Goal: Task Accomplishment & Management: Manage account settings

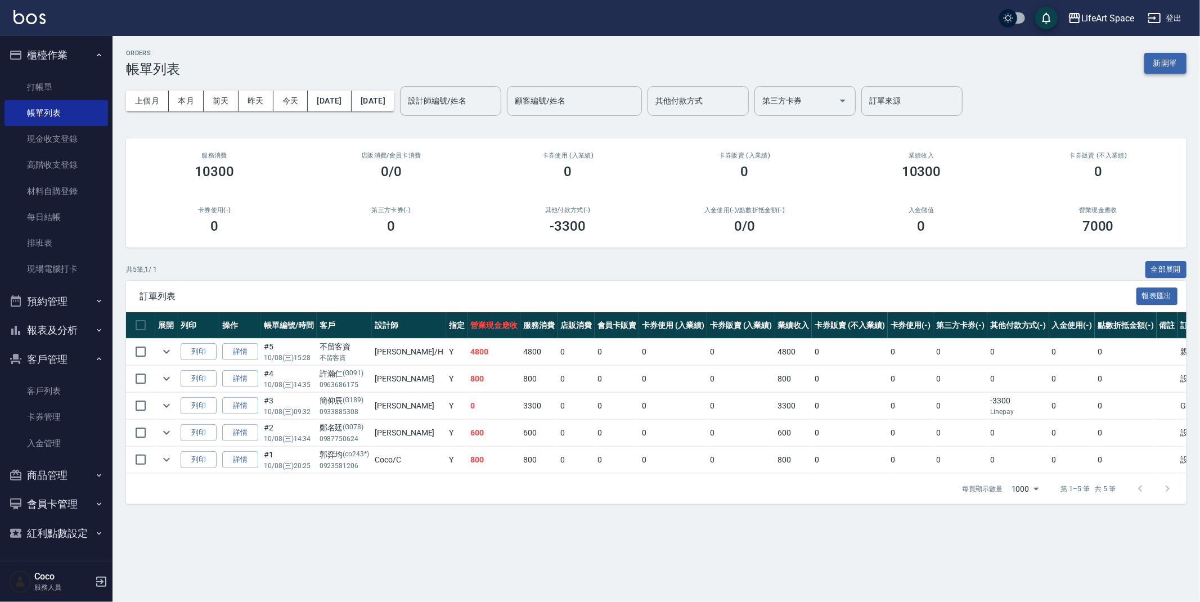
click at [1161, 69] on button "新開單" at bounding box center [1166, 63] width 42 height 21
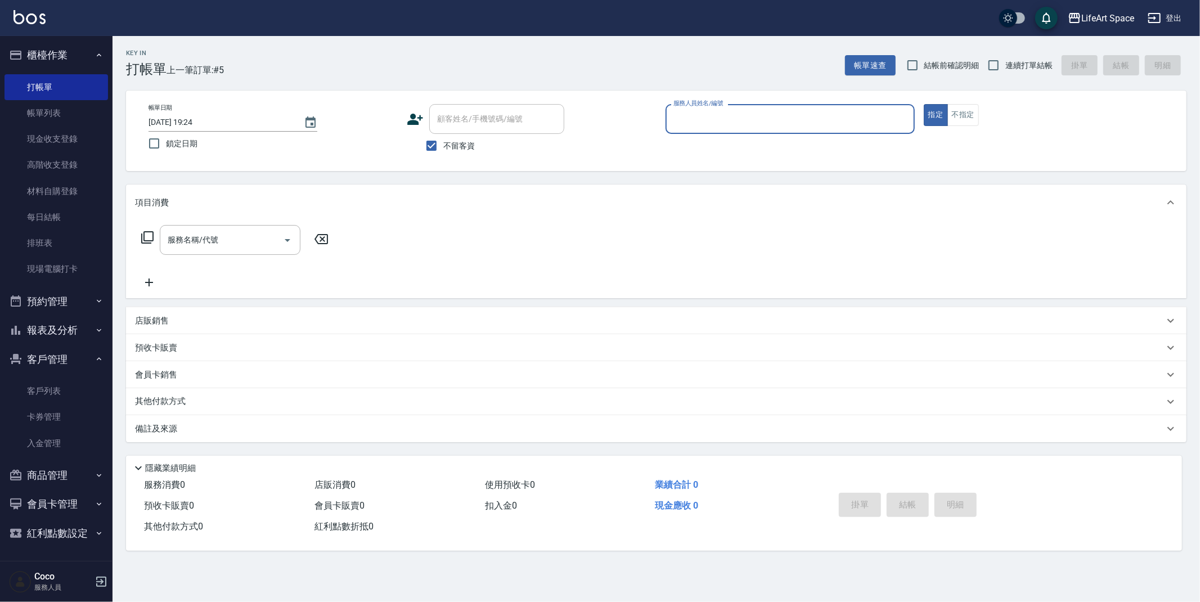
click at [428, 142] on input "不留客資" at bounding box center [432, 146] width 24 height 24
checkbox input "false"
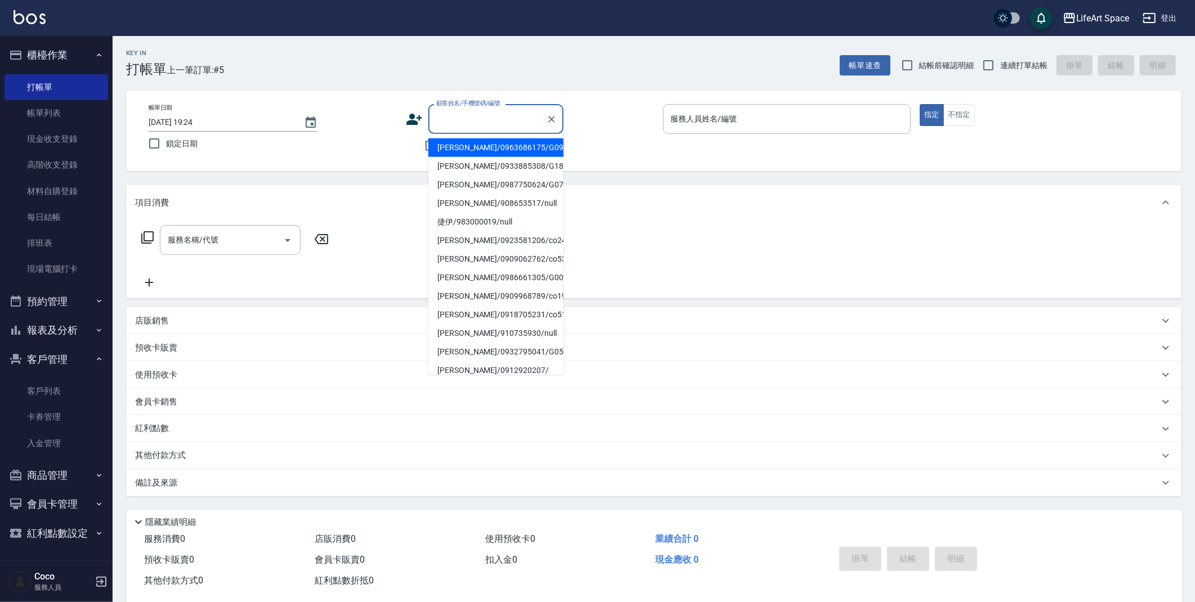
click at [455, 126] on input "顧客姓名/手機號碼/編號" at bounding box center [487, 119] width 108 height 20
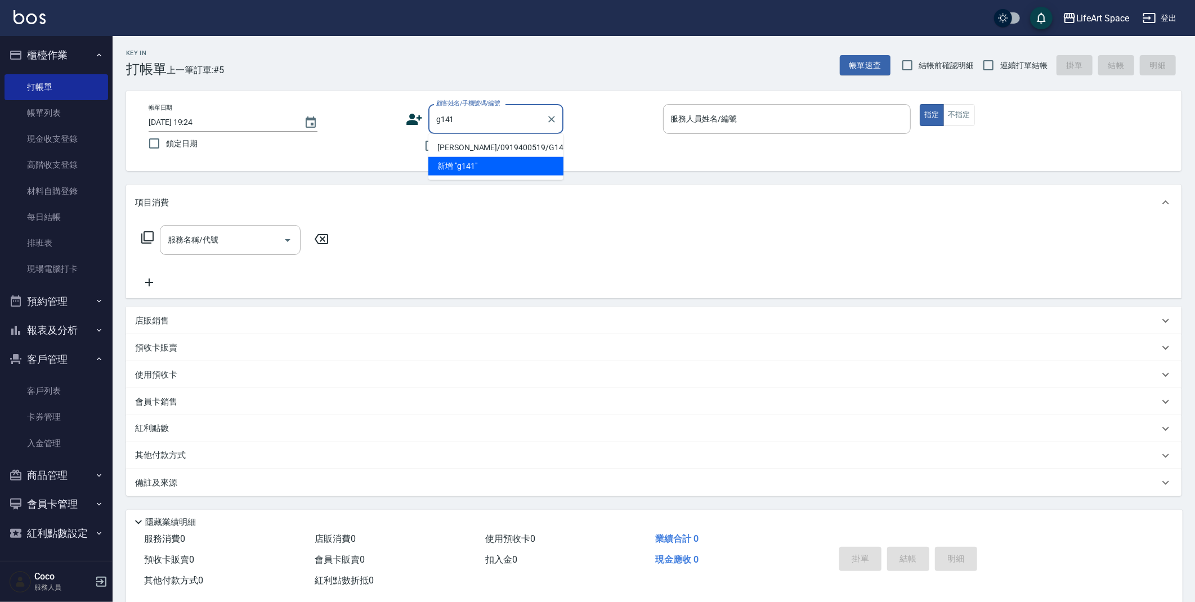
click at [452, 144] on li "黃韻軒/0919400519/G141" at bounding box center [495, 147] width 135 height 19
type input "黃韻軒/0919400519/G141"
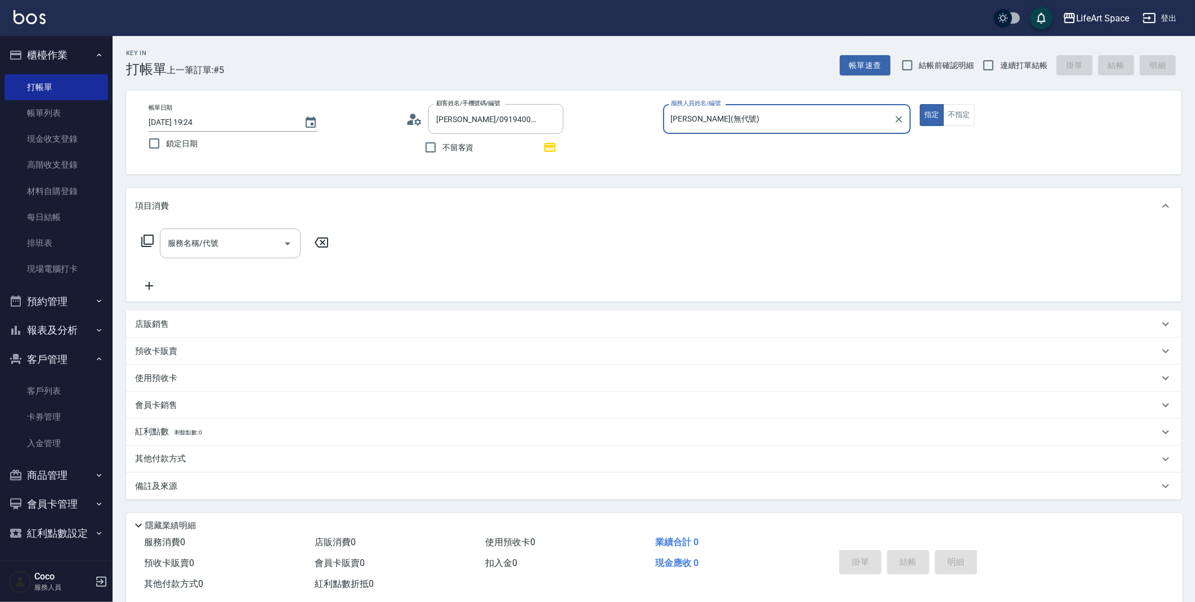
type input "Gina(無代號)"
click at [234, 241] on input "服務名稱/代號" at bounding box center [222, 244] width 114 height 20
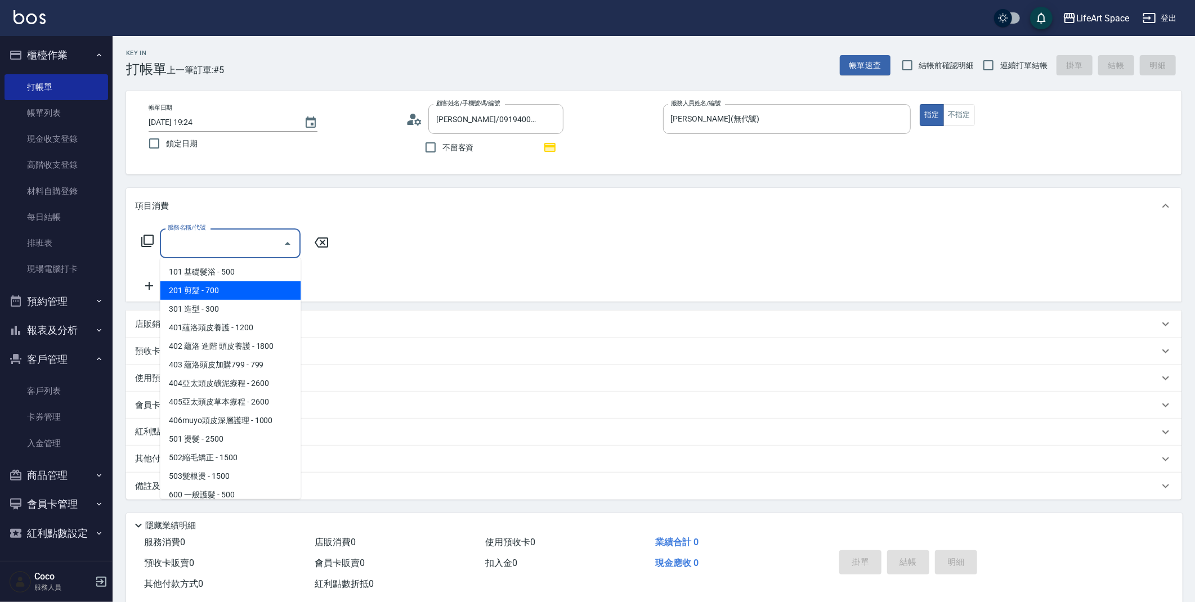
click at [228, 281] on span "201 剪髮 - 700" at bounding box center [230, 290] width 141 height 19
type input "201 剪髮(201)"
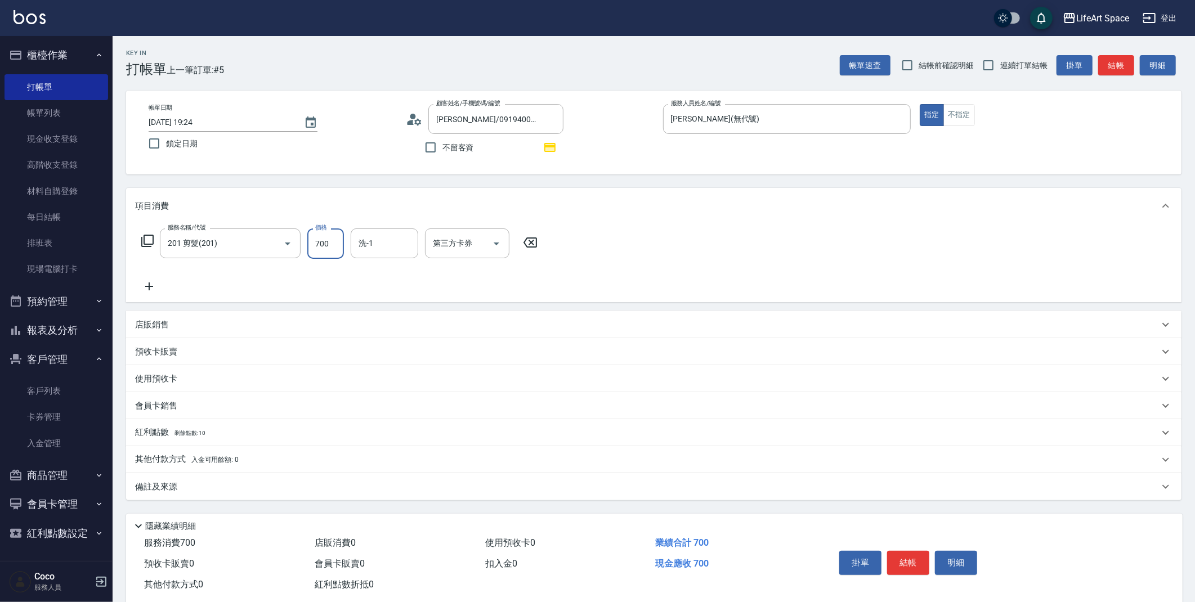
drag, startPoint x: 337, startPoint y: 238, endPoint x: 170, endPoint y: 183, distance: 175.3
click at [170, 183] on div "Key In 打帳單 上一筆訂單:#5 帳單速查 結帳前確認明細 連續打單結帳 掛單 結帳 明細 帳單日期 2025/10/08 19:24 鎖定日期 顧客姓…" at bounding box center [654, 329] width 1082 height 586
type input "720"
click at [381, 273] on span "Ivan (無代號)" at bounding box center [390, 278] width 60 height 24
type input "Ivan(無代號)"
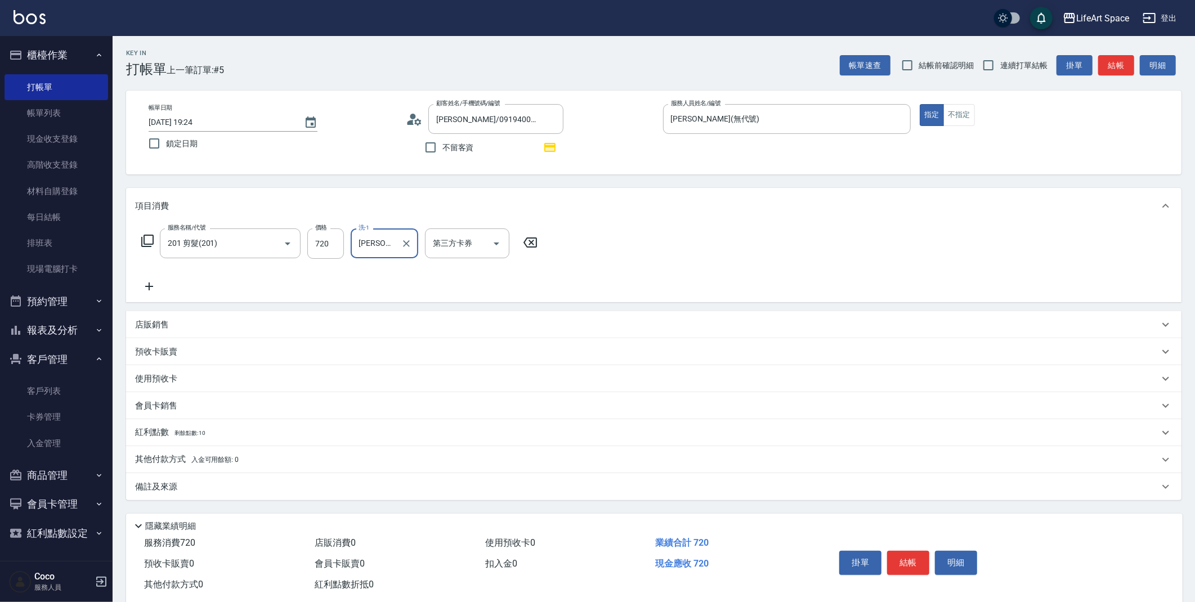
click at [232, 429] on div "紅利點數 剩餘點數: 10" at bounding box center [647, 433] width 1024 height 12
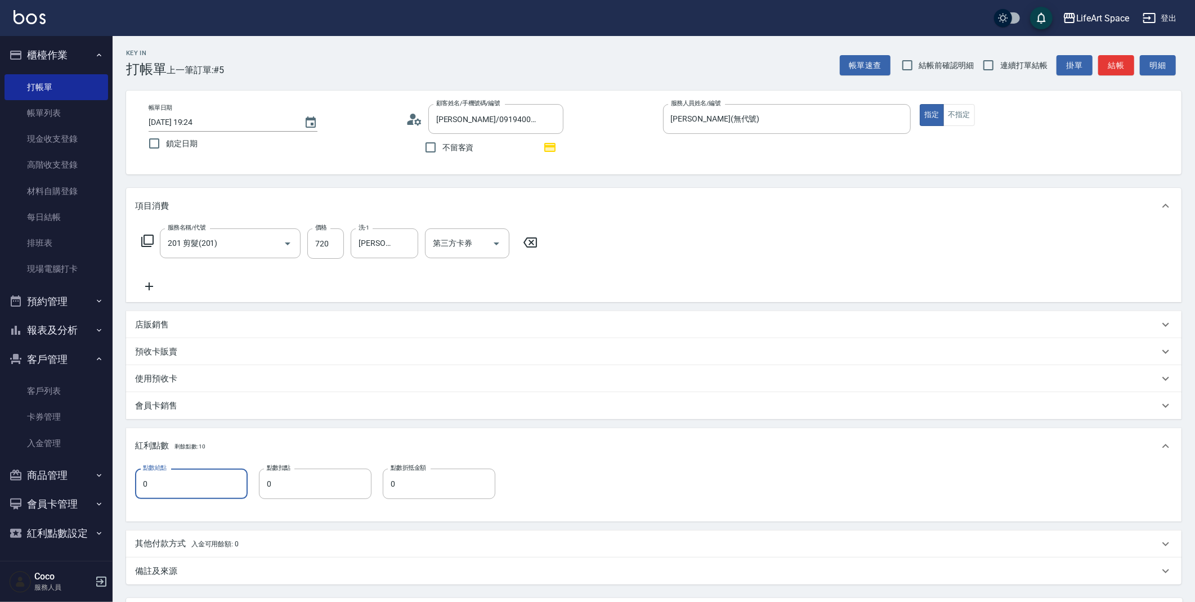
click at [223, 485] on input "0" at bounding box center [191, 484] width 113 height 30
type input "1"
click at [196, 572] on div "備註及來源" at bounding box center [647, 572] width 1024 height 12
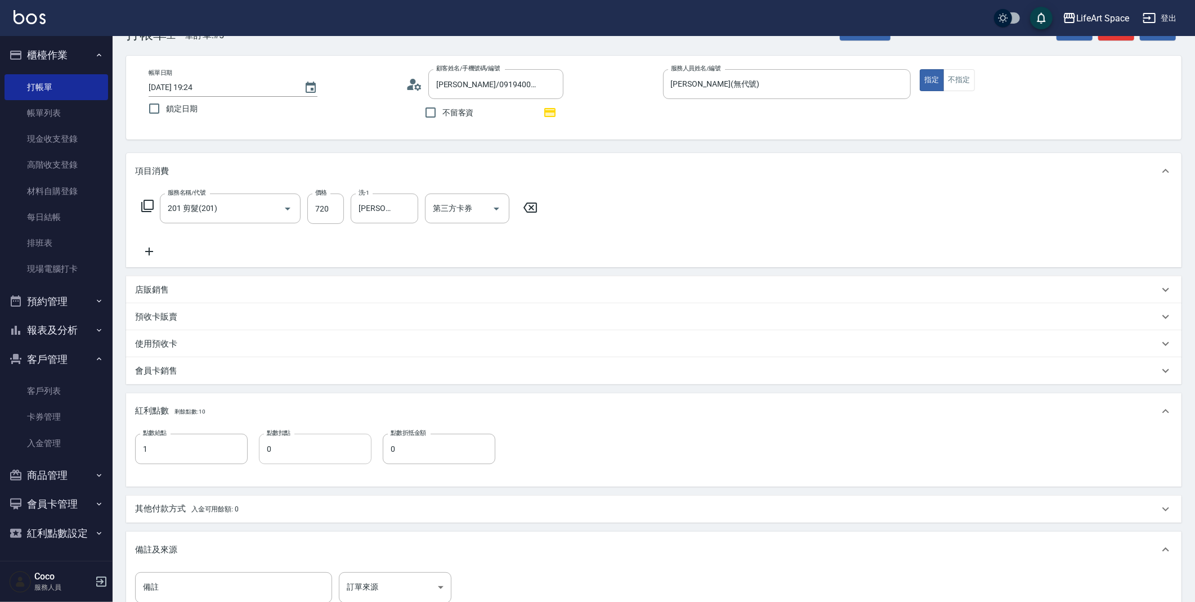
scroll to position [53, 0]
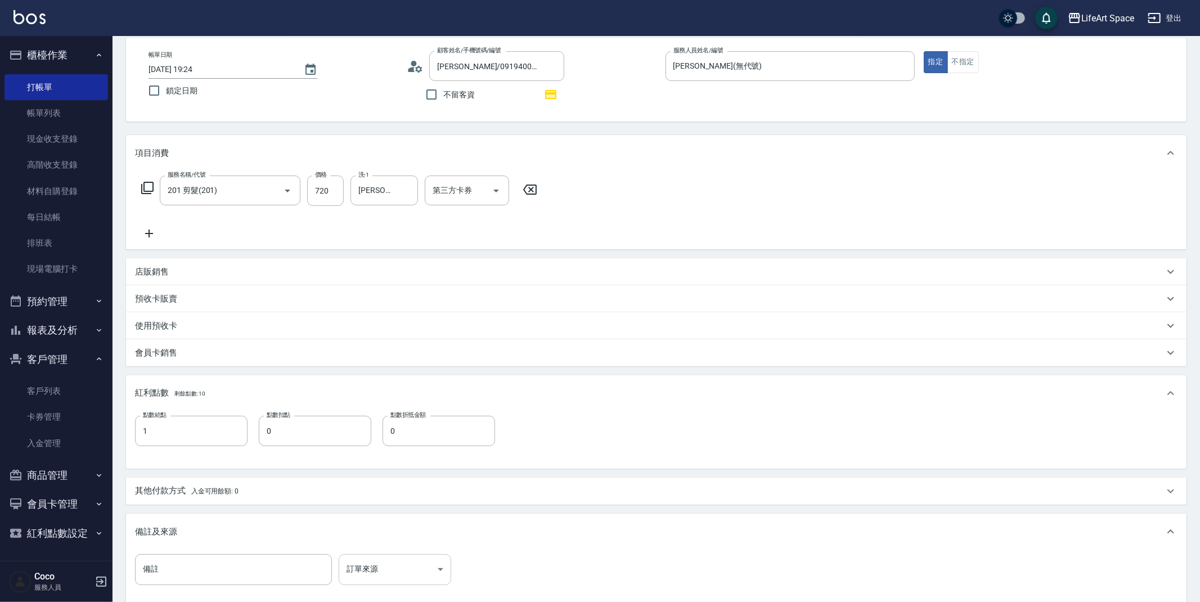
click at [393, 567] on body "LifeArt Space 登出 櫃檯作業 打帳單 帳單列表 現金收支登錄 高階收支登錄 材料自購登錄 每日結帳 排班表 現場電腦打卡 預約管理 預約管理 單…" at bounding box center [600, 338] width 1200 height 783
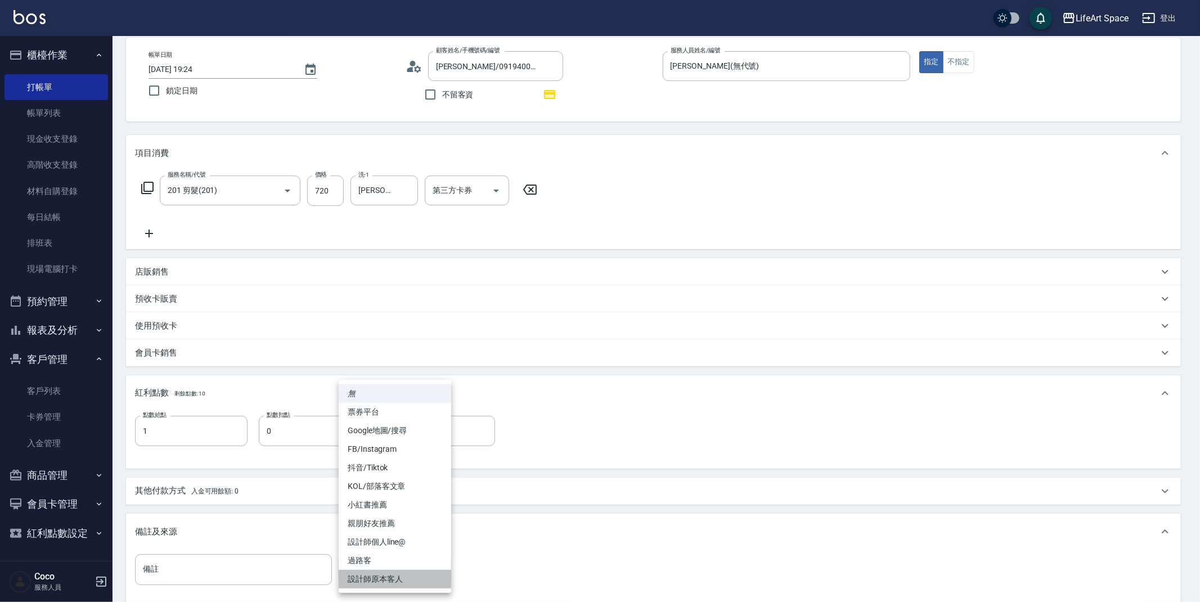
drag, startPoint x: 384, startPoint y: 579, endPoint x: 426, endPoint y: 536, distance: 59.3
click at [384, 576] on li "設計師原本客人" at bounding box center [395, 579] width 113 height 19
type input "設計師原本客人"
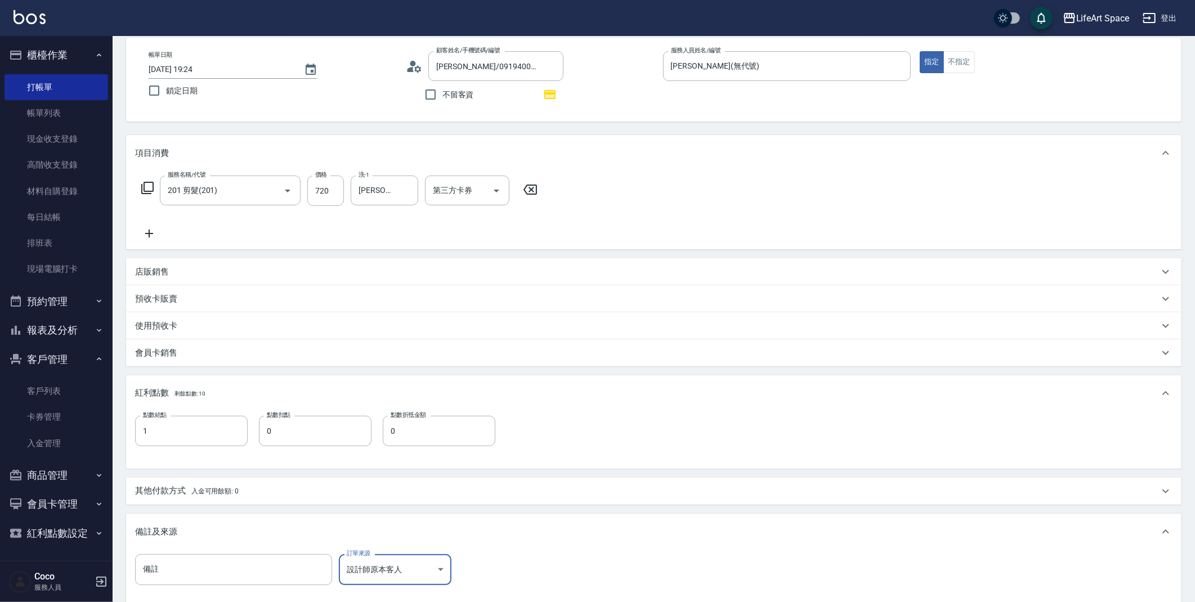
scroll to position [183, 0]
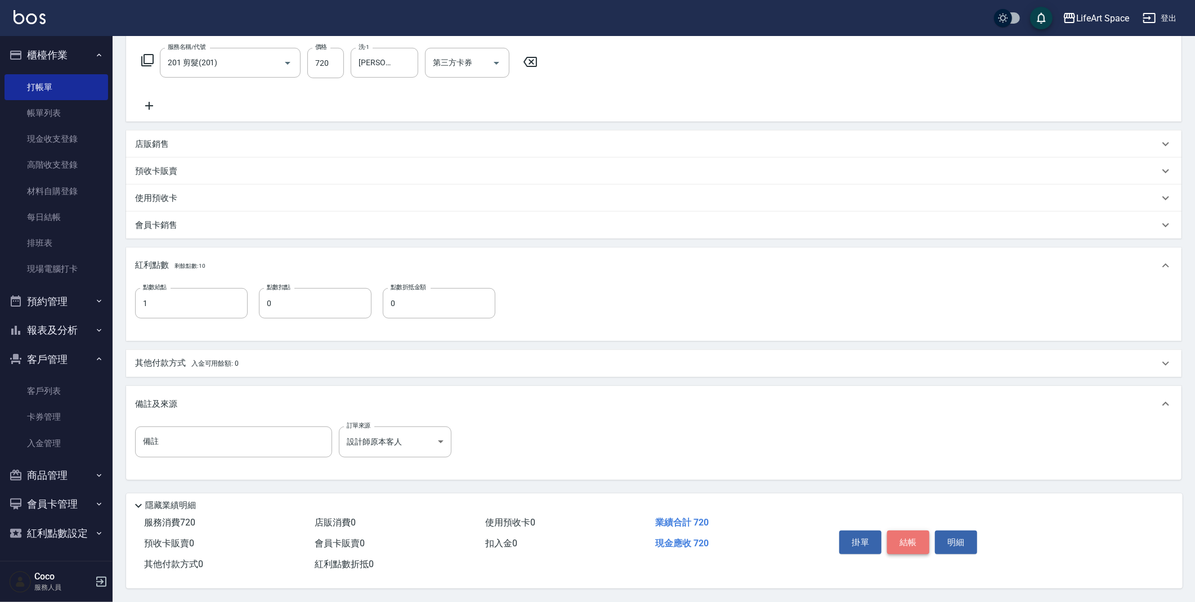
click at [903, 539] on button "結帳" at bounding box center [908, 543] width 42 height 24
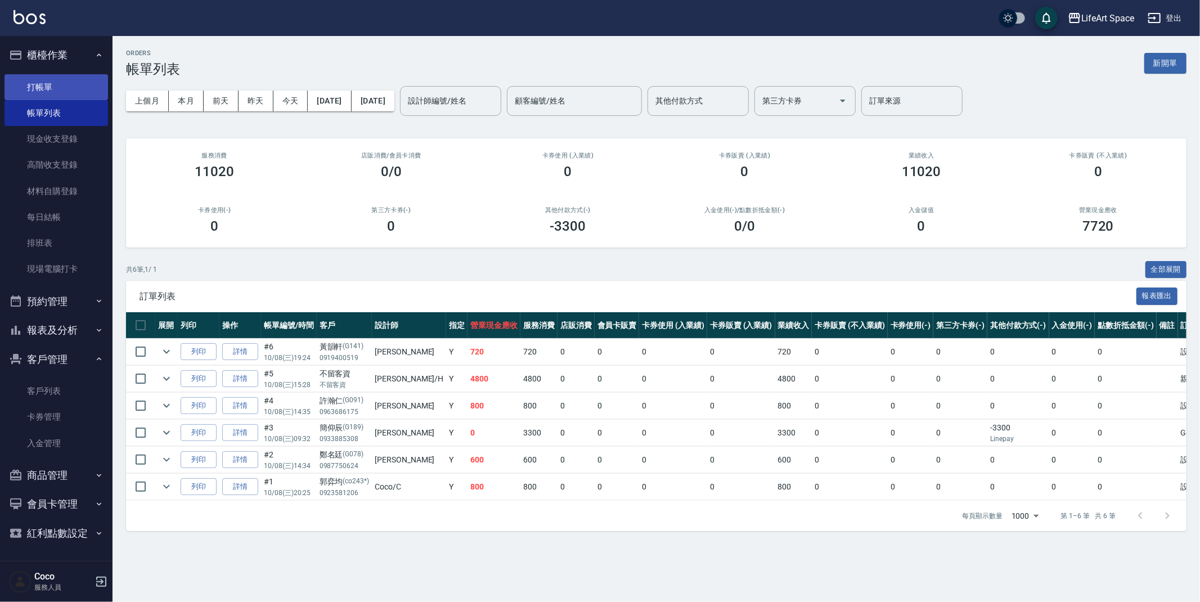
click at [47, 83] on link "打帳單" at bounding box center [57, 87] width 104 height 26
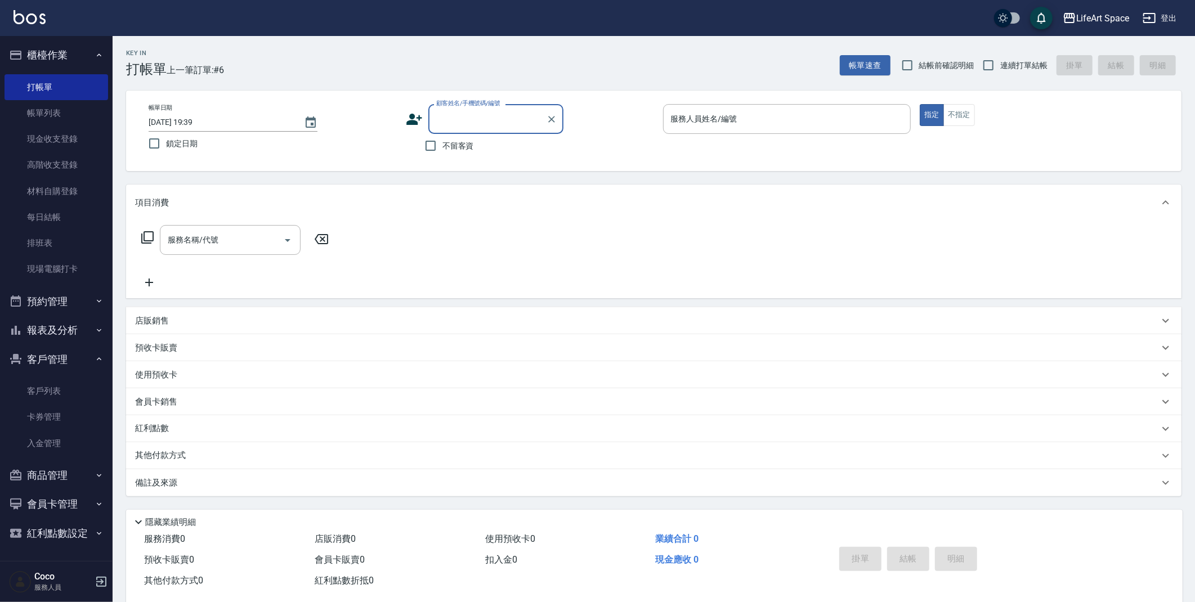
click at [420, 120] on icon at bounding box center [414, 119] width 17 height 17
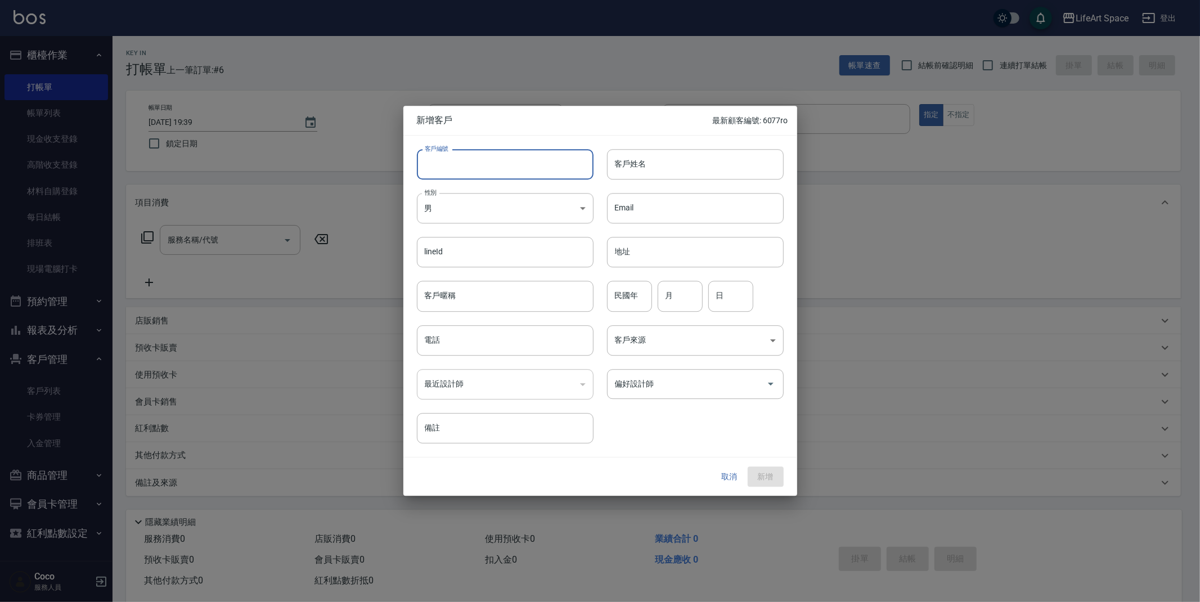
click at [471, 156] on input "客戶編號" at bounding box center [505, 164] width 177 height 30
type input "9773ro"
click at [648, 166] on input "客戶姓名" at bounding box center [695, 164] width 177 height 30
type input "紅"
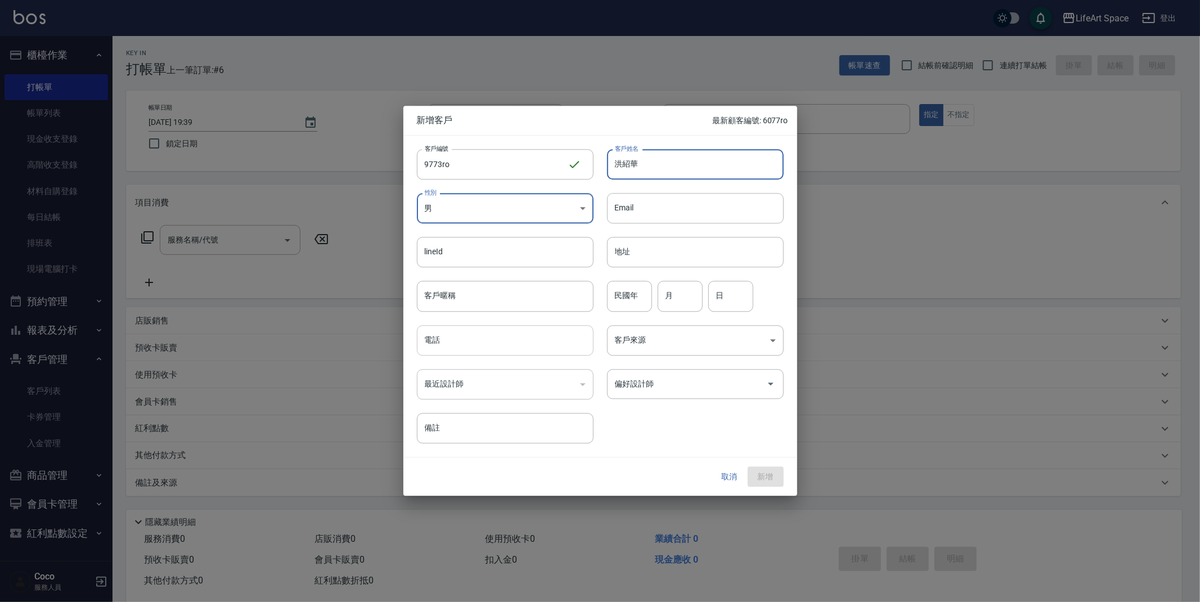
type input "洪紹華"
click at [514, 351] on input "電話" at bounding box center [505, 340] width 177 height 30
type input "0987989773"
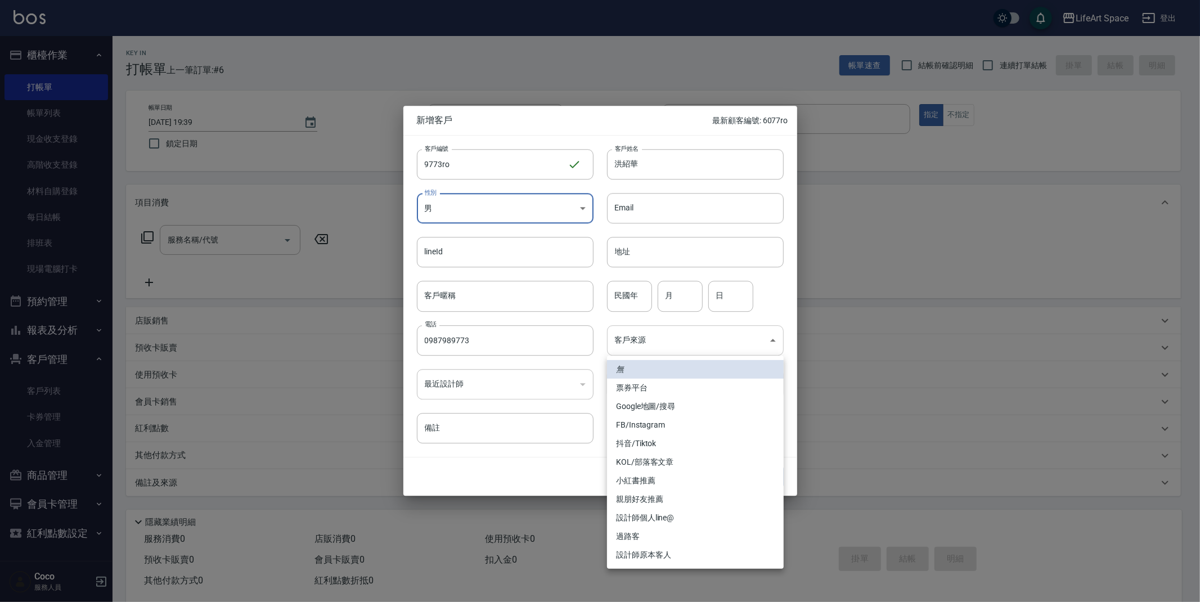
click at [675, 347] on body "LifeArt Space 登出 櫃檯作業 打帳單 帳單列表 現金收支登錄 高階收支登錄 材料自購登錄 每日結帳 排班表 現場電腦打卡 預約管理 預約管理 單…" at bounding box center [600, 309] width 1200 height 619
click at [658, 431] on li "FB/Instagram" at bounding box center [695, 425] width 177 height 19
type input "FB/Instagram"
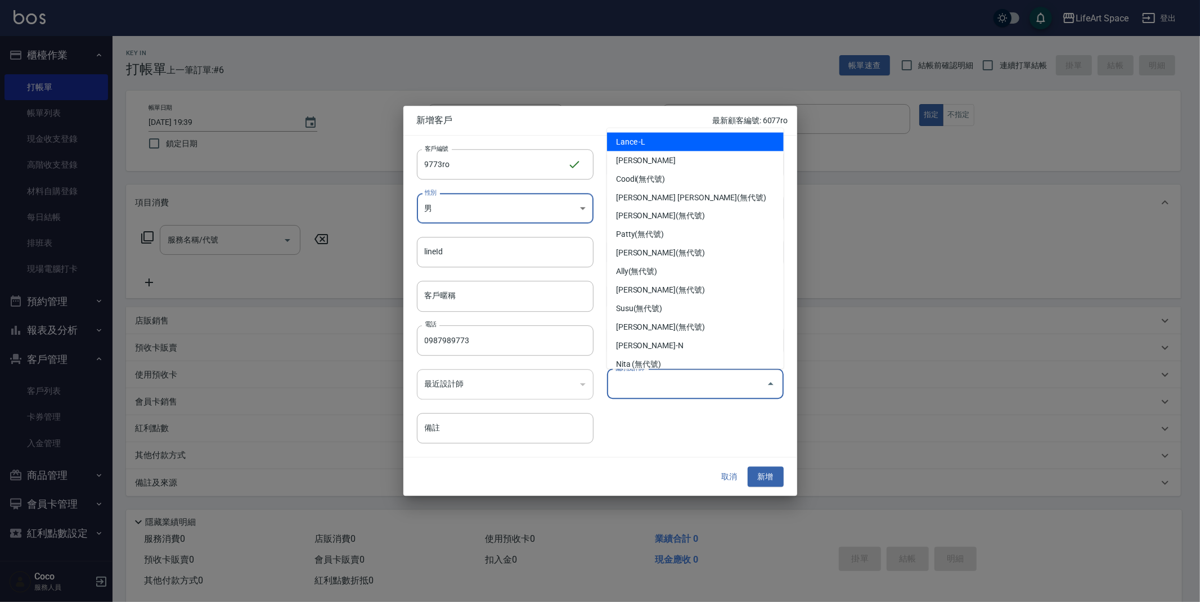
click at [718, 388] on input "偏好設計師" at bounding box center [687, 384] width 150 height 20
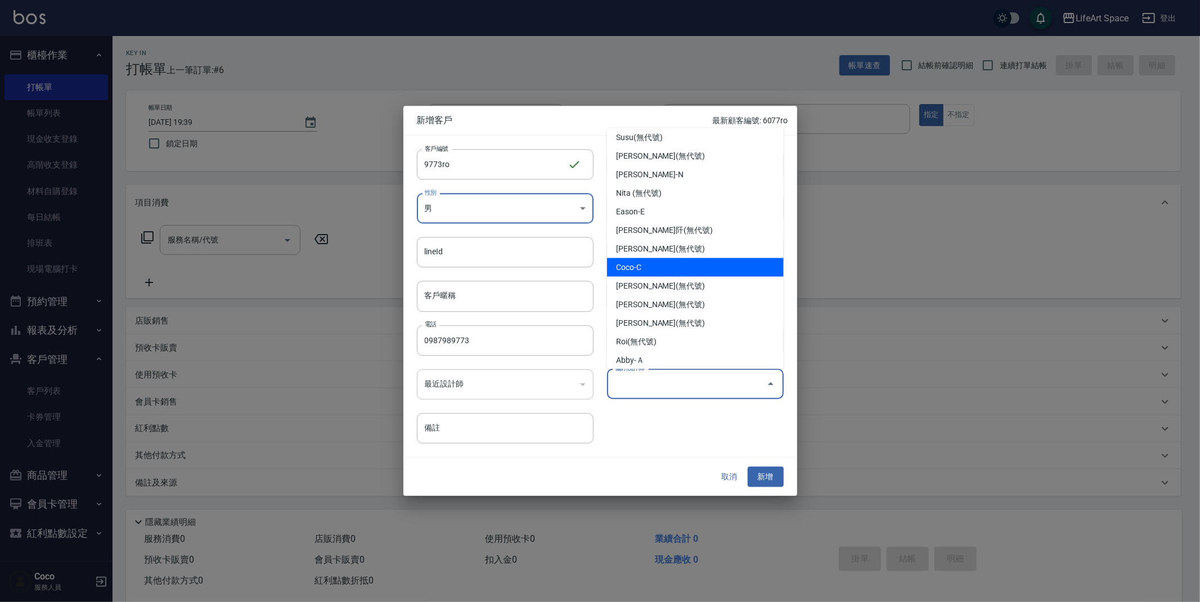
scroll to position [195, 0]
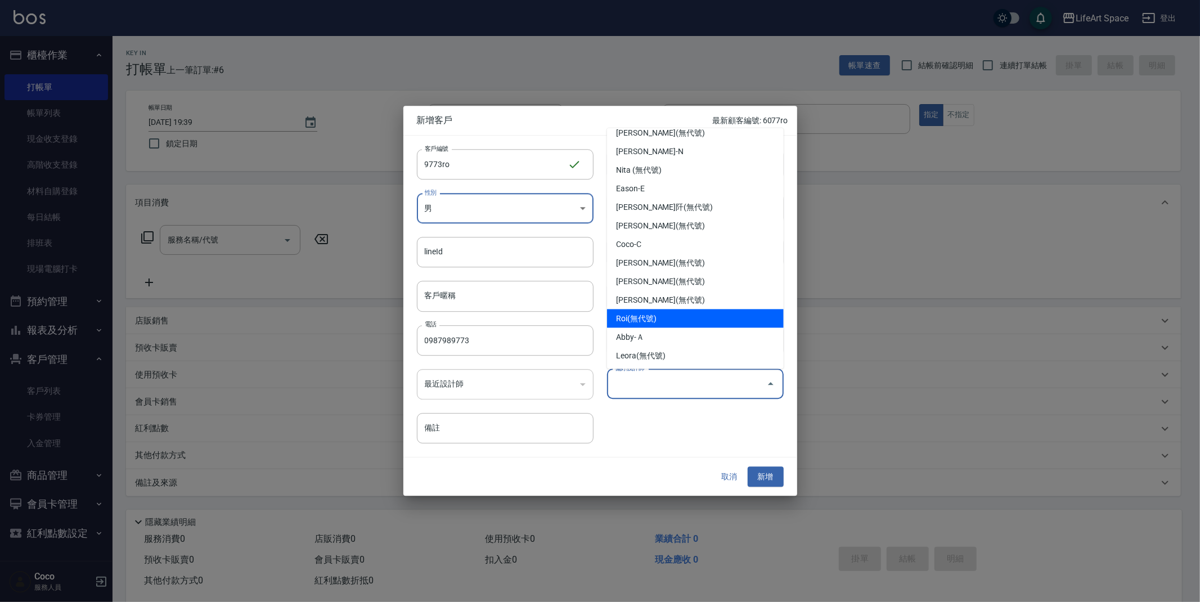
click at [655, 316] on li "Roi(無代號)" at bounding box center [695, 319] width 177 height 19
type input "Roi"
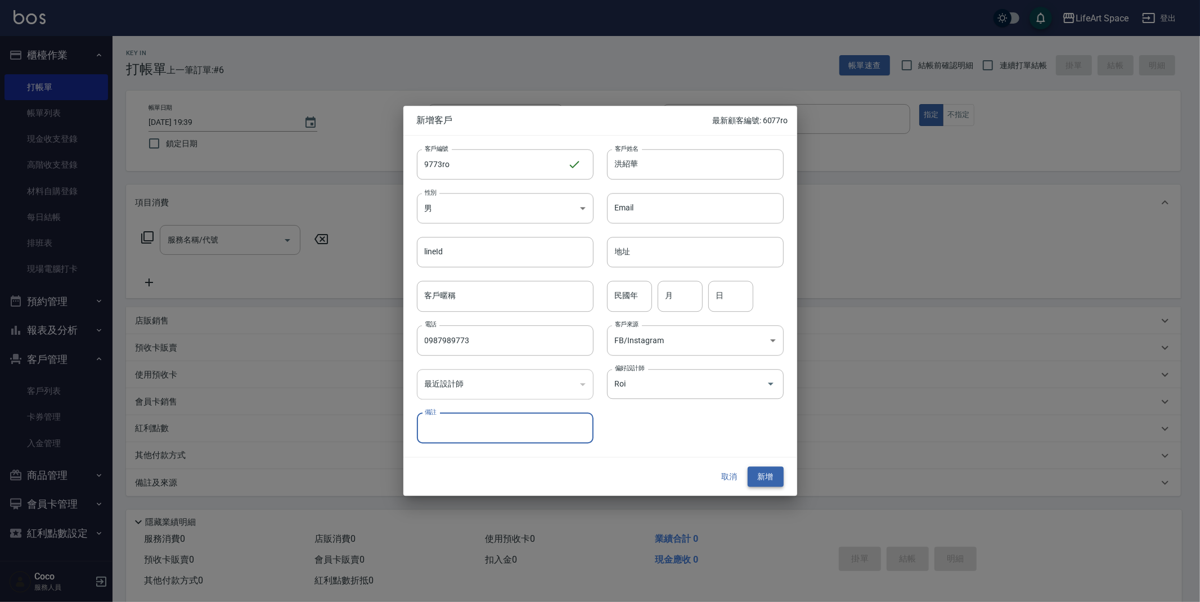
click at [770, 470] on button "新增" at bounding box center [766, 477] width 36 height 21
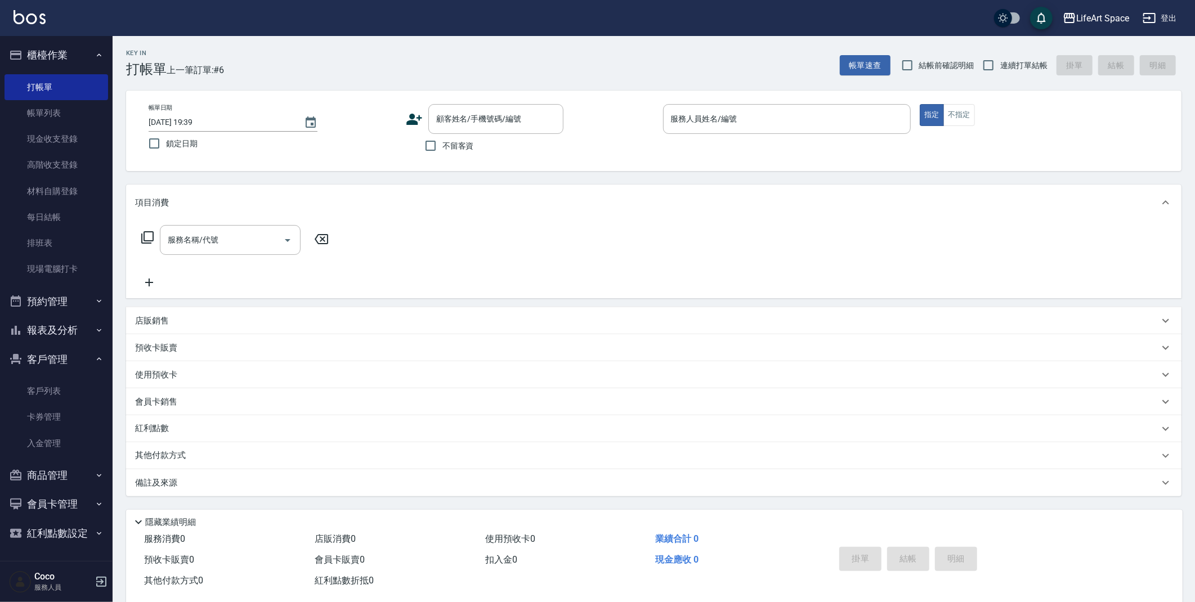
click at [419, 121] on icon at bounding box center [414, 119] width 17 height 17
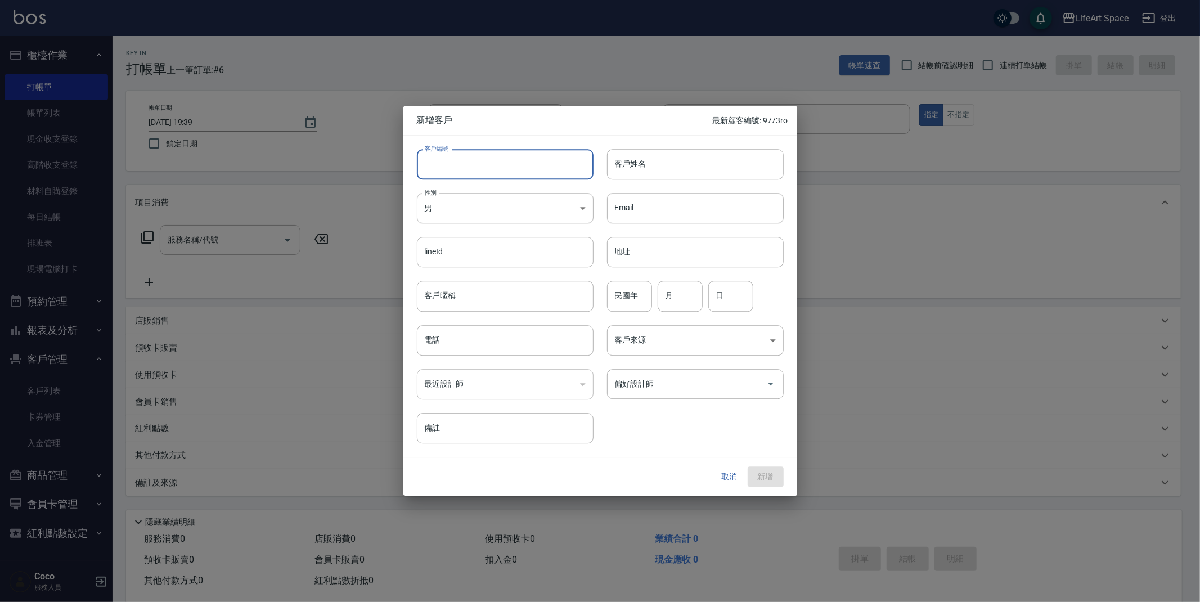
click at [471, 159] on input "客戶編號" at bounding box center [505, 164] width 177 height 30
type input "0739ro"
click at [634, 154] on div "客戶姓名 客戶姓名" at bounding box center [695, 164] width 177 height 30
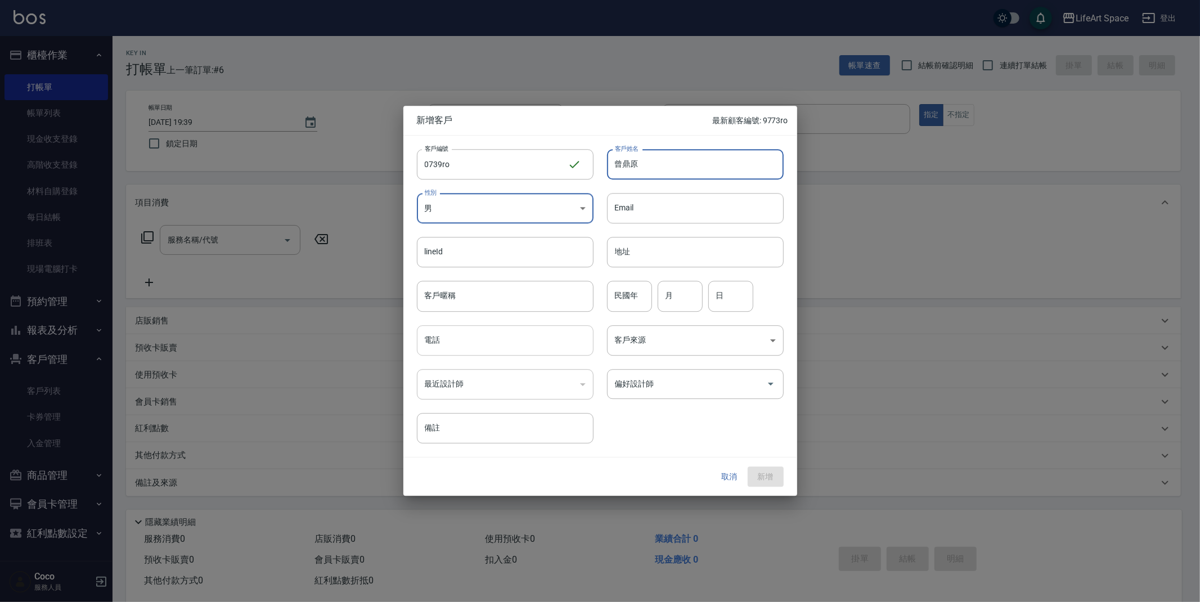
type input "曾鼎原"
click at [536, 340] on input "電話" at bounding box center [505, 340] width 177 height 30
type input "0988330739"
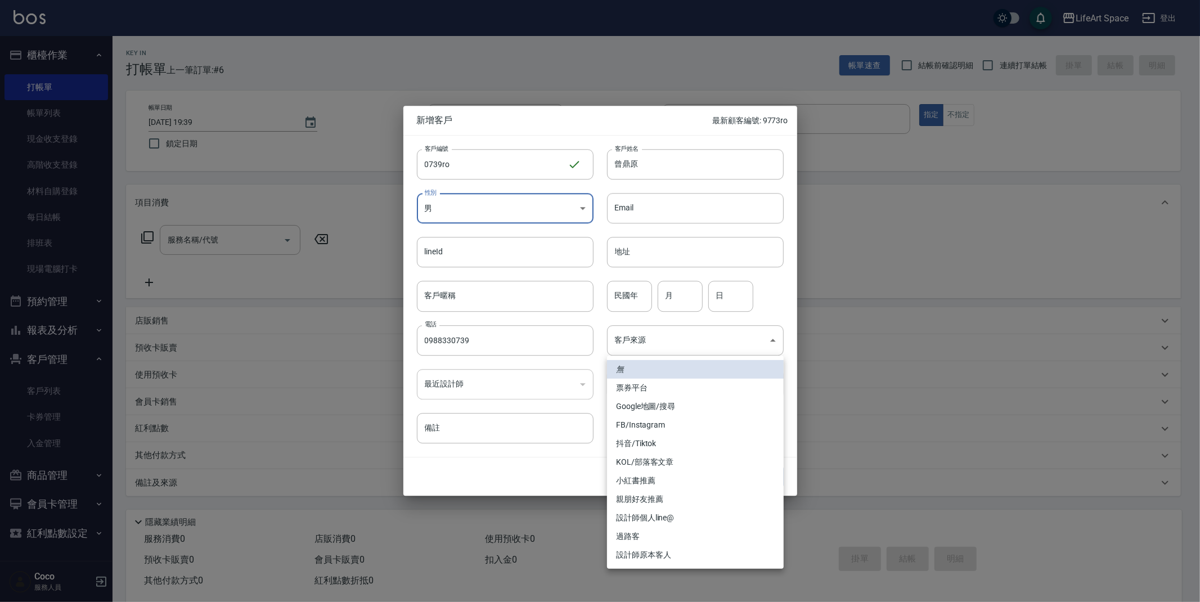
click at [635, 336] on body "LifeArt Space 登出 櫃檯作業 打帳單 帳單列表 現金收支登錄 高階收支登錄 材料自購登錄 每日結帳 排班表 現場電腦打卡 預約管理 預約管理 單…" at bounding box center [600, 309] width 1200 height 619
click at [657, 552] on li "設計師原本客人" at bounding box center [695, 555] width 177 height 19
type input "設計師原本客人"
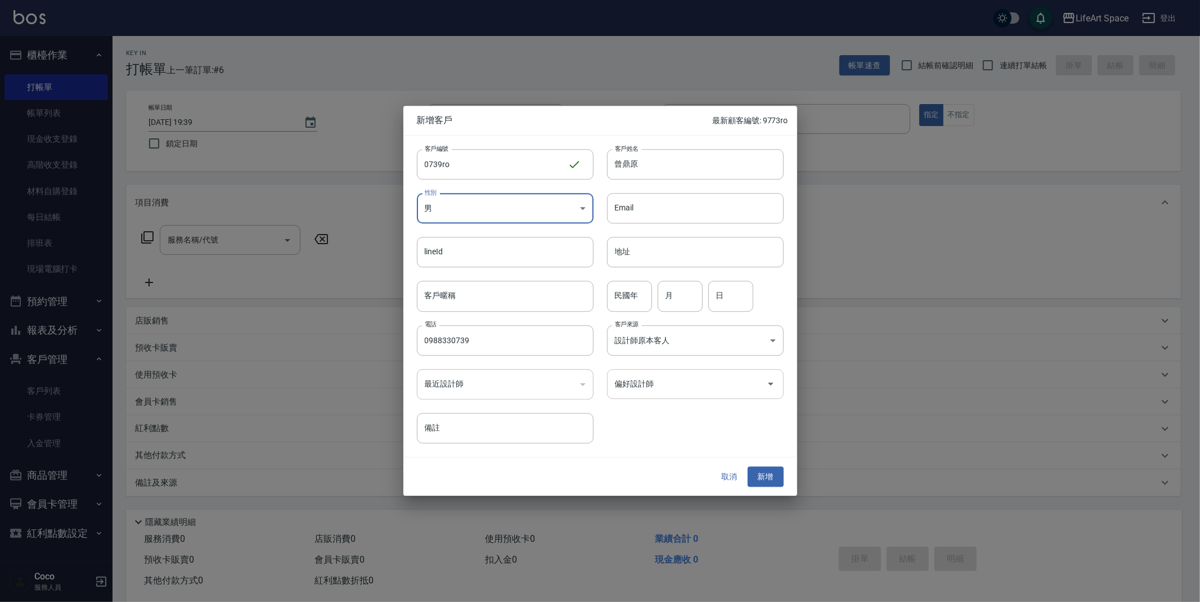
click at [668, 388] on input "偏好設計師" at bounding box center [687, 384] width 150 height 20
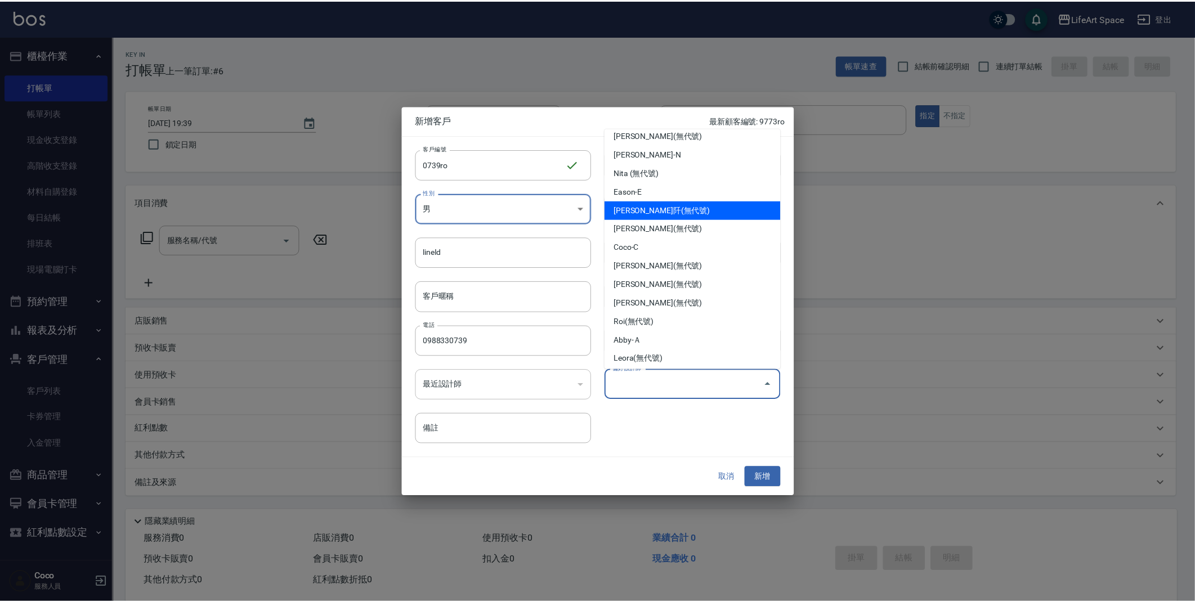
scroll to position [193, 0]
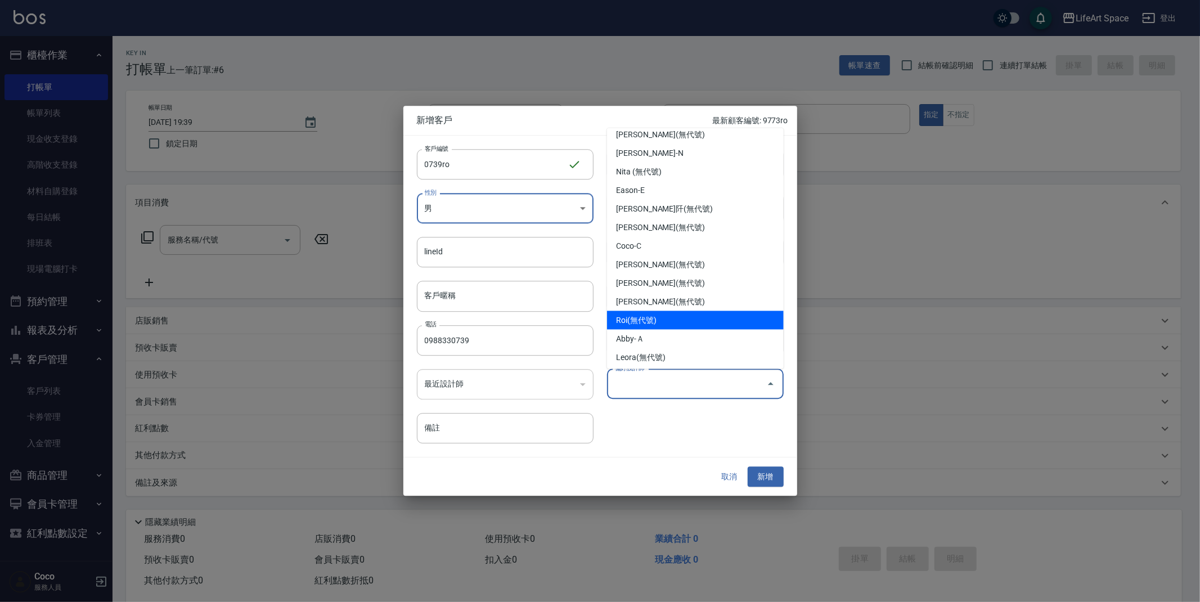
click at [660, 321] on li "Roi(無代號)" at bounding box center [695, 320] width 177 height 19
type input "Roi"
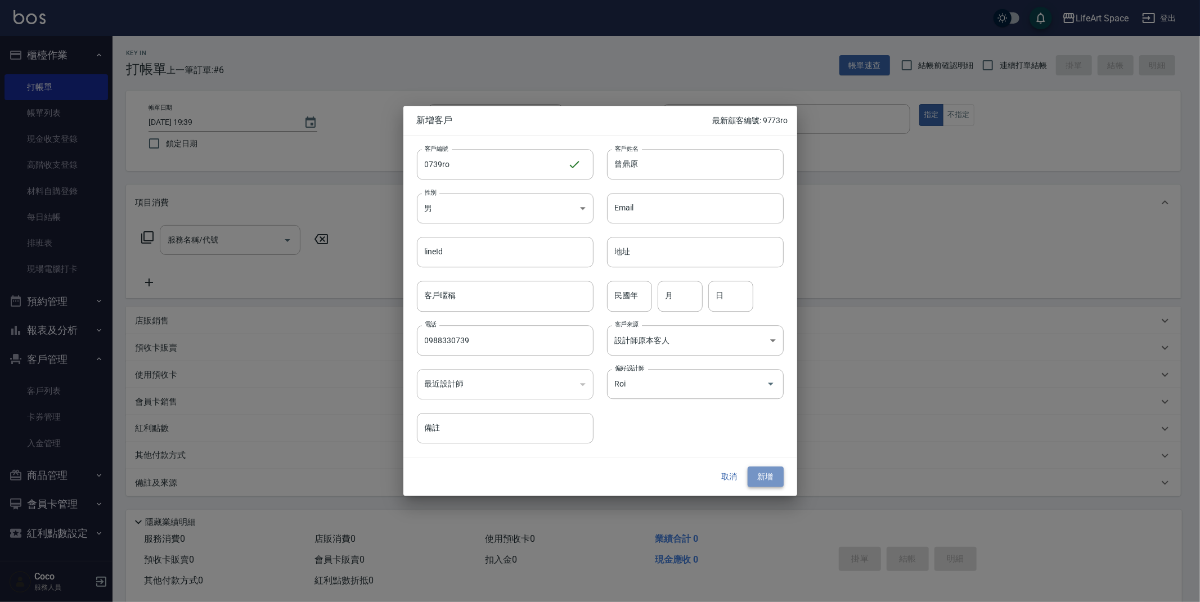
click at [773, 481] on button "新增" at bounding box center [766, 477] width 36 height 21
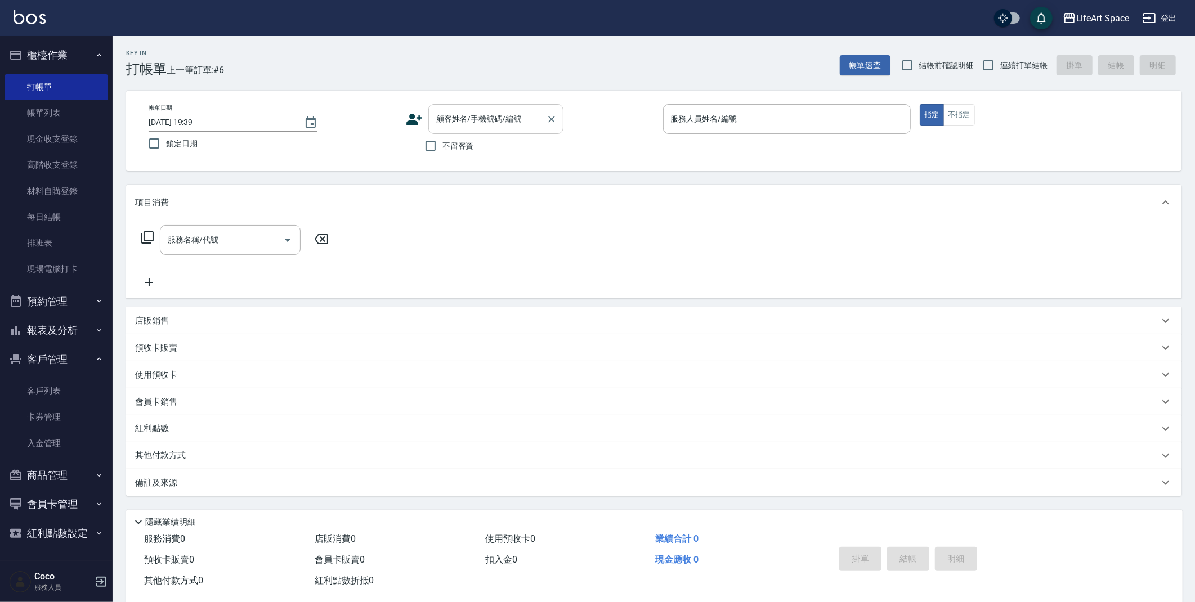
click at [490, 120] on input "顧客姓名/手機號碼/編號" at bounding box center [487, 119] width 108 height 20
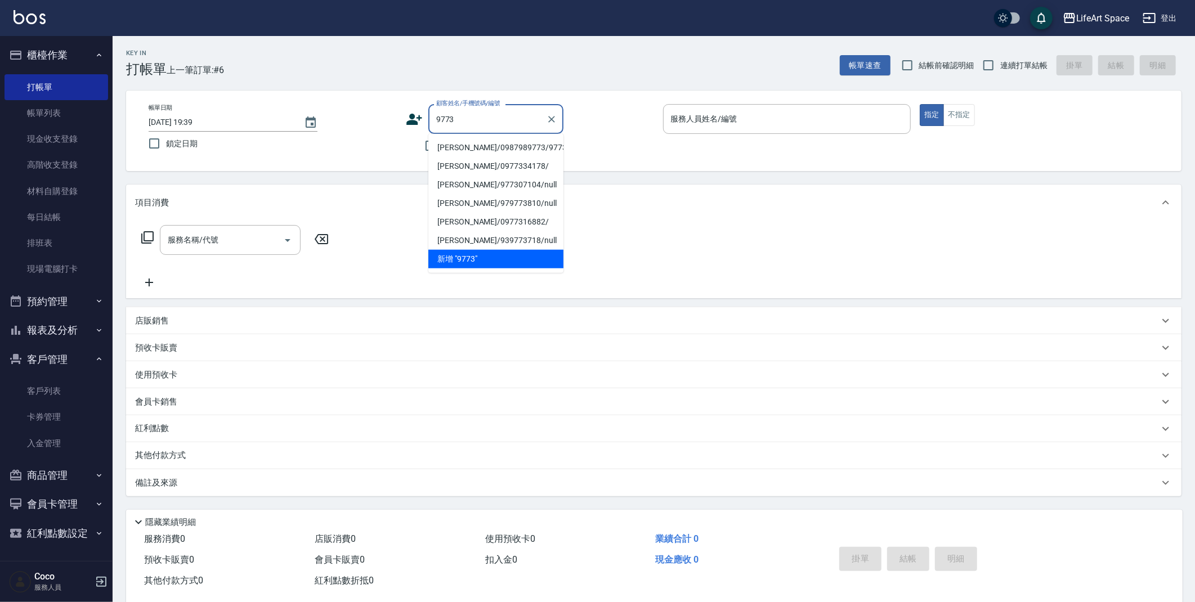
click at [500, 145] on li "洪紹華/0987989773/9773ro" at bounding box center [495, 147] width 135 height 19
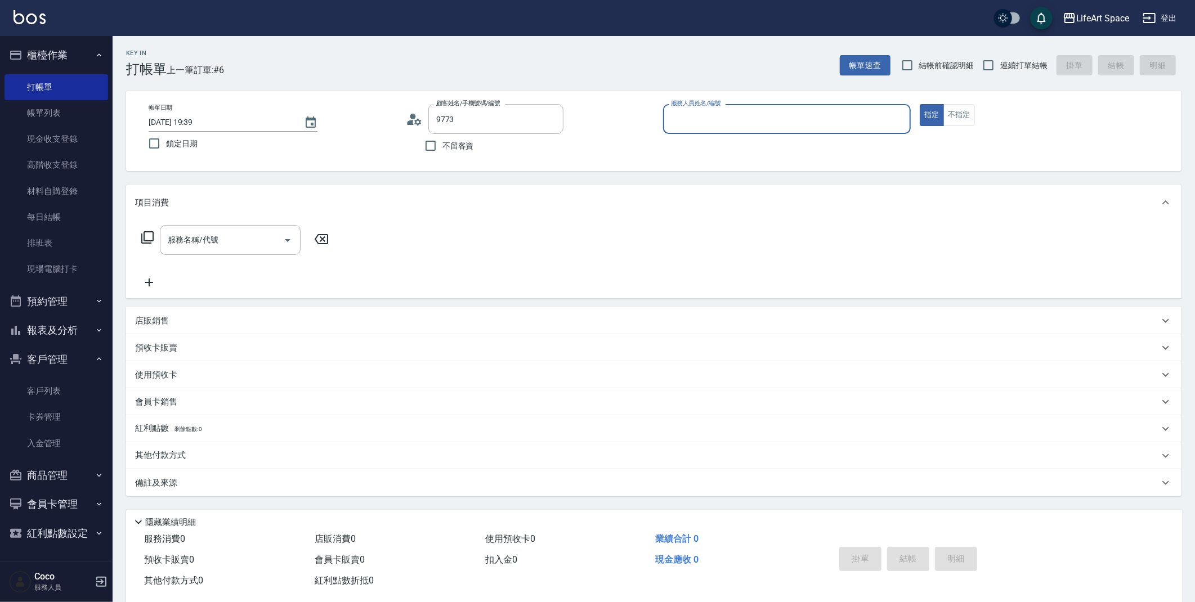
type input "洪紹華/0987989773/9773ro"
type input "Roi(無代號)"
click at [269, 237] on input "服務名稱/代號" at bounding box center [222, 240] width 114 height 20
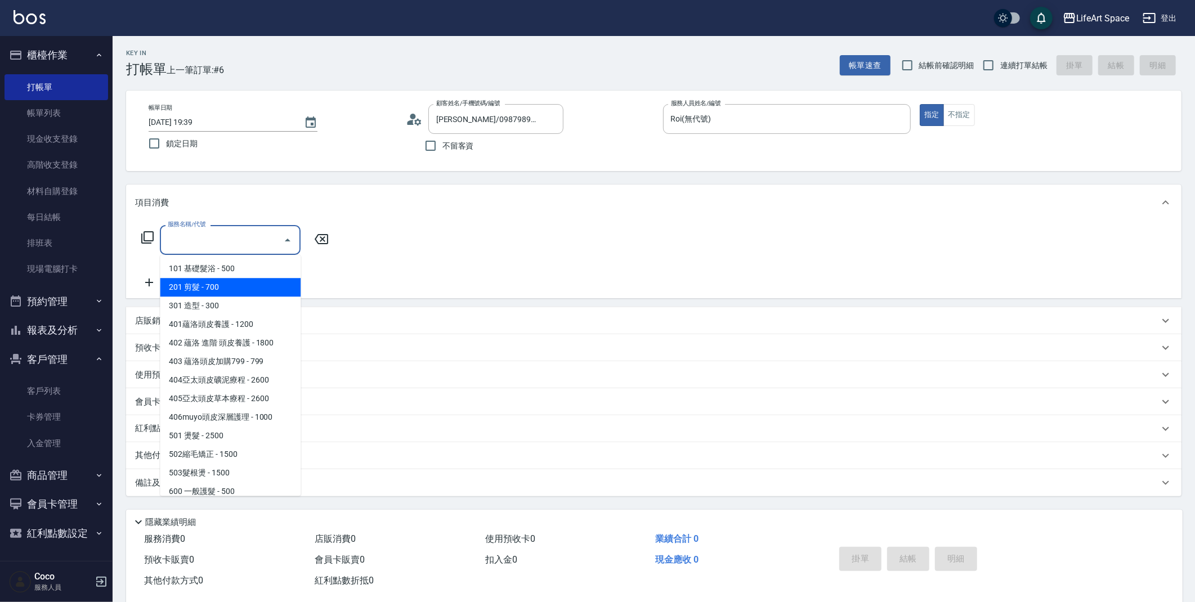
drag, startPoint x: 224, startPoint y: 290, endPoint x: 253, endPoint y: 276, distance: 32.0
click at [224, 289] on span "201 剪髮 - 700" at bounding box center [230, 287] width 141 height 19
type input "201 剪髮(201)"
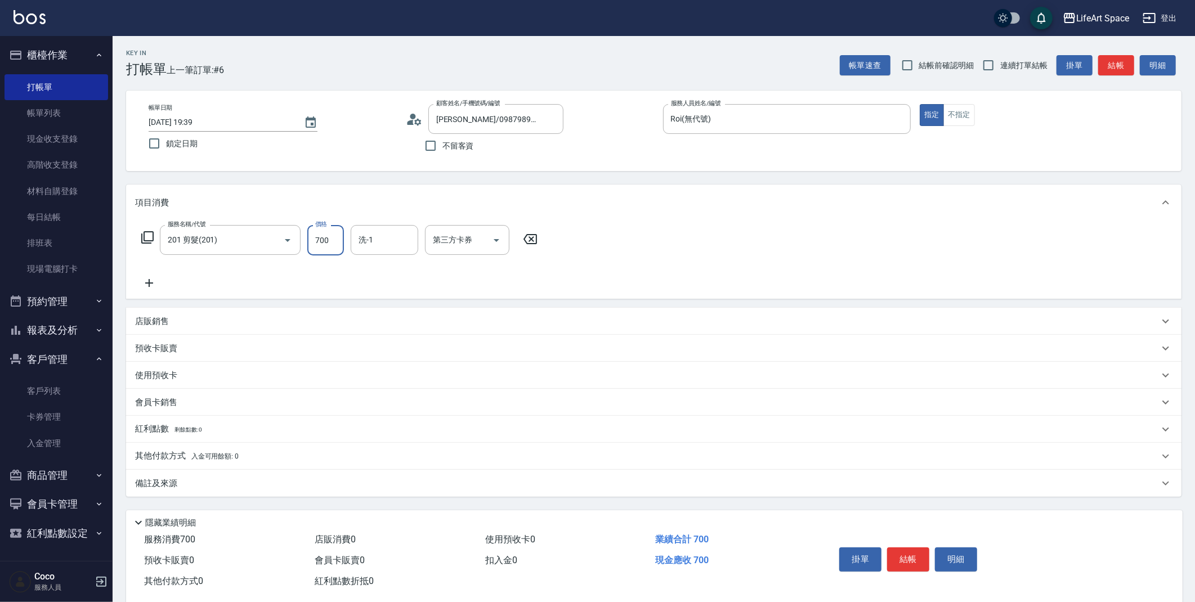
click at [336, 245] on input "700" at bounding box center [325, 240] width 37 height 30
type input "1000"
click at [221, 481] on div "備註及來源" at bounding box center [647, 484] width 1024 height 12
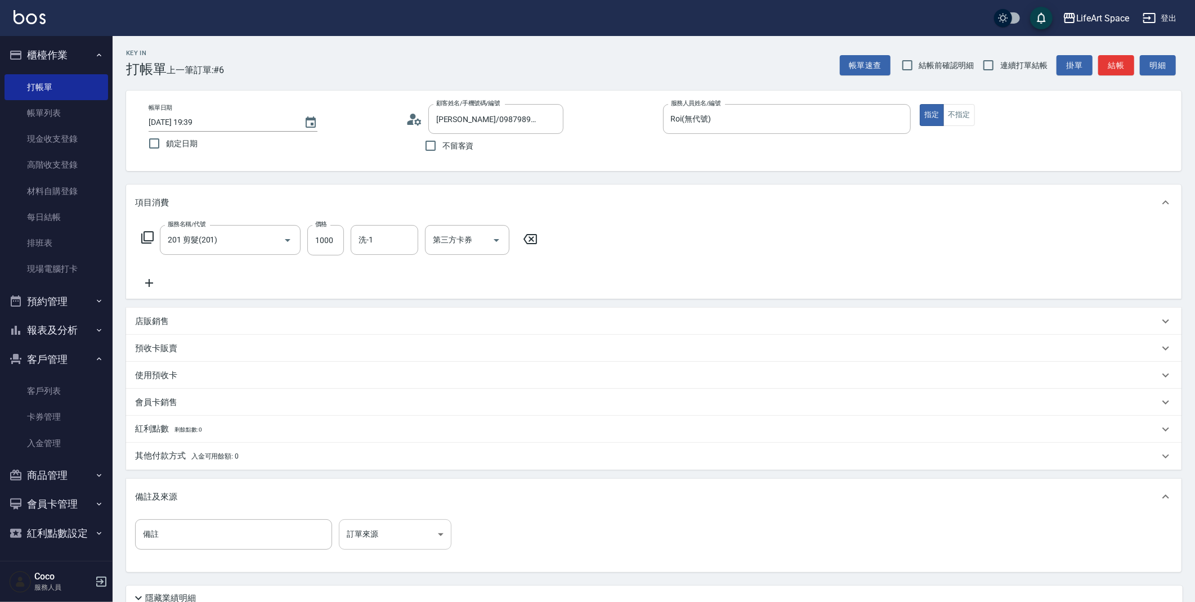
click at [396, 541] on body "LifeArt Space 登出 櫃檯作業 打帳單 帳單列表 現金收支登錄 高階收支登錄 材料自購登錄 每日結帳 排班表 現場電腦打卡 預約管理 預約管理 單…" at bounding box center [597, 347] width 1195 height 694
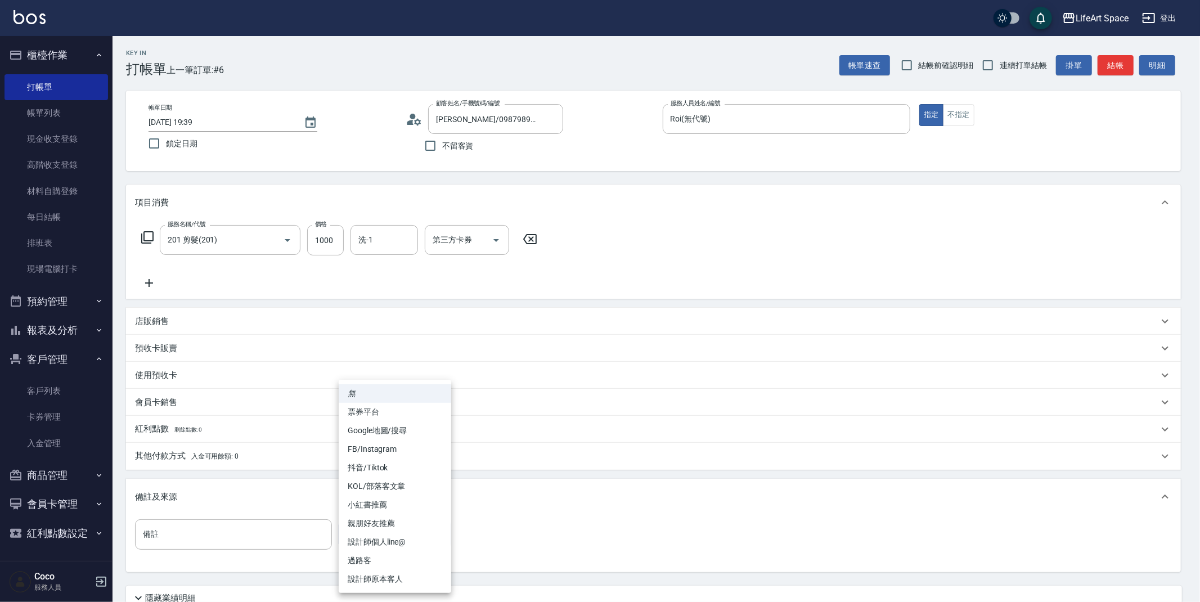
click at [382, 452] on li "FB/Instagram" at bounding box center [395, 449] width 113 height 19
type input "FB/Instagram"
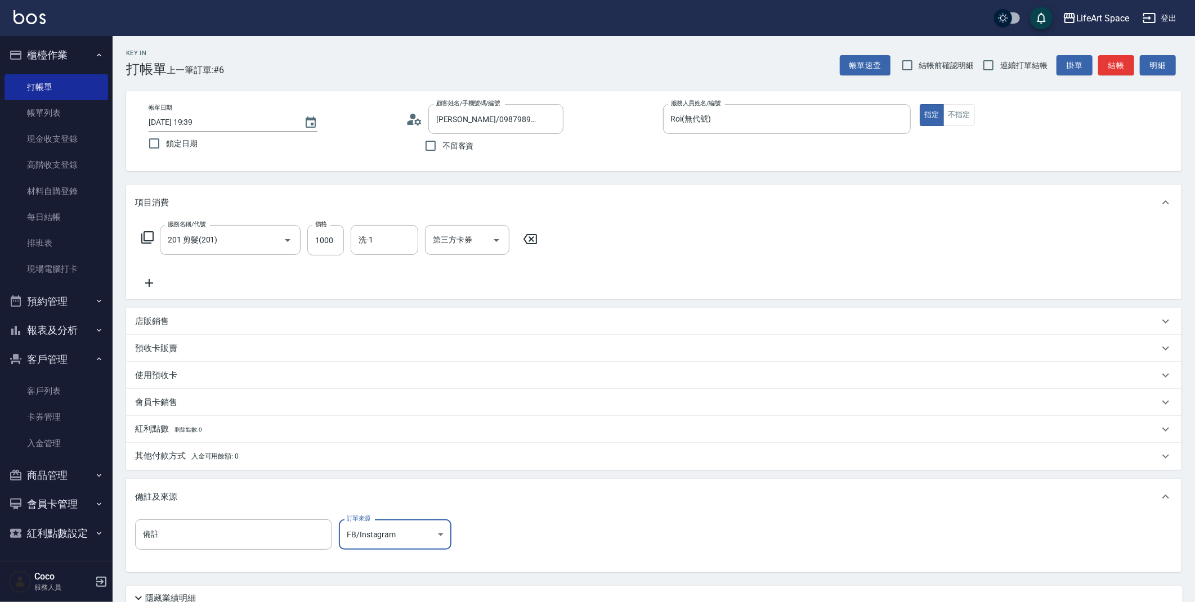
click at [167, 322] on p "店販銷售" at bounding box center [152, 322] width 34 height 12
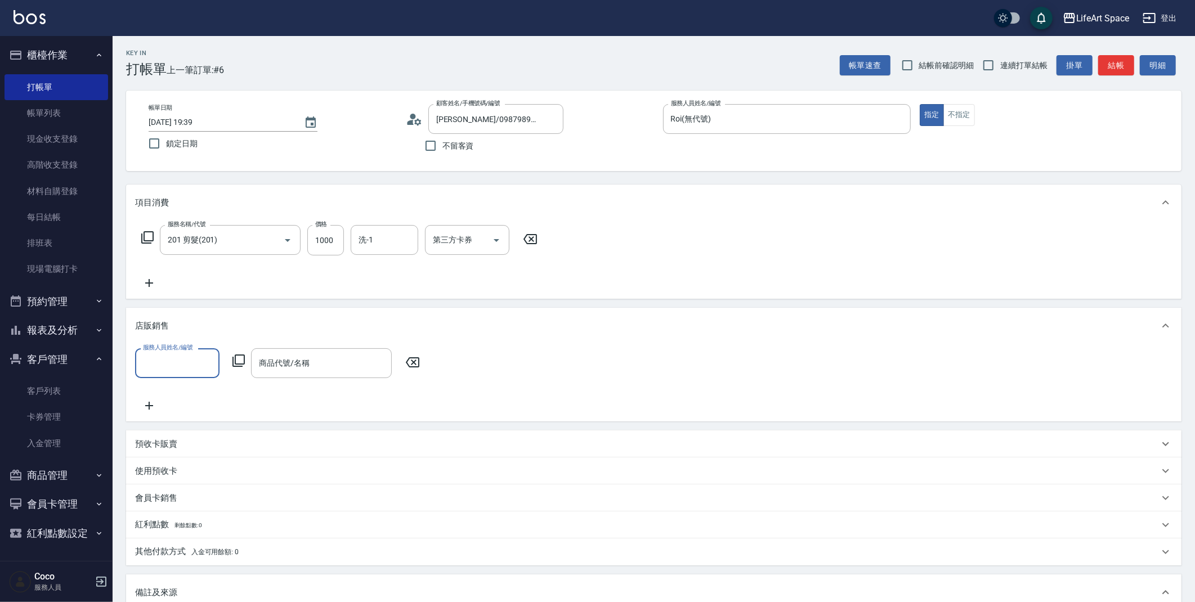
scroll to position [0, 0]
click at [179, 368] on input "服務人員姓名/編號" at bounding box center [177, 363] width 74 height 20
click at [181, 434] on span "Roi (無代號)" at bounding box center [164, 440] width 41 height 12
type input "Roi(無代號)"
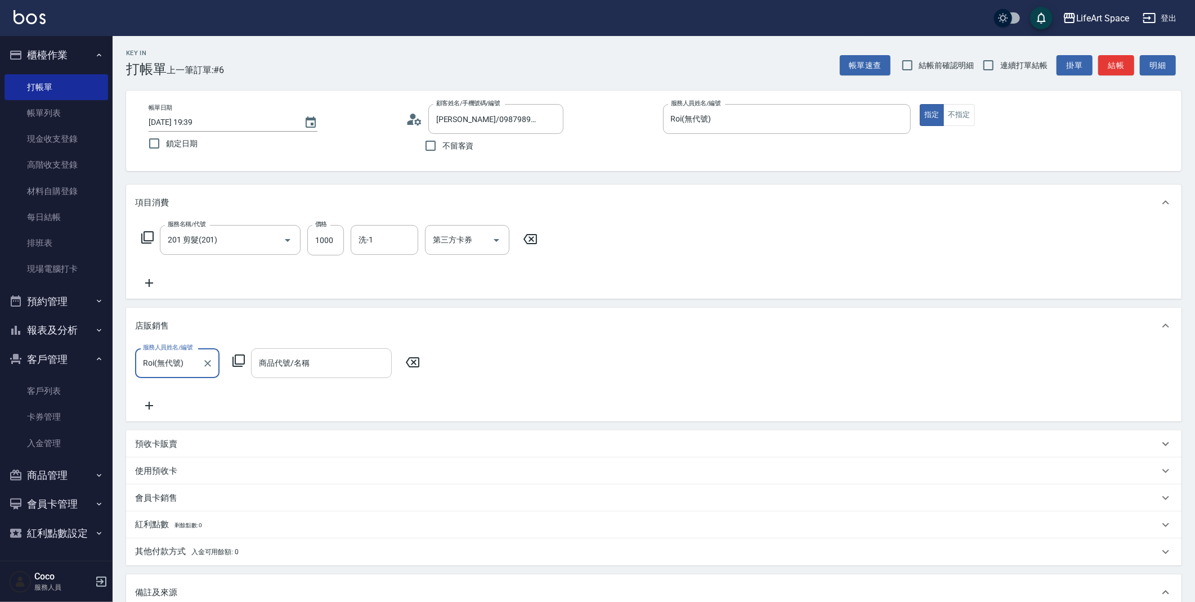
click at [288, 355] on div "商品代號/名稱 商品代號/名稱" at bounding box center [321, 363] width 141 height 30
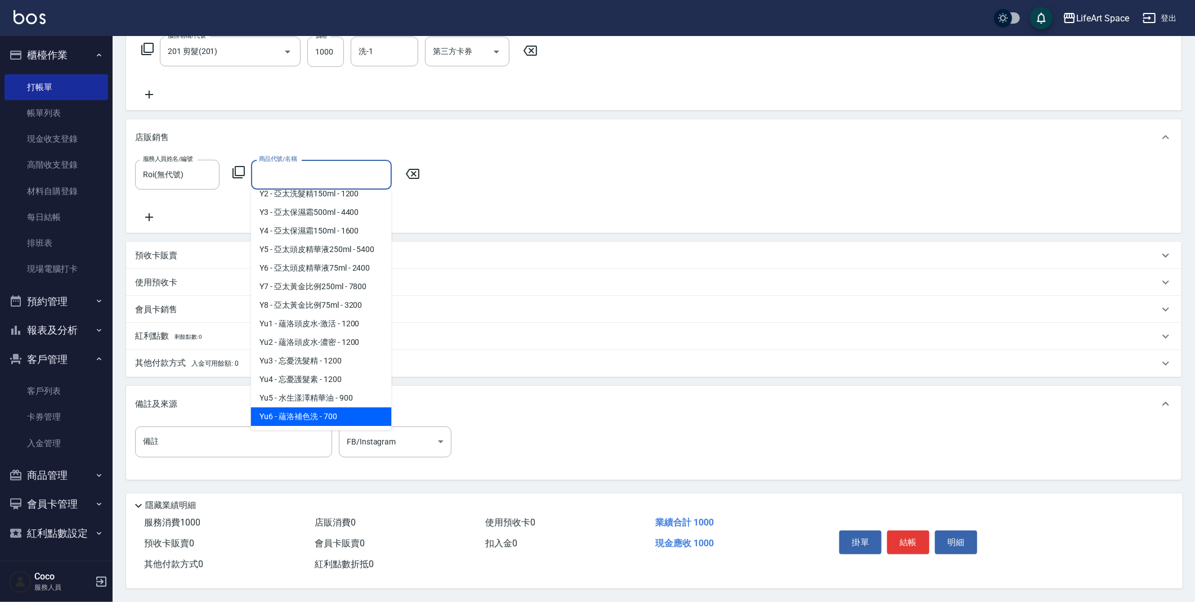
scroll to position [192, 0]
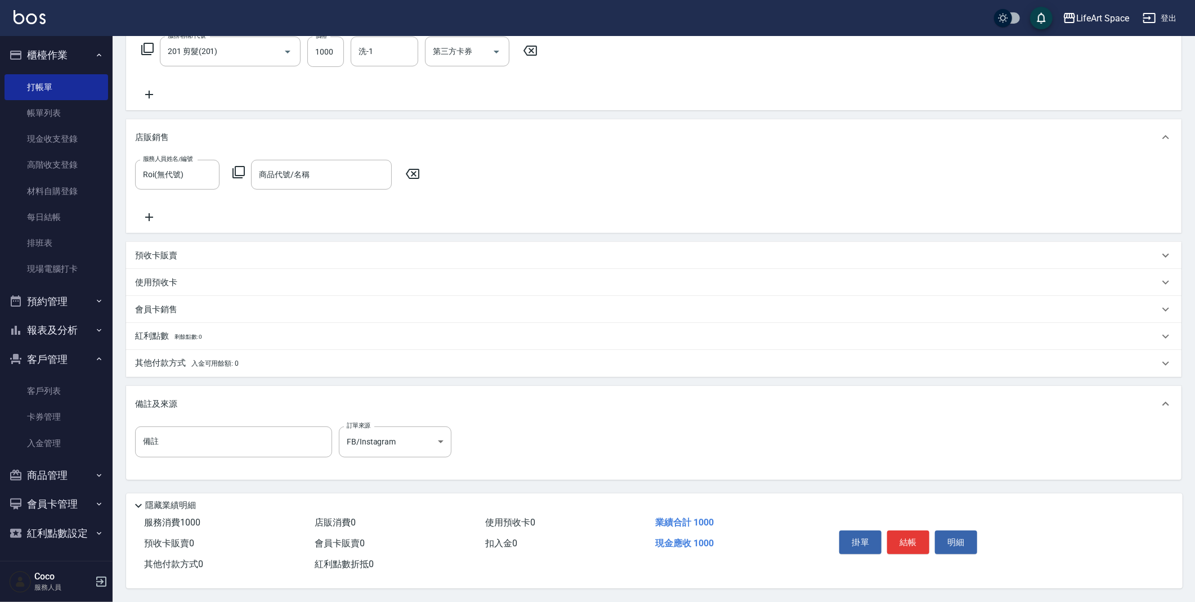
drag, startPoint x: 391, startPoint y: 387, endPoint x: 391, endPoint y: 401, distance: 13.5
click at [391, 401] on div "備註及來源" at bounding box center [653, 404] width 1055 height 36
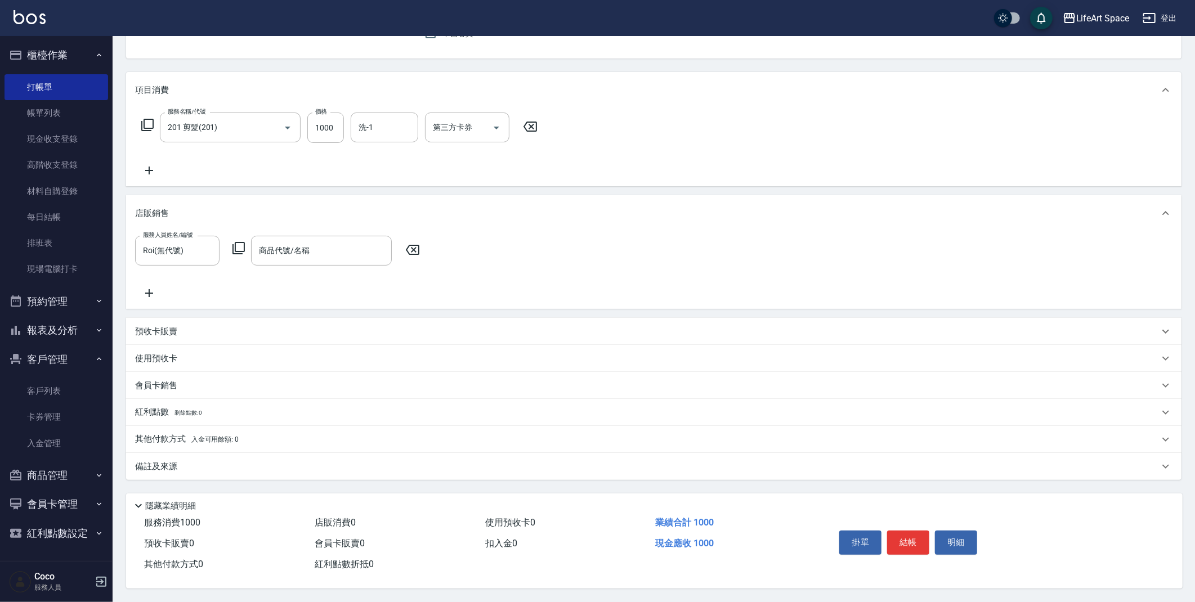
scroll to position [116, 0]
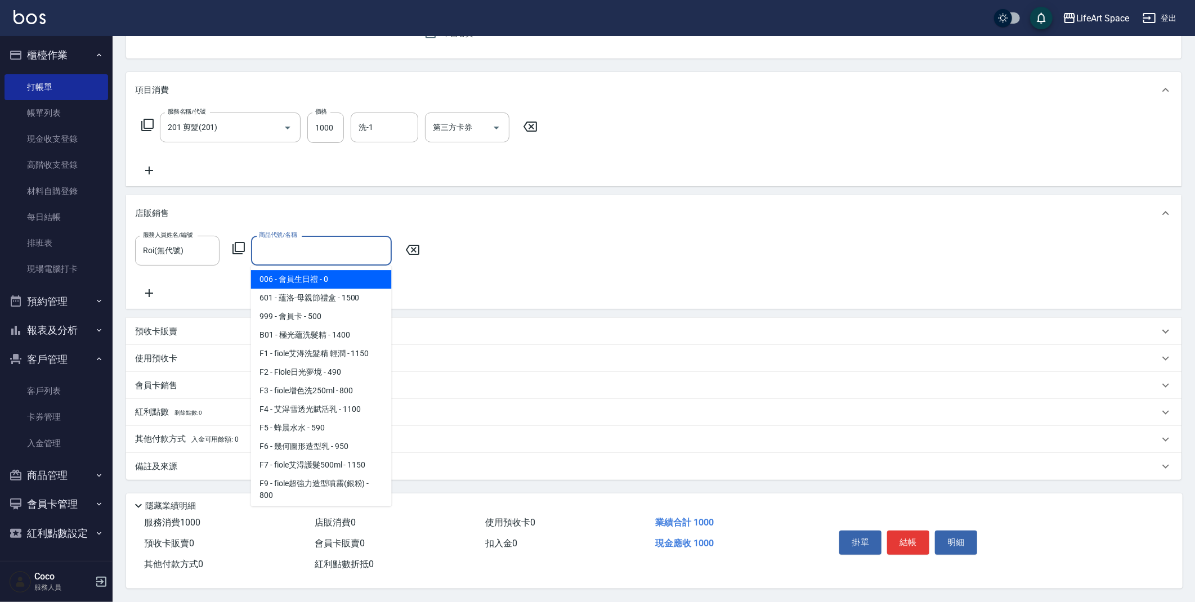
click at [320, 241] on input "商品代號/名稱" at bounding box center [321, 251] width 131 height 20
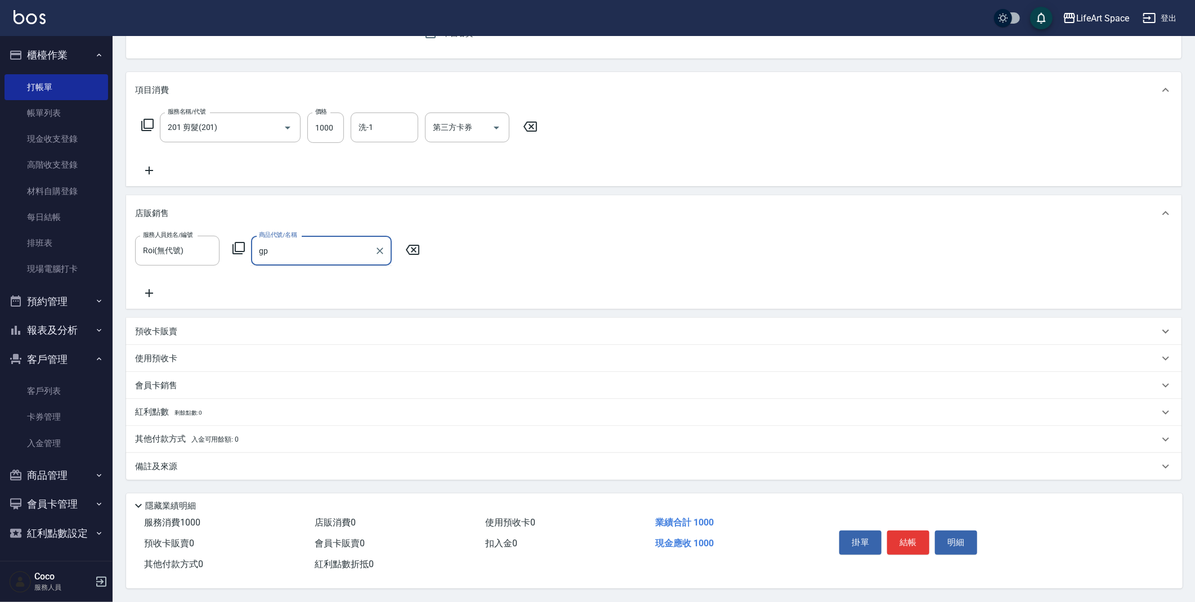
type input "g"
type input "u"
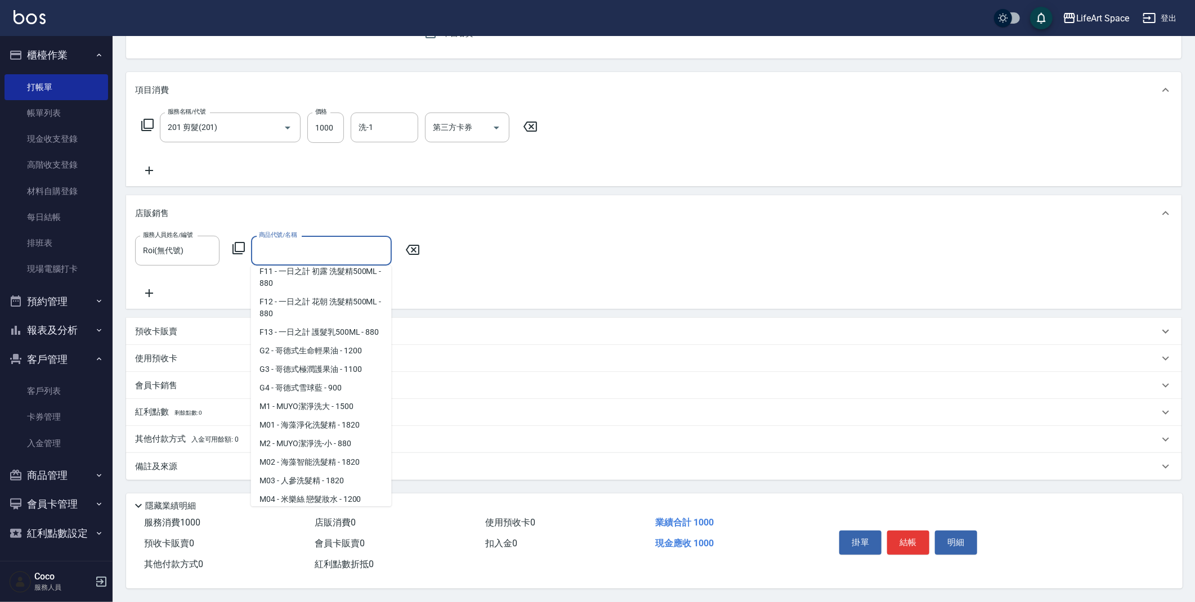
scroll to position [274, 0]
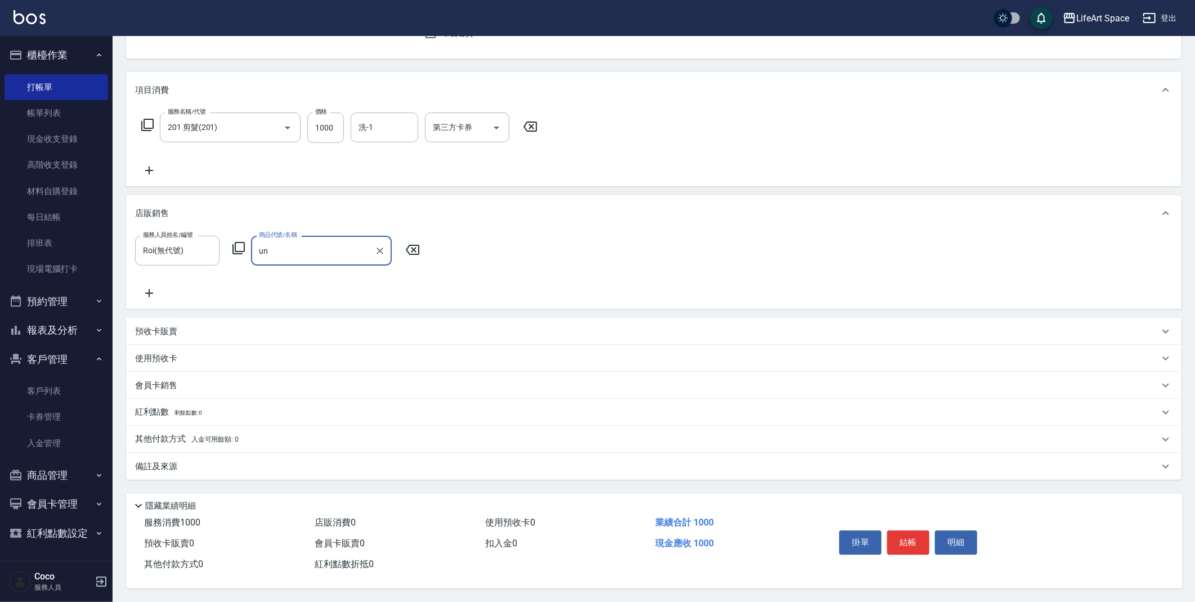
type input "u"
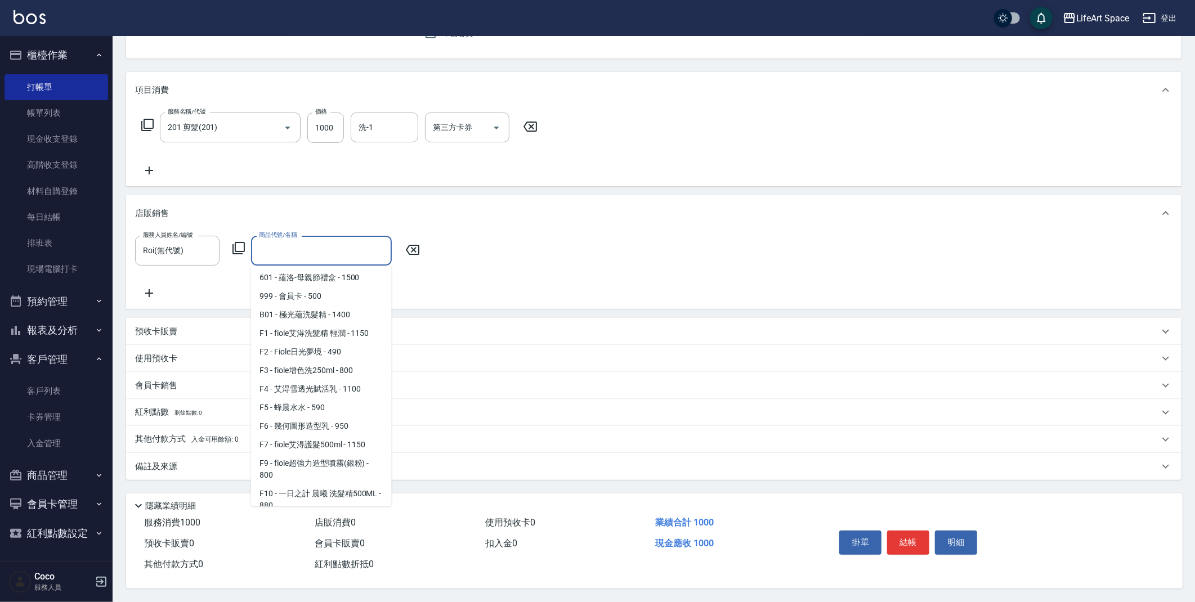
scroll to position [17, 0]
click at [235, 247] on icon at bounding box center [238, 248] width 12 height 12
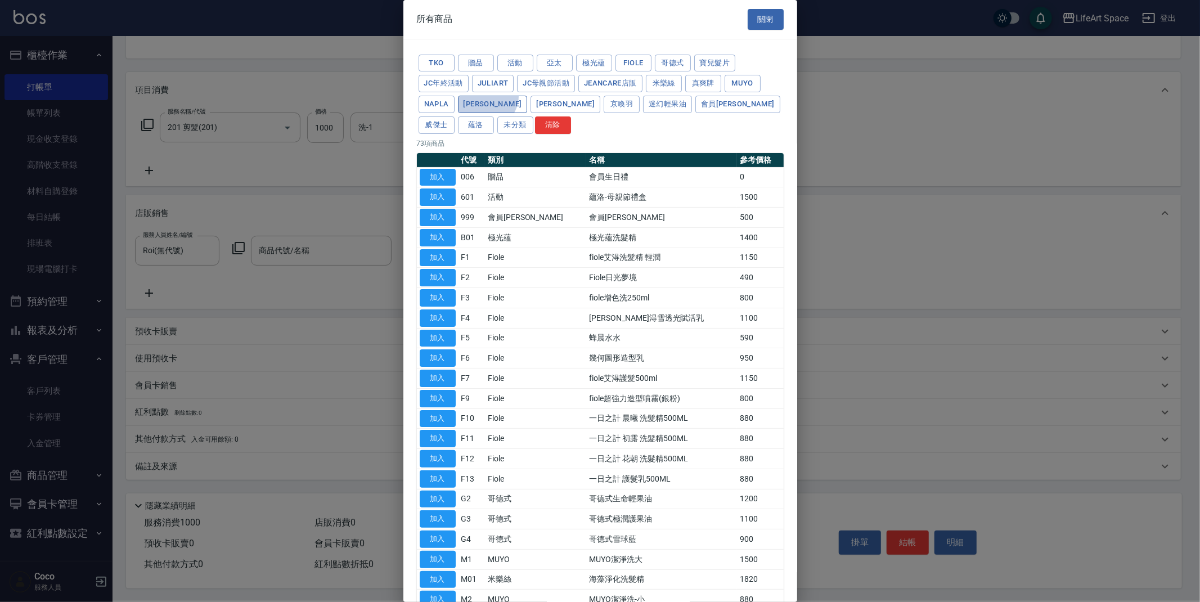
click at [486, 96] on button "沛芮亞" at bounding box center [493, 104] width 70 height 17
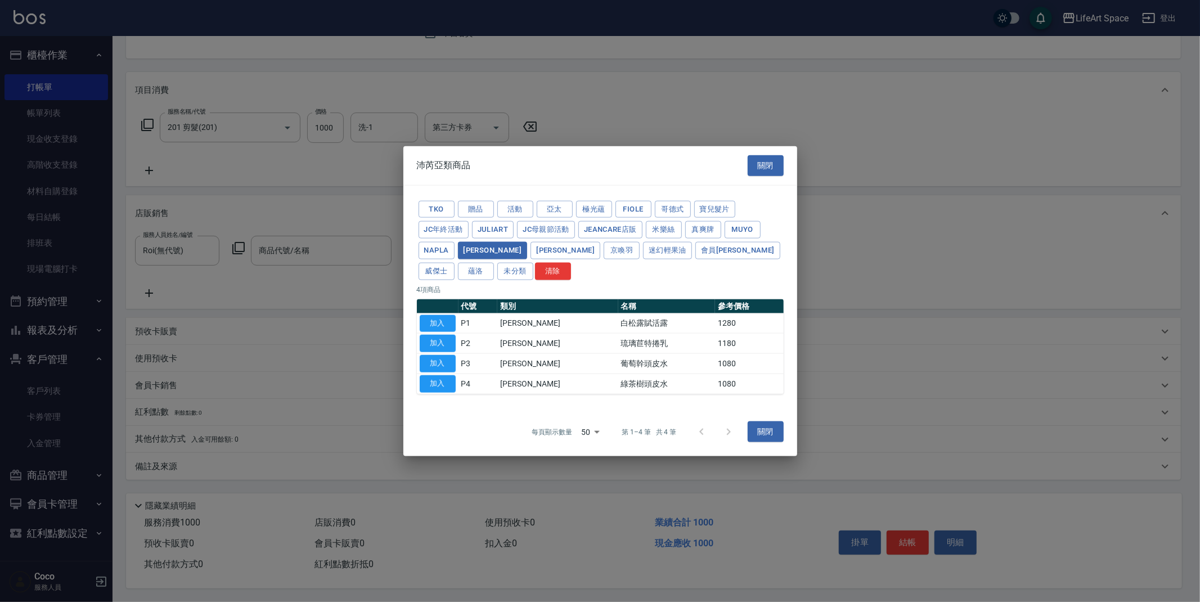
drag, startPoint x: 778, startPoint y: 165, endPoint x: 769, endPoint y: 167, distance: 8.6
click at [777, 165] on button "關閉" at bounding box center [766, 165] width 36 height 21
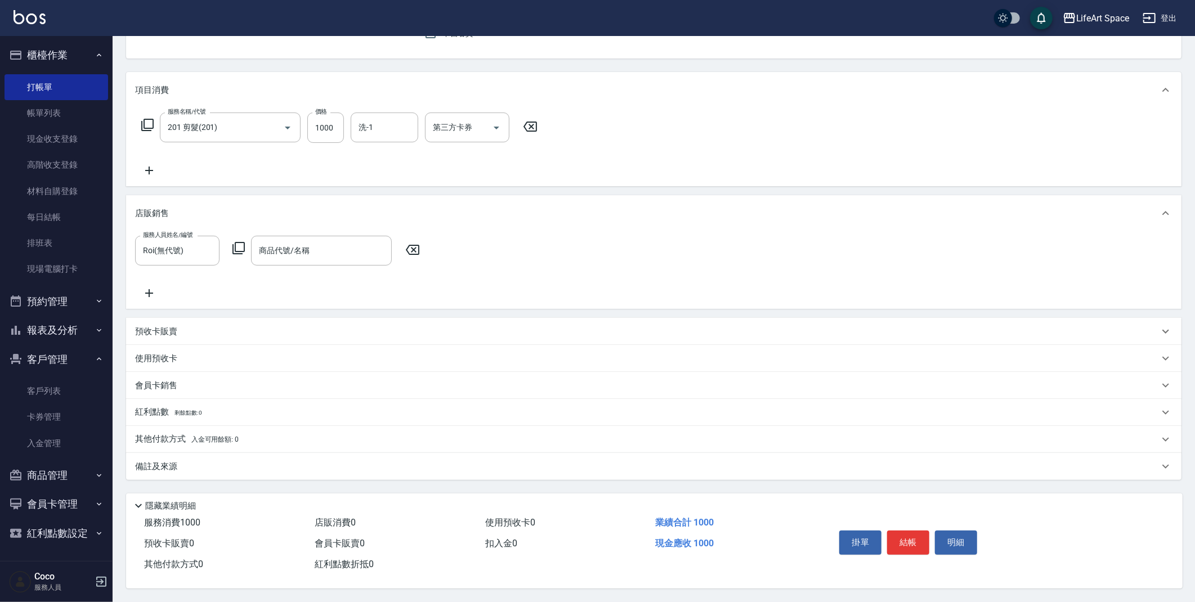
click at [64, 459] on ul "客戶列表 卡券管理 入金管理" at bounding box center [57, 417] width 104 height 87
click at [65, 466] on button "商品管理" at bounding box center [57, 475] width 104 height 29
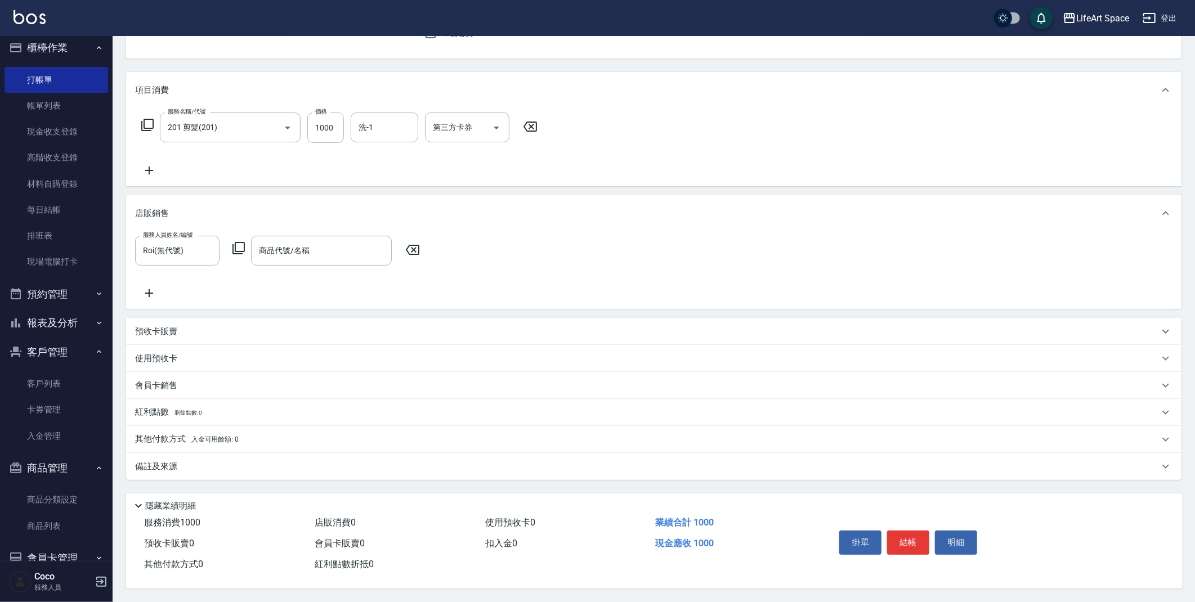
scroll to position [5, 0]
click at [55, 492] on link "商品分類設定" at bounding box center [57, 503] width 104 height 26
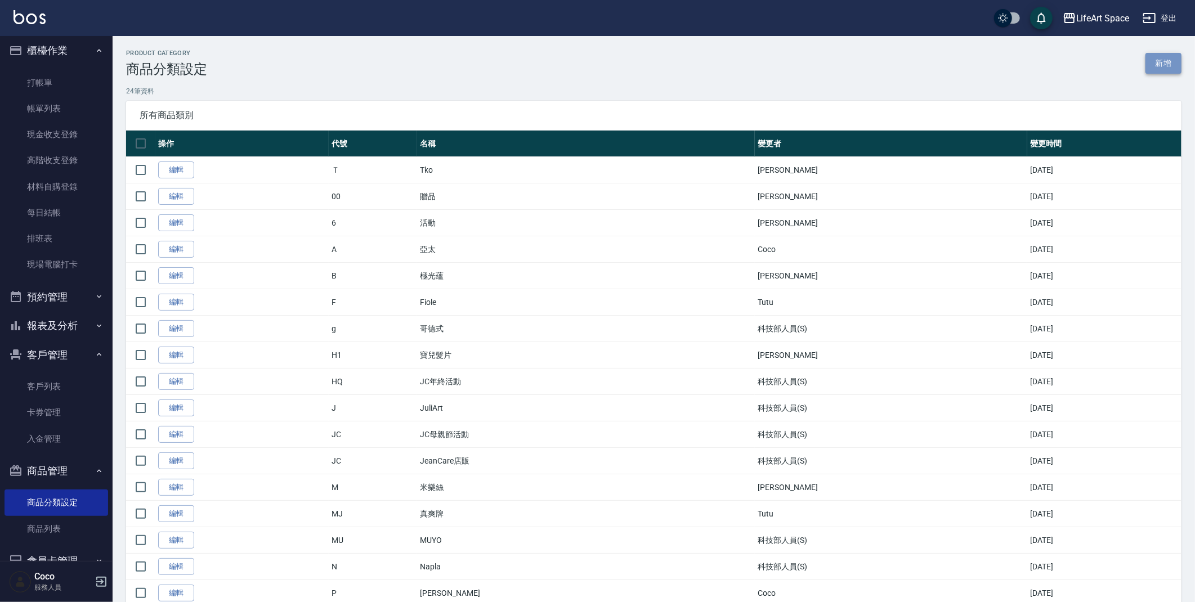
click at [1172, 66] on link "新增" at bounding box center [1163, 63] width 36 height 21
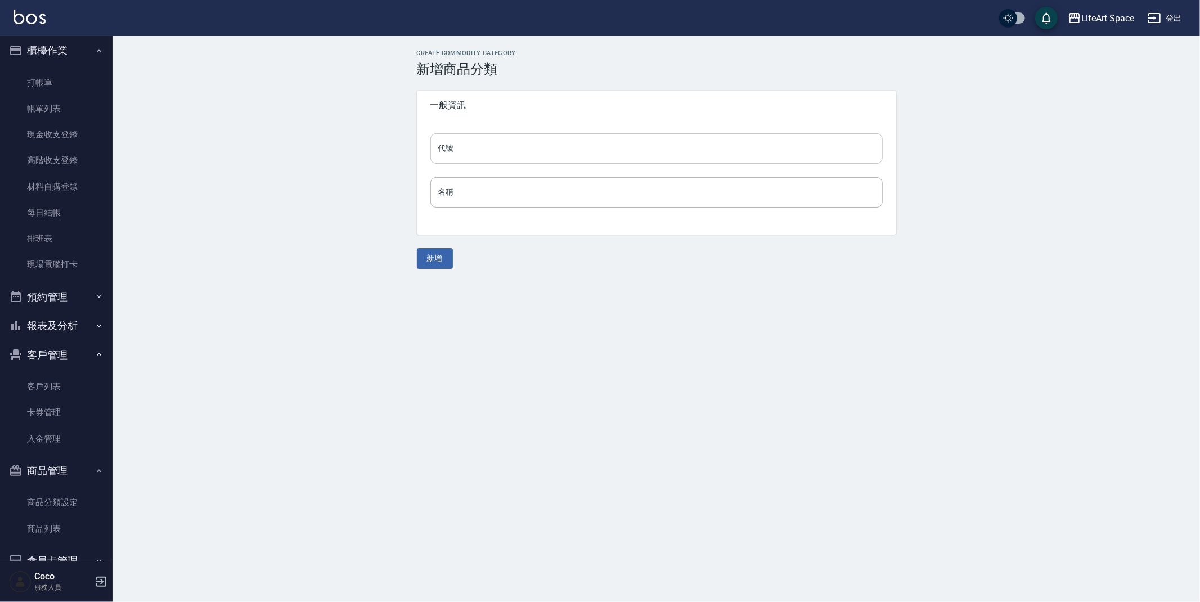
click at [564, 145] on input "代號" at bounding box center [657, 148] width 452 height 30
click at [44, 101] on link "帳單列表" at bounding box center [57, 109] width 104 height 26
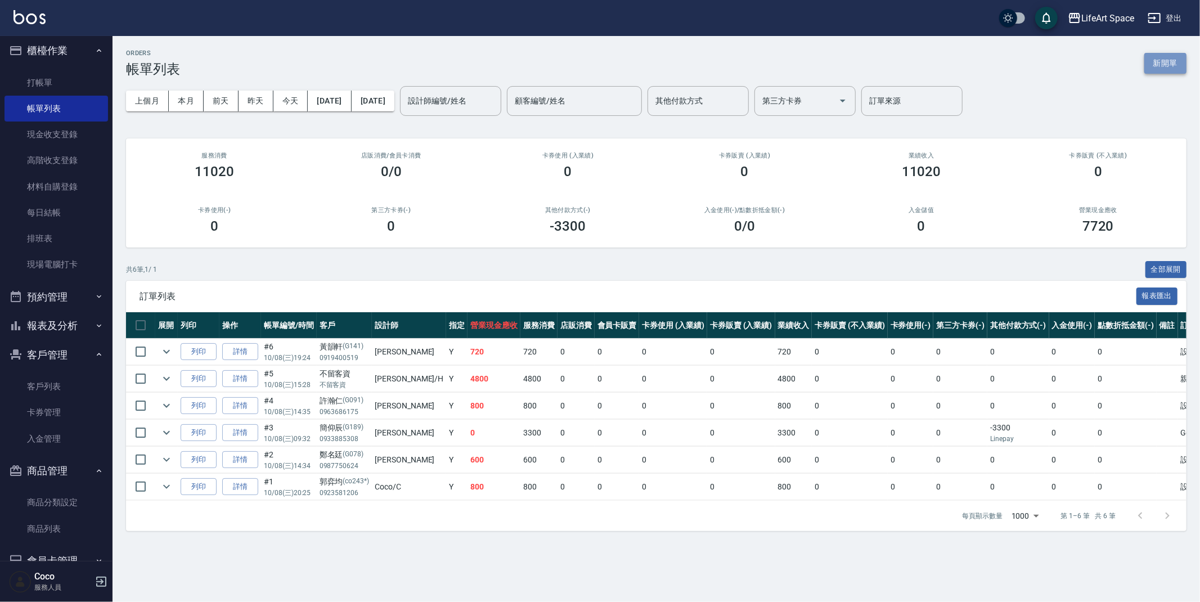
click at [1175, 69] on button "新開單" at bounding box center [1166, 63] width 42 height 21
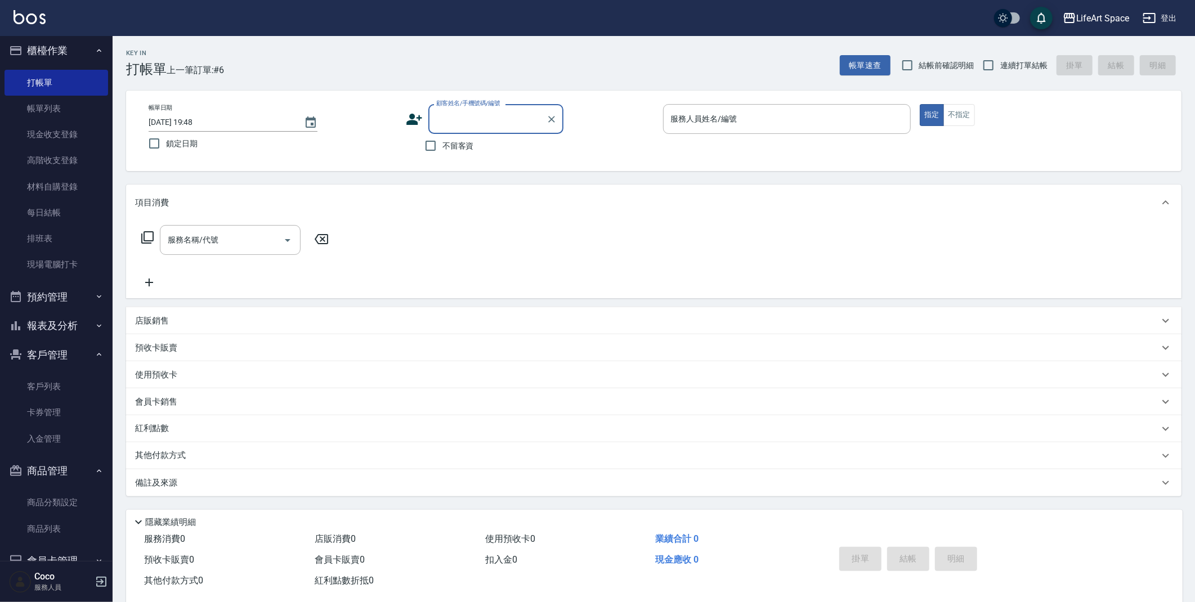
click at [154, 242] on icon at bounding box center [148, 238] width 14 height 14
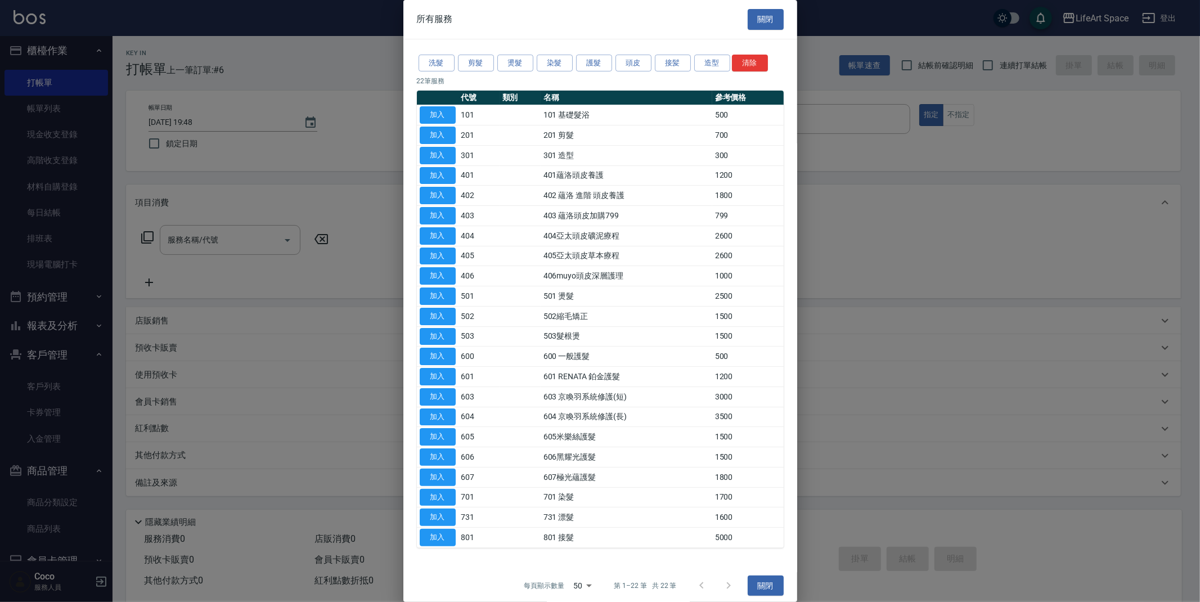
drag, startPoint x: 169, startPoint y: 383, endPoint x: 164, endPoint y: 344, distance: 38.7
click at [170, 383] on div at bounding box center [600, 301] width 1200 height 602
click at [158, 319] on div at bounding box center [600, 301] width 1200 height 602
drag, startPoint x: 728, startPoint y: 19, endPoint x: 788, endPoint y: 25, distance: 60.5
click at [732, 20] on div "所有服務 關閉" at bounding box center [601, 19] width 394 height 39
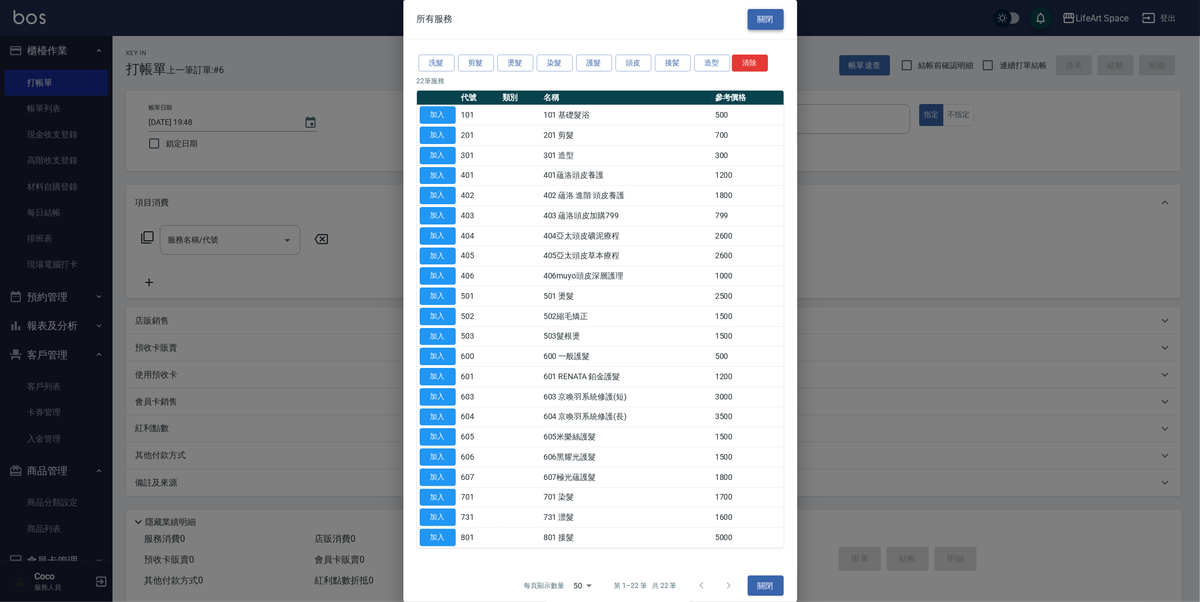
click at [764, 23] on button "關閉" at bounding box center [766, 19] width 36 height 21
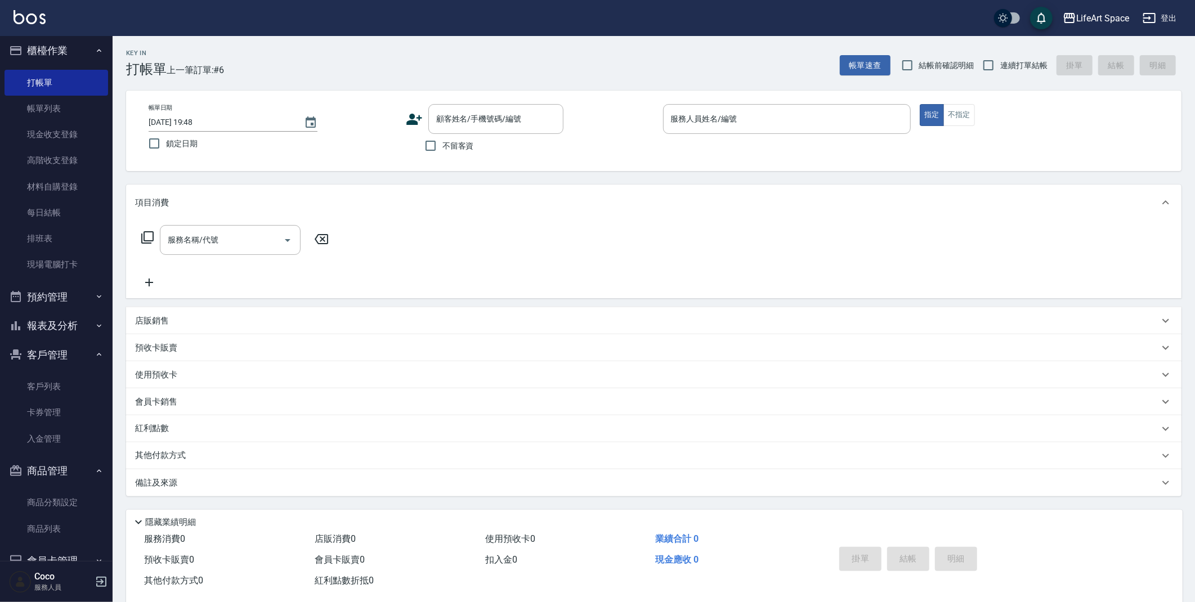
click at [156, 323] on p "店販銷售" at bounding box center [152, 321] width 34 height 12
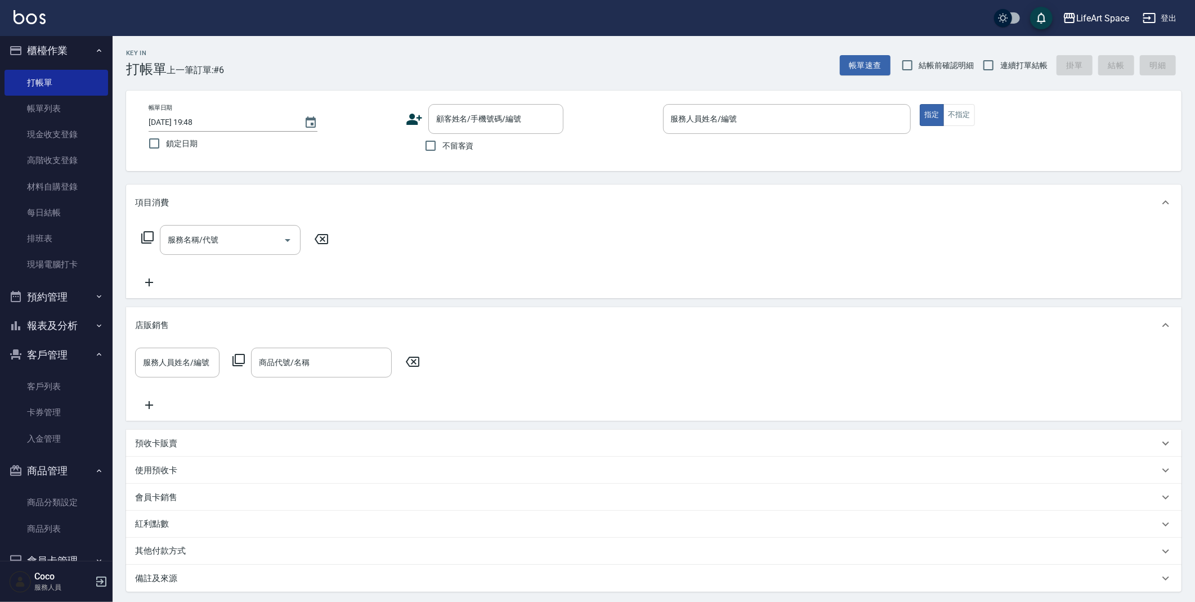
click at [241, 356] on icon at bounding box center [239, 360] width 14 height 14
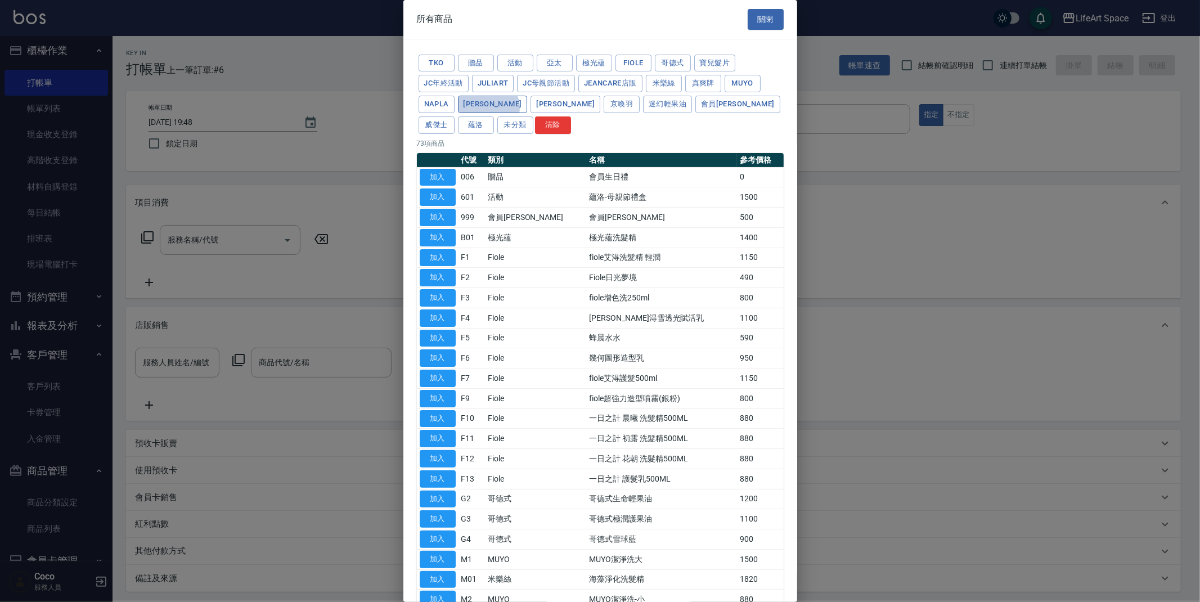
click at [488, 107] on button "沛芮亞" at bounding box center [493, 104] width 70 height 17
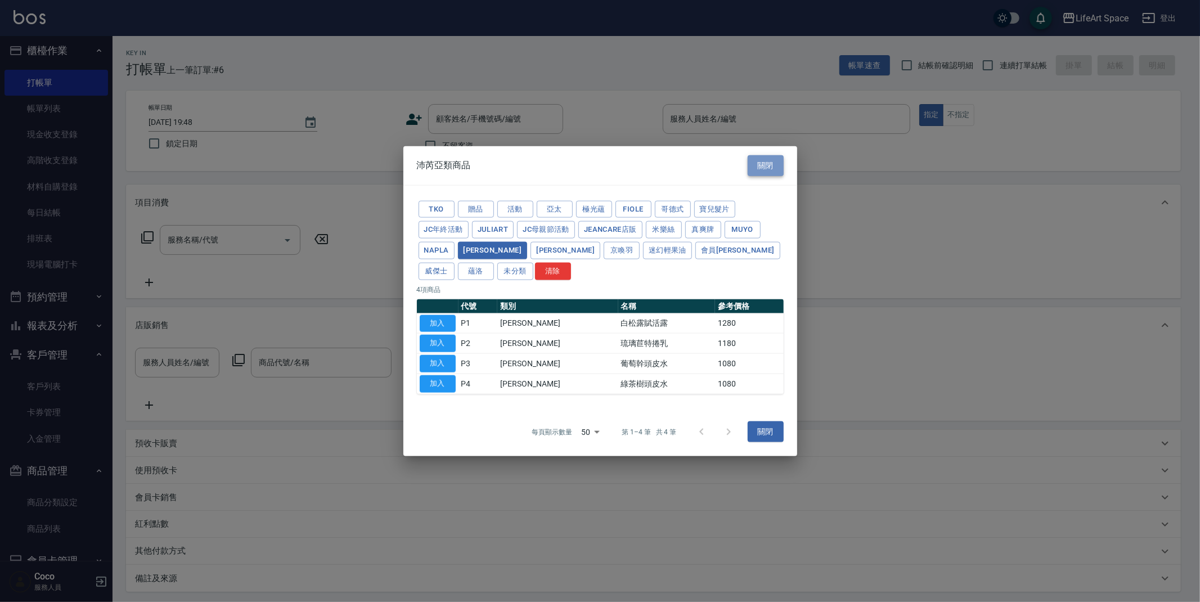
click at [754, 160] on button "關閉" at bounding box center [766, 165] width 36 height 21
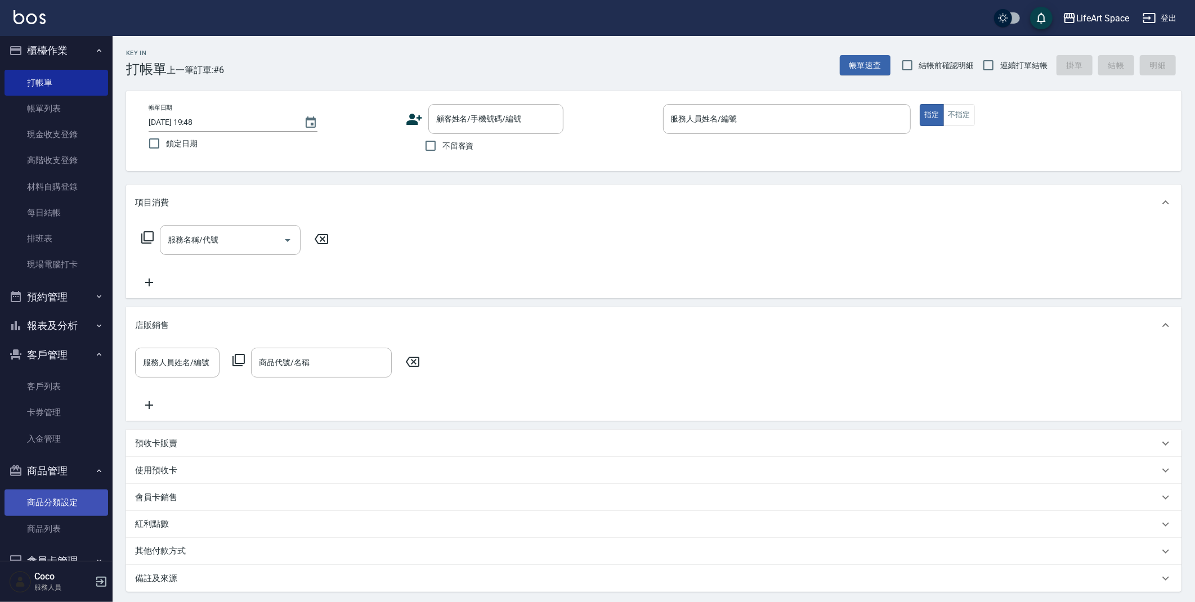
click at [53, 493] on link "商品分類設定" at bounding box center [57, 503] width 104 height 26
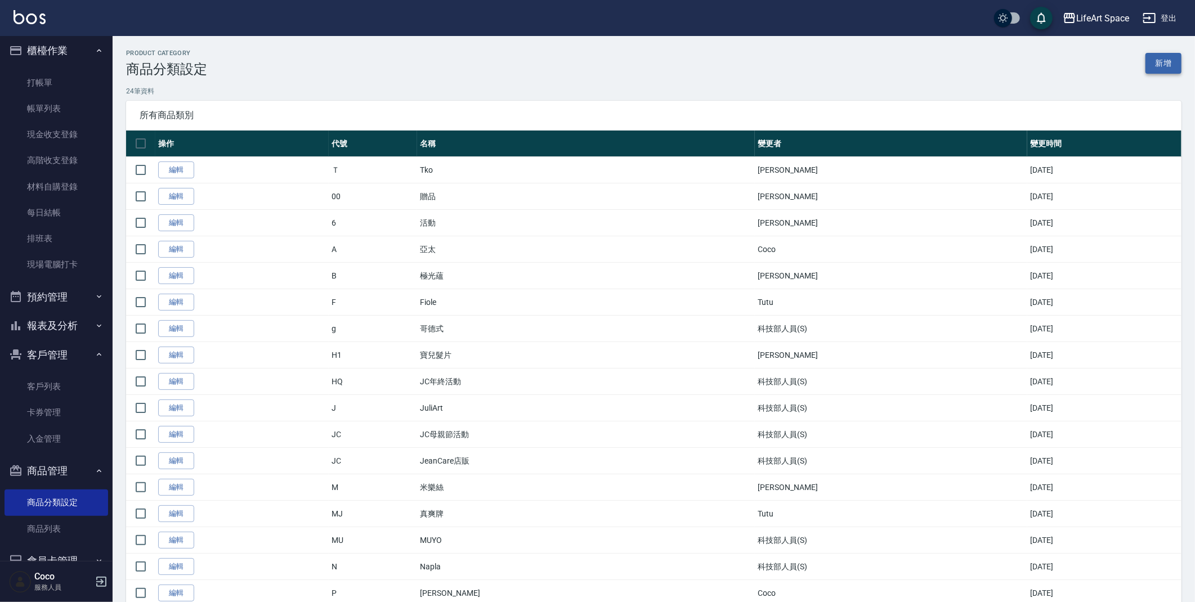
click at [1163, 64] on link "新增" at bounding box center [1163, 63] width 36 height 21
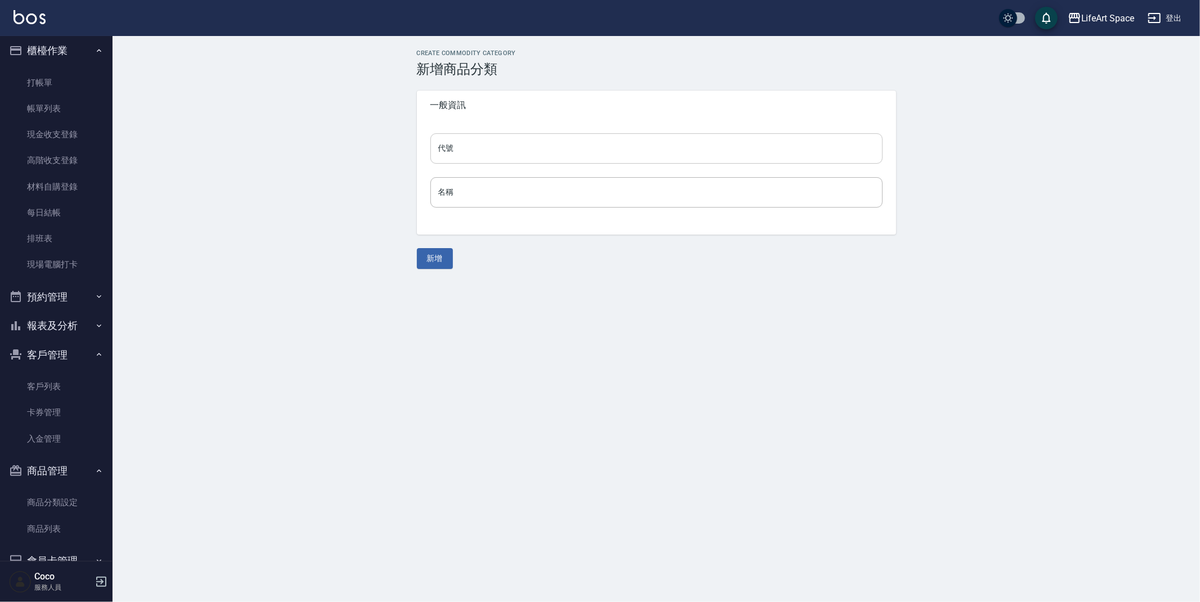
click at [598, 146] on input "代號" at bounding box center [657, 148] width 452 height 30
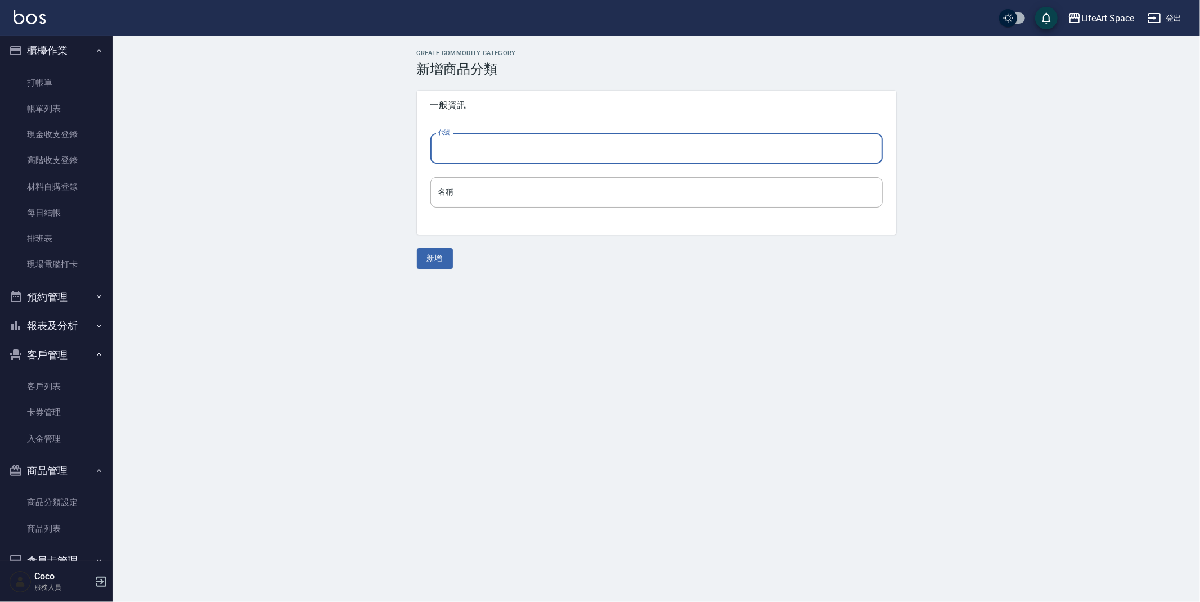
type input "ㄣ"
type input "p"
type input "P5"
click at [502, 204] on input "名稱" at bounding box center [657, 192] width 452 height 30
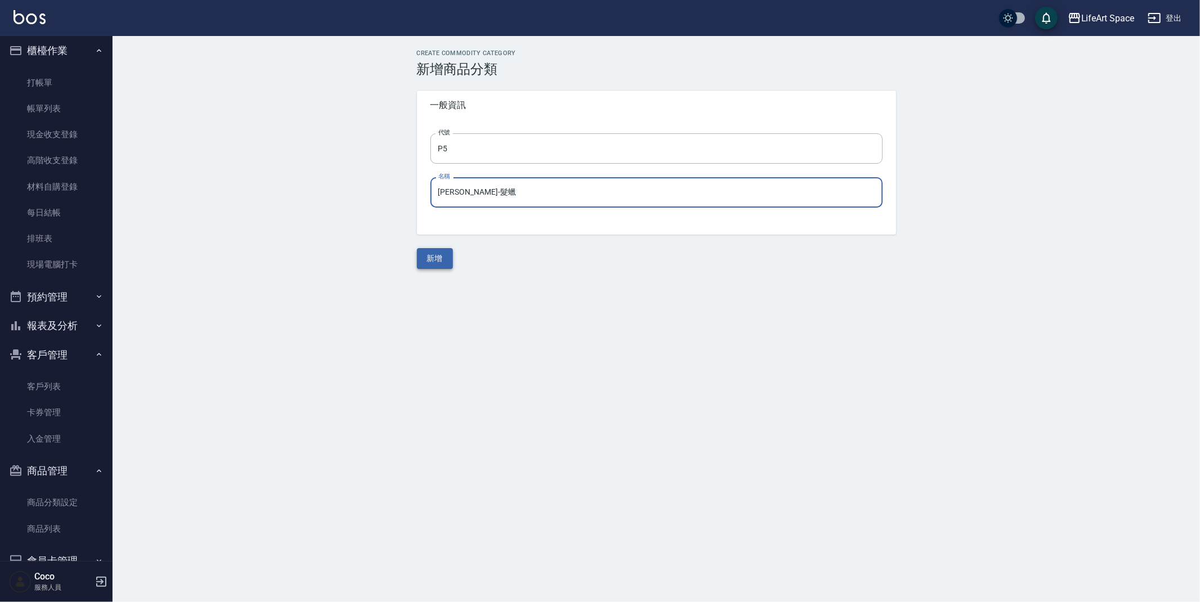
type input "佩芮亞-髮蠟"
click at [440, 261] on button "新增" at bounding box center [435, 258] width 36 height 21
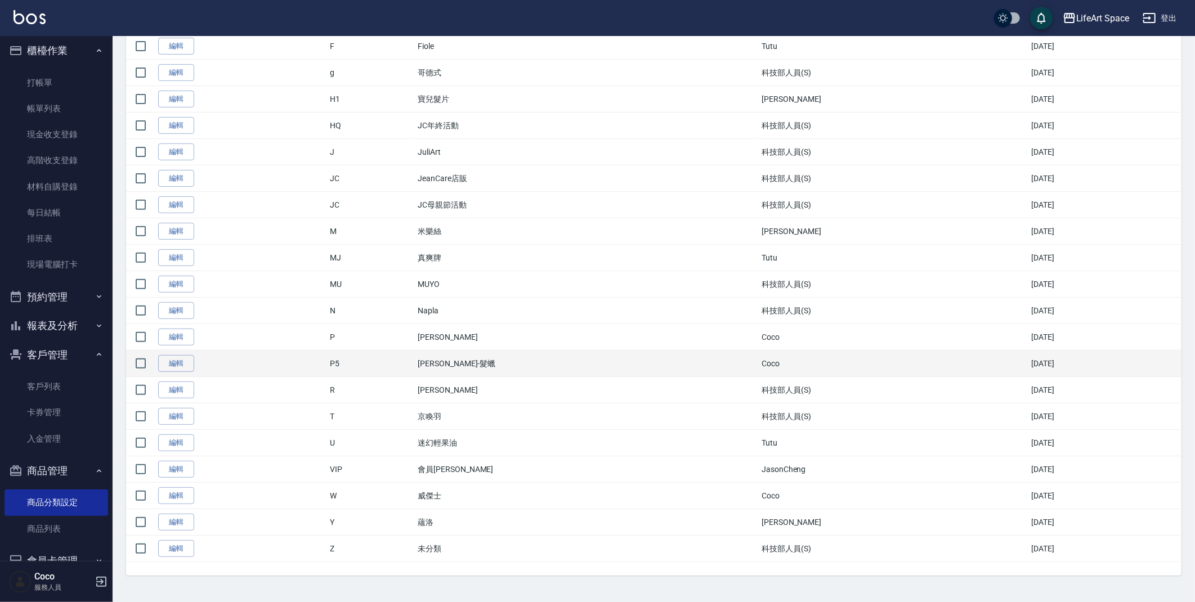
scroll to position [257, 0]
click at [144, 365] on input "checkbox" at bounding box center [141, 363] width 24 height 24
checkbox input "true"
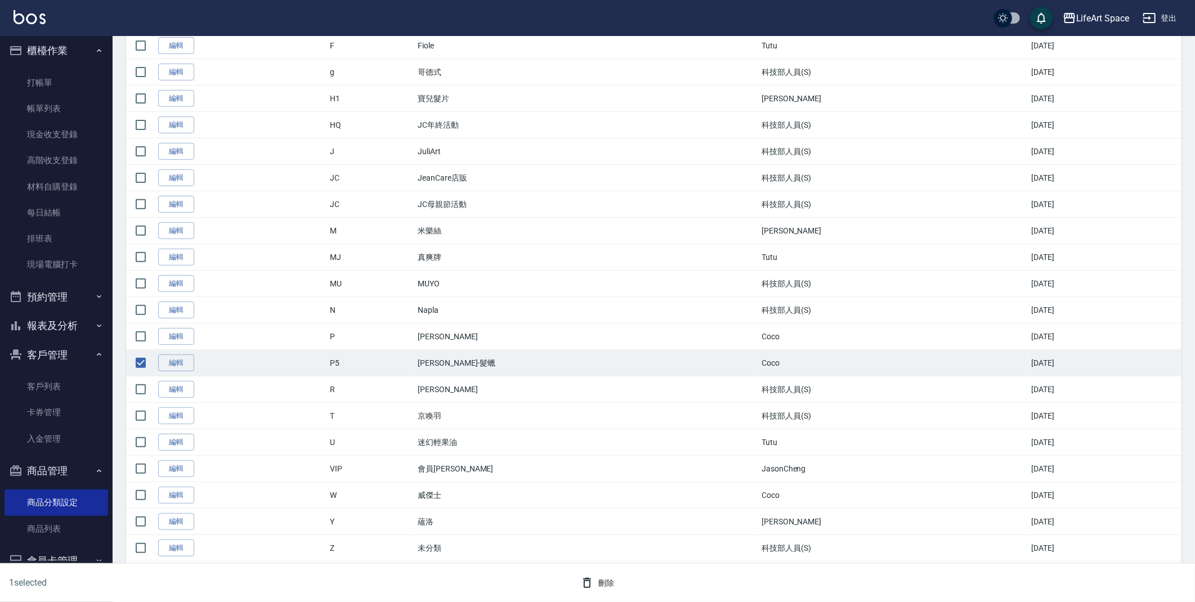
click at [589, 586] on icon "button" at bounding box center [587, 583] width 14 height 14
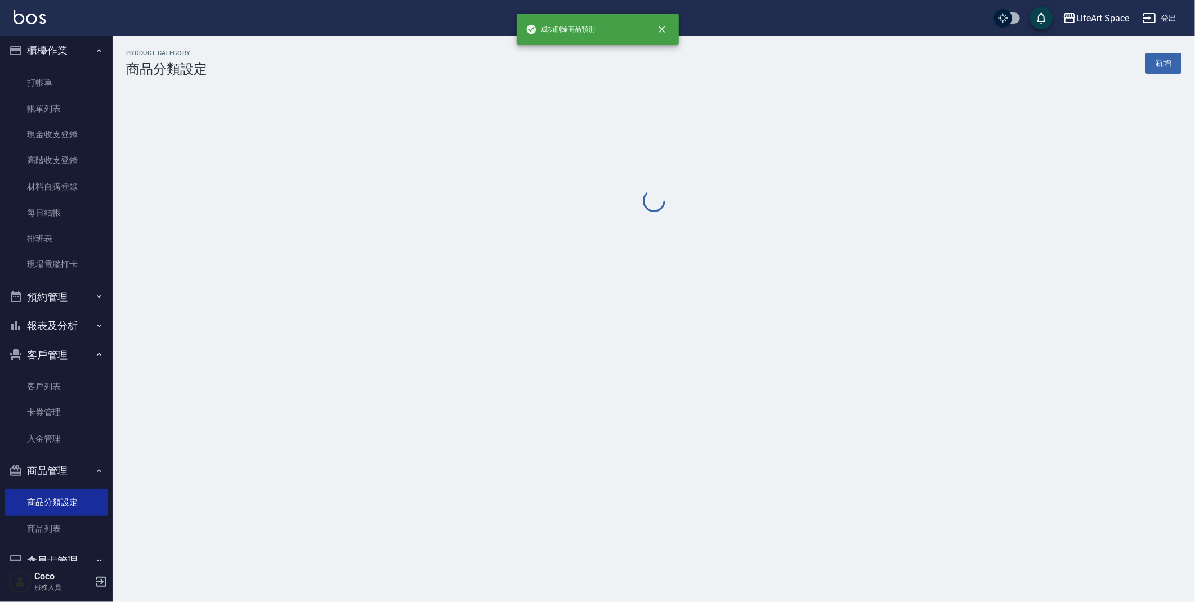
scroll to position [0, 0]
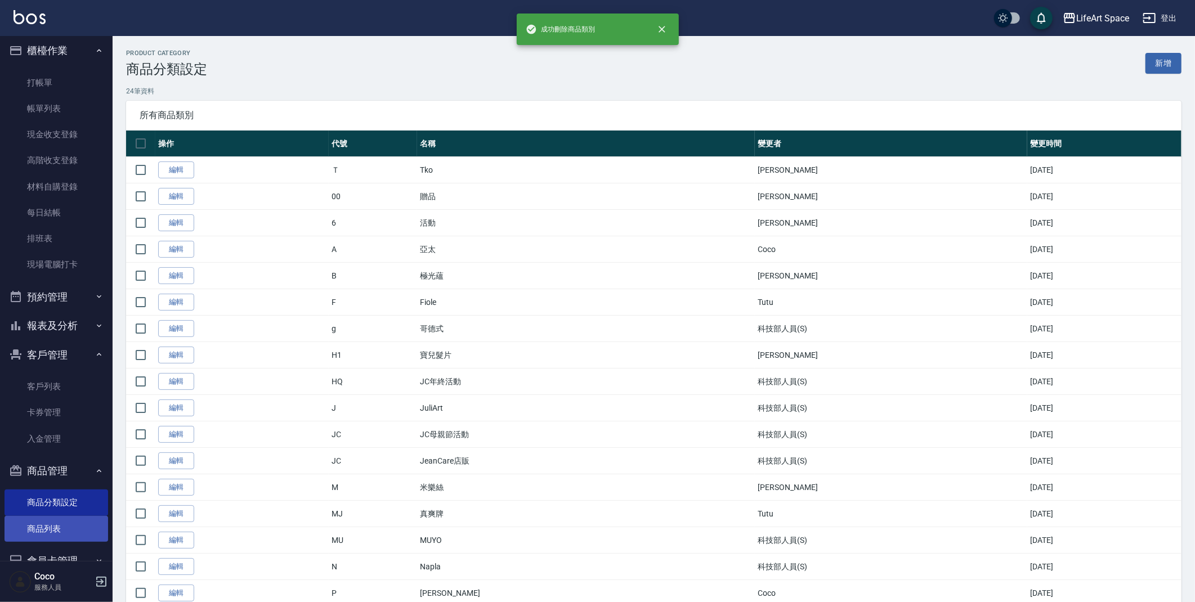
click at [43, 533] on link "商品列表" at bounding box center [57, 529] width 104 height 26
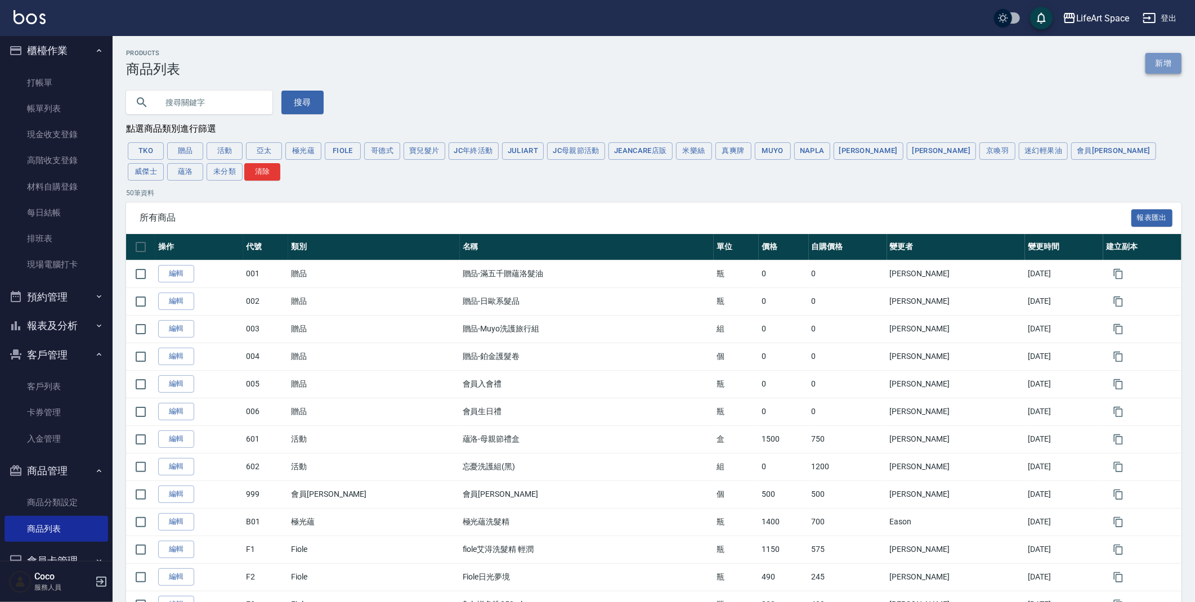
click at [1170, 68] on link "新增" at bounding box center [1163, 63] width 36 height 21
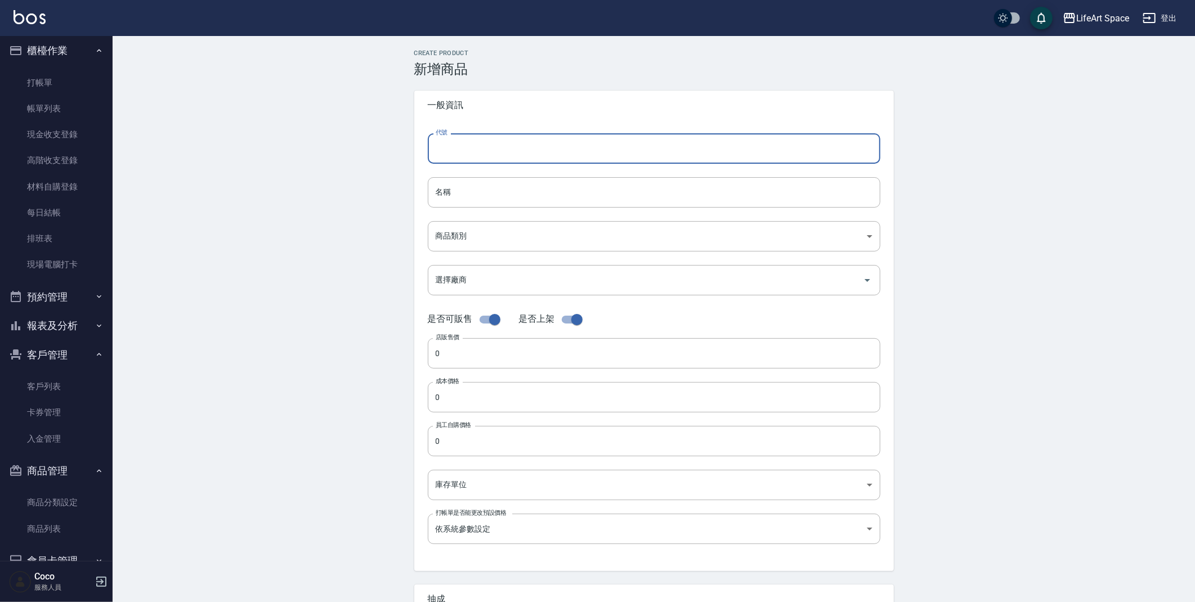
click at [486, 133] on input "代號" at bounding box center [654, 148] width 452 height 30
type input "Ｐ"
type input "P5"
click at [493, 196] on input "名稱" at bounding box center [654, 192] width 452 height 30
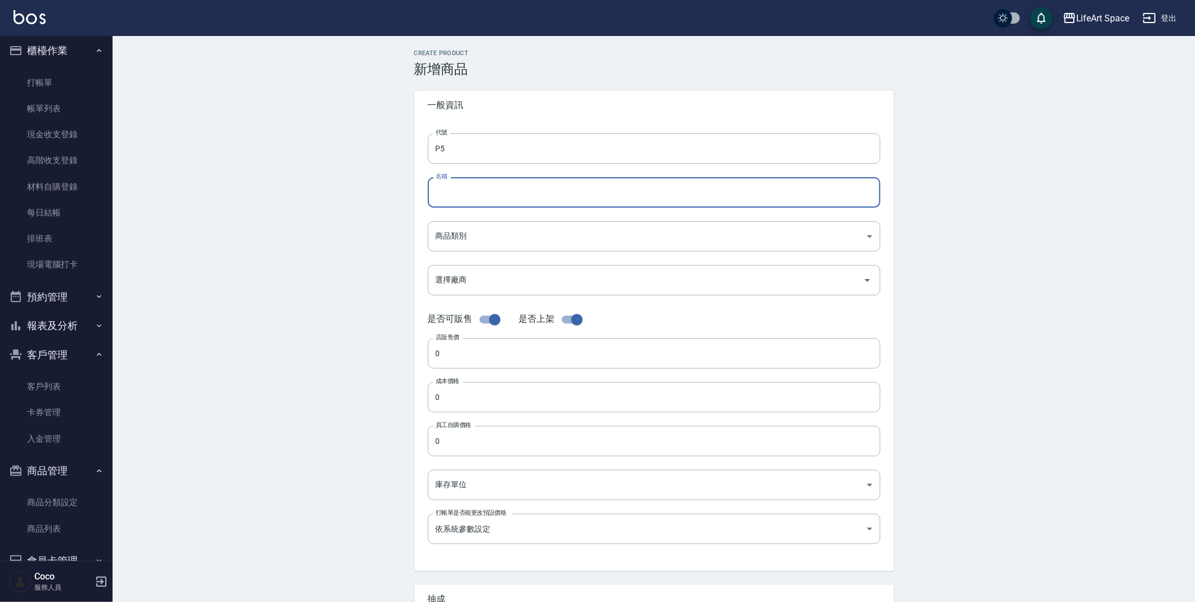
type input "ㄕ"
type input "紳士髮蠟"
click at [467, 244] on body "LifeArt Space 登出 櫃檯作業 打帳單 帳單列表 現金收支登錄 高階收支登錄 材料自購登錄 每日結帳 排班表 現場電腦打卡 預約管理 預約管理 單…" at bounding box center [597, 388] width 1195 height 777
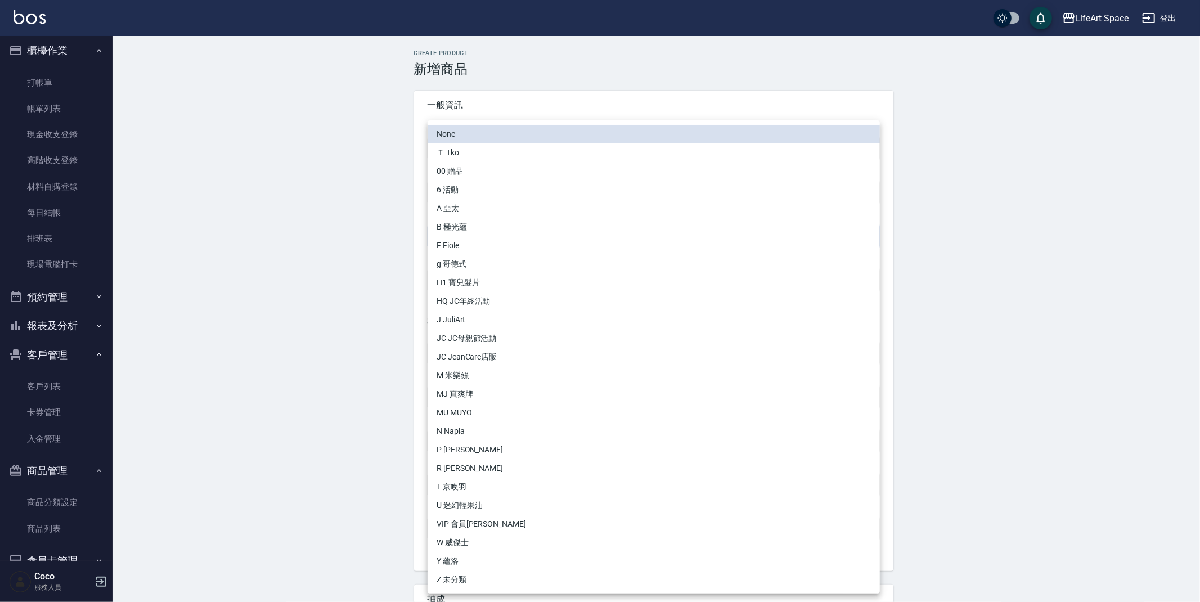
click at [468, 445] on li "P 沛芮亞" at bounding box center [654, 450] width 452 height 19
type input "5df4843a-164e-48d9-96ce-ab95f5a6b842"
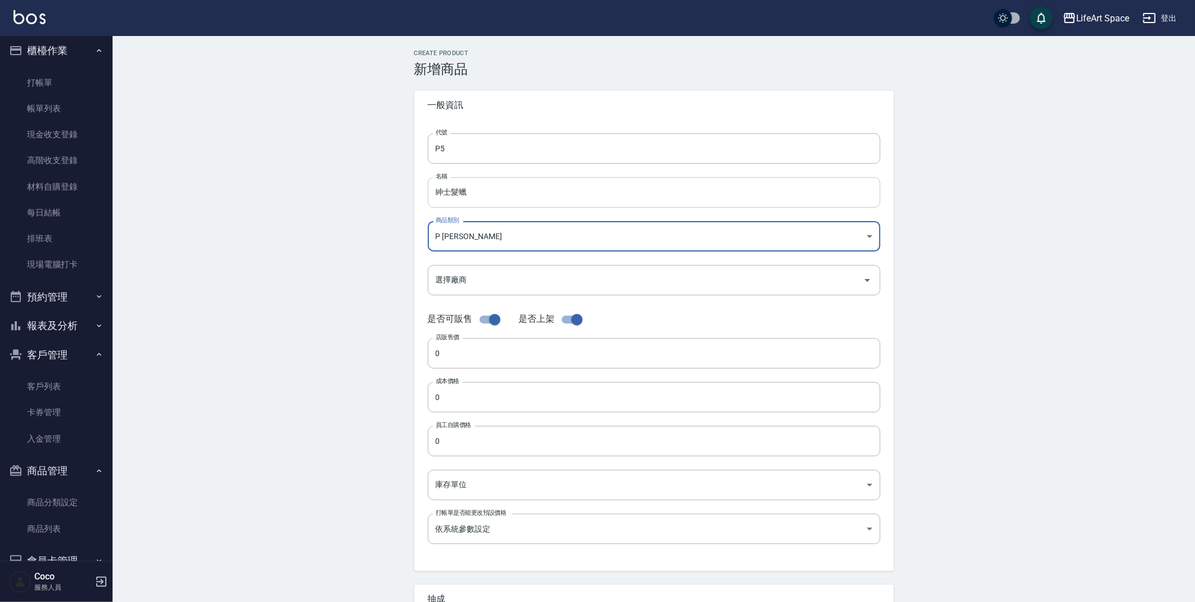
click at [437, 194] on input "紳士髮蠟" at bounding box center [654, 192] width 452 height 30
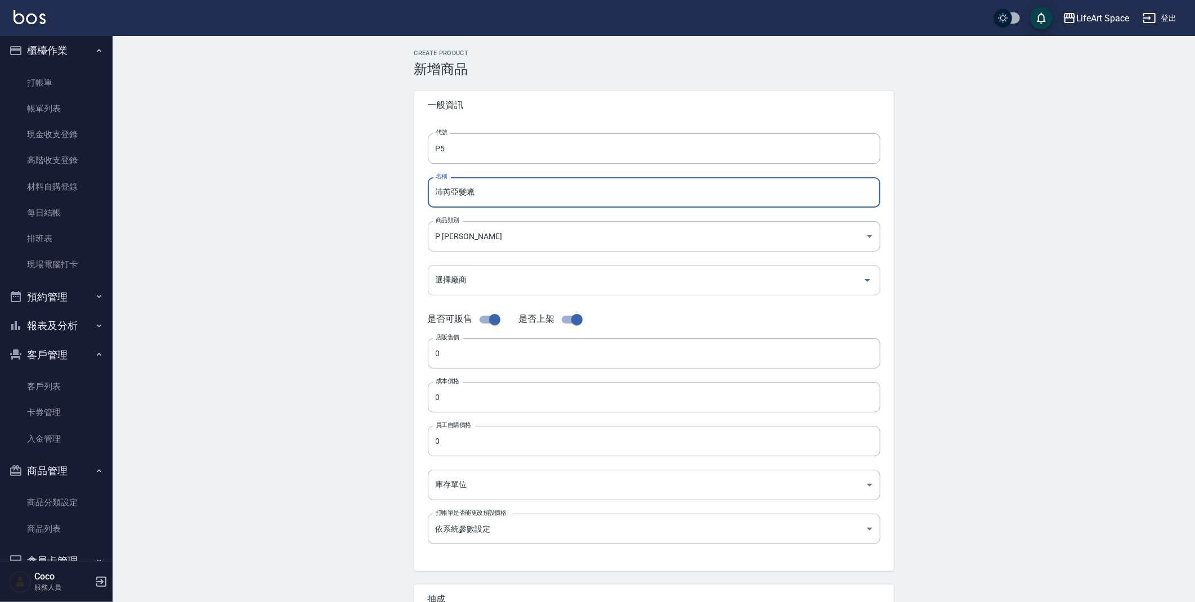
type input "沛芮亞髮蠟"
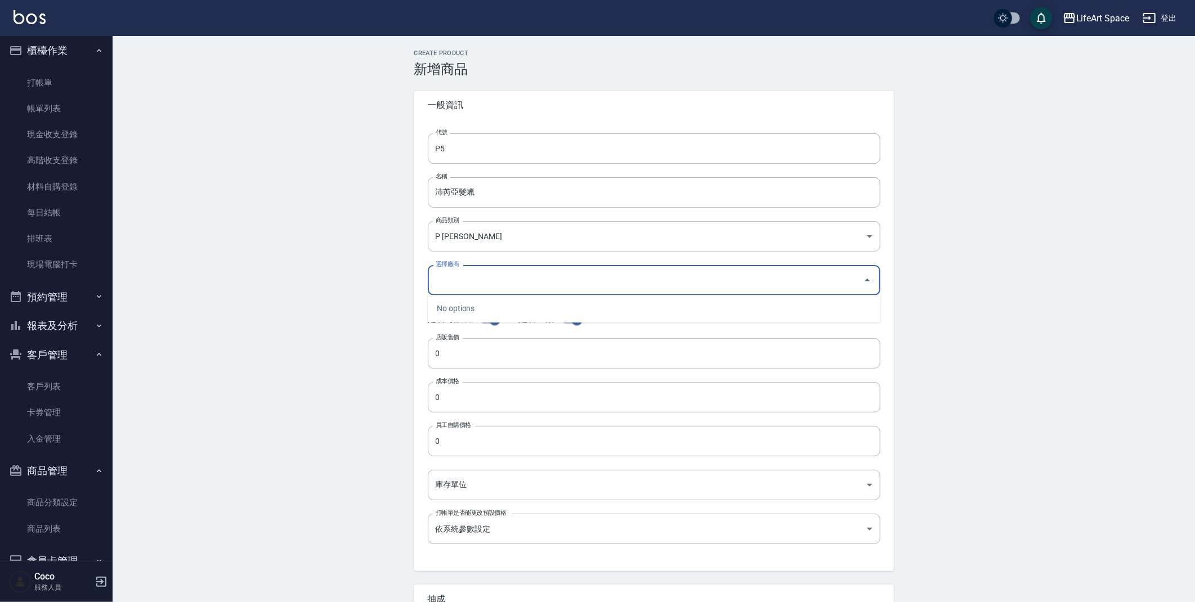
click at [467, 275] on input "選擇廠商" at bounding box center [645, 280] width 425 height 20
click at [472, 277] on input "選擇廠商" at bounding box center [645, 280] width 425 height 20
click at [473, 277] on input "選擇廠商" at bounding box center [645, 280] width 425 height 20
click at [724, 283] on input "選擇廠商" at bounding box center [645, 280] width 425 height 20
click at [474, 348] on input "0" at bounding box center [654, 353] width 452 height 30
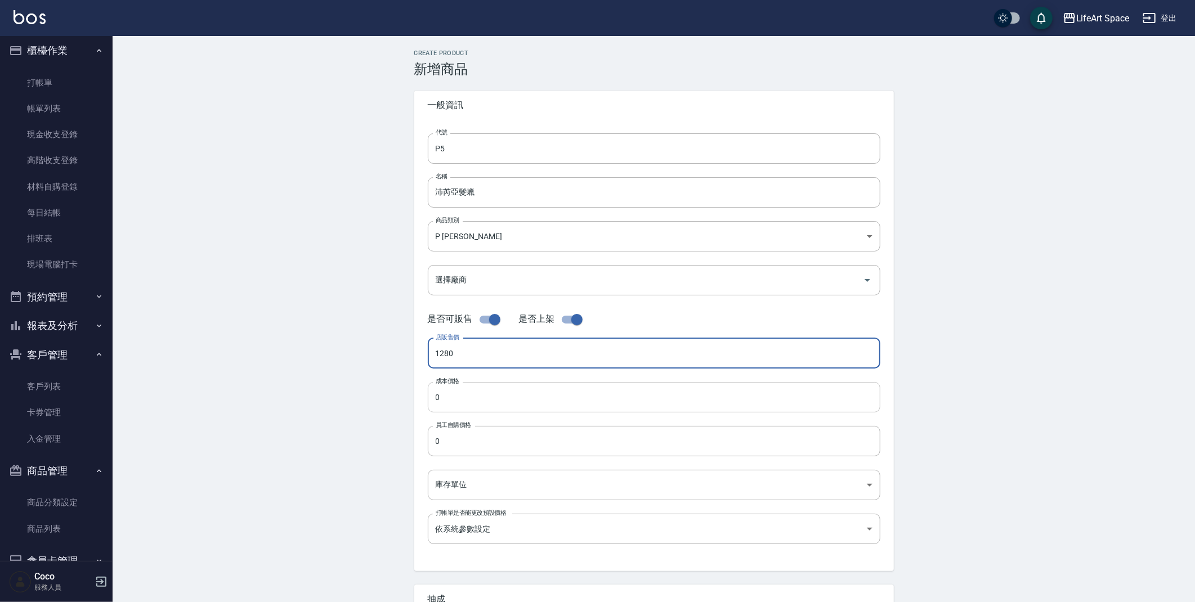
type input "1280"
click at [466, 403] on input "0" at bounding box center [654, 397] width 452 height 30
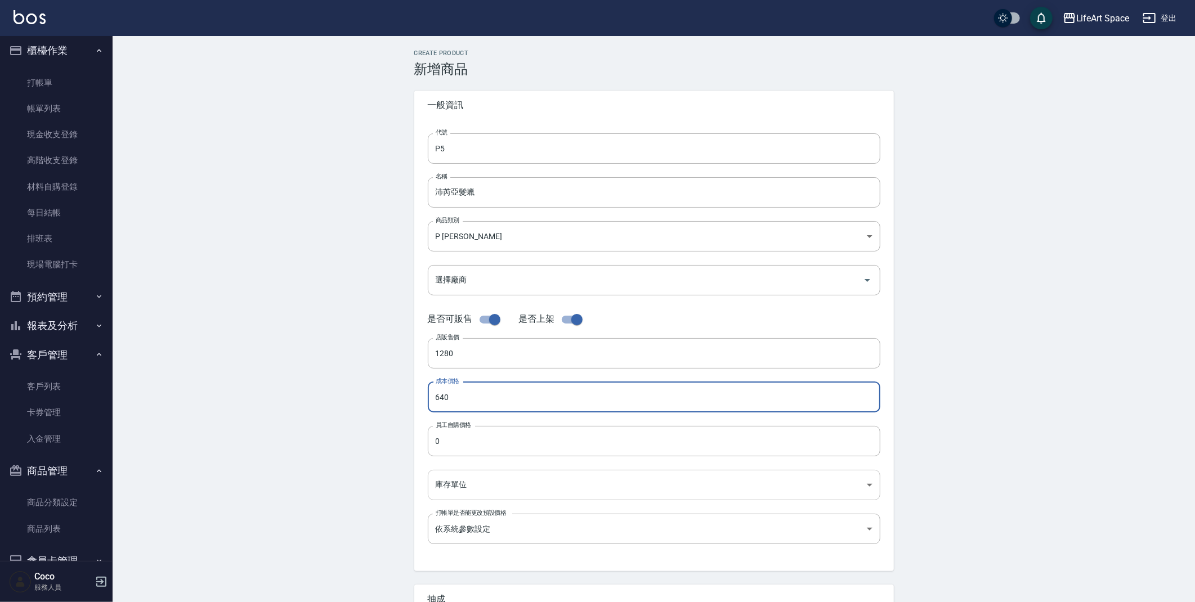
type input "640"
click at [476, 486] on body "LifeArt Space 登出 櫃檯作業 打帳單 帳單列表 現金收支登錄 高階收支登錄 材料自購登錄 每日結帳 排班表 現場電腦打卡 預約管理 預約管理 單…" at bounding box center [597, 388] width 1195 height 777
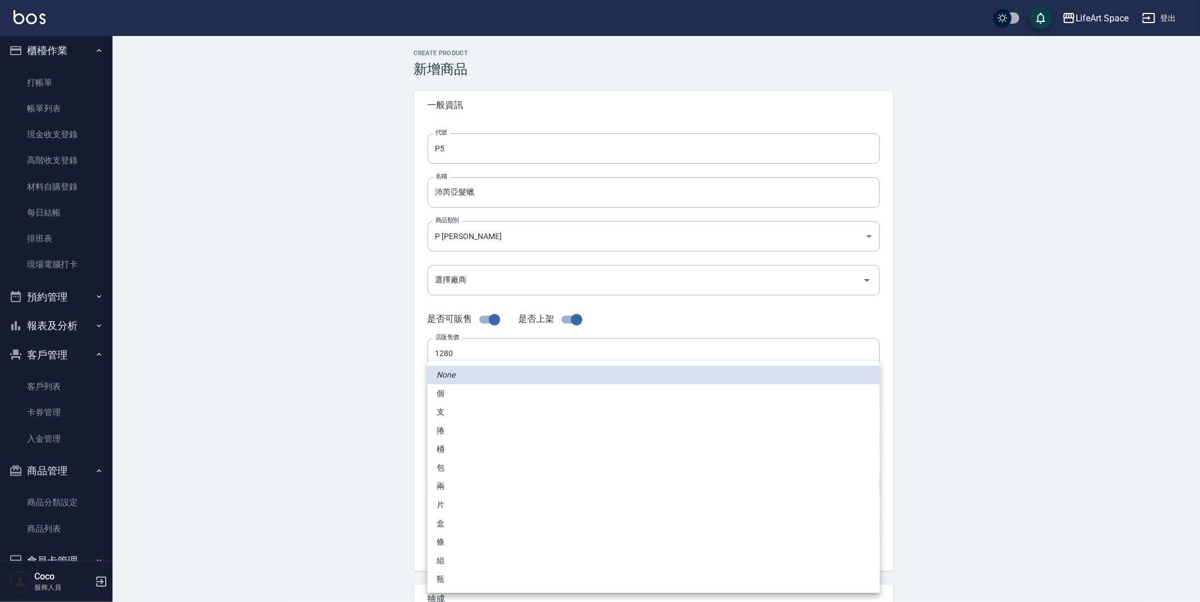
drag, startPoint x: 490, startPoint y: 395, endPoint x: 495, endPoint y: 389, distance: 7.6
click at [492, 394] on li "個" at bounding box center [654, 393] width 452 height 19
type input "個"
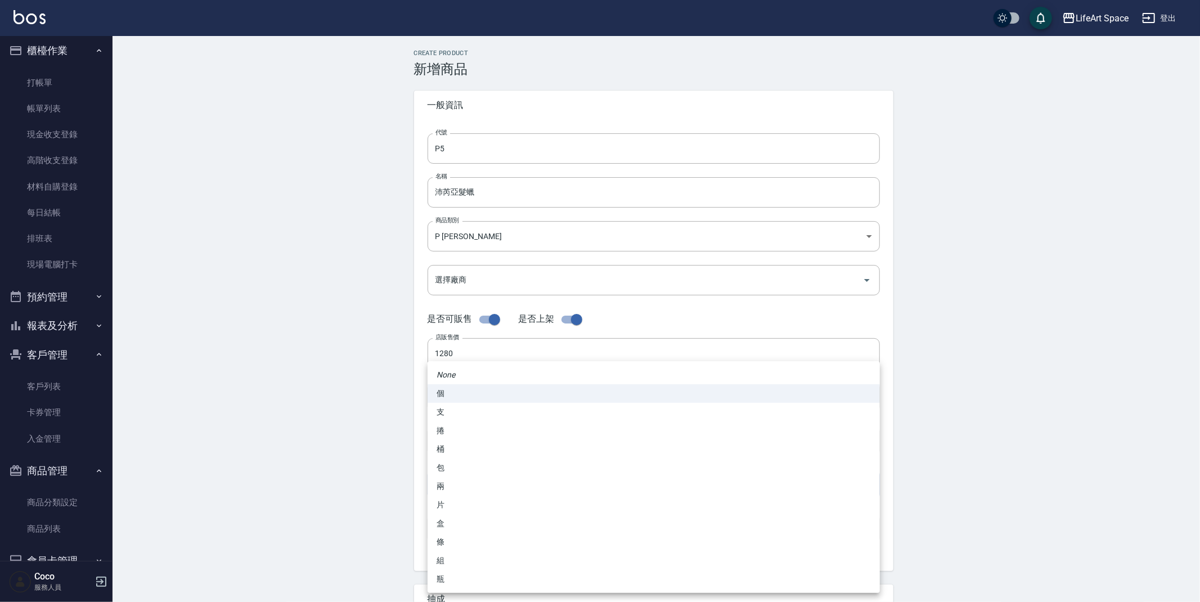
click at [465, 487] on body "LifeArt Space 登出 櫃檯作業 打帳單 帳單列表 現金收支登錄 高階收支登錄 材料自購登錄 每日結帳 排班表 現場電腦打卡 預約管理 預約管理 單…" at bounding box center [600, 388] width 1200 height 777
click at [319, 467] on div at bounding box center [600, 301] width 1200 height 602
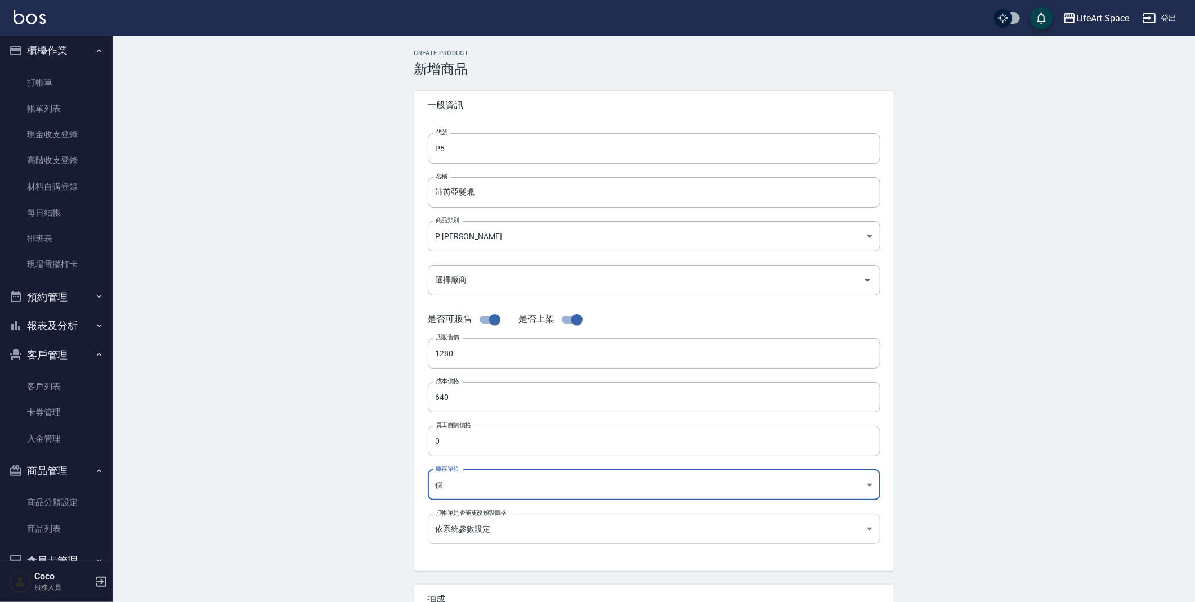
click at [539, 534] on body "LifeArt Space 登出 櫃檯作業 打帳單 帳單列表 現金收支登錄 高階收支登錄 材料自購登錄 每日結帳 排班表 現場電腦打卡 預約管理 預約管理 單…" at bounding box center [597, 388] width 1195 height 777
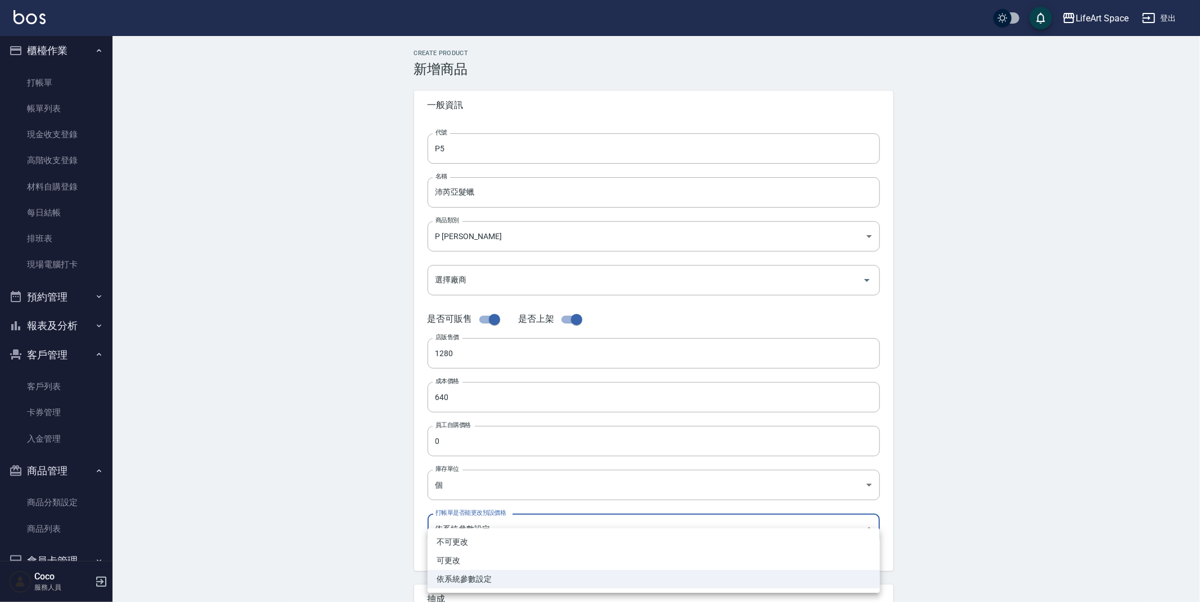
click at [468, 562] on li "可更改" at bounding box center [654, 561] width 452 height 19
type input "FALSE"
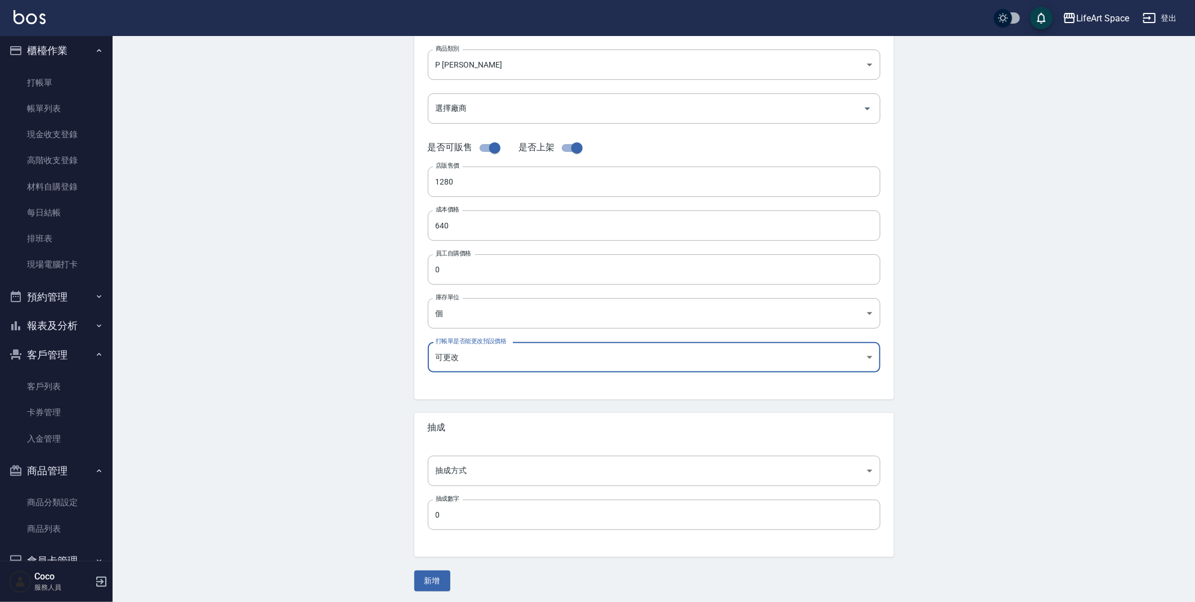
scroll to position [174, 0]
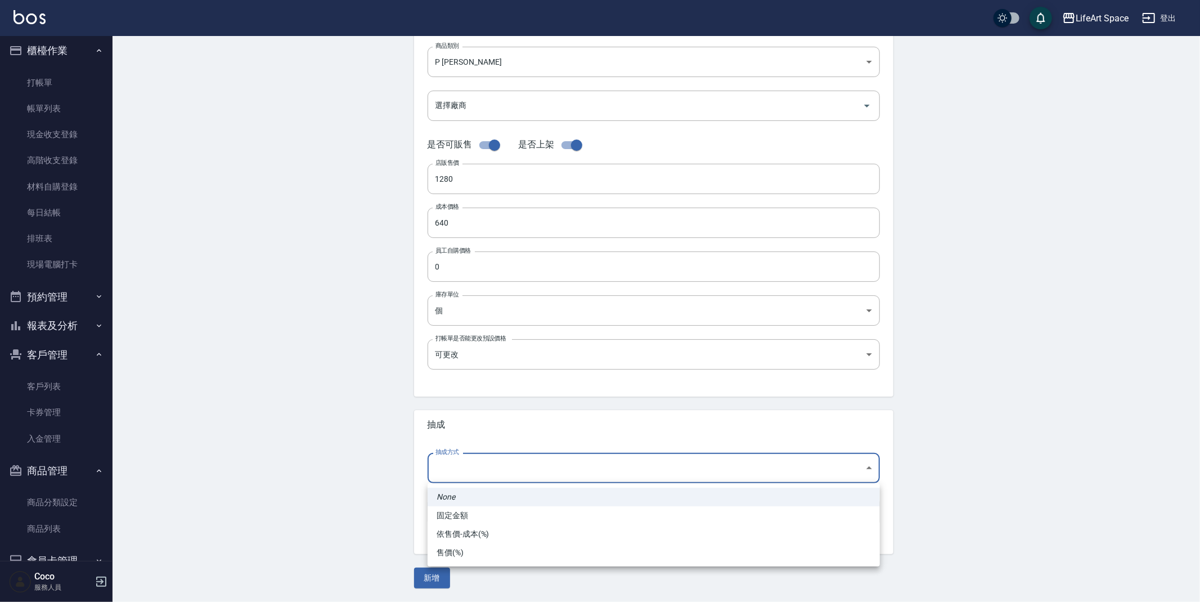
click at [462, 461] on body "LifeArt Space 登出 櫃檯作業 打帳單 帳單列表 現金收支登錄 高階收支登錄 材料自購登錄 每日結帳 排班表 現場電腦打卡 預約管理 預約管理 單…" at bounding box center [600, 214] width 1200 height 777
click at [495, 589] on div at bounding box center [600, 301] width 1200 height 602
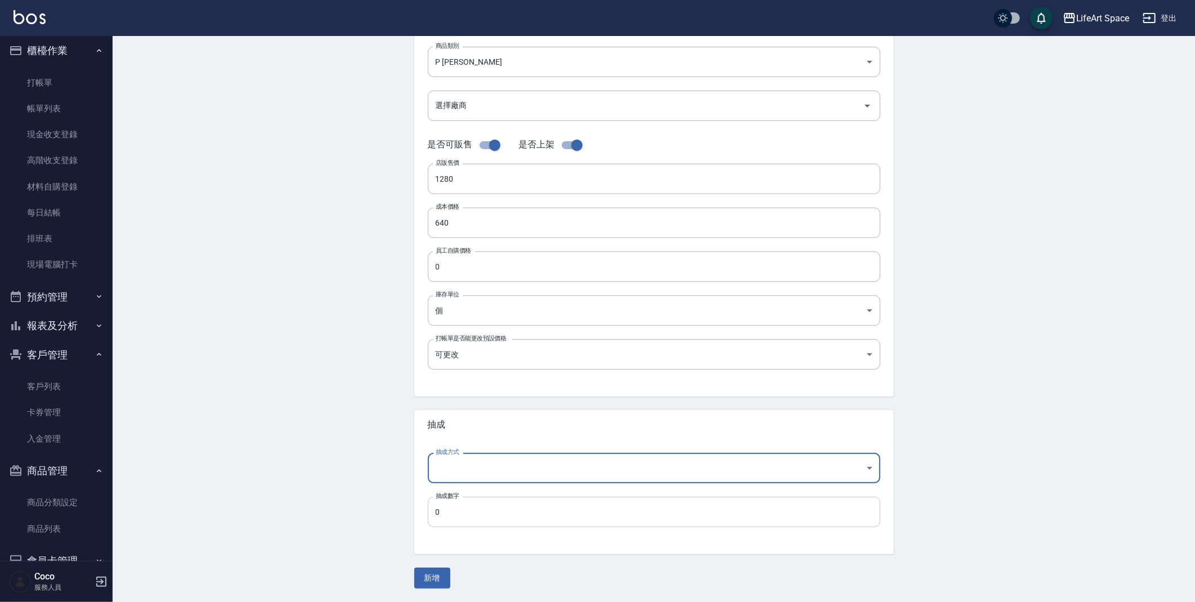
click at [452, 514] on input "0" at bounding box center [654, 512] width 452 height 30
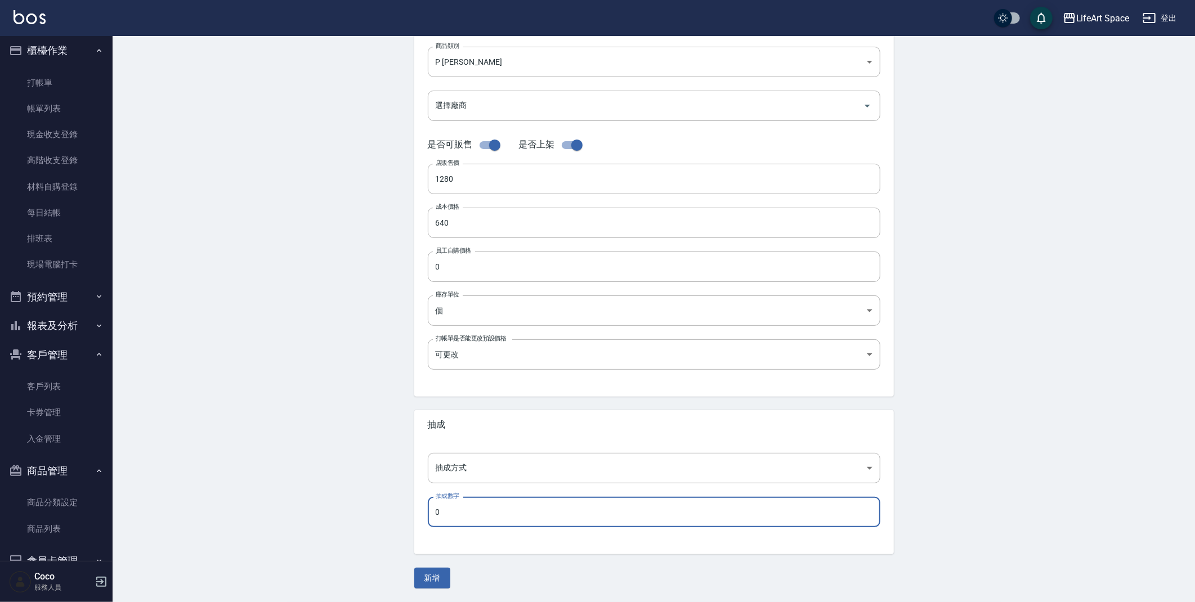
click at [452, 514] on input "0" at bounding box center [654, 512] width 452 height 30
drag, startPoint x: 464, startPoint y: 510, endPoint x: 344, endPoint y: 507, distance: 119.9
click at [344, 507] on div "Create Product 新增商品 一般資訊 代號 P5 代號 名稱 沛芮亞髮蠟 名稱 商品類別 P 沛芮亞 5df4843a-164e-48d9-9…" at bounding box center [654, 232] width 1082 height 741
type input "5"
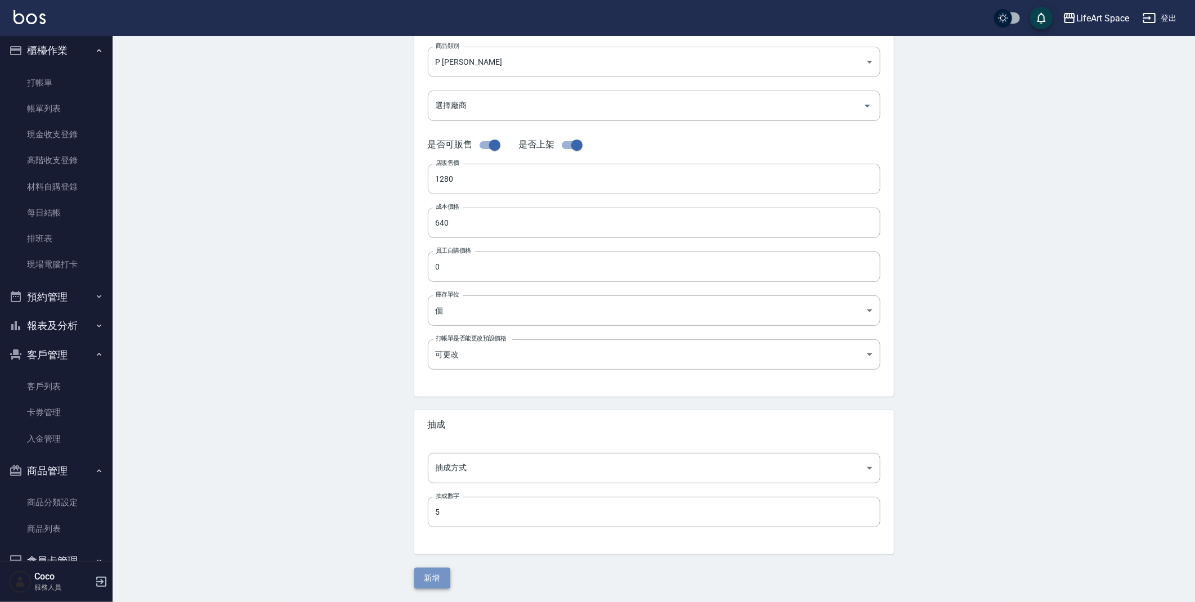
click at [449, 576] on button "新增" at bounding box center [432, 578] width 36 height 21
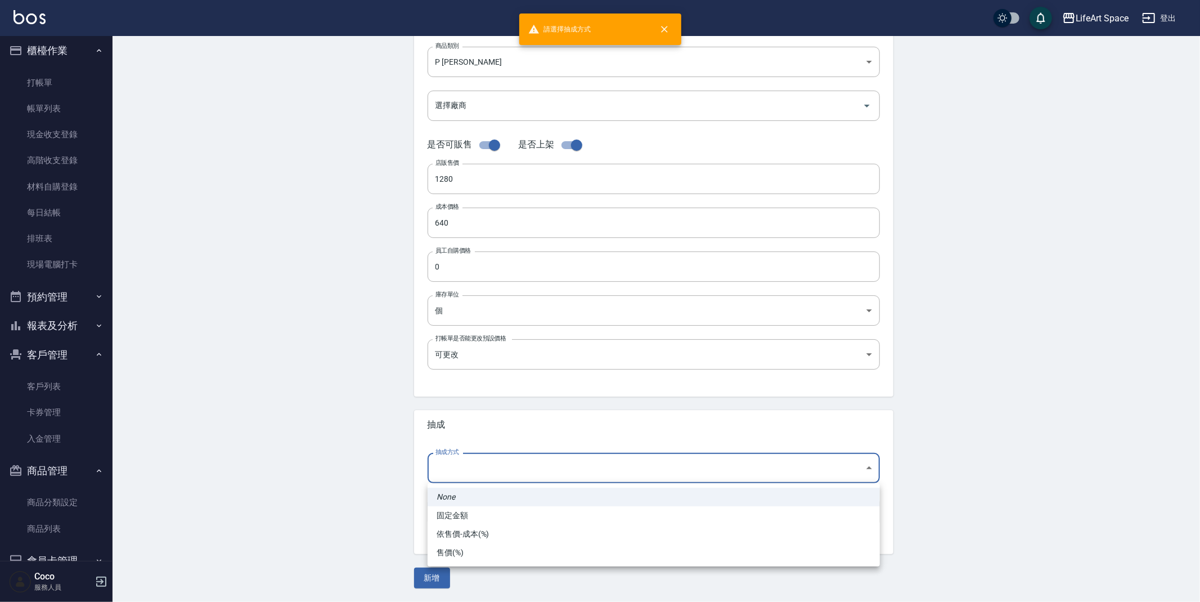
click at [520, 468] on body "請選擇抽成方式 LifeArt Space 登出 櫃檯作業 打帳單 帳單列表 現金收支登錄 高階收支登錄 材料自購登錄 每日結帳 排班表 現場電腦打卡 預約管…" at bounding box center [600, 214] width 1200 height 777
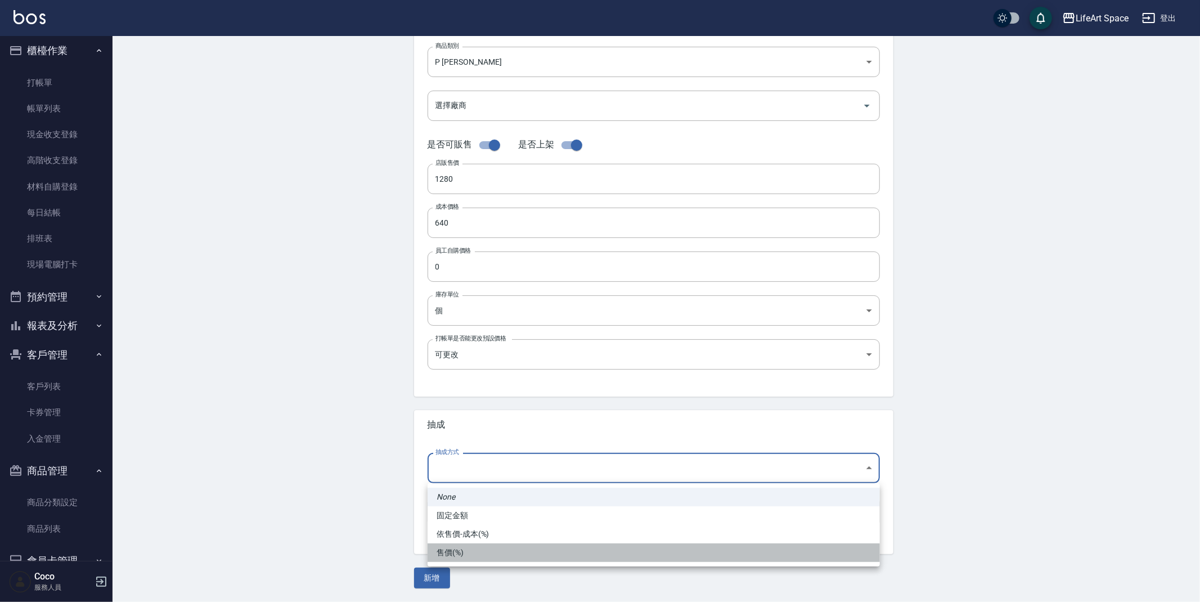
click at [451, 550] on li "售價(%)" at bounding box center [654, 553] width 452 height 19
type input "byPrice"
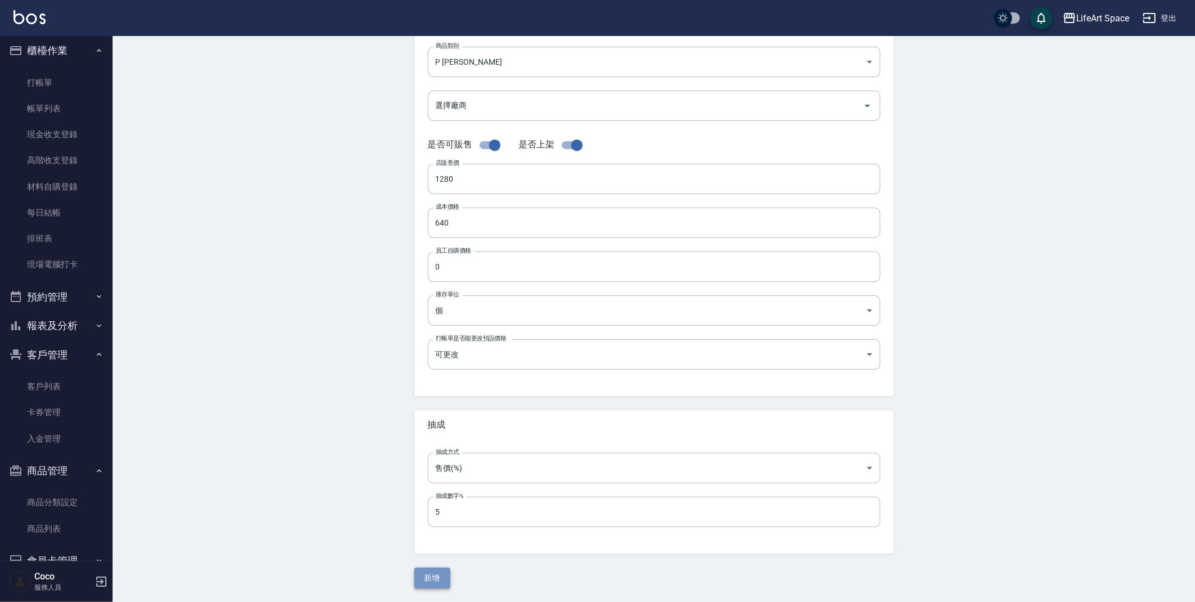
click at [428, 575] on button "新增" at bounding box center [432, 578] width 36 height 21
click at [434, 577] on button "新增" at bounding box center [432, 578] width 36 height 21
drag, startPoint x: 465, startPoint y: 267, endPoint x: 356, endPoint y: 268, distance: 109.2
click at [356, 271] on div "Create Product 新增商品 一般資訊 代號 P5 代號 名稱 沛芮亞髮蠟 名稱 商品類別 P 沛芮亞 5df4843a-164e-48d9-9…" at bounding box center [654, 232] width 1082 height 741
type input "640"
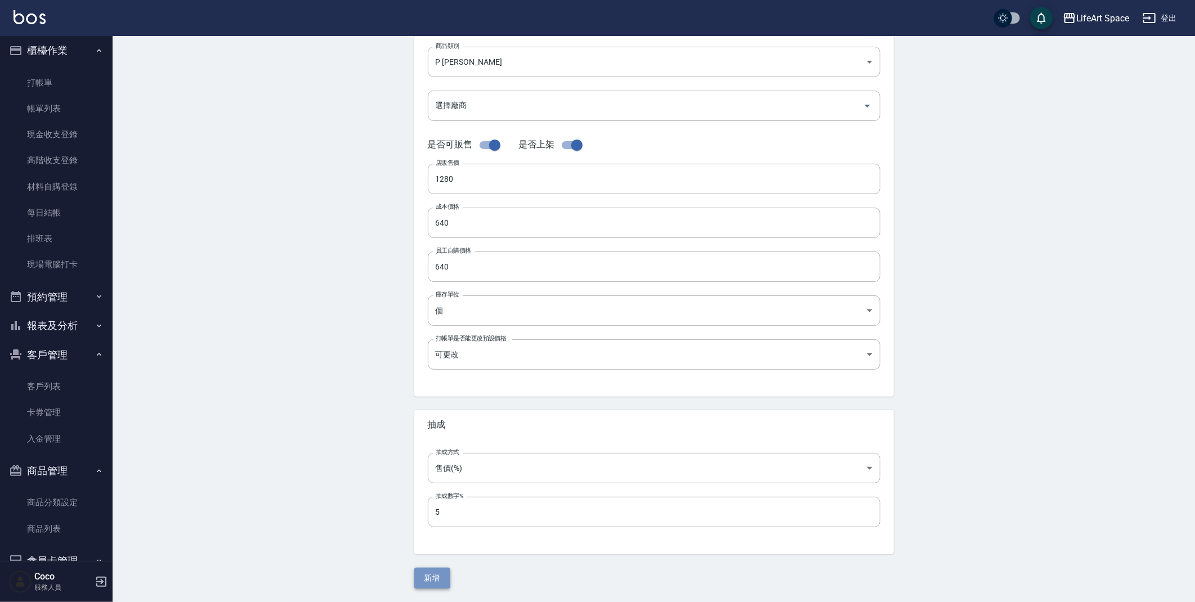
click at [429, 582] on button "新增" at bounding box center [432, 578] width 36 height 21
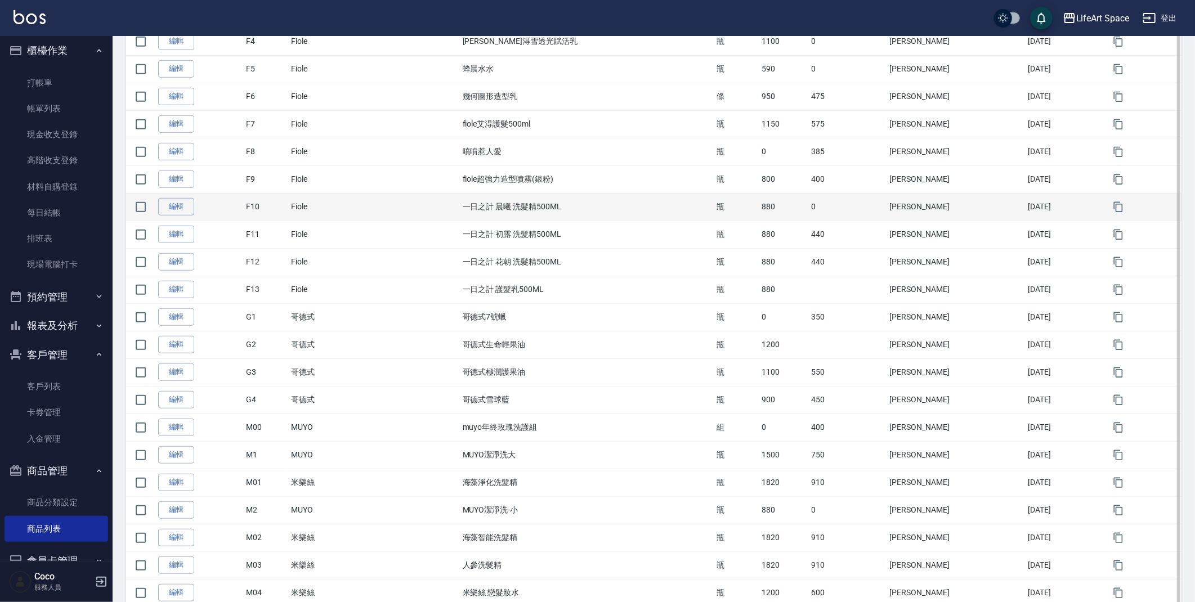
scroll to position [590, 0]
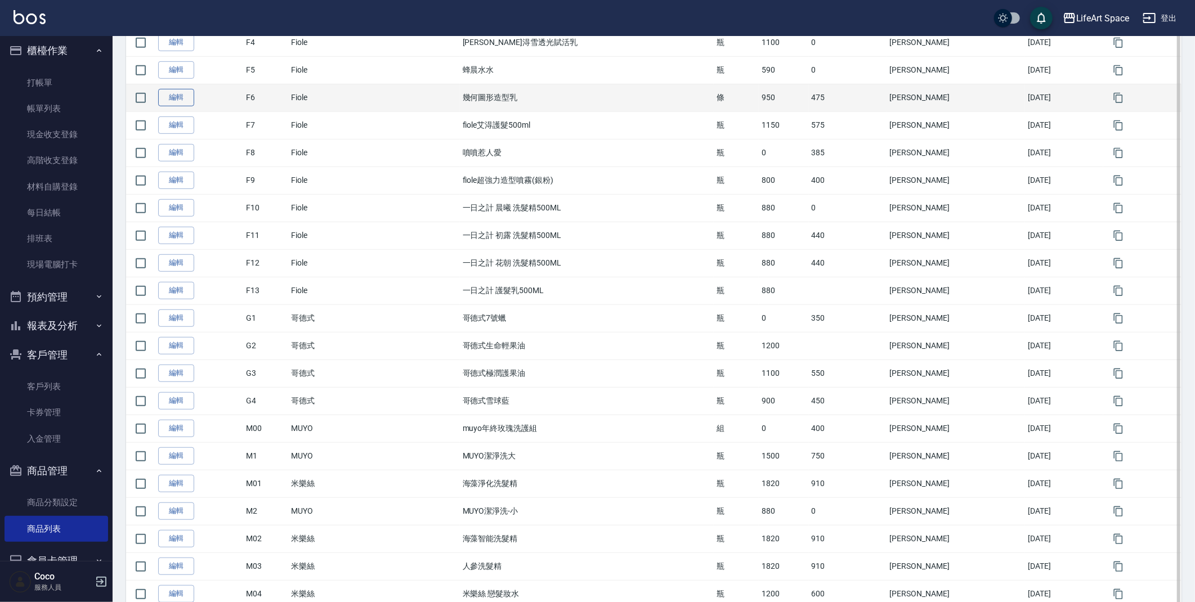
click at [180, 97] on link "編輯" at bounding box center [176, 97] width 36 height 17
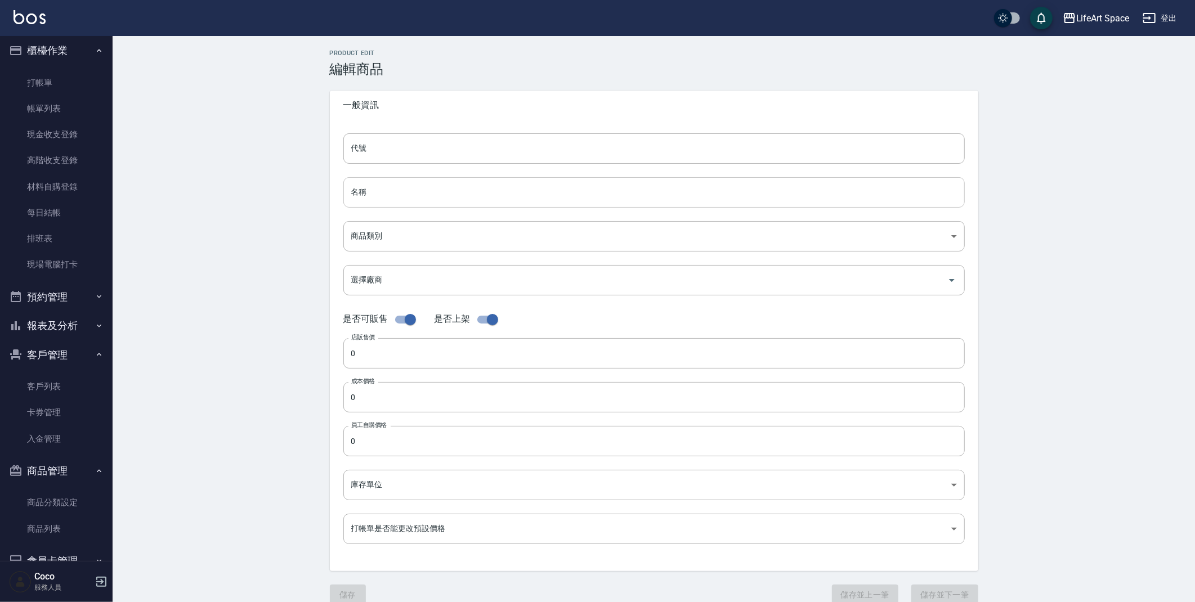
type input "F6"
type input "幾何圖形造型乳"
type input "bf129c7c-488c-4c8d-8782-3a6014d84271"
type input "950"
type input "475"
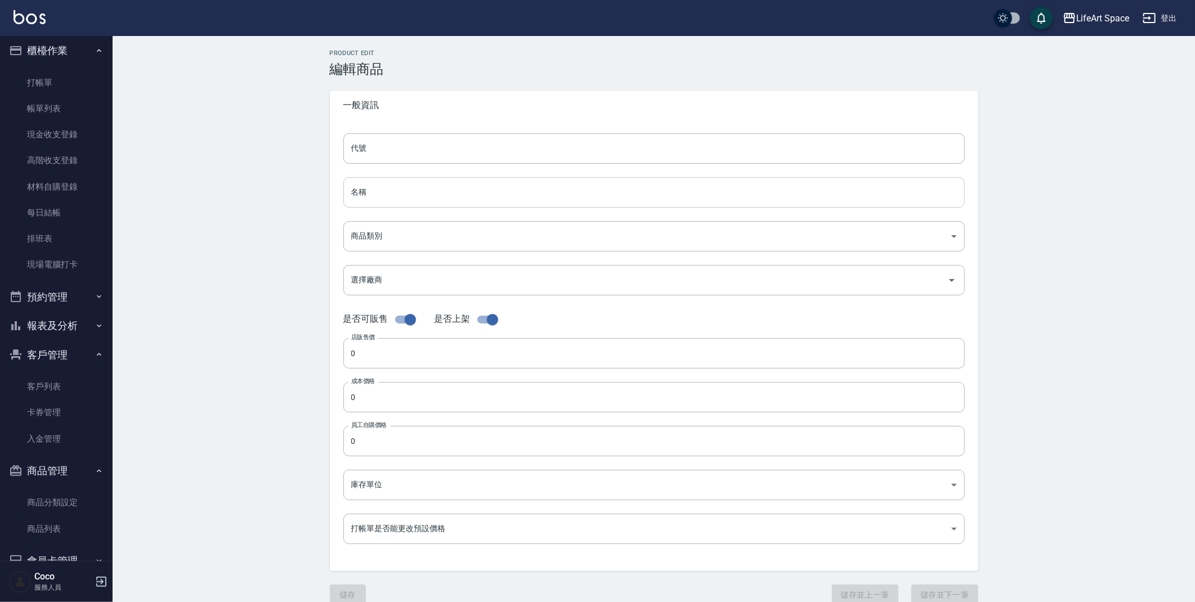
type input "475"
type input "條"
type input "FALSE"
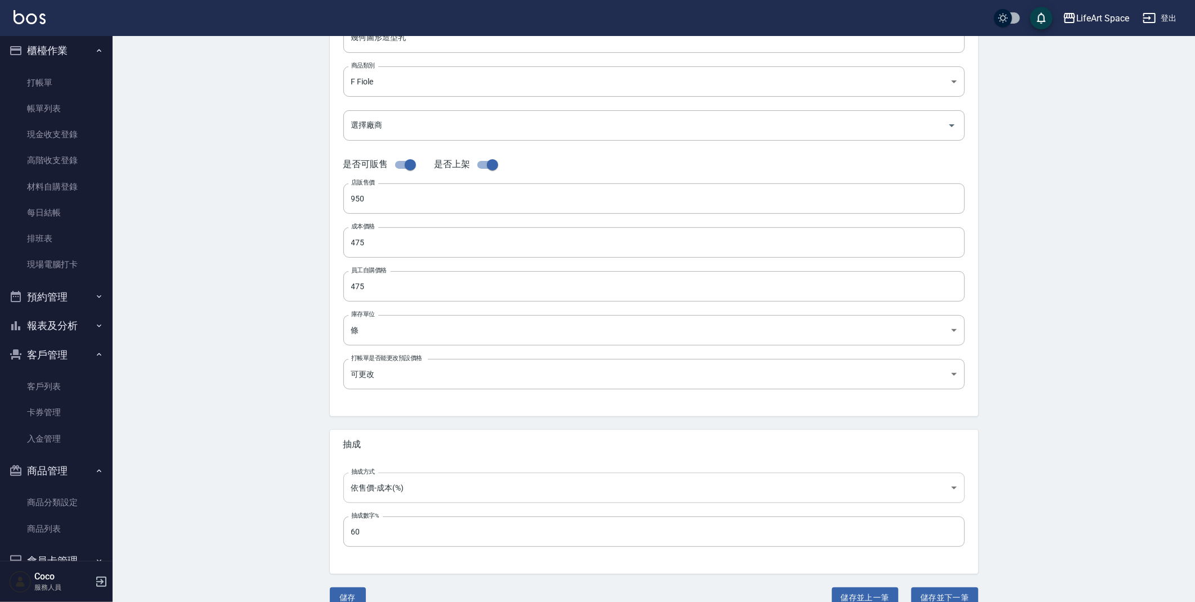
scroll to position [156, 0]
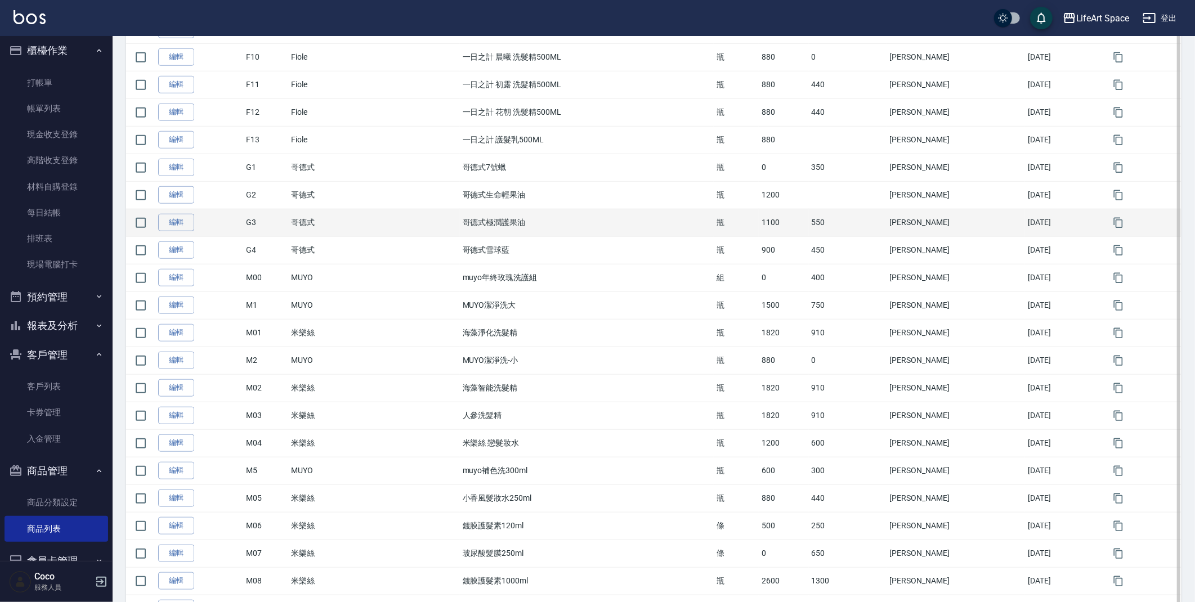
scroll to position [1003, 0]
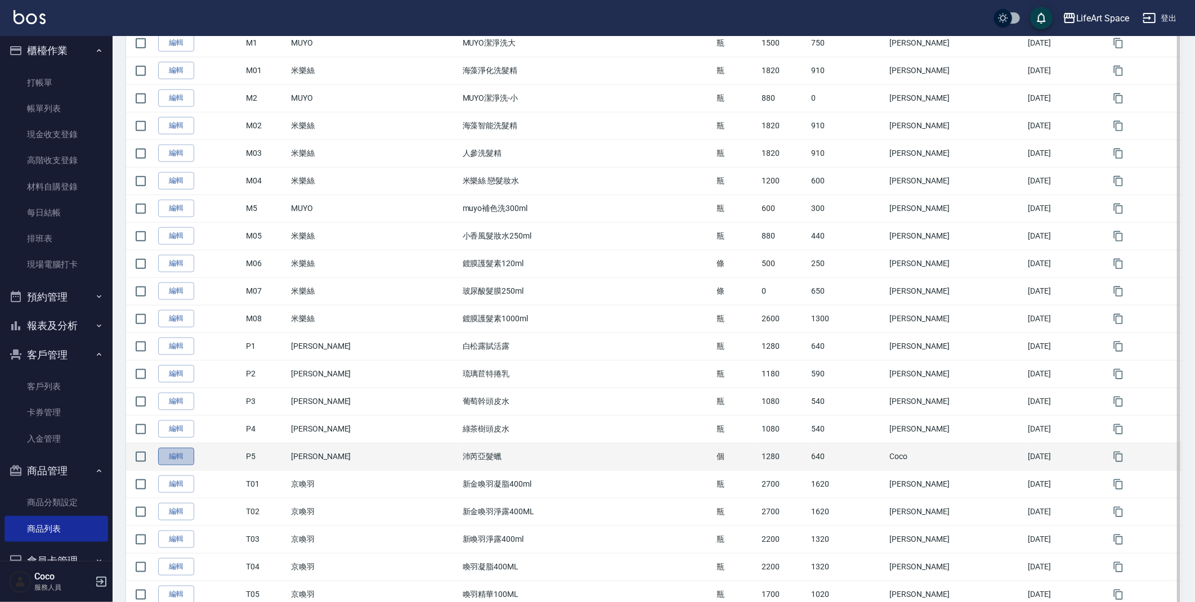
click at [186, 457] on link "編輯" at bounding box center [176, 456] width 36 height 17
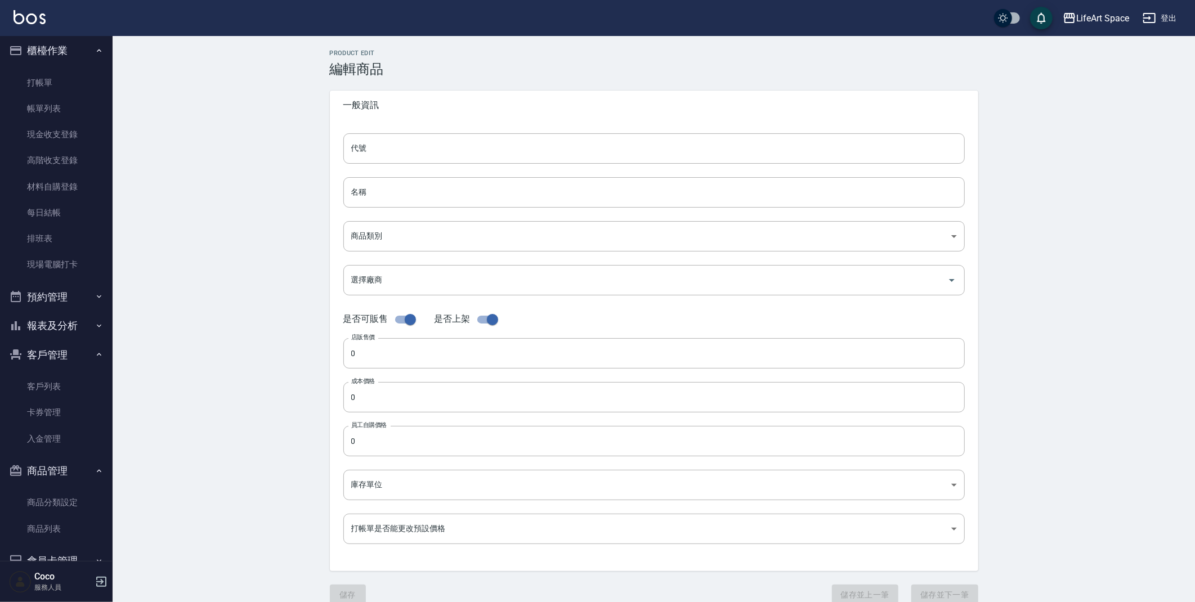
type input "P5"
type input "沛芮亞髮蠟"
type input "5df4843a-164e-48d9-96ce-ab95f5a6b842"
type input "1280"
type input "640"
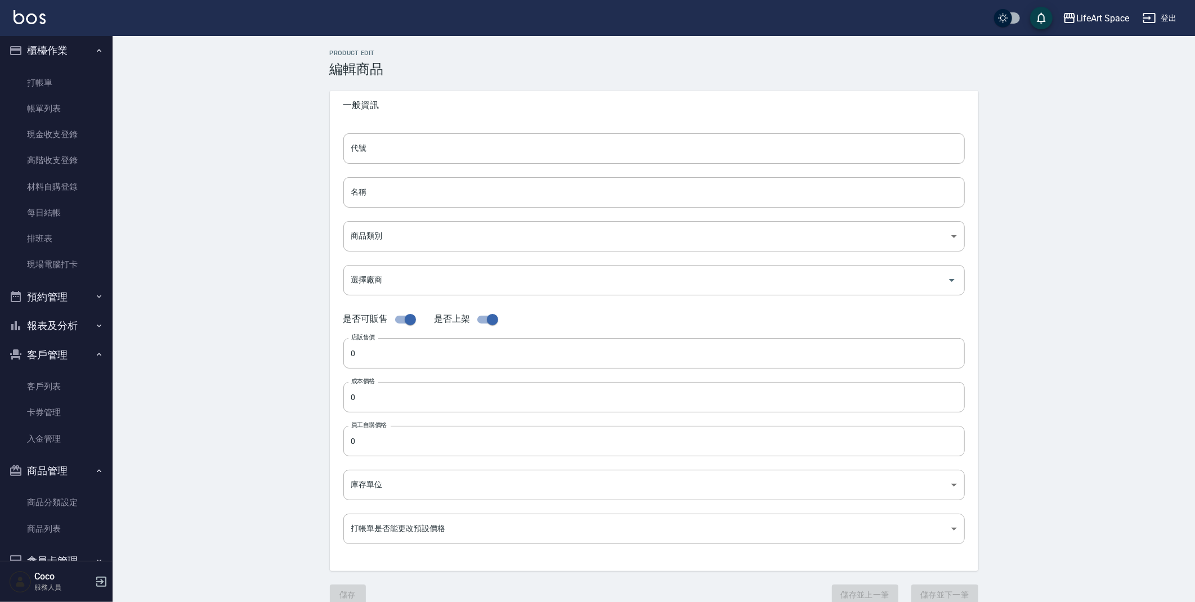
type input "640"
type input "個"
type input "FALSE"
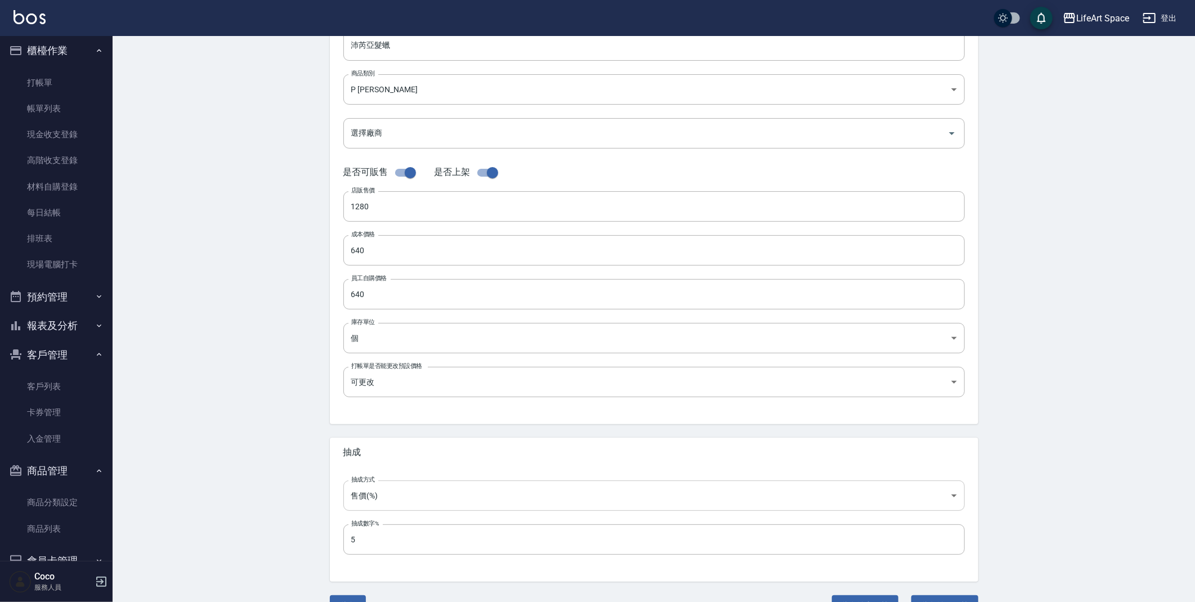
scroll to position [174, 0]
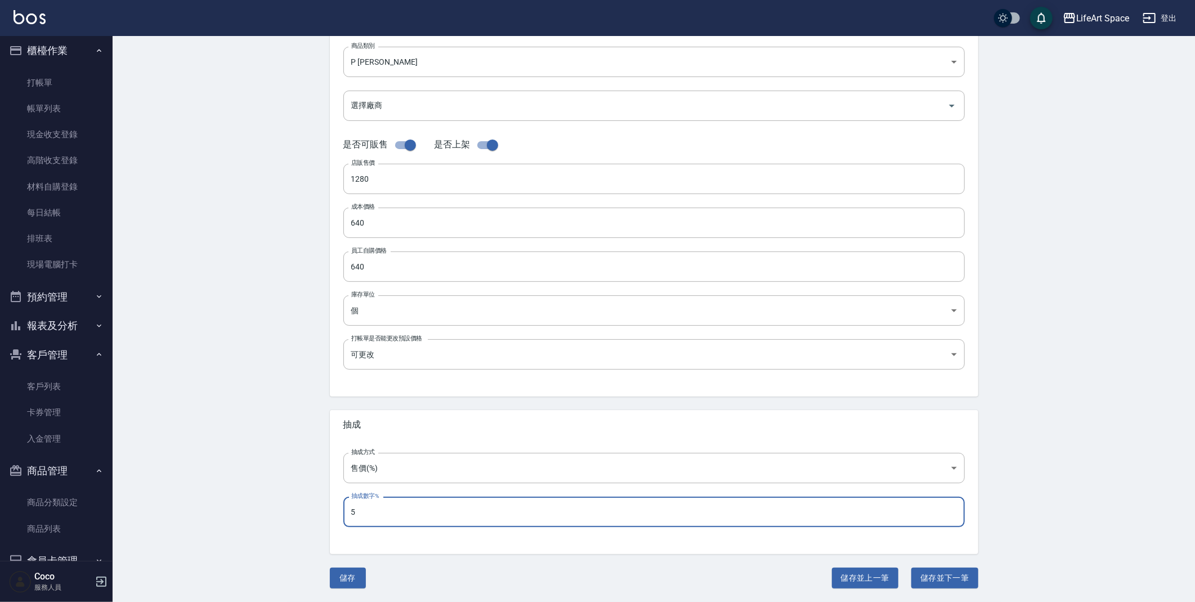
click at [368, 508] on input "5" at bounding box center [653, 512] width 621 height 30
type input "060"
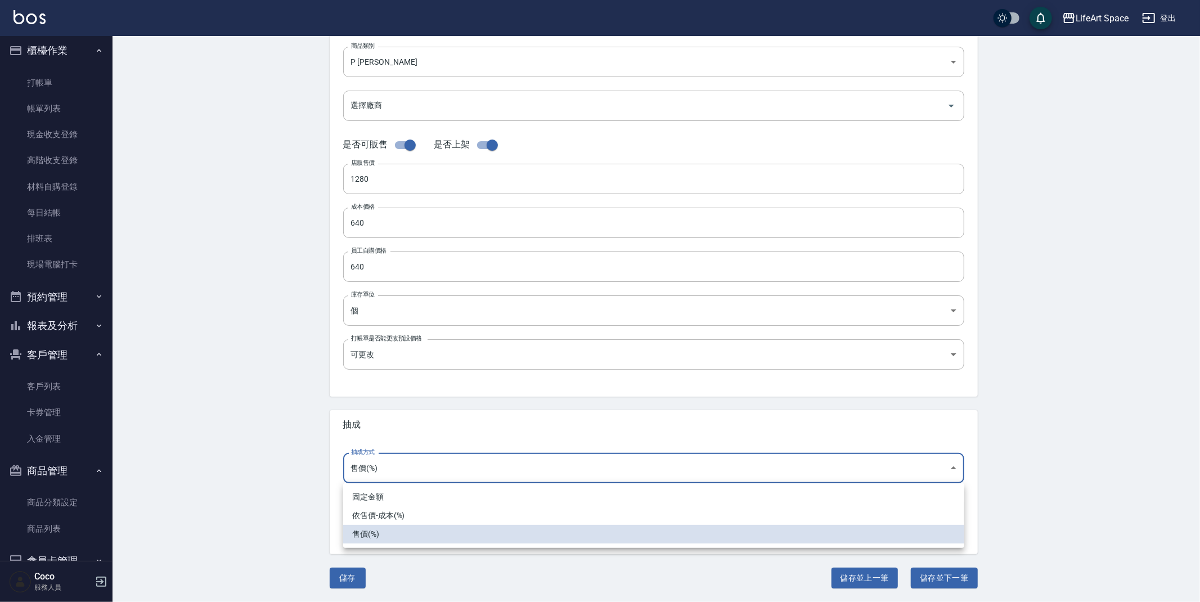
click at [394, 471] on body "LifeArt Space 登出 櫃檯作業 打帳單 帳單列表 現金收支登錄 高階收支登錄 材料自購登錄 每日結帳 排班表 現場電腦打卡 預約管理 預約管理 單…" at bounding box center [600, 214] width 1200 height 777
click at [400, 521] on li "依售價-成本(%)" at bounding box center [653, 516] width 621 height 19
type input "byCost"
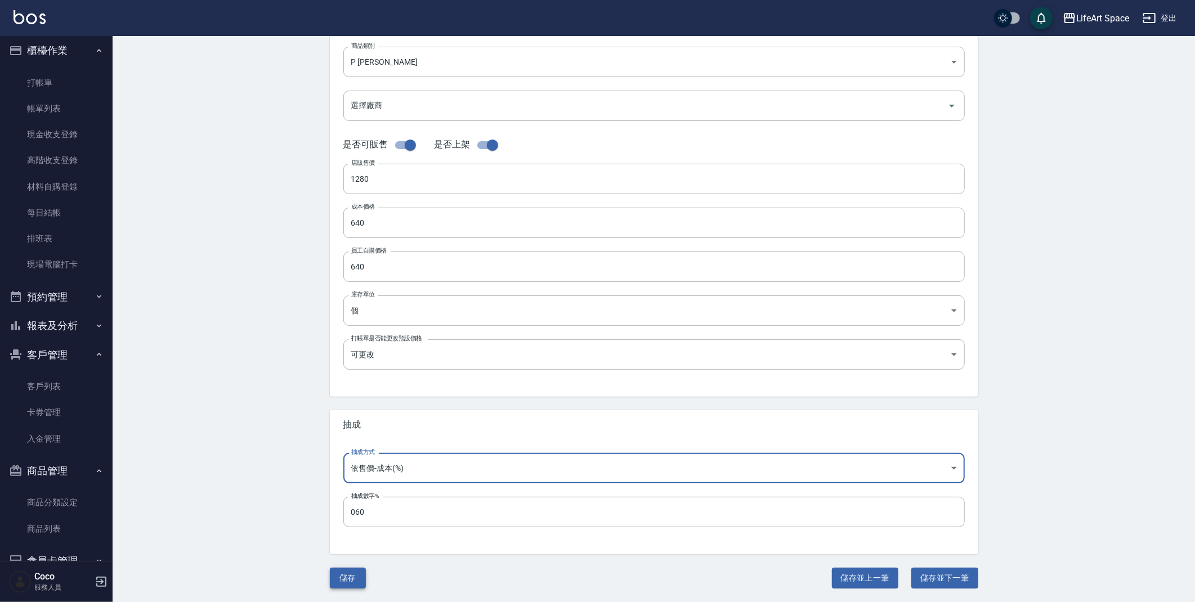
click at [358, 569] on button "儲存" at bounding box center [348, 578] width 36 height 21
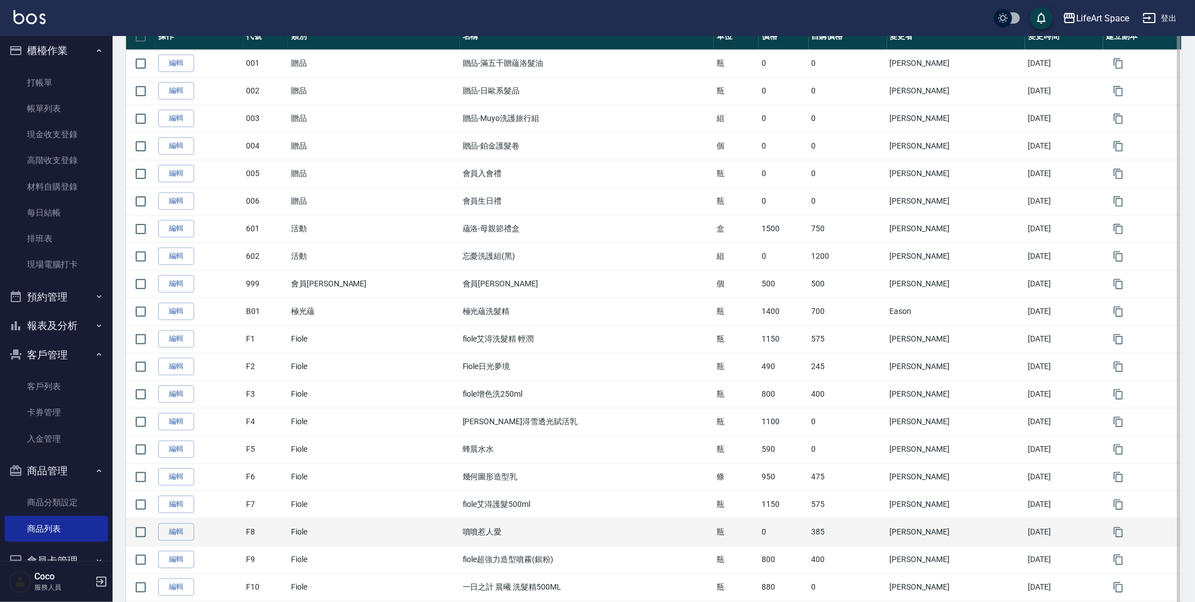
scroll to position [357, 0]
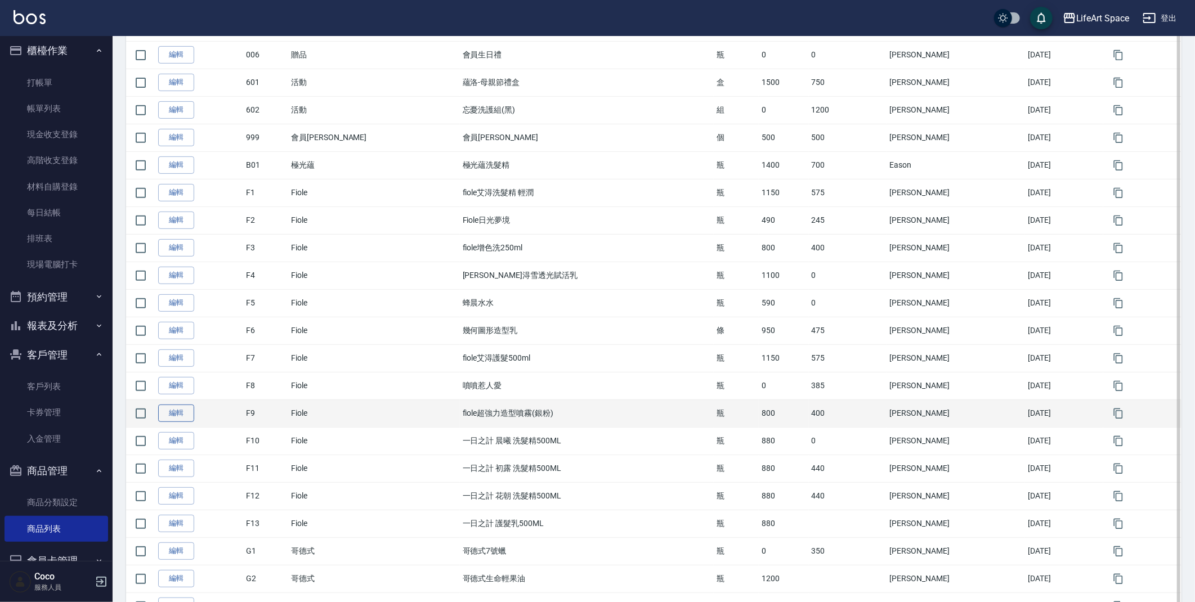
click at [187, 411] on link "編輯" at bounding box center [176, 413] width 36 height 17
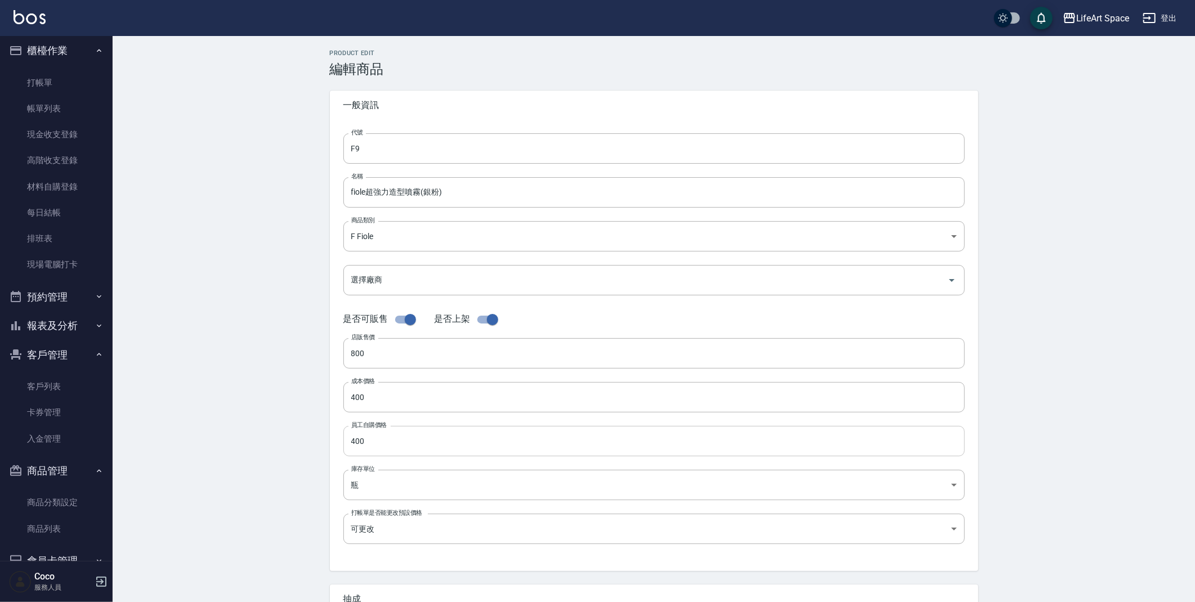
type input "F9"
type input "fiole超強力造型噴霧(銀粉)"
type input "bf129c7c-488c-4c8d-8782-3a6014d84271"
type input "800"
type input "400"
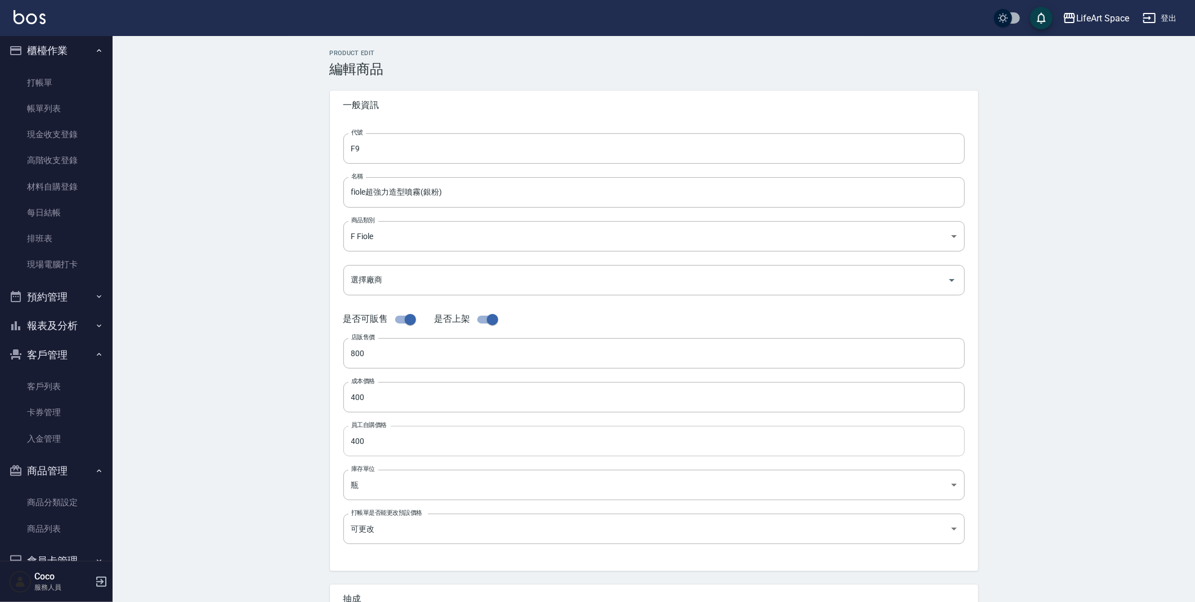
type input "400"
type input "瓶"
type input "FALSE"
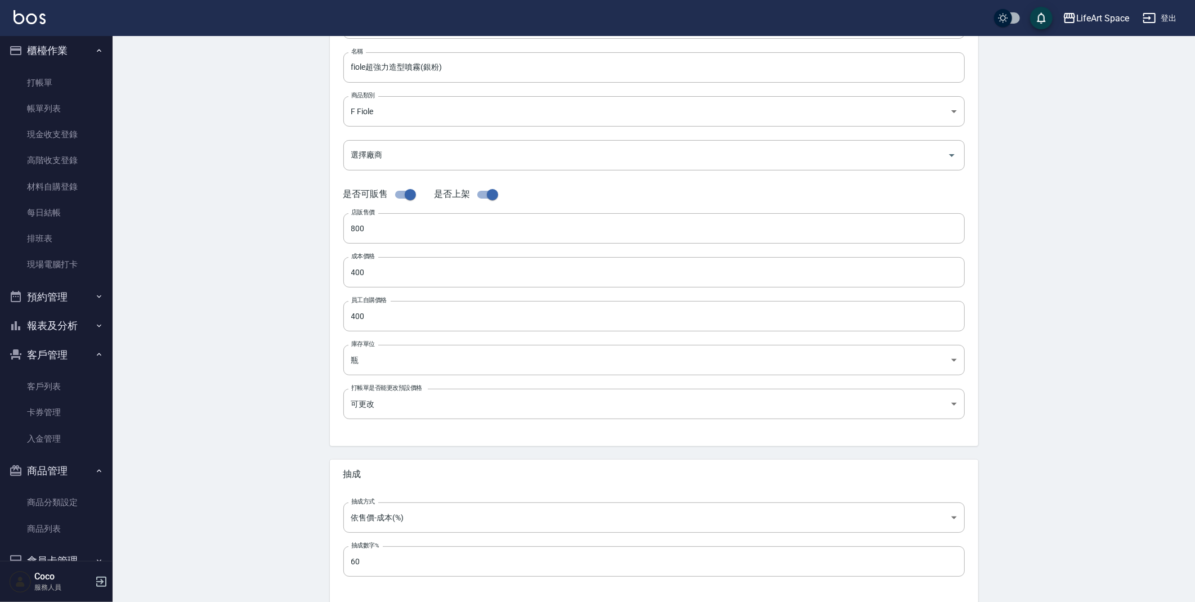
scroll to position [174, 0]
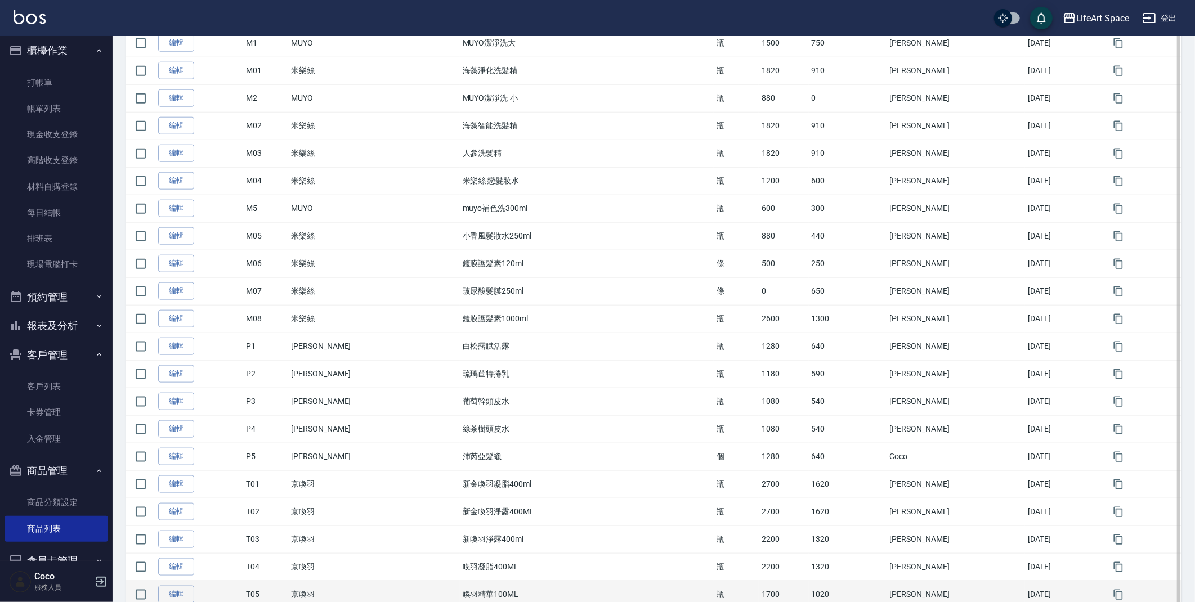
scroll to position [1015, 0]
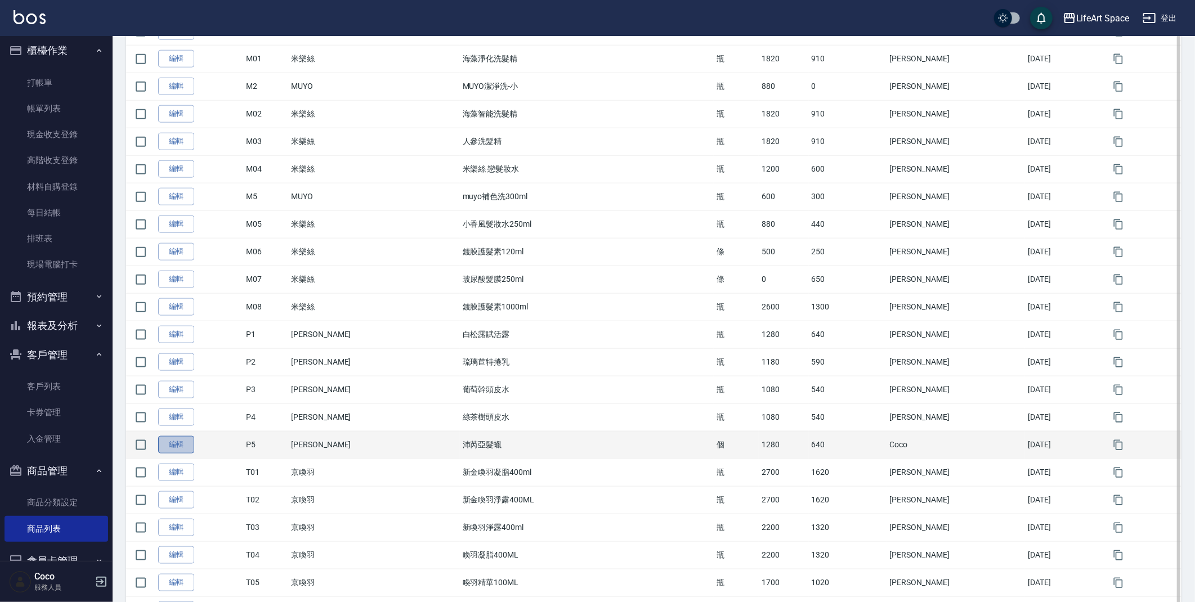
click at [173, 447] on link "編輯" at bounding box center [176, 444] width 36 height 17
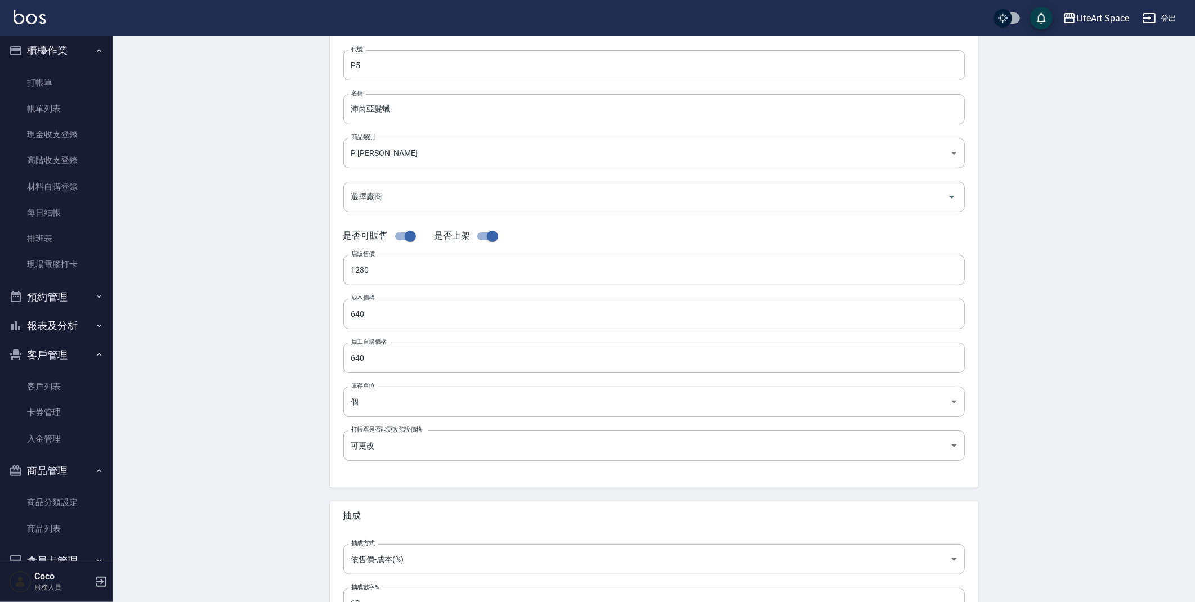
scroll to position [174, 0]
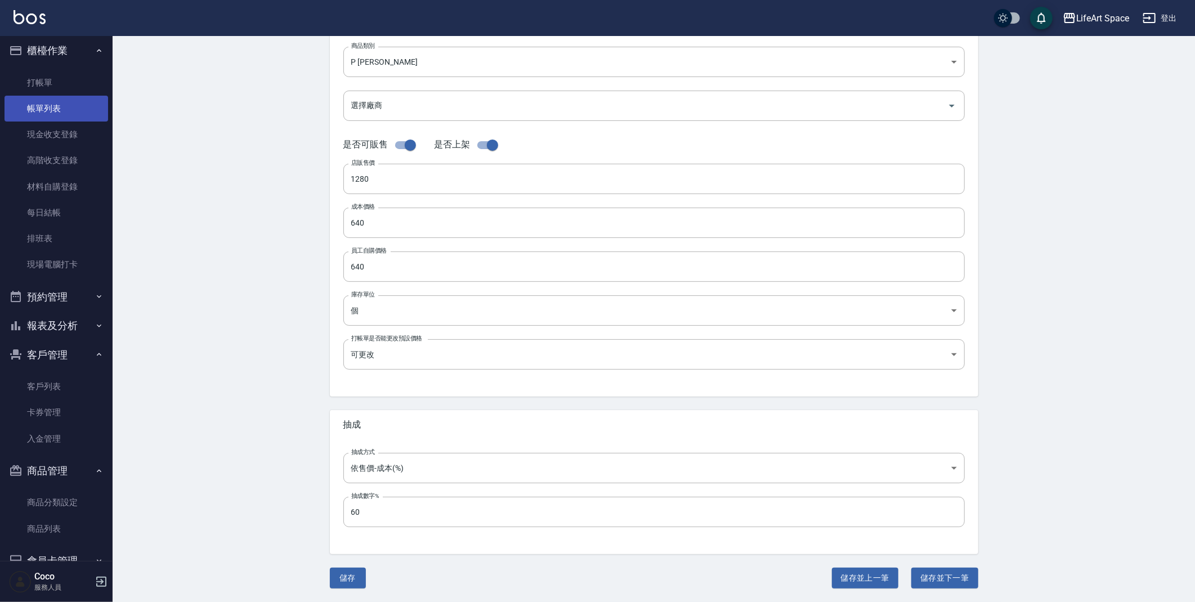
click at [49, 104] on link "帳單列表" at bounding box center [57, 109] width 104 height 26
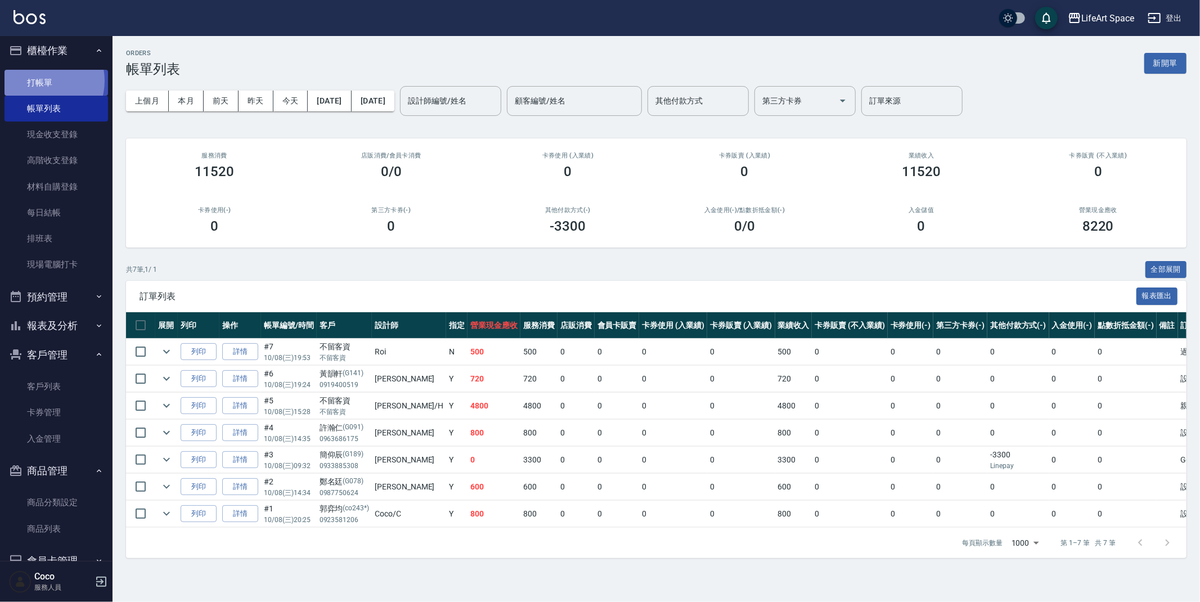
click at [42, 80] on link "打帳單" at bounding box center [57, 83] width 104 height 26
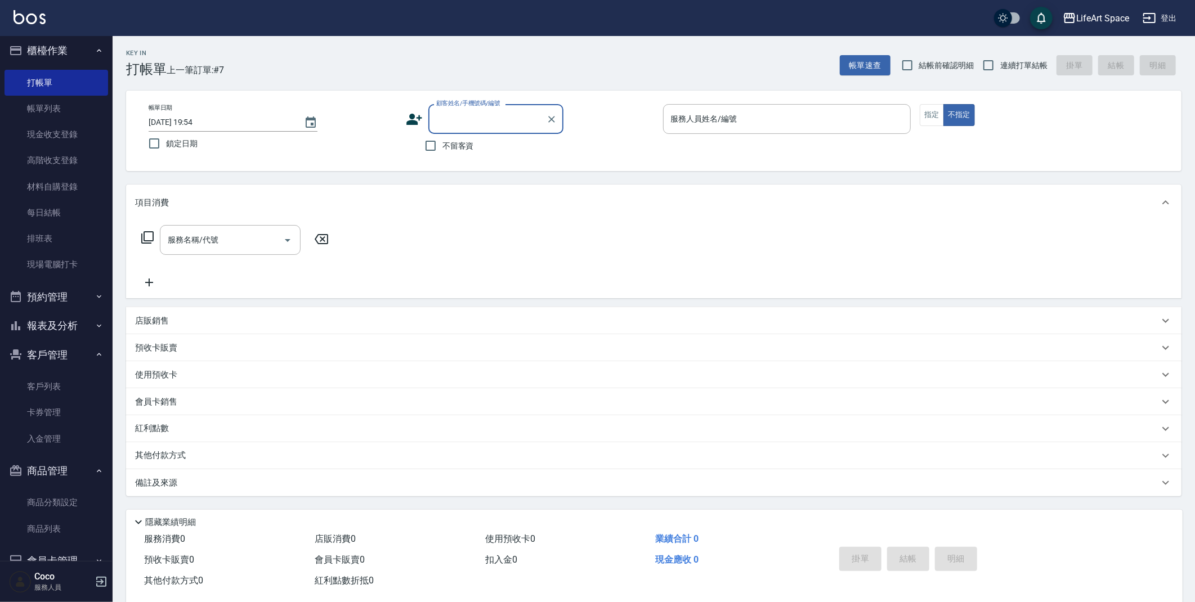
click at [453, 118] on input "顧客姓名/手機號碼/編號" at bounding box center [487, 119] width 108 height 20
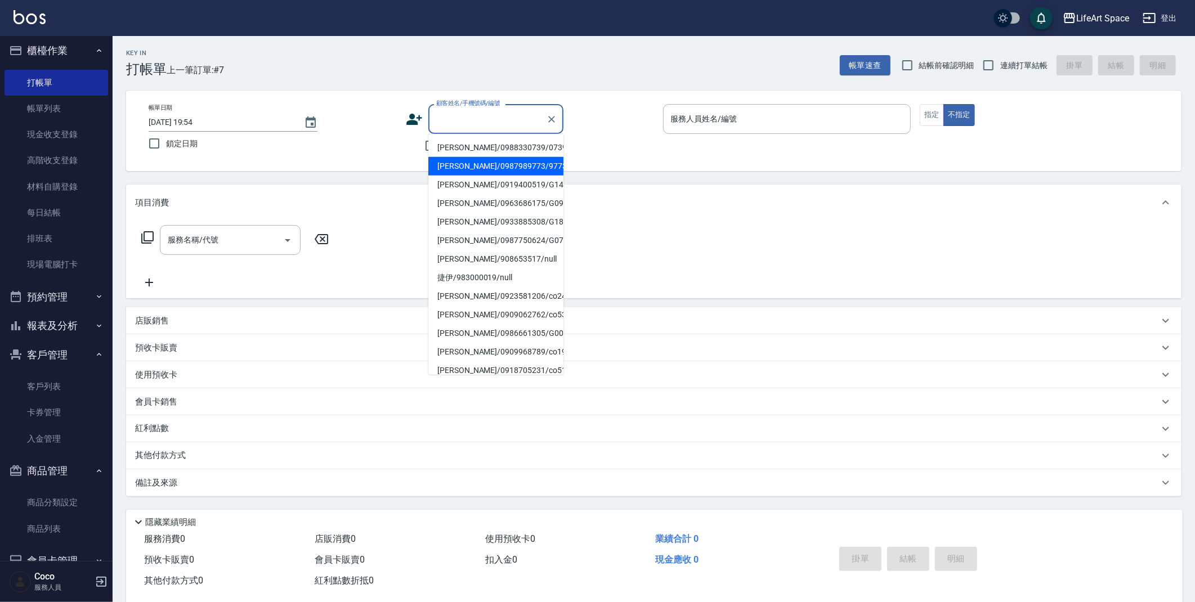
click at [476, 168] on li "洪紹華/0987989773/9773ro" at bounding box center [495, 166] width 135 height 19
type input "洪紹華/0987989773/9773ro"
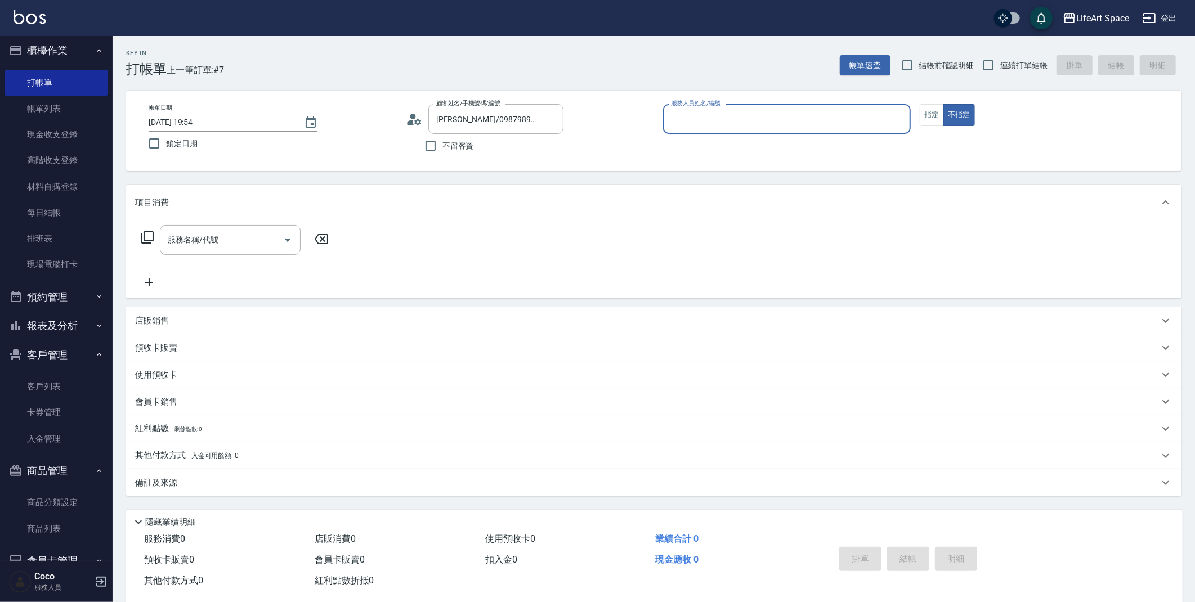
type input "Roi(無代號)"
click at [223, 260] on div "服務名稱/代號 服務名稱/代號" at bounding box center [235, 257] width 200 height 64
click at [220, 250] on div "服務名稱/代號" at bounding box center [230, 240] width 141 height 30
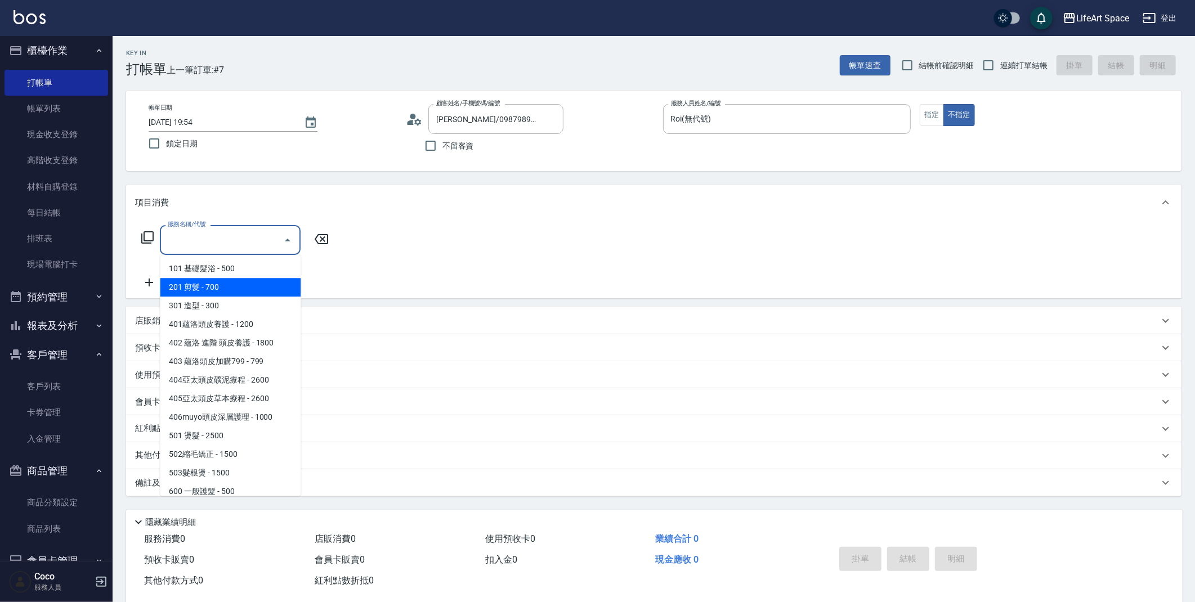
click at [214, 287] on span "201 剪髮 - 700" at bounding box center [230, 287] width 141 height 19
type input "201 剪髮(201)"
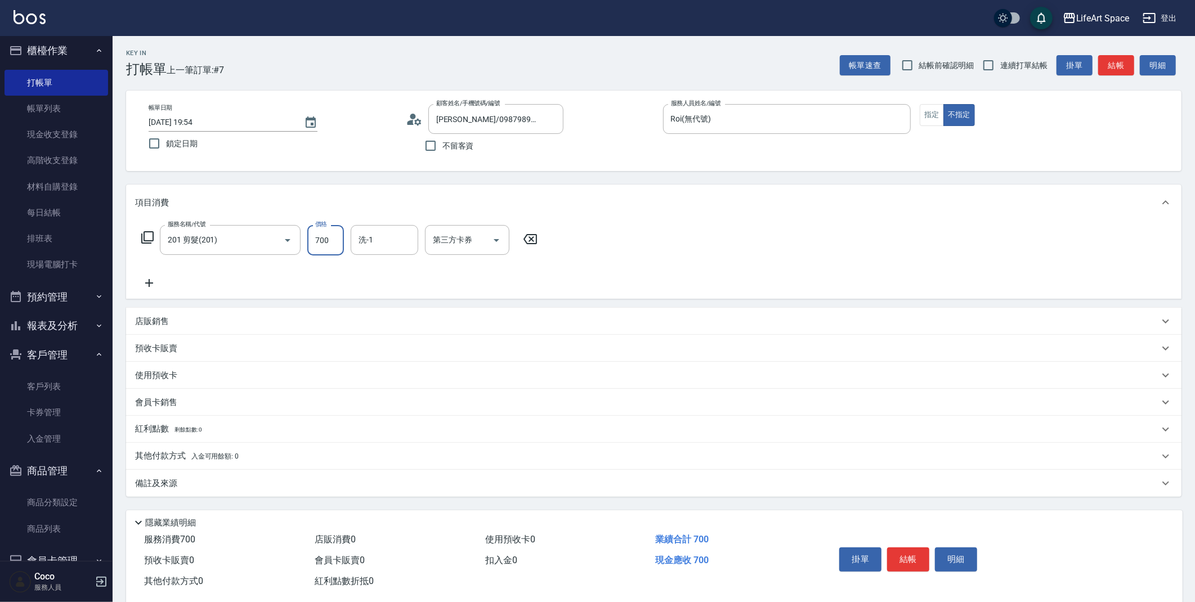
click at [330, 240] on input "700" at bounding box center [325, 240] width 37 height 30
type input "1000"
click at [169, 483] on p "備註及來源" at bounding box center [156, 484] width 42 height 12
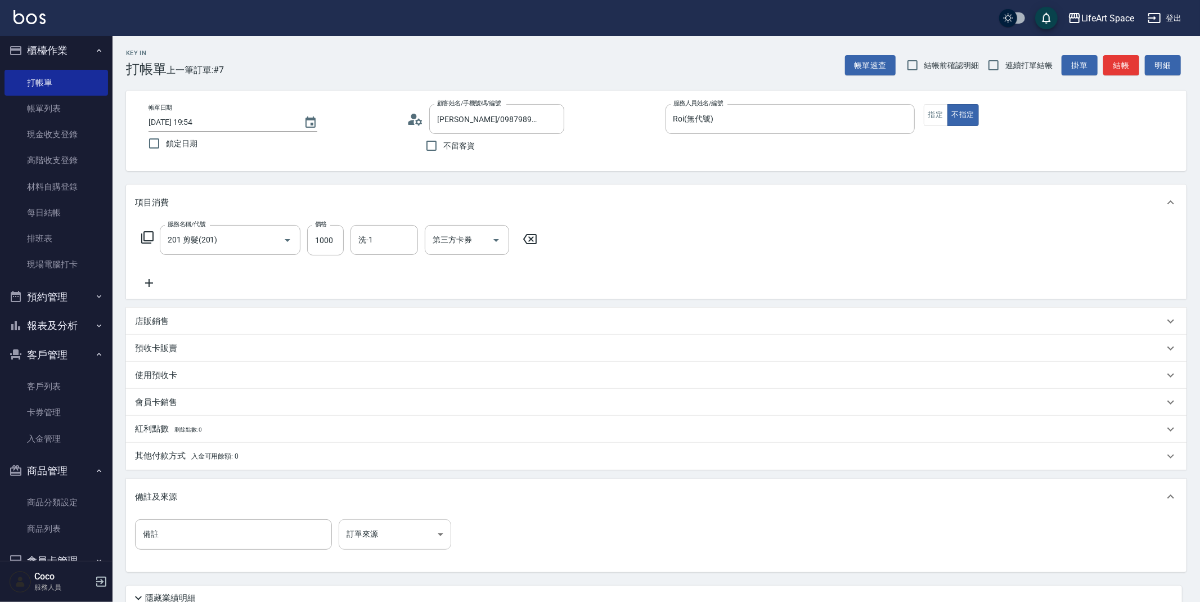
click at [411, 545] on body "LifeArt Space 登出 櫃檯作業 打帳單 帳單列表 現金收支登錄 高階收支登錄 材料自購登錄 每日結帳 排班表 現場電腦打卡 預約管理 預約管理 單…" at bounding box center [600, 347] width 1200 height 694
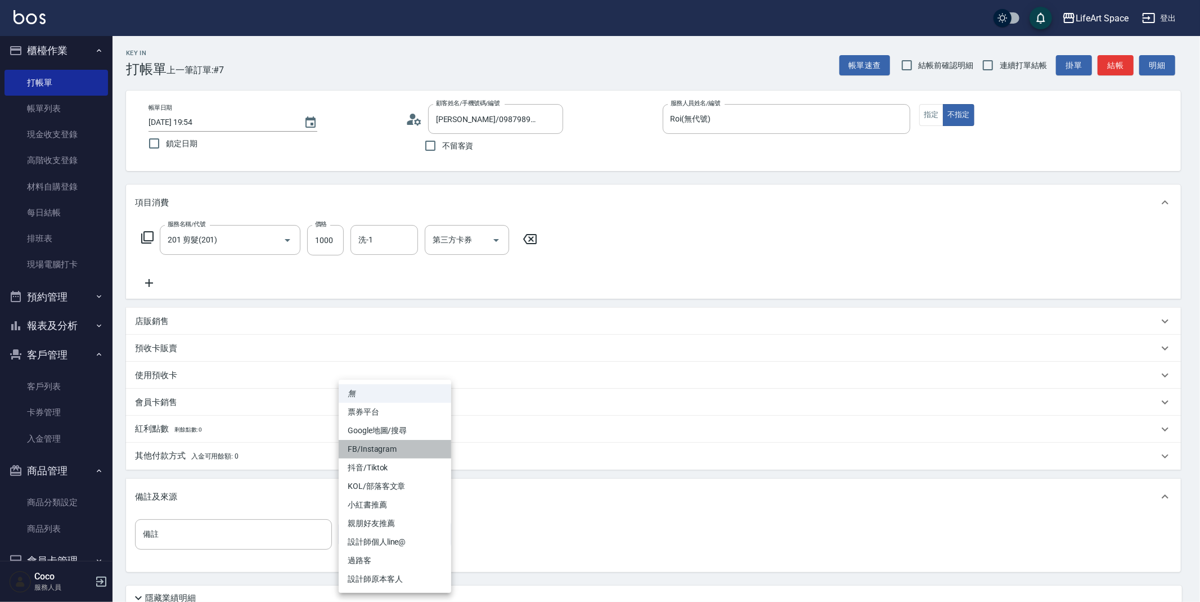
click at [383, 448] on li "FB/Instagram" at bounding box center [395, 449] width 113 height 19
type input "FB/Instagram"
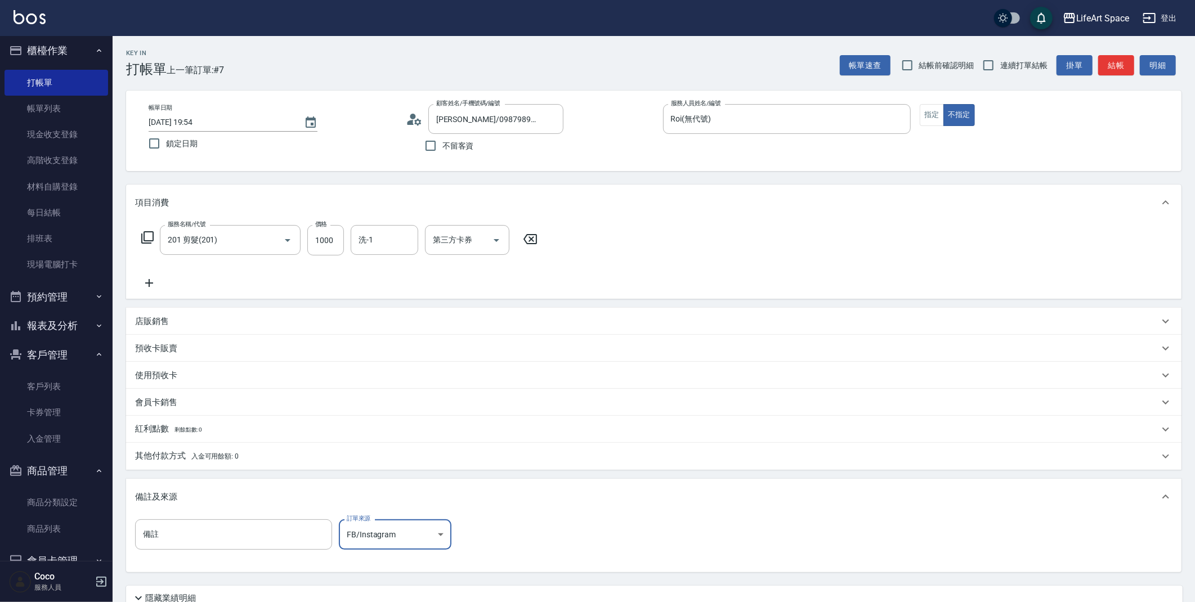
click at [177, 331] on div "店販銷售" at bounding box center [653, 321] width 1055 height 27
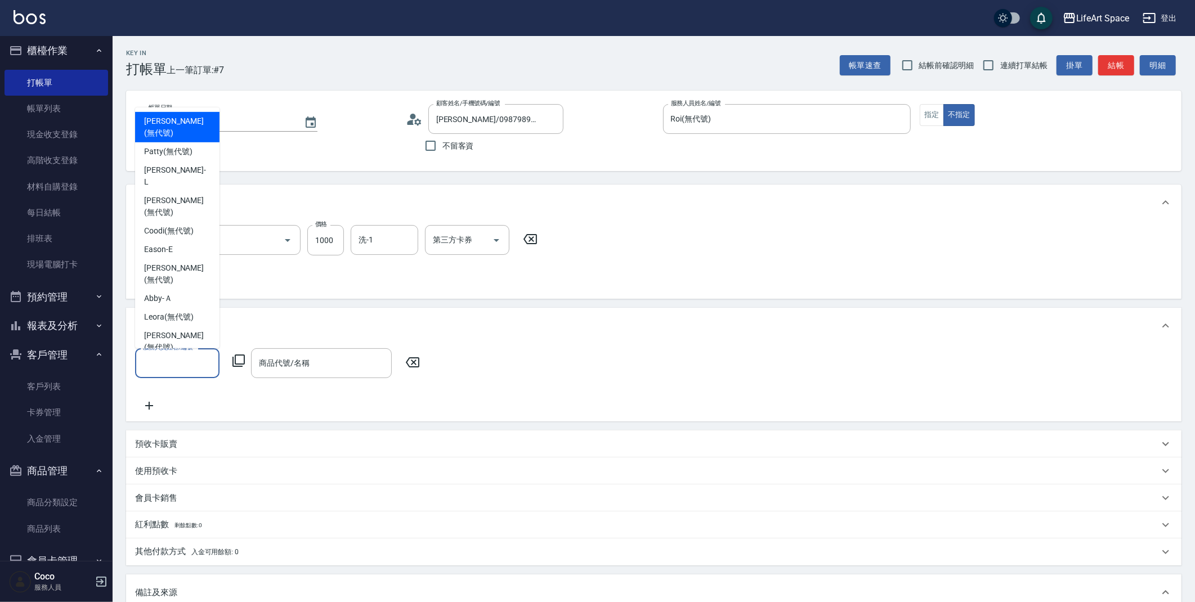
click at [187, 364] on input "服務人員姓名/編號" at bounding box center [177, 363] width 74 height 20
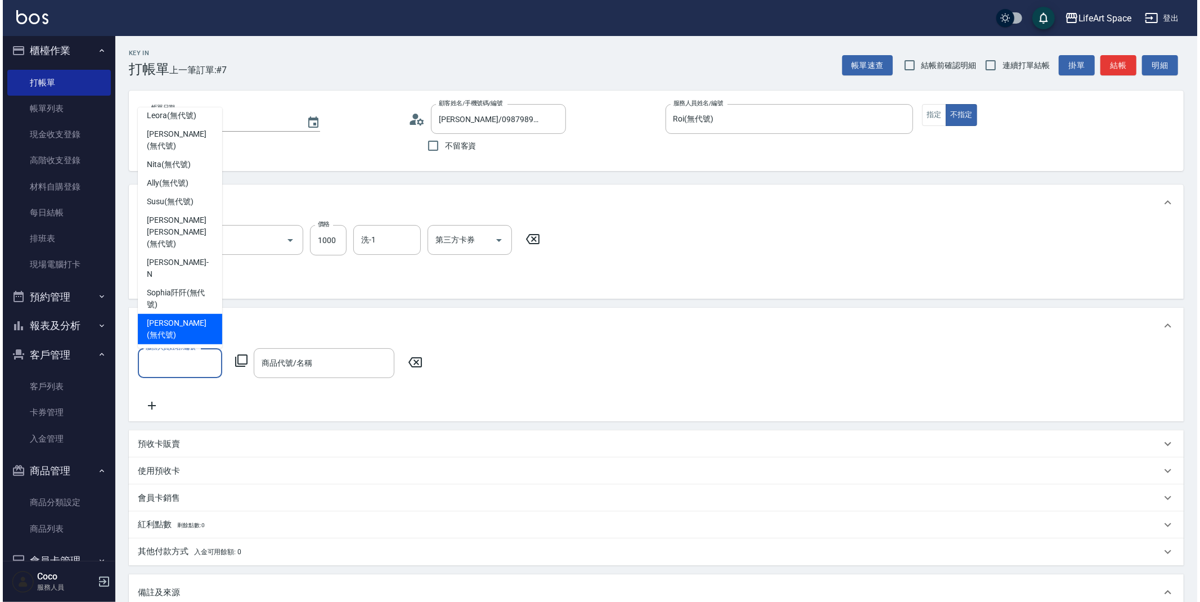
scroll to position [207, 0]
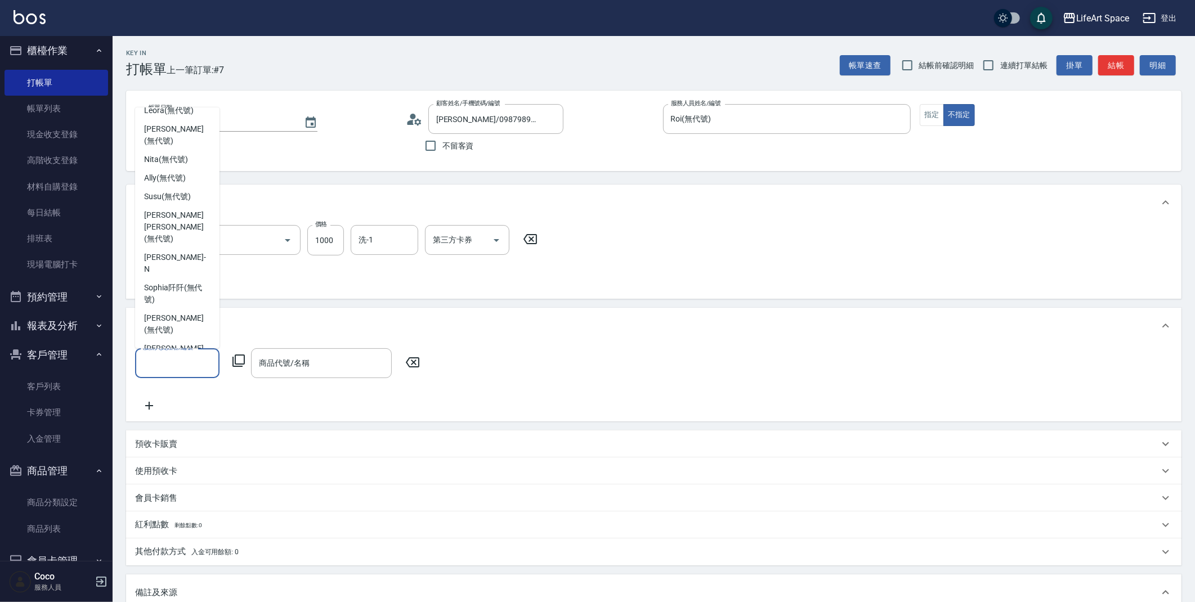
click at [178, 471] on span "Roi (無代號)" at bounding box center [164, 477] width 41 height 12
type input "Roi(無代號)"
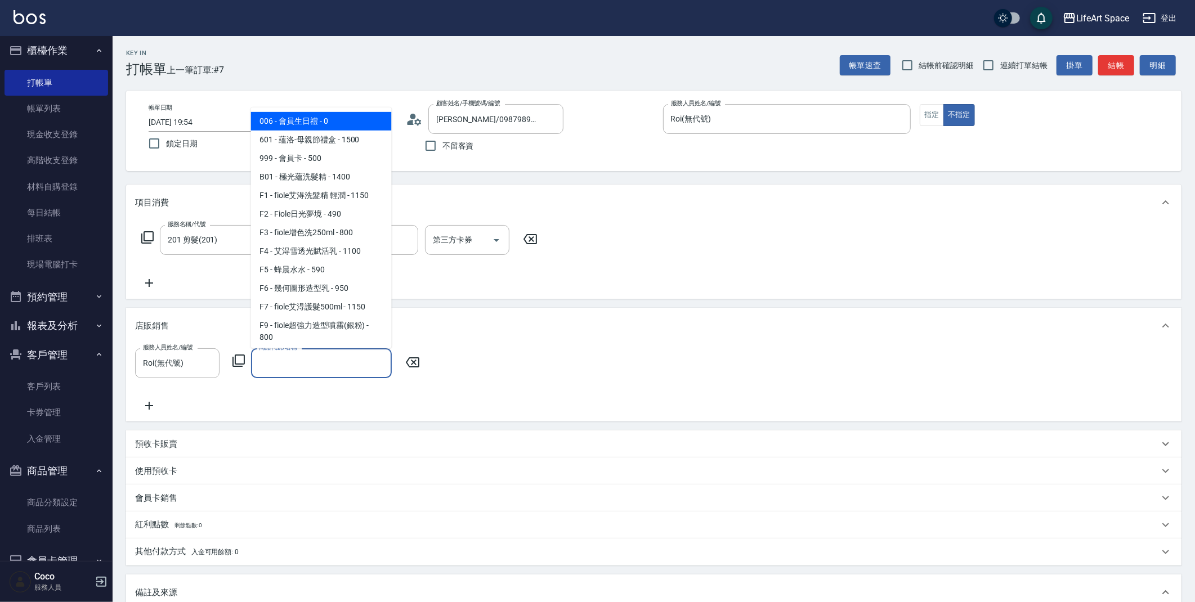
click at [276, 357] on div "商品代號/名稱 商品代號/名稱" at bounding box center [321, 363] width 141 height 30
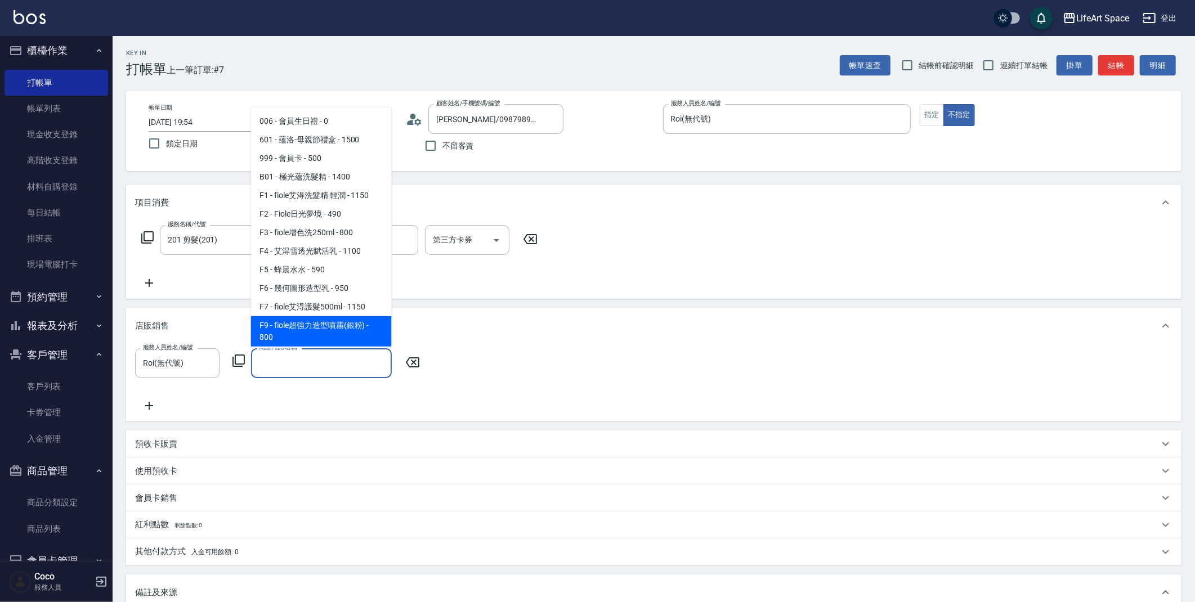
click at [238, 365] on icon at bounding box center [239, 361] width 14 height 14
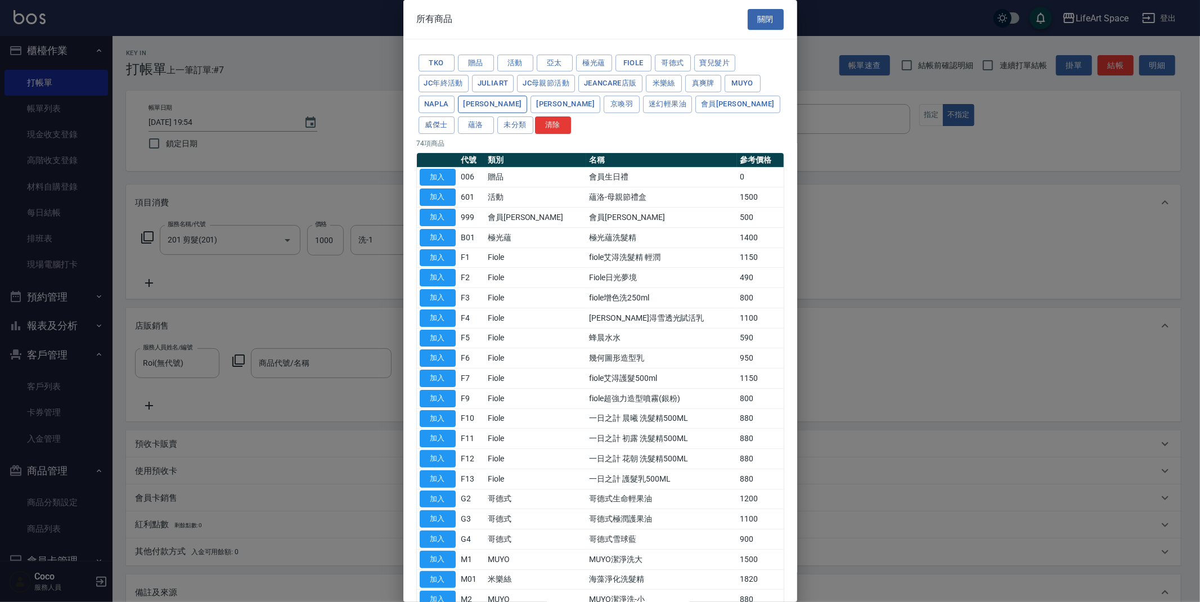
click at [472, 103] on button "沛芮亞" at bounding box center [493, 104] width 70 height 17
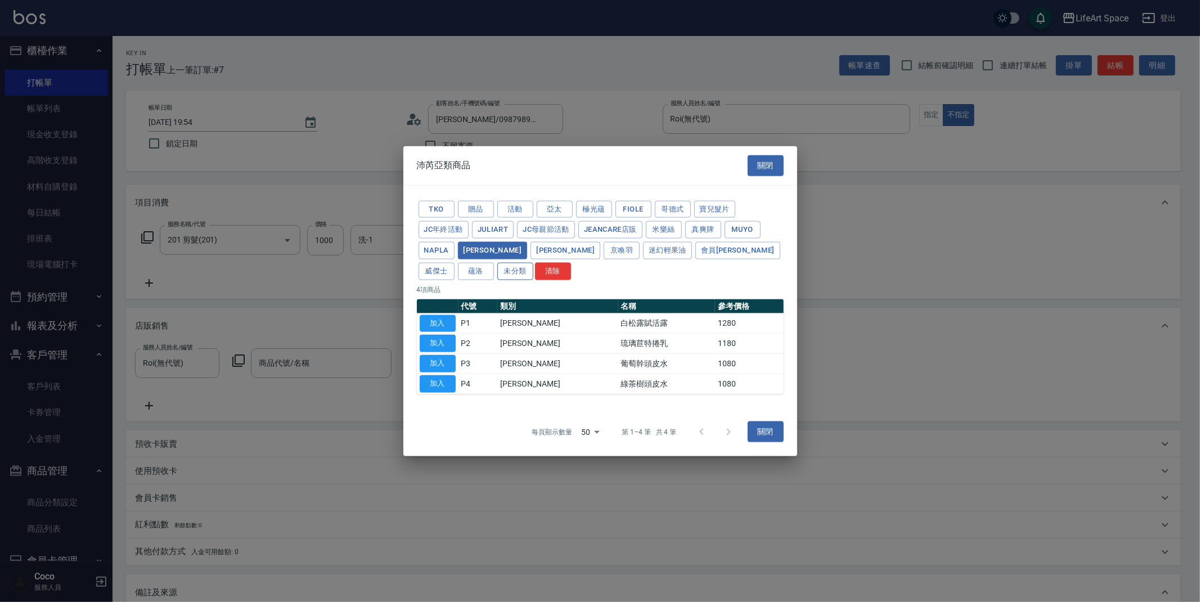
click at [498, 270] on button "未分類" at bounding box center [516, 270] width 36 height 17
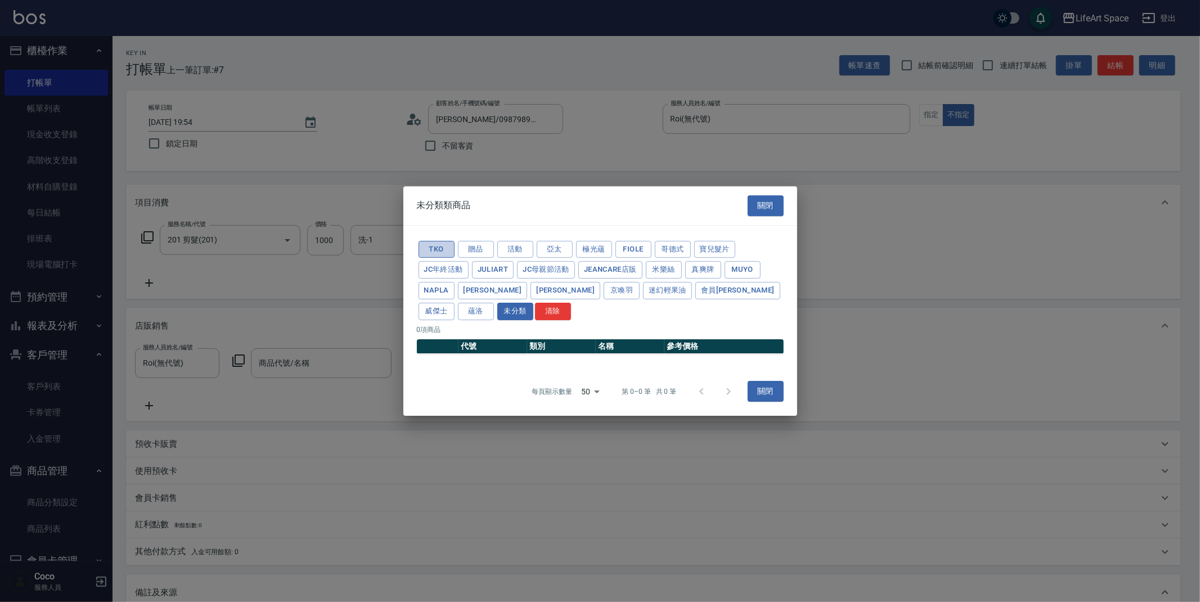
click at [444, 247] on button "Tko" at bounding box center [437, 249] width 36 height 17
click at [483, 290] on button "沛芮亞" at bounding box center [493, 290] width 70 height 17
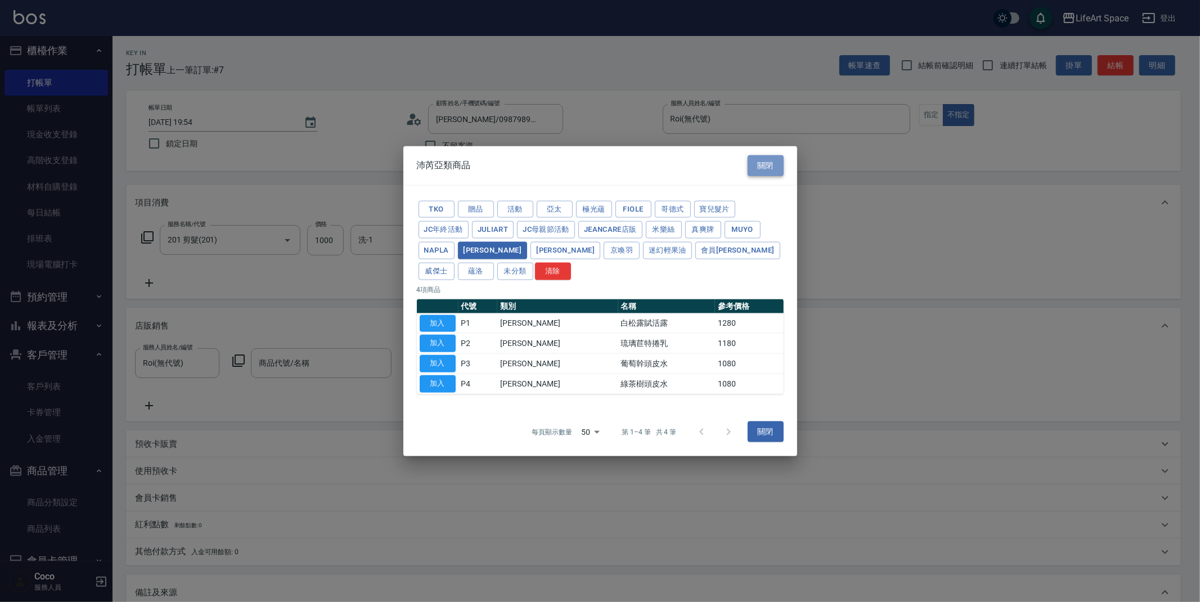
click at [761, 170] on button "關閉" at bounding box center [766, 165] width 36 height 21
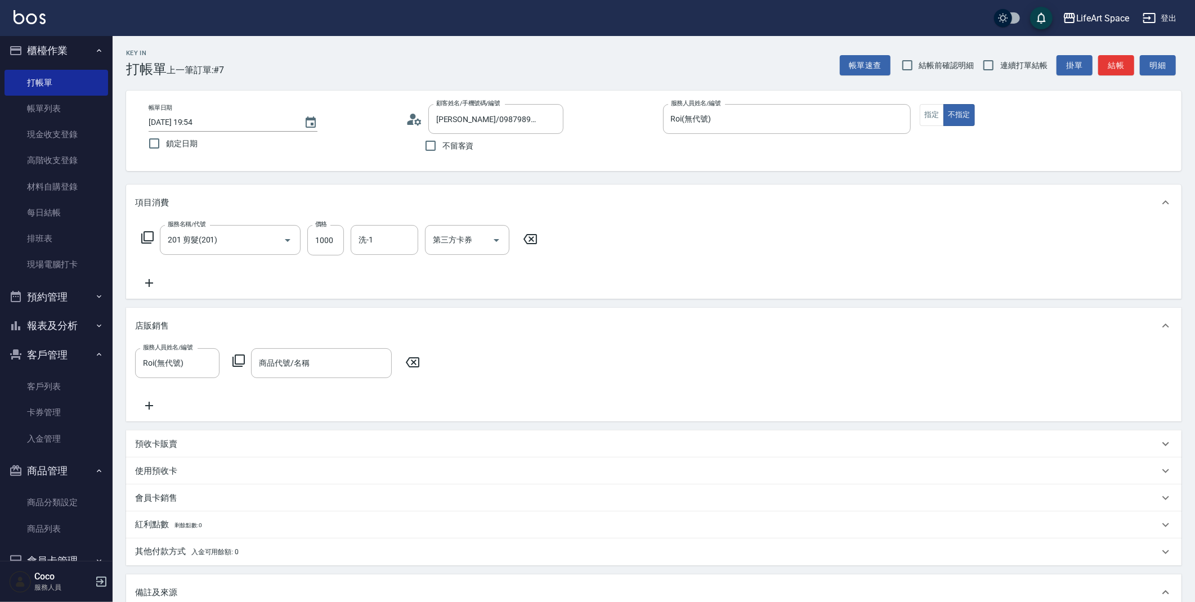
click at [240, 355] on icon at bounding box center [238, 361] width 12 height 12
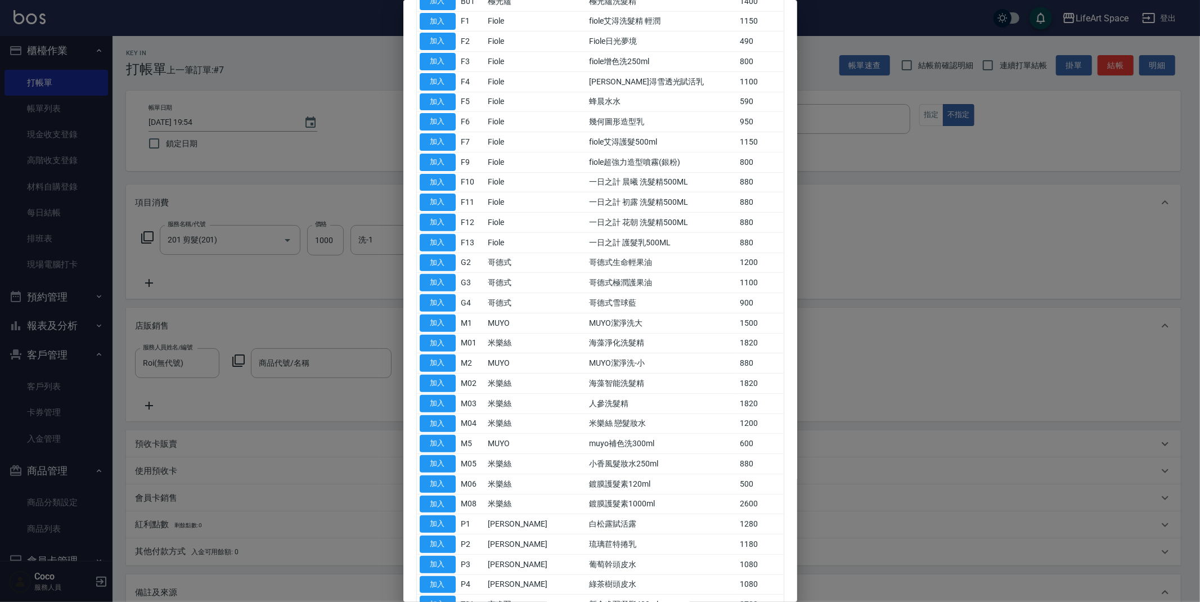
scroll to position [254, 0]
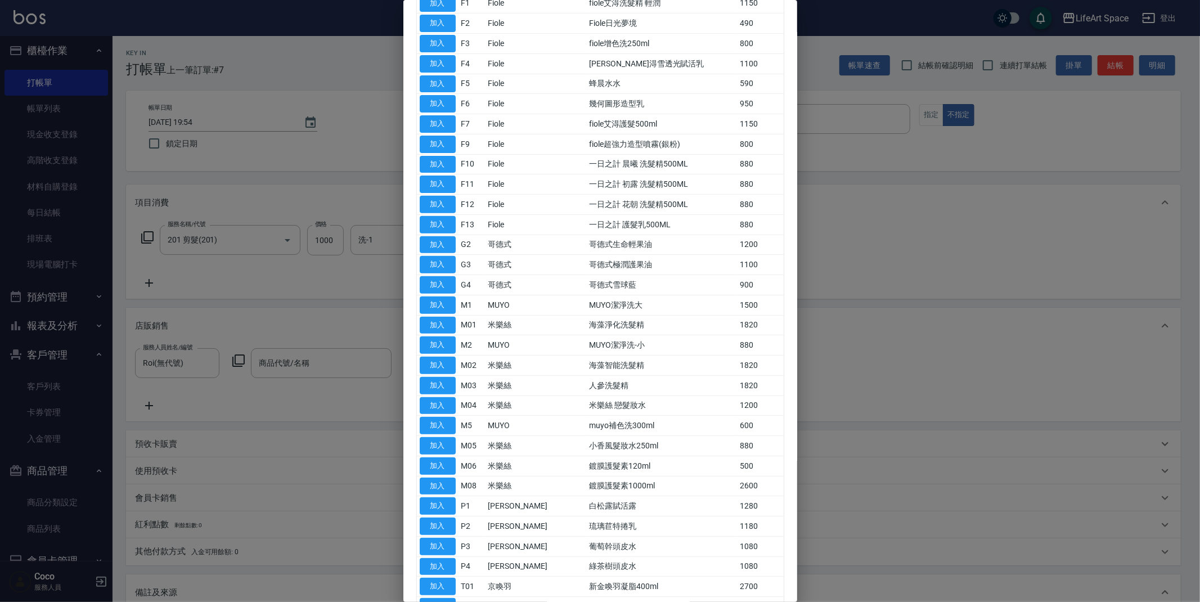
drag, startPoint x: 1019, startPoint y: 223, endPoint x: 974, endPoint y: 150, distance: 85.9
click at [1019, 222] on div at bounding box center [600, 301] width 1200 height 602
click at [97, 92] on div at bounding box center [600, 301] width 1200 height 602
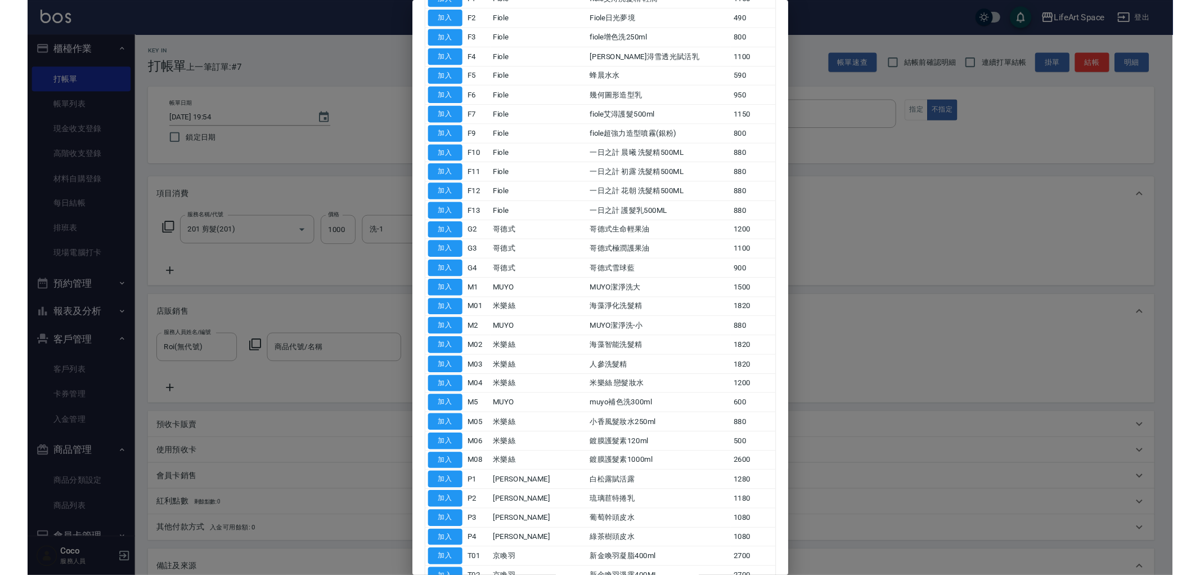
scroll to position [259, 0]
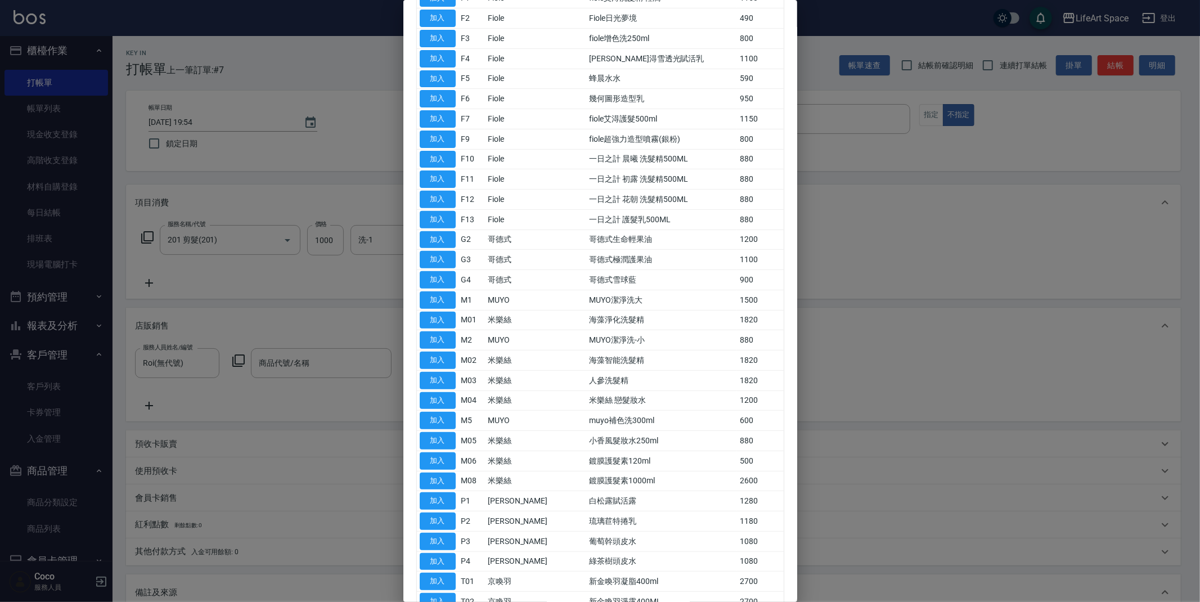
drag, startPoint x: 861, startPoint y: 391, endPoint x: 862, endPoint y: 376, distance: 15.2
click at [863, 391] on div at bounding box center [600, 301] width 1200 height 602
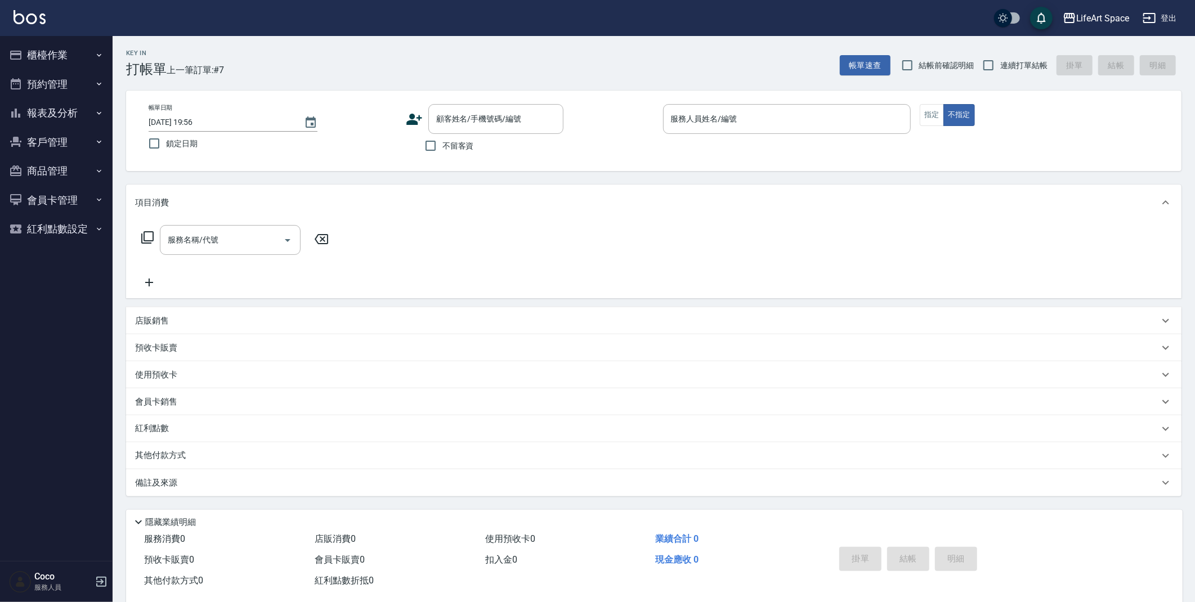
click at [158, 397] on p "會員卡銷售" at bounding box center [156, 402] width 42 height 12
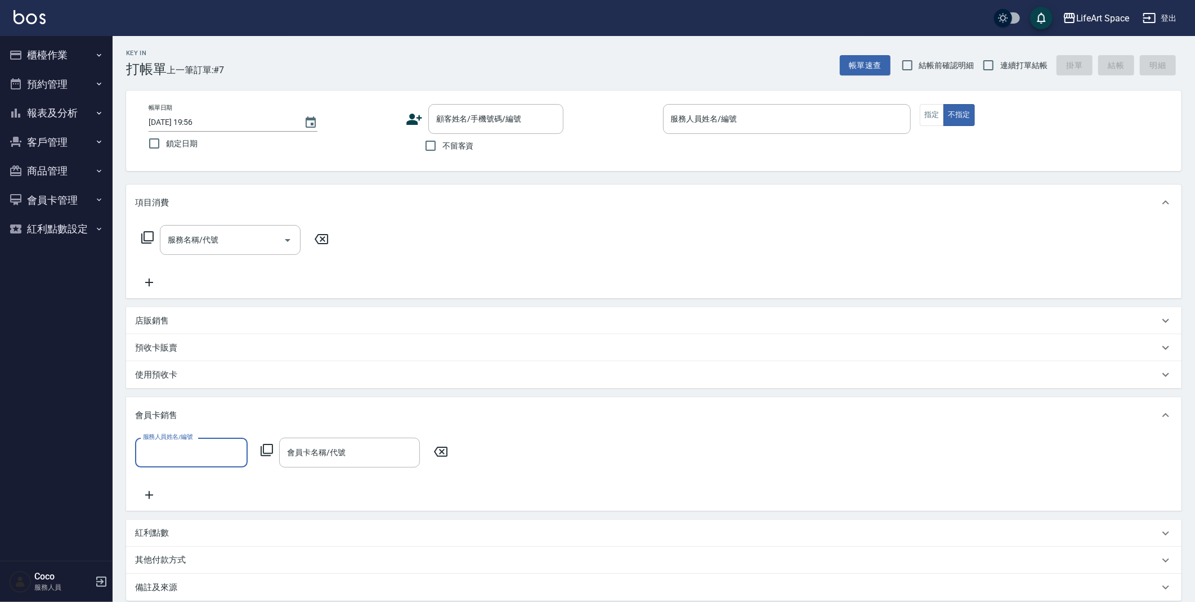
click at [157, 316] on p "店販銷售" at bounding box center [152, 321] width 34 height 12
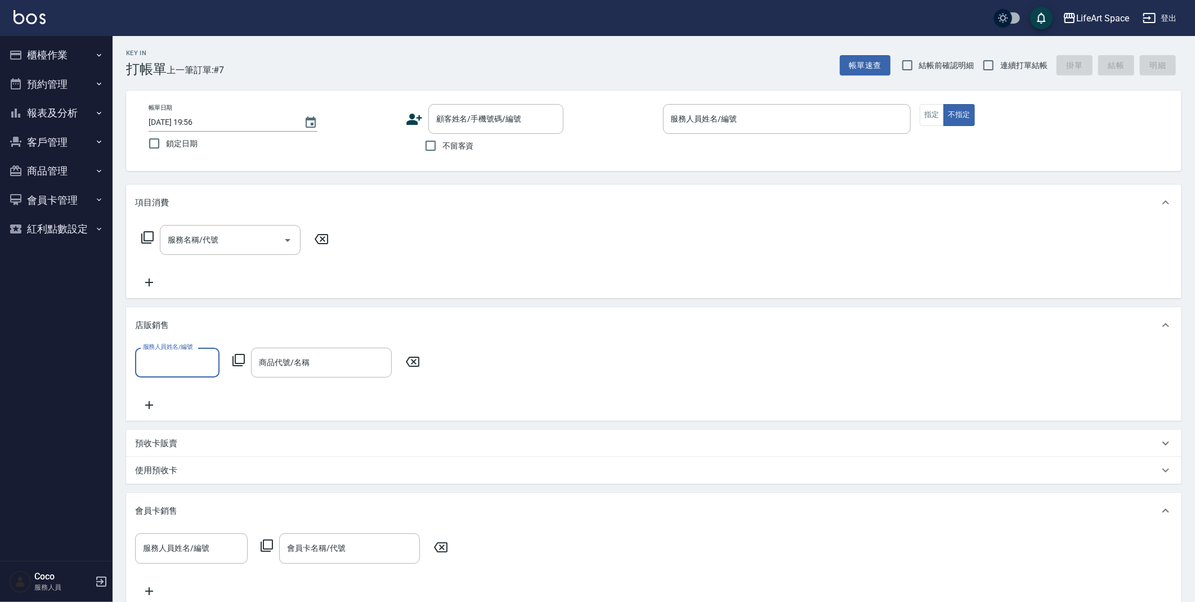
click at [243, 363] on icon at bounding box center [238, 360] width 12 height 12
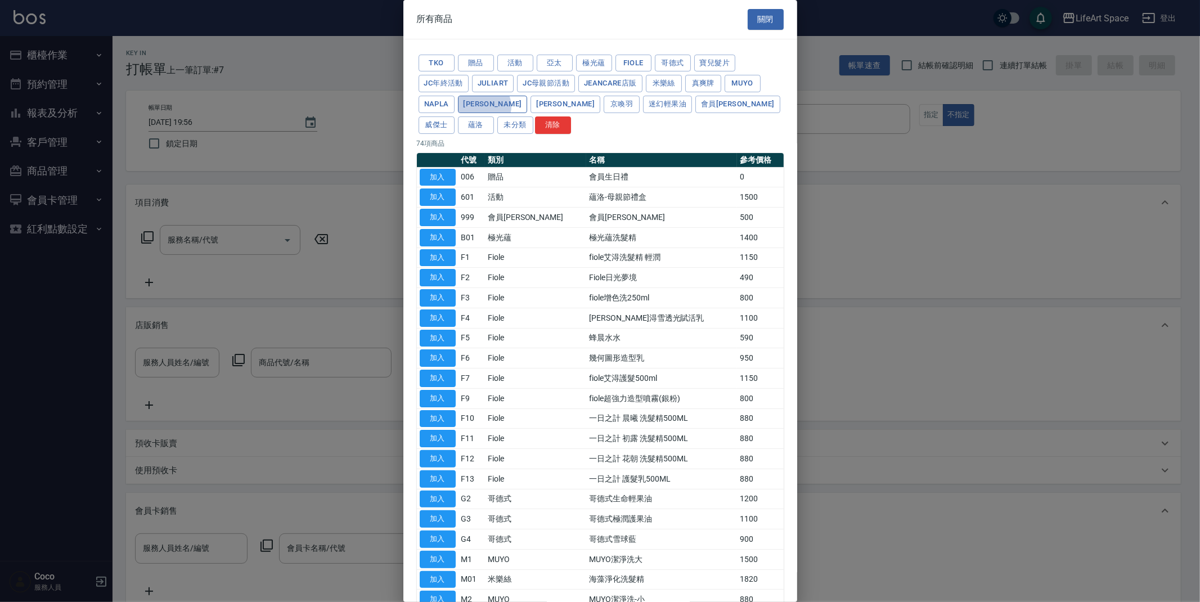
click at [484, 106] on button "沛芮亞" at bounding box center [493, 104] width 70 height 17
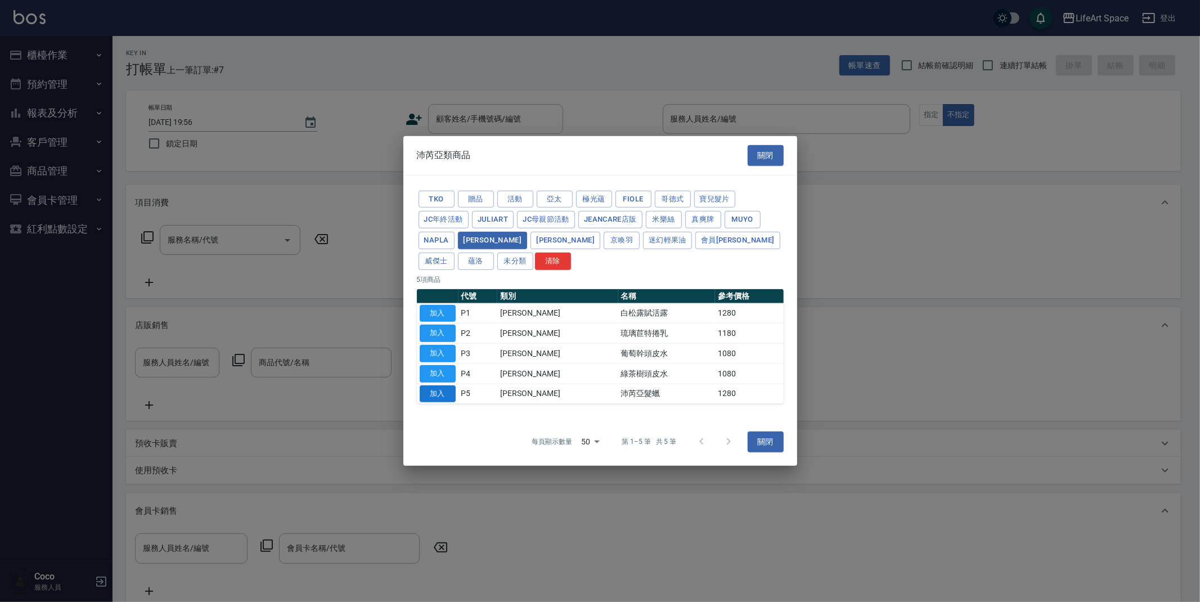
click at [436, 389] on button "加入" at bounding box center [438, 393] width 36 height 17
type input "沛芮亞髮蠟"
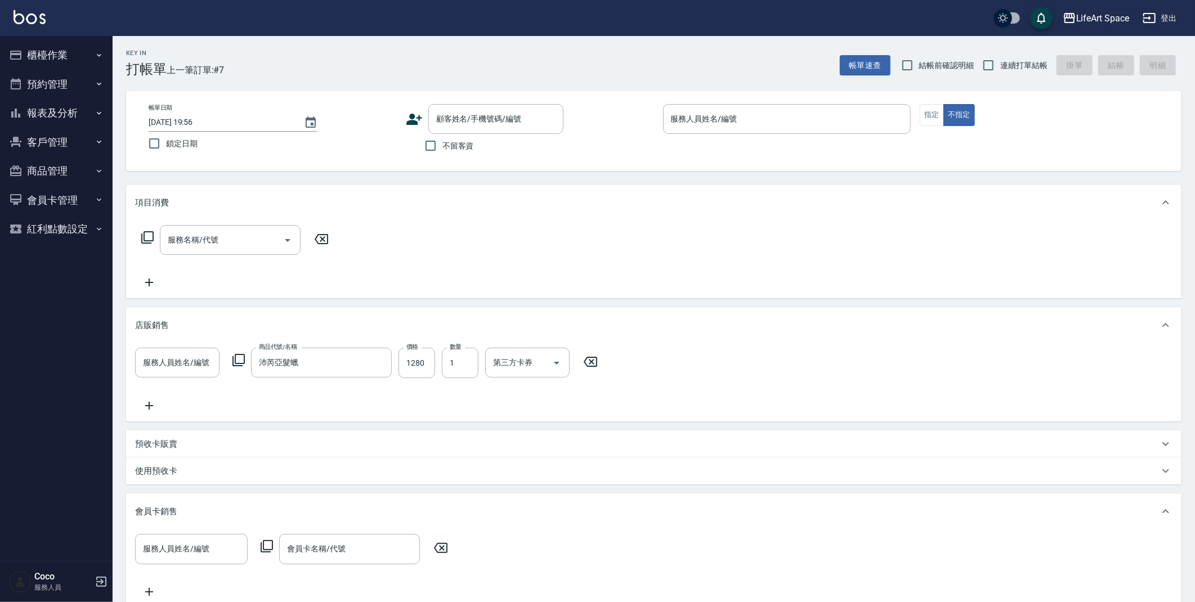
click at [203, 360] on input "服務人員姓名/編號" at bounding box center [177, 363] width 74 height 20
click at [193, 406] on div "Roi (無代號)" at bounding box center [177, 410] width 84 height 19
type input "Roi(無代號)"
click at [478, 111] on div "顧客姓名/手機號碼/編號 顧客姓名/手機號碼/編號" at bounding box center [495, 119] width 135 height 30
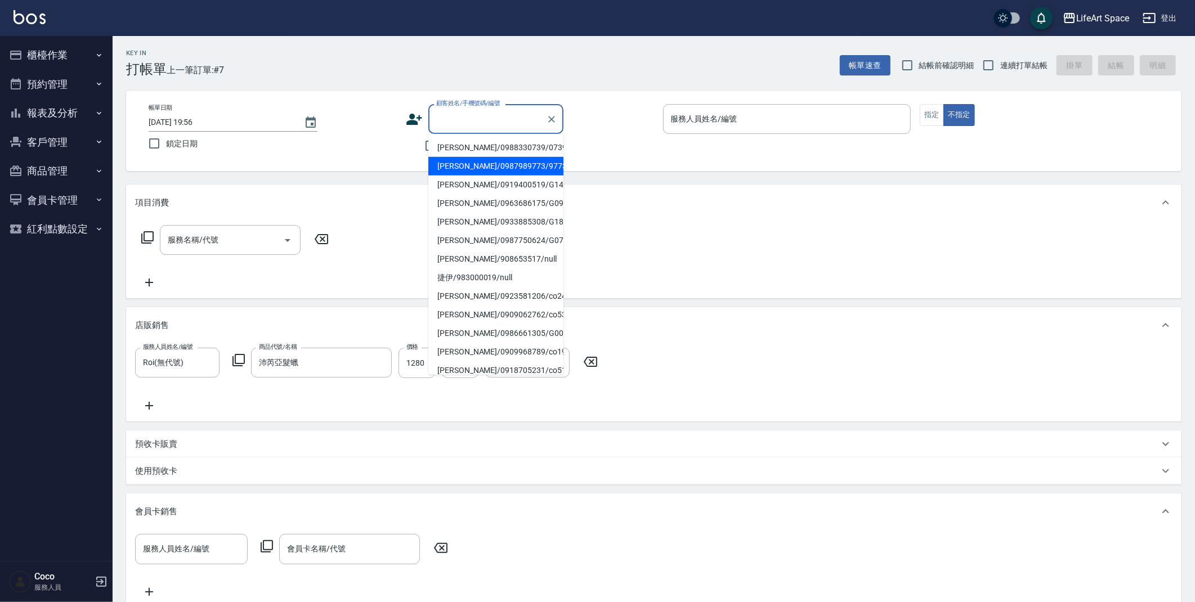
drag, startPoint x: 480, startPoint y: 162, endPoint x: 474, endPoint y: 165, distance: 6.1
click at [480, 162] on li "洪紹華/0987989773/9773ro" at bounding box center [495, 166] width 135 height 19
type input "洪紹華/0987989773/9773ro"
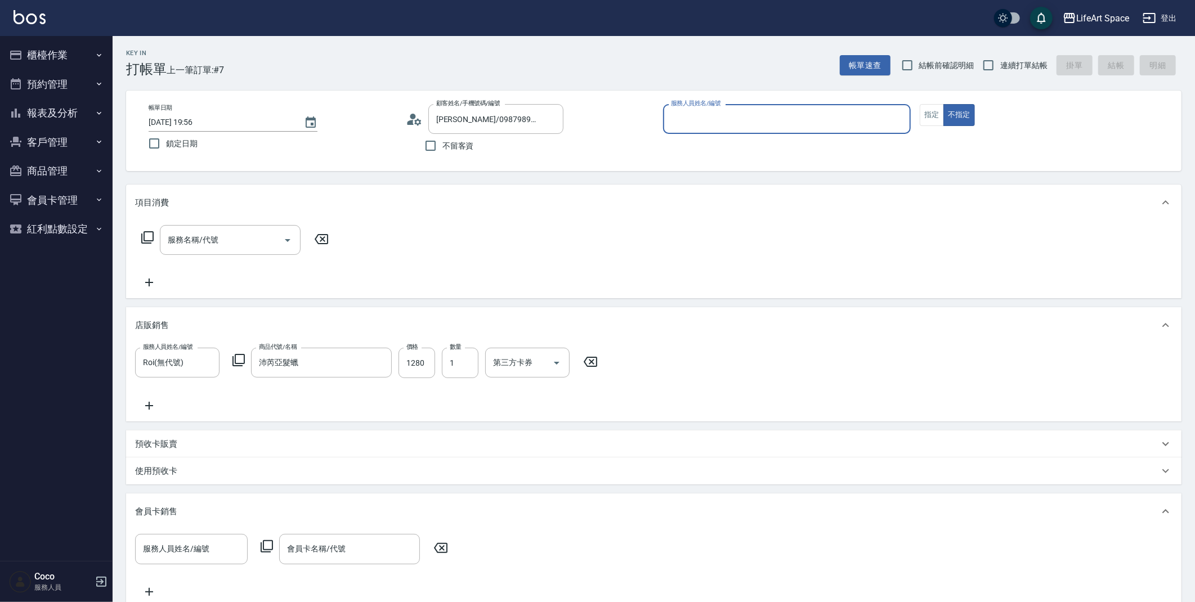
type input "Roi(無代號)"
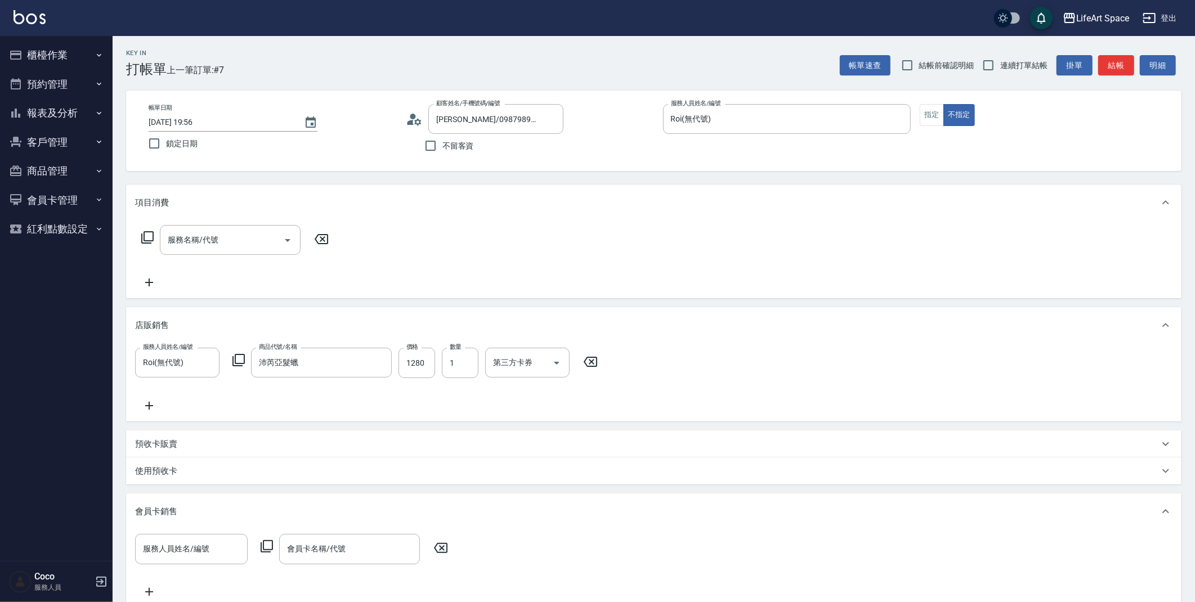
click at [236, 255] on div "服務名稱/代號 服務名稱/代號" at bounding box center [235, 257] width 200 height 64
click at [239, 252] on div "服務名稱/代號" at bounding box center [230, 240] width 141 height 30
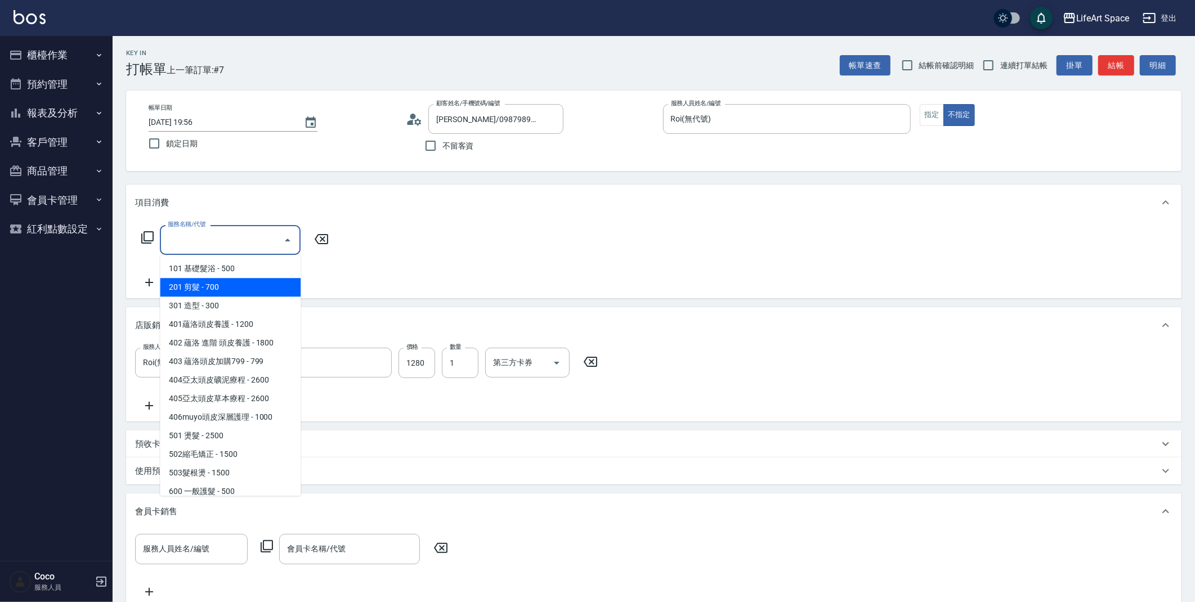
click at [234, 289] on span "201 剪髮 - 700" at bounding box center [230, 287] width 141 height 19
type input "201 剪髮(201)"
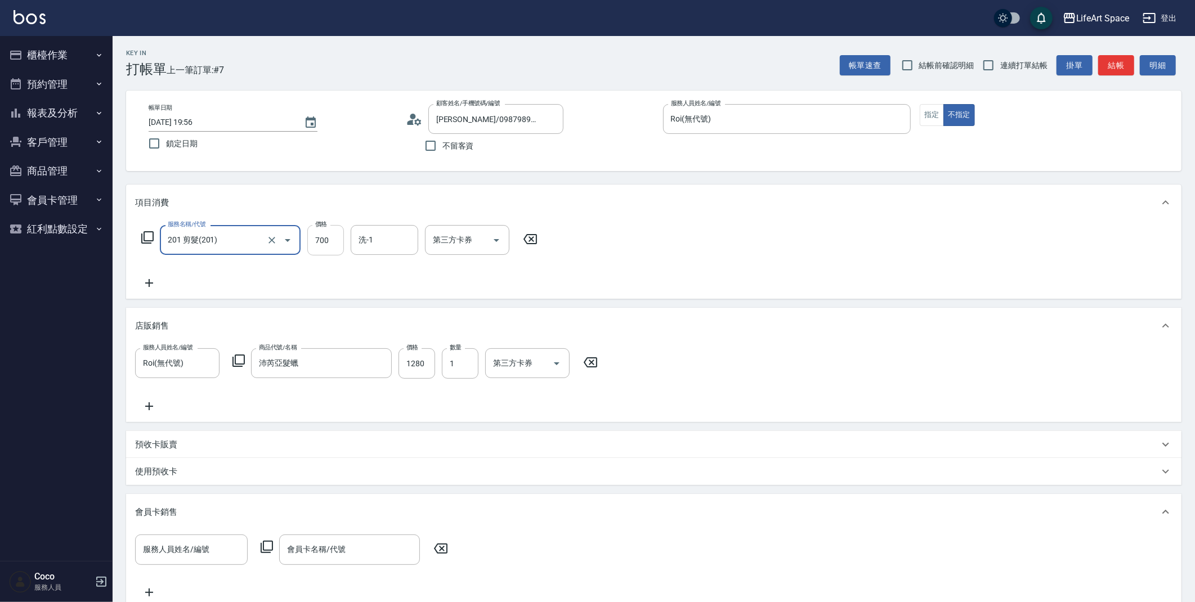
click at [339, 243] on input "700" at bounding box center [325, 240] width 37 height 30
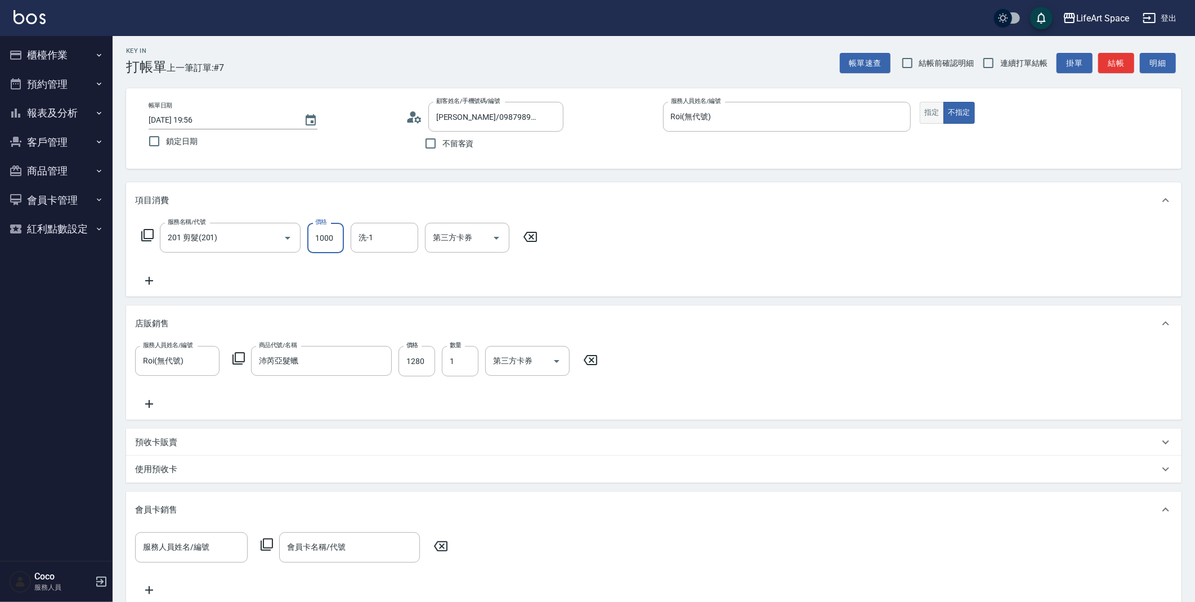
type input "1000"
click at [935, 109] on button "指定" at bounding box center [932, 113] width 24 height 22
click at [806, 230] on div "服務名稱/代號 201 剪髮(201) 服務名稱/代號 價格 1000 價格 洗-1 洗-1 第三方卡券 第三方卡券" at bounding box center [653, 257] width 1055 height 78
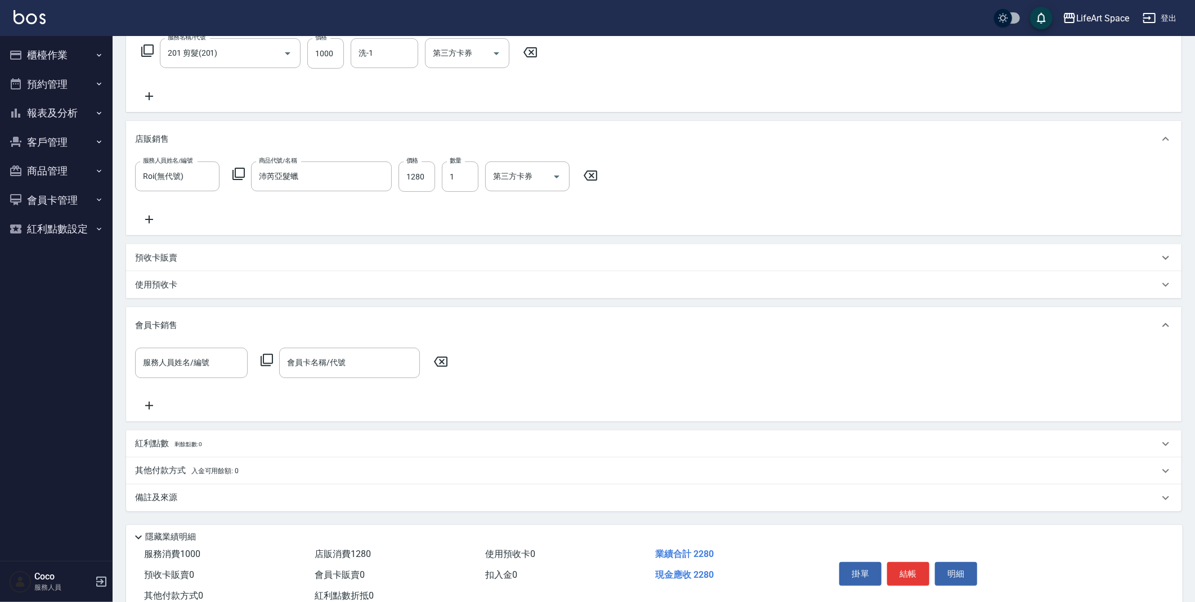
scroll to position [188, 0]
click at [422, 501] on div "備註及來源" at bounding box center [647, 497] width 1024 height 12
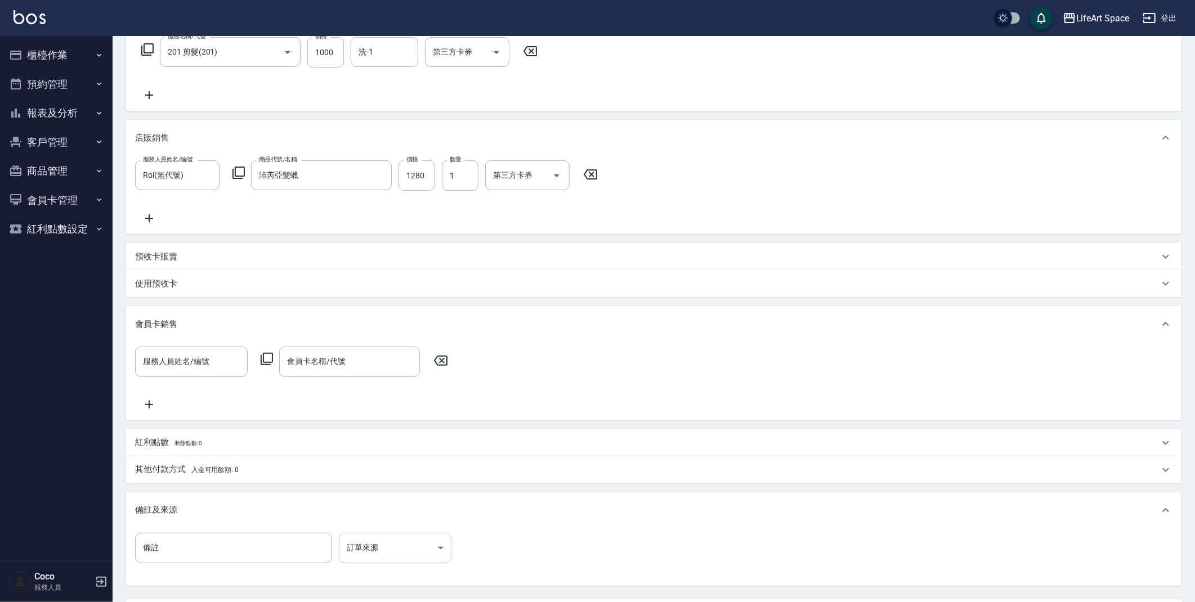
click at [407, 549] on body "LifeArt Space 登出 櫃檯作業 打帳單 帳單列表 現金收支登錄 高階收支登錄 材料自購登錄 每日結帳 排班表 現場電腦打卡 預約管理 預約管理 單…" at bounding box center [597, 260] width 1195 height 896
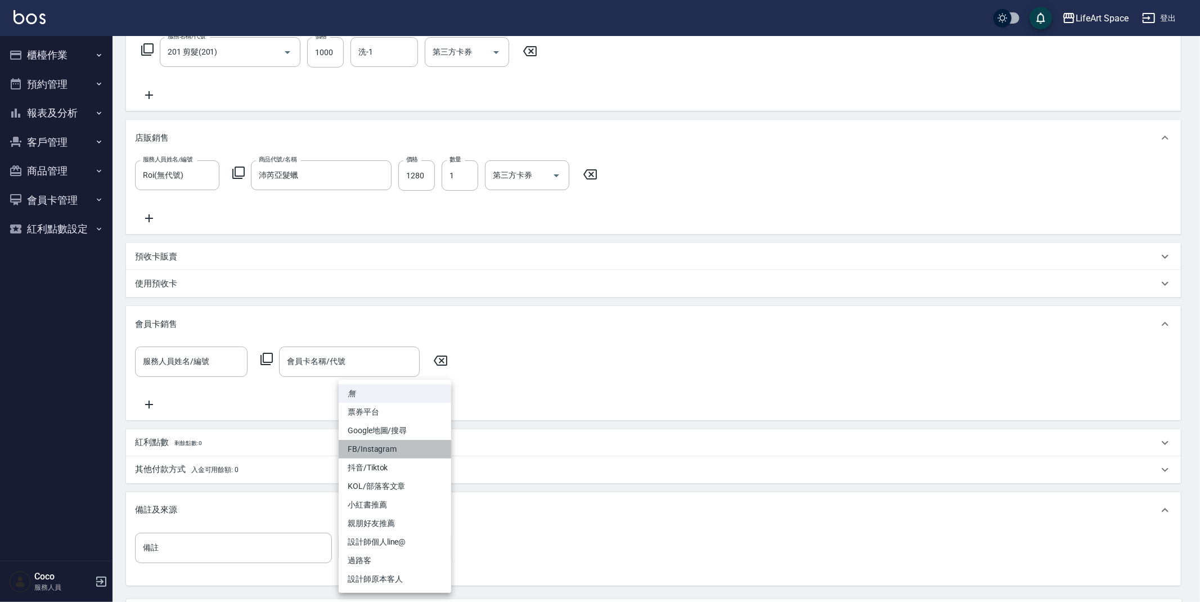
click at [390, 451] on li "FB/Instagram" at bounding box center [395, 449] width 113 height 19
type input "FB/Instagram"
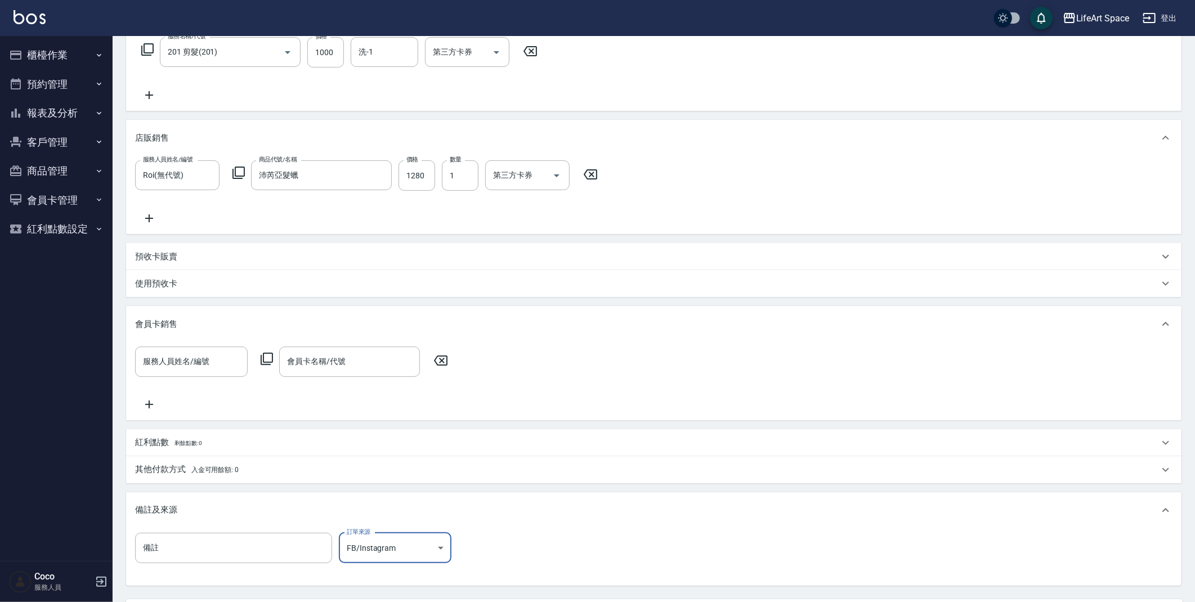
click at [679, 539] on div "備註 備註 訂單來源 FB/Instagram FB/Instagram 訂單來源" at bounding box center [653, 555] width 1037 height 44
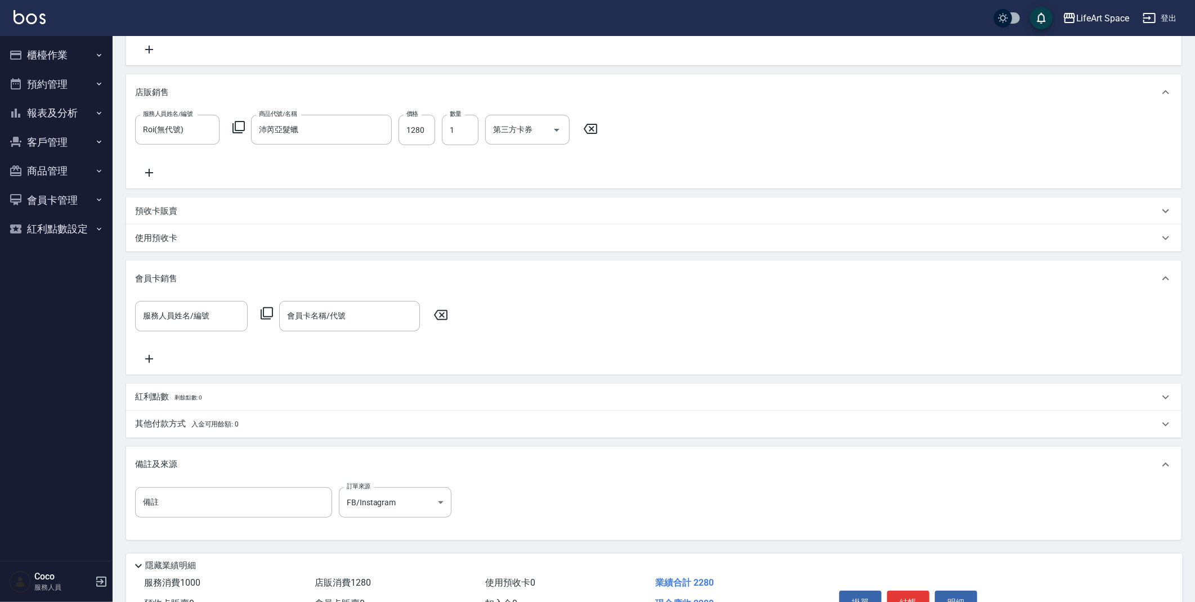
scroll to position [297, 0]
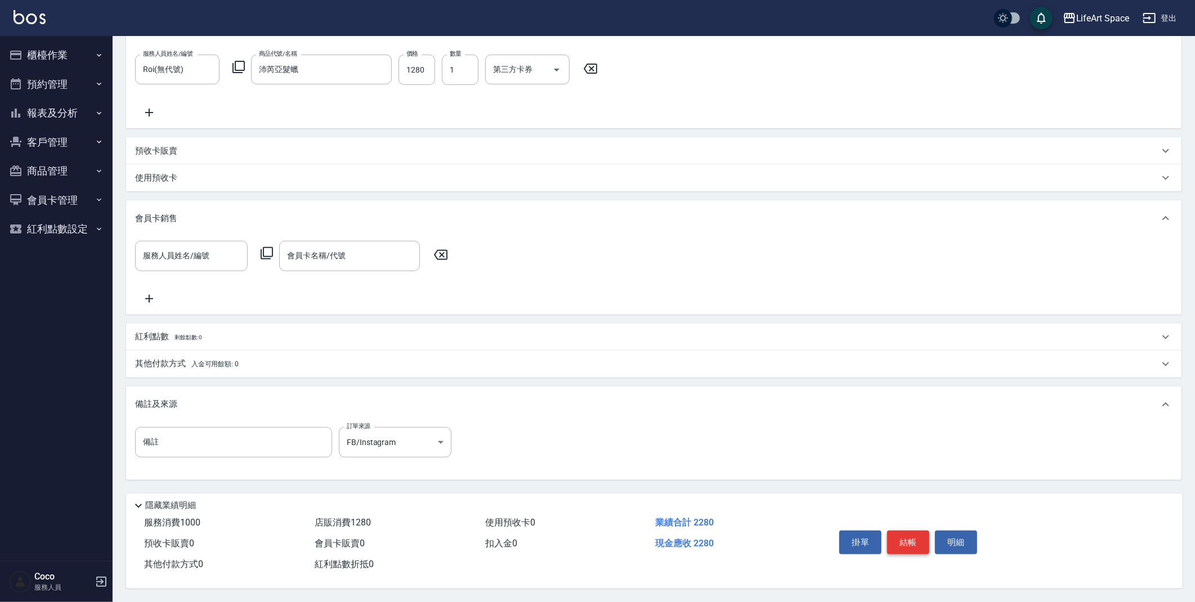
click at [914, 541] on button "結帳" at bounding box center [908, 543] width 42 height 24
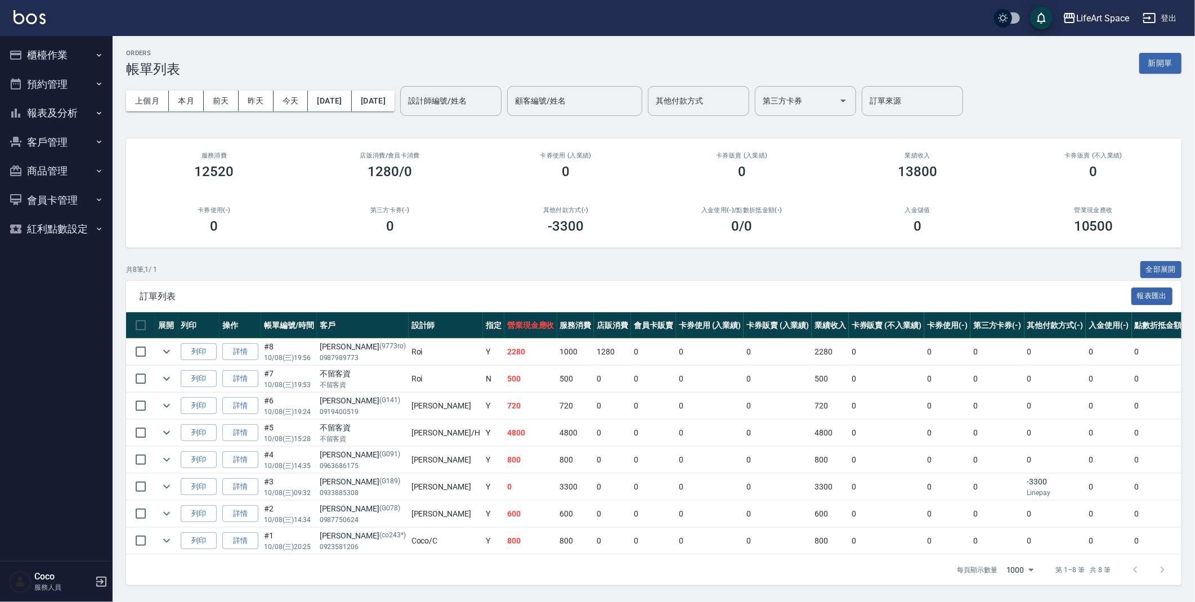
click at [78, 54] on button "櫃檯作業" at bounding box center [57, 55] width 104 height 29
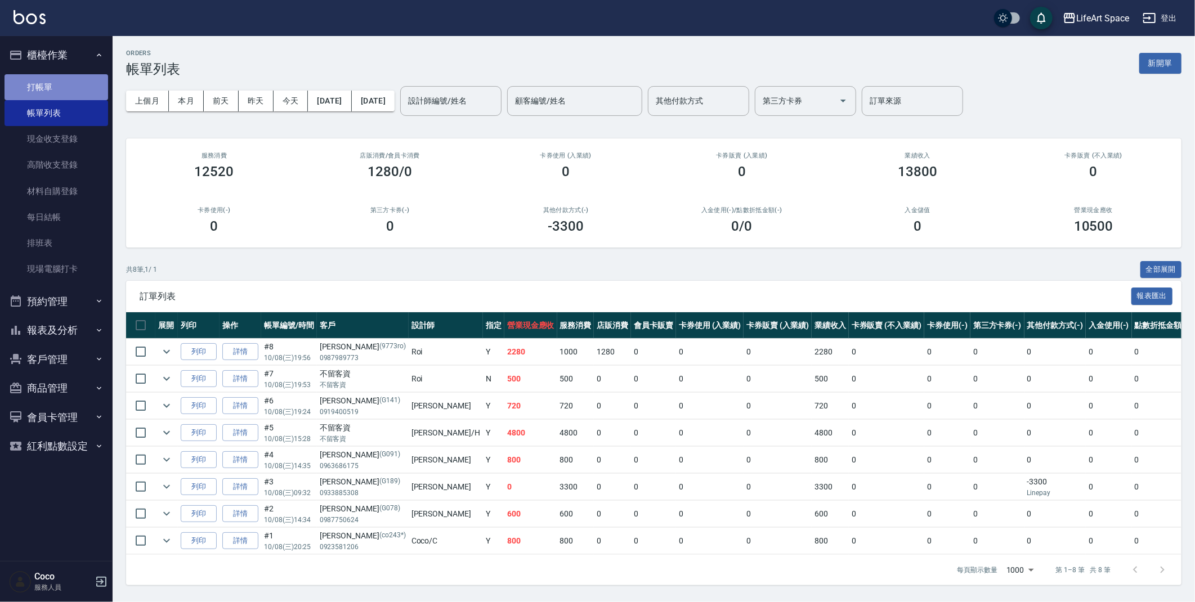
click at [65, 87] on link "打帳單" at bounding box center [57, 87] width 104 height 26
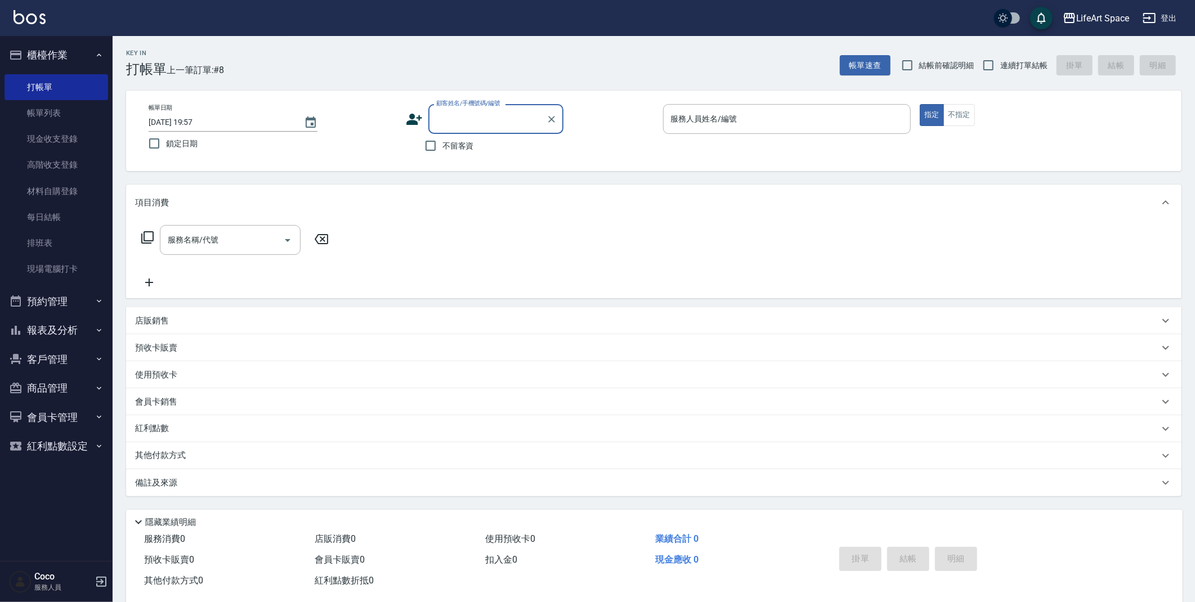
click at [414, 115] on icon at bounding box center [414, 119] width 16 height 11
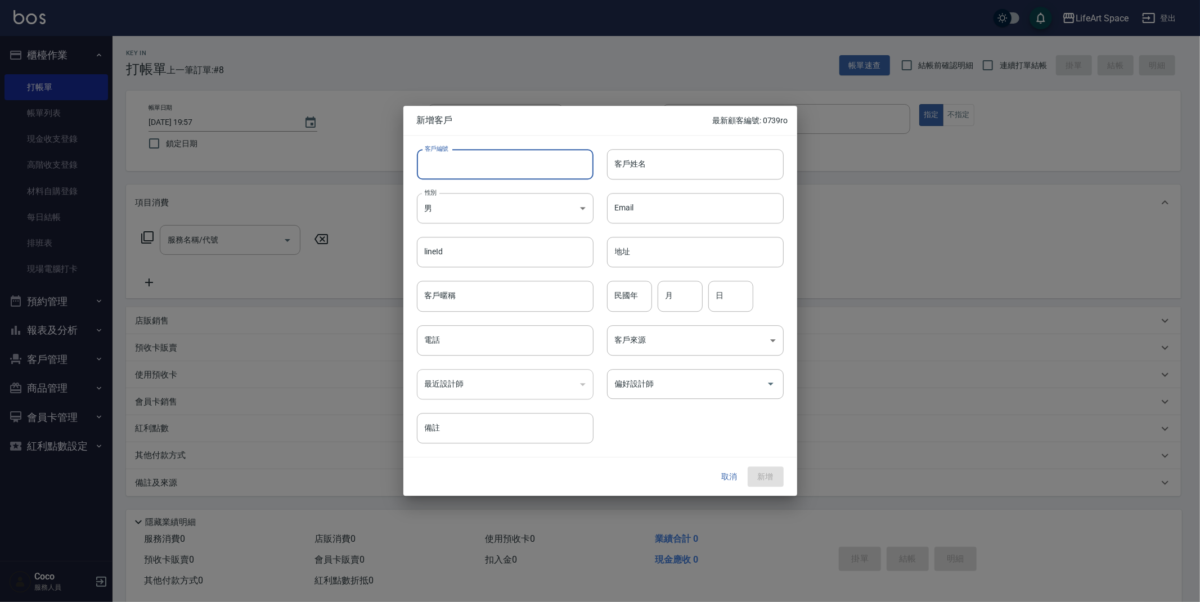
click at [451, 161] on input "客戶編號" at bounding box center [505, 164] width 177 height 30
type input "2662ro"
click at [629, 156] on div "客戶姓名 客戶姓名" at bounding box center [695, 164] width 177 height 30
type input "f"
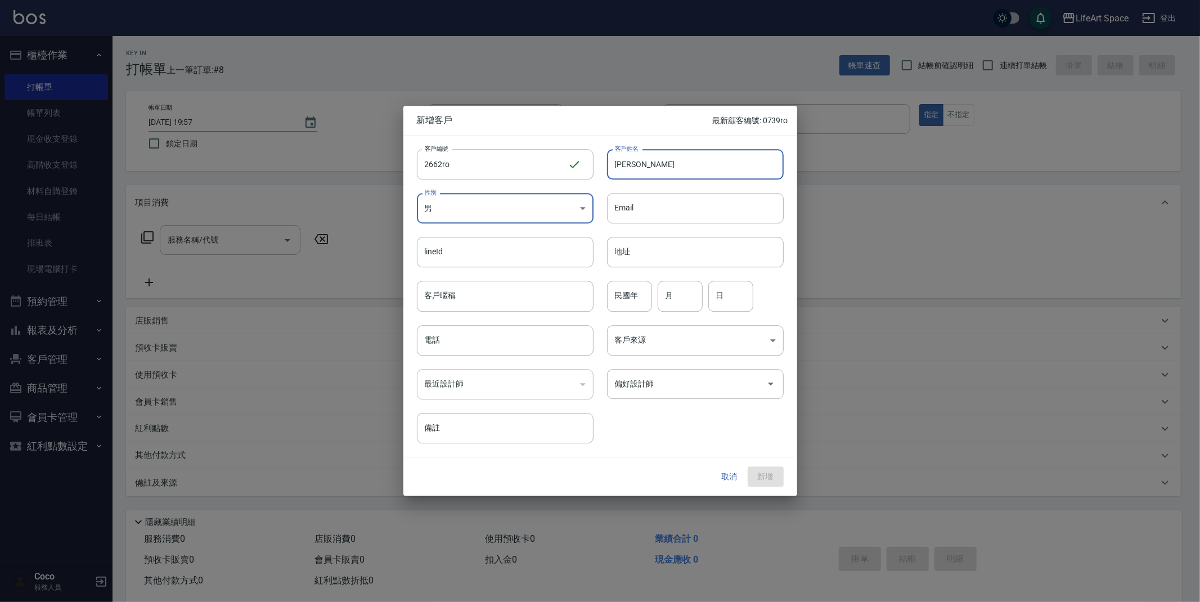
type input "[PERSON_NAME]"
click at [458, 201] on body "LifeArt Space 登出 櫃檯作業 打帳單 帳單列表 現金收支登錄 高階收支登錄 材料自購登錄 每日結帳 排班表 現場電腦打卡 預約管理 預約管理 單…" at bounding box center [600, 309] width 1200 height 619
click at [474, 271] on li "女" at bounding box center [505, 275] width 177 height 19
type input "FEMALE"
click at [482, 350] on input "電話" at bounding box center [505, 340] width 177 height 30
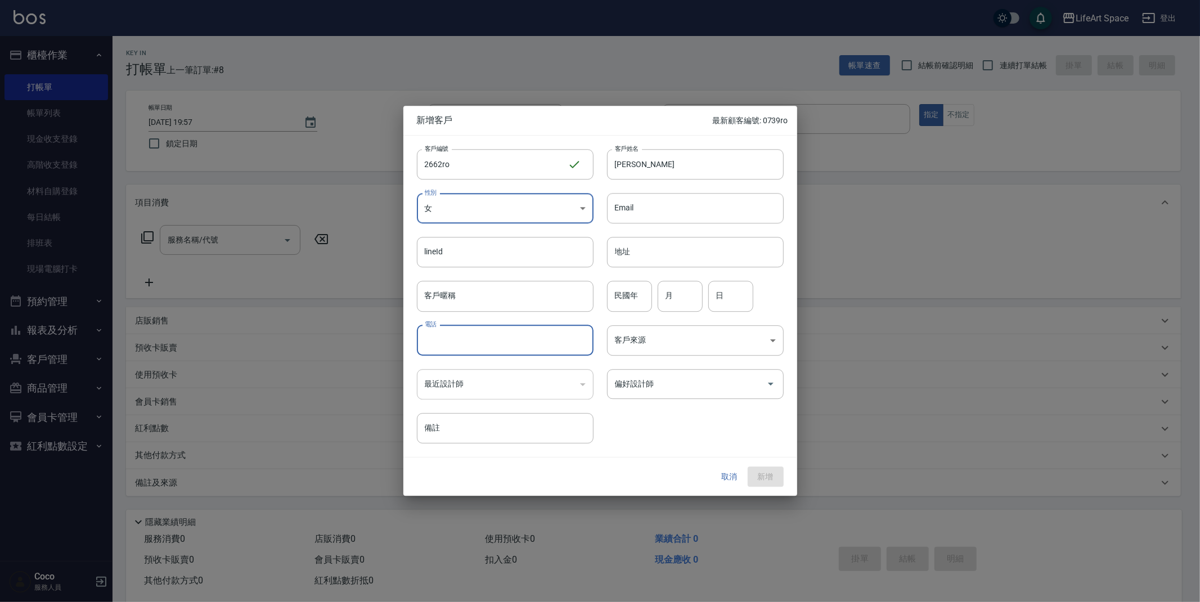
type input "０"
type input "0931902662"
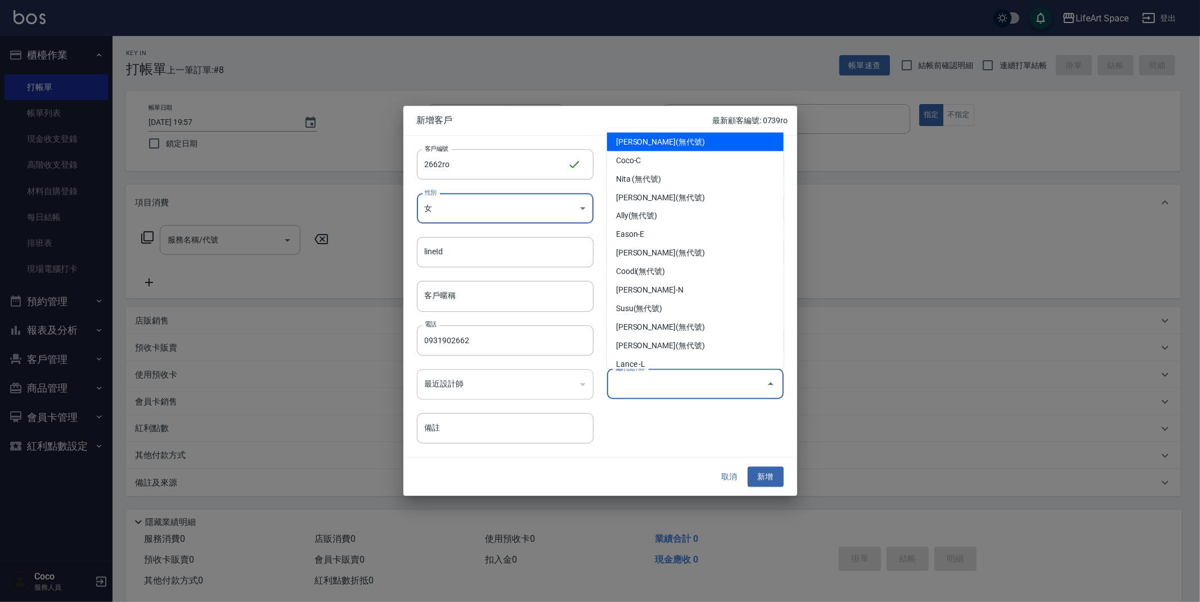
click at [660, 392] on input "偏好設計師" at bounding box center [687, 384] width 150 height 20
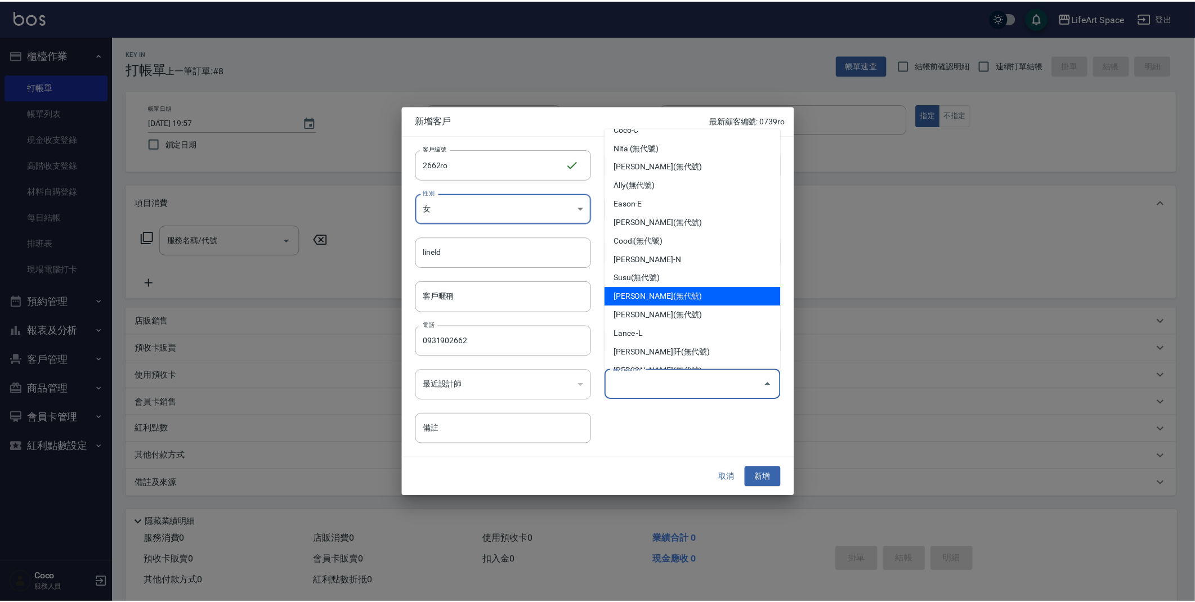
scroll to position [195, 0]
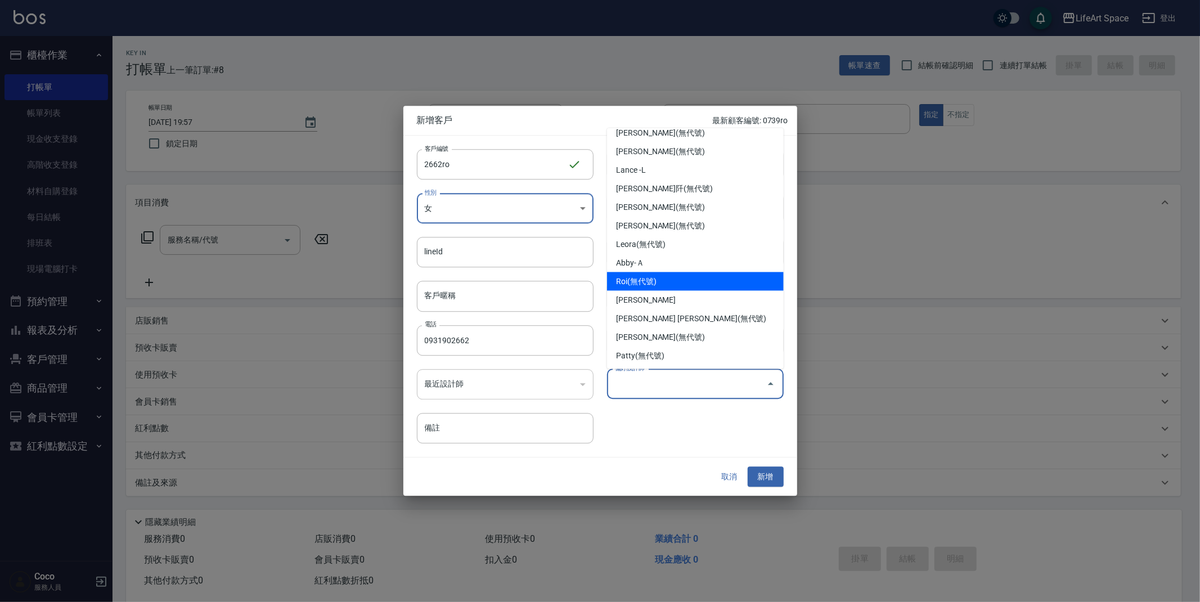
click at [685, 284] on li "Roi(無代號)" at bounding box center [695, 281] width 177 height 19
type input "Roi"
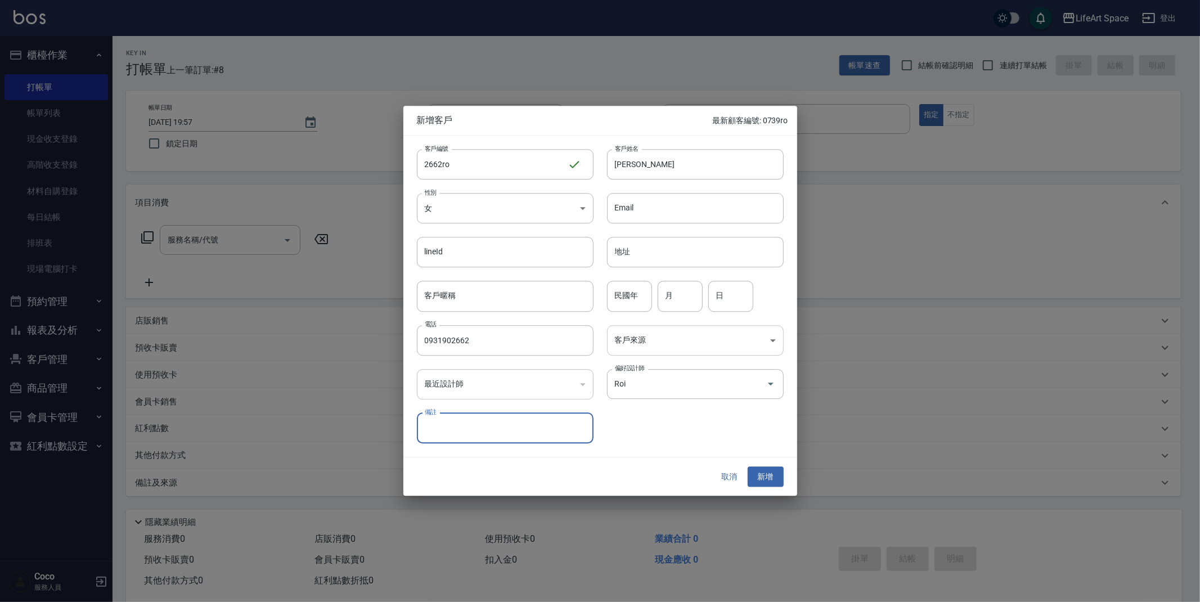
click at [693, 330] on body "LifeArt Space 登出 櫃檯作業 打帳單 帳單列表 現金收支登錄 高階收支登錄 材料自購登錄 每日結帳 排班表 現場電腦打卡 預約管理 預約管理 單…" at bounding box center [600, 309] width 1200 height 619
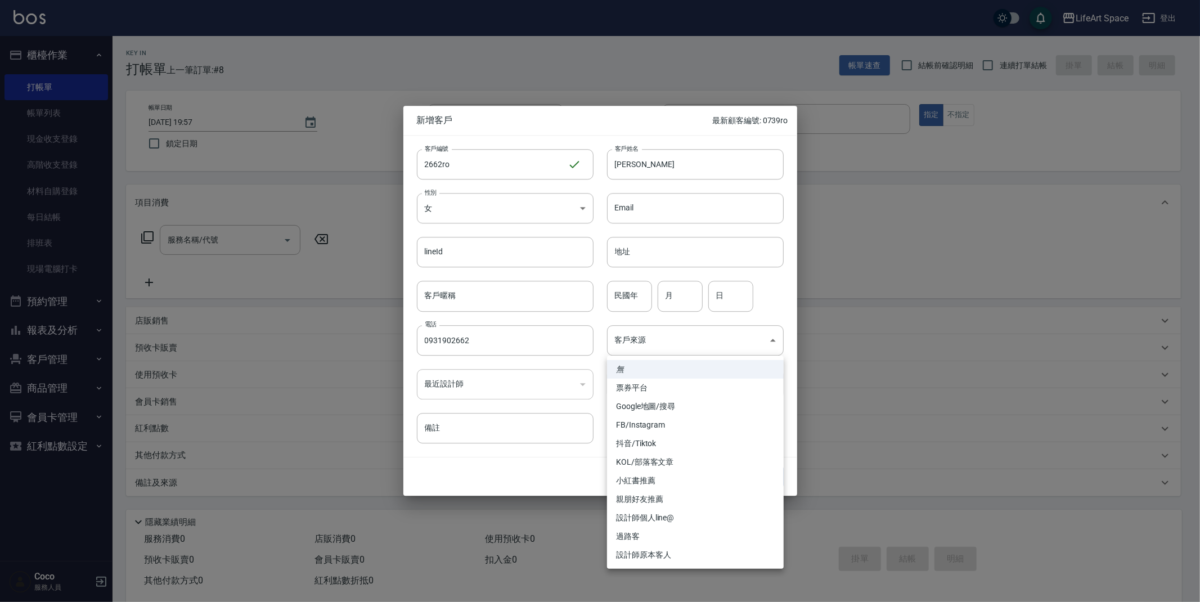
click at [664, 500] on li "親朋好友推薦" at bounding box center [695, 499] width 177 height 19
type input "親朋好友推薦"
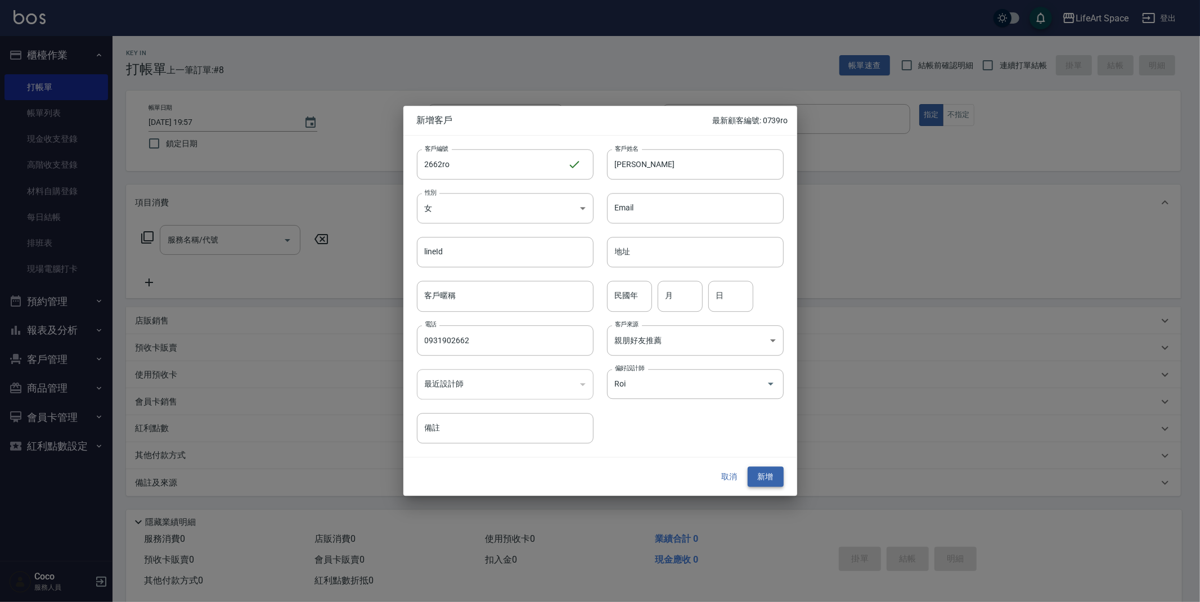
click at [772, 478] on button "新增" at bounding box center [766, 477] width 36 height 21
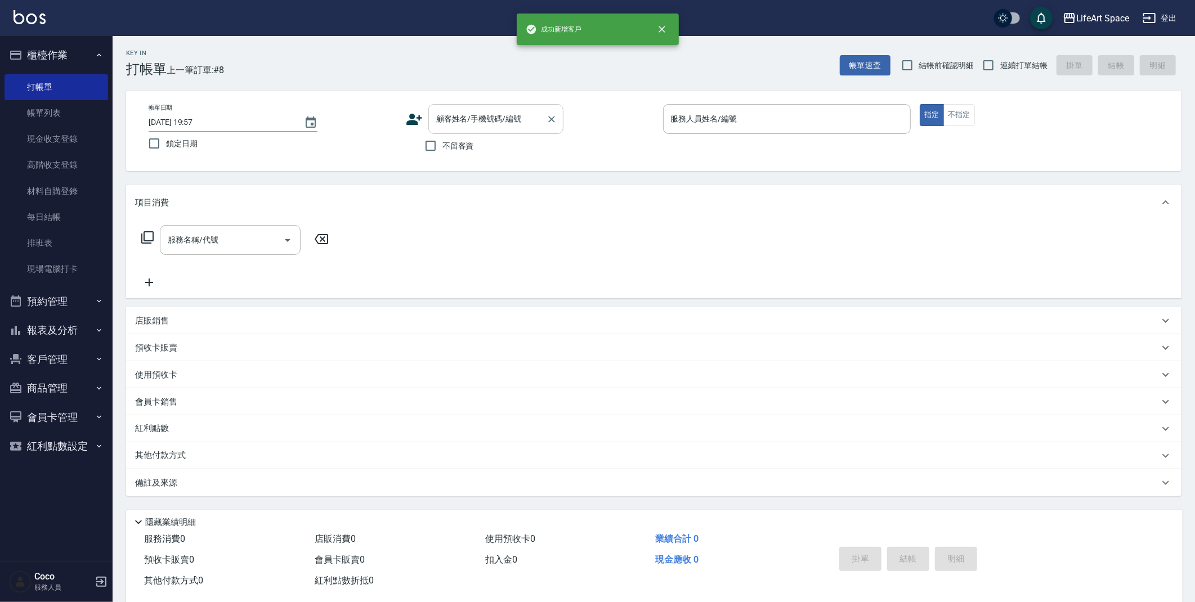
click at [471, 129] on div "顧客姓名/手機號碼/編號" at bounding box center [495, 119] width 135 height 30
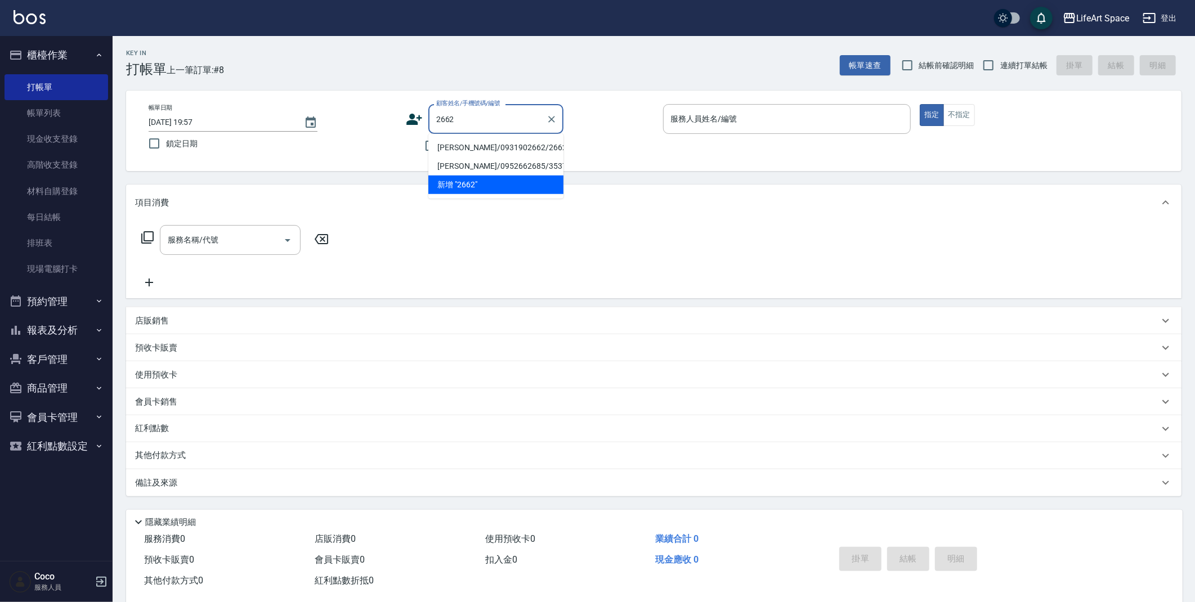
click at [504, 148] on li "孫子珺/0931902662/2662ro" at bounding box center [495, 147] width 135 height 19
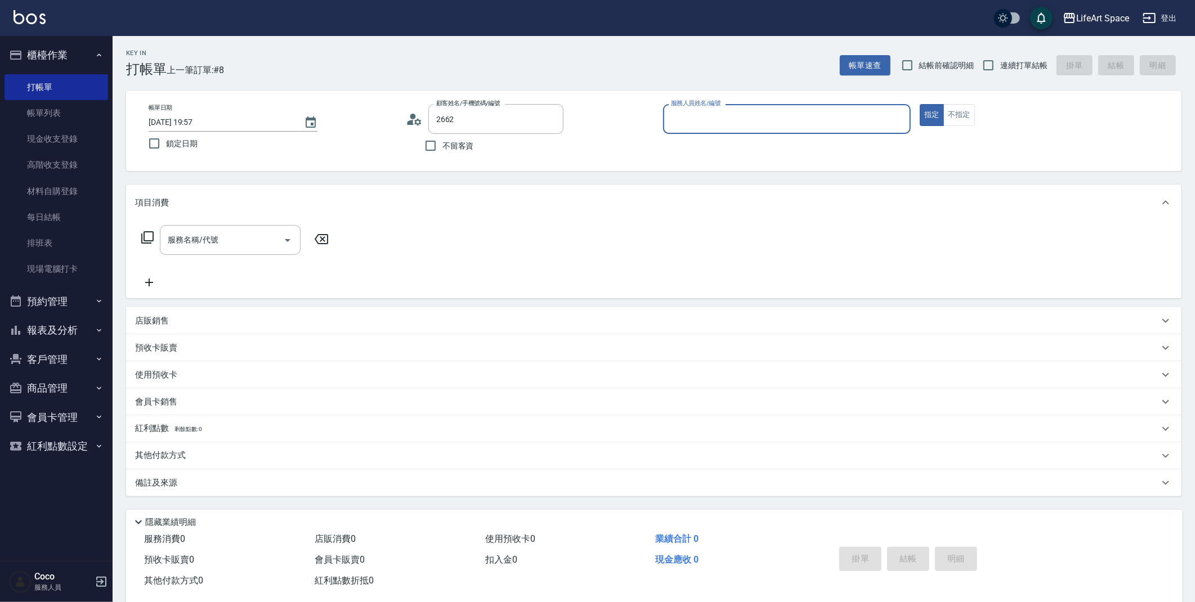
type input "孫子珺/0931902662/2662ro"
type input "Roi(無代號)"
click at [192, 245] on input "服務名稱/代號" at bounding box center [222, 240] width 114 height 20
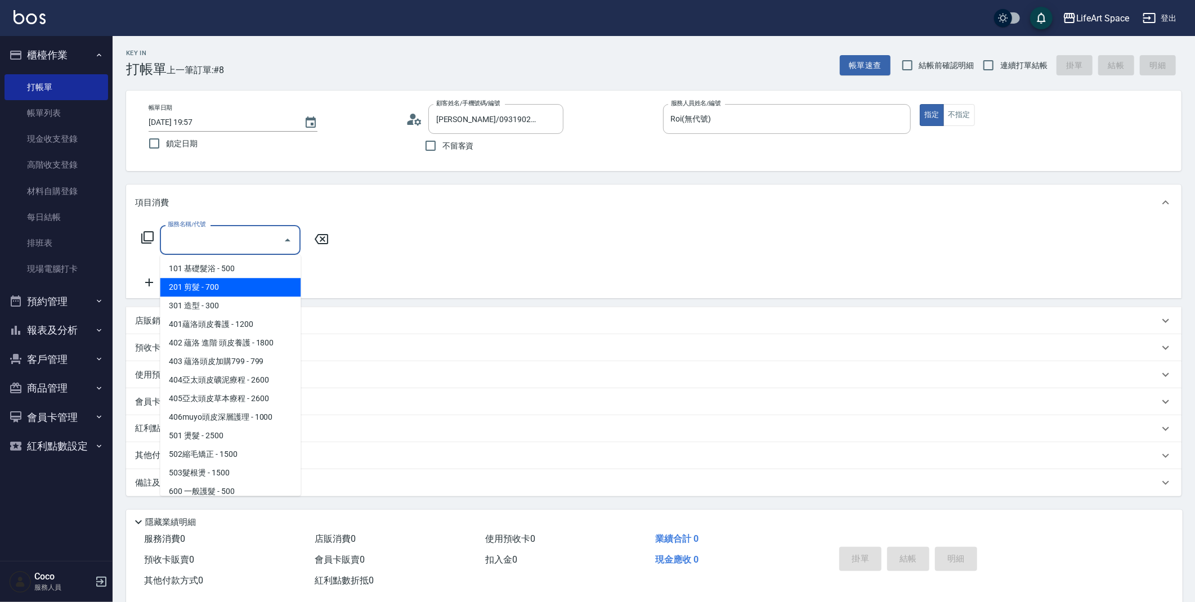
click at [214, 283] on span "201 剪髮 - 700" at bounding box center [230, 287] width 141 height 19
type input "201 剪髮(201)"
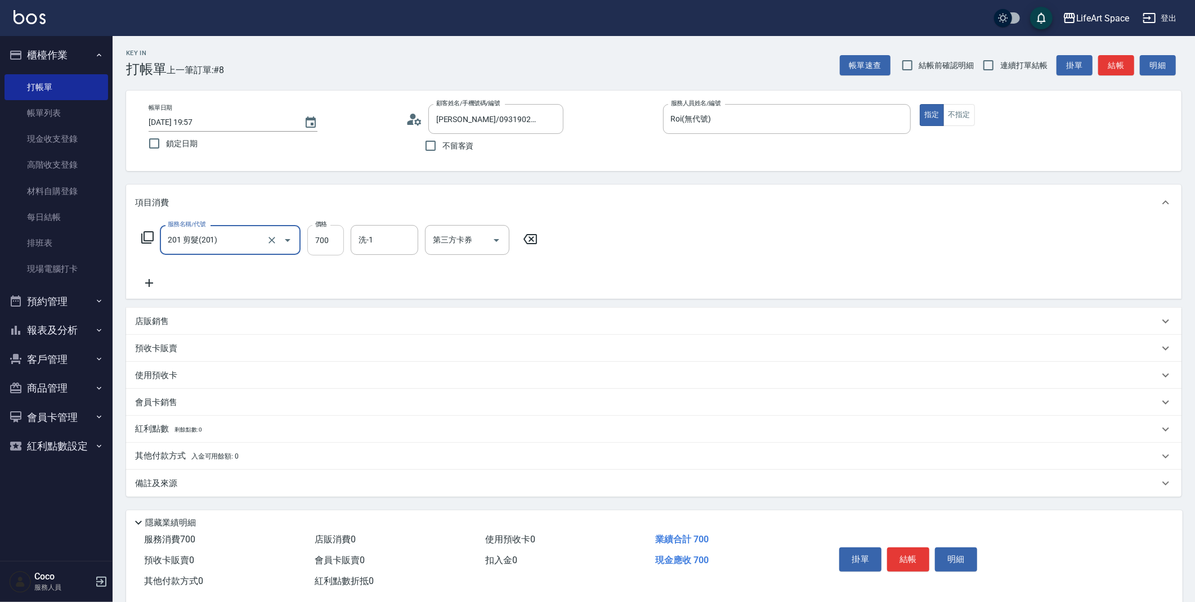
click at [329, 238] on input "700" at bounding box center [325, 240] width 37 height 30
click at [144, 286] on icon at bounding box center [149, 283] width 28 height 14
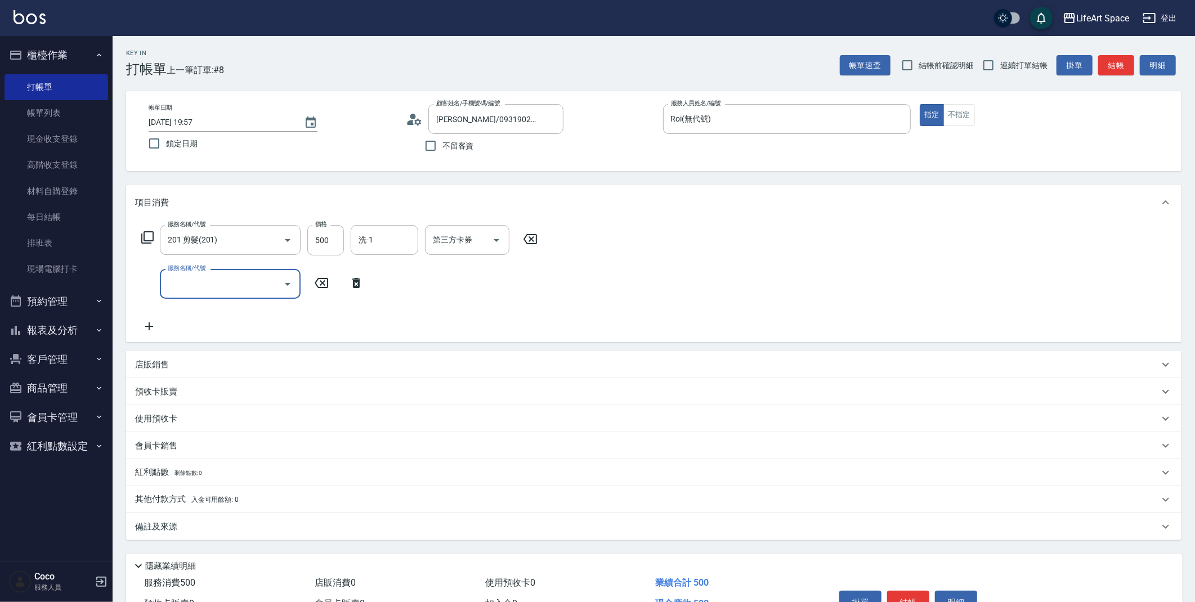
click at [199, 286] on input "服務名稱/代號" at bounding box center [222, 284] width 114 height 20
click at [337, 240] on input "500" at bounding box center [325, 240] width 37 height 30
type input "1700"
click at [196, 524] on div "備註及來源" at bounding box center [647, 527] width 1024 height 12
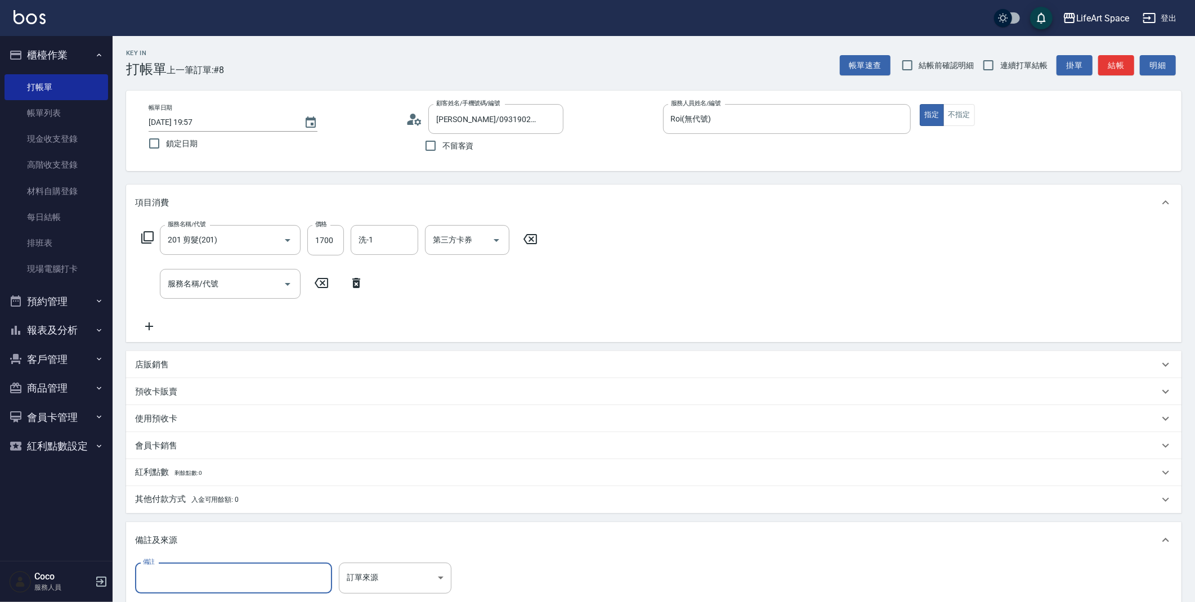
click at [212, 576] on input "備註" at bounding box center [233, 578] width 197 height 30
type input "c"
type input "ㄒ"
type input "護髮膜１２００"
click at [381, 580] on body "LifeArt Space 登出 櫃檯作業 打帳單 帳單列表 現金收支登錄 高階收支登錄 材料自購登錄 每日結帳 排班表 現場電腦打卡 預約管理 預約管理 單…" at bounding box center [600, 369] width 1200 height 738
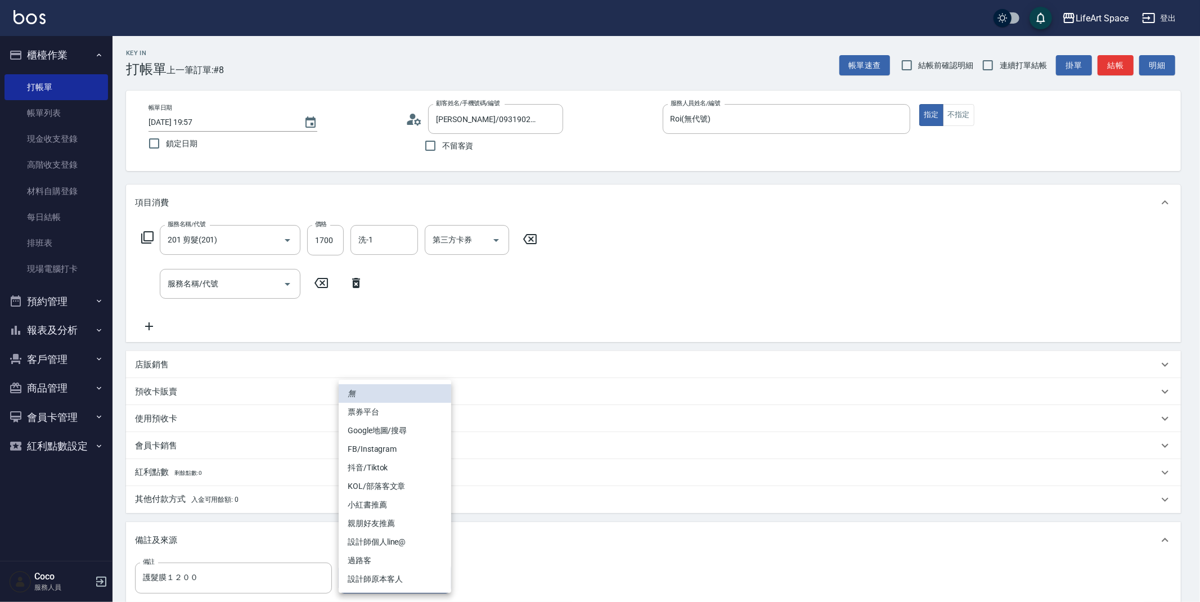
click at [379, 527] on li "親朋好友推薦" at bounding box center [395, 523] width 113 height 19
type input "親朋好友推薦"
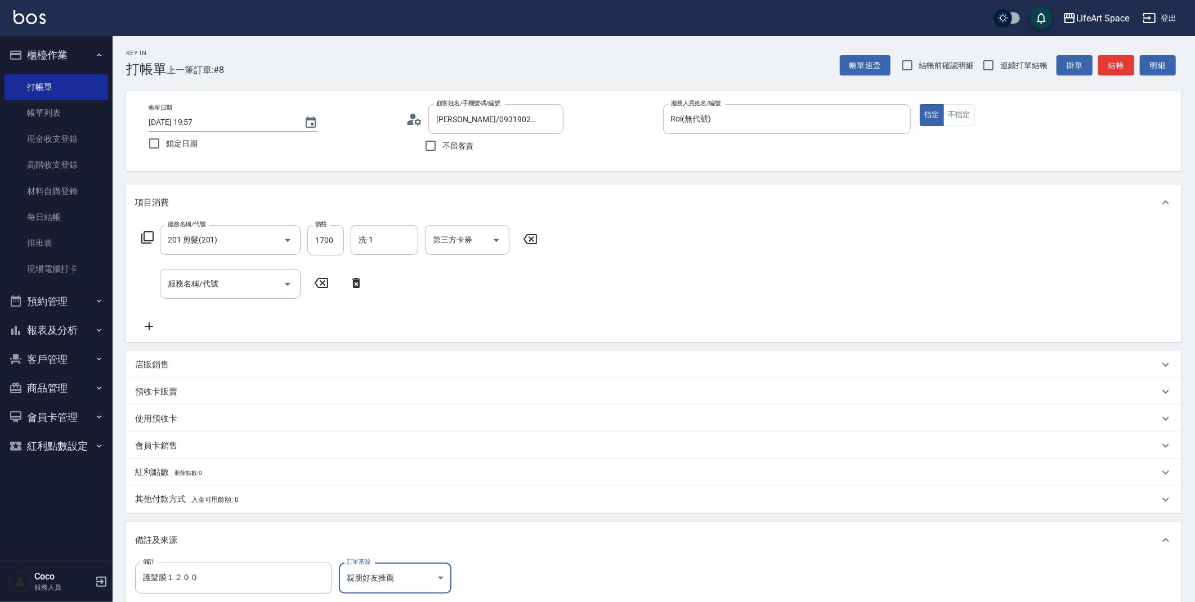
click at [257, 499] on div "其他付款方式 入金可用餘額: 0" at bounding box center [647, 500] width 1024 height 12
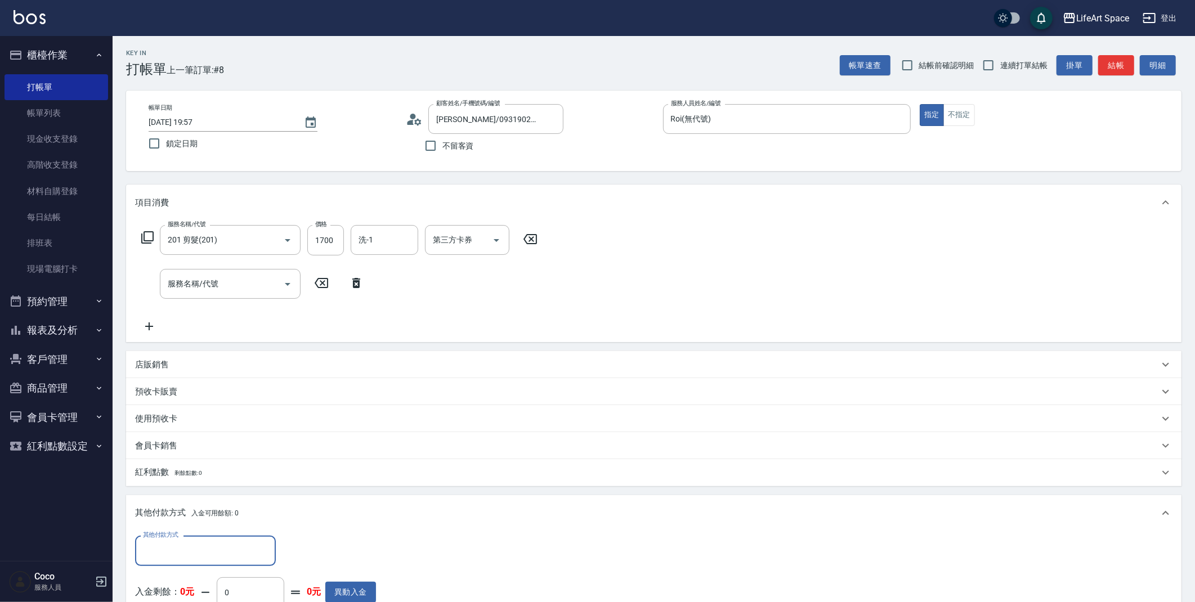
scroll to position [0, 0]
click at [231, 543] on input "其他付款方式" at bounding box center [205, 551] width 131 height 20
click at [202, 472] on span "轉帳" at bounding box center [205, 466] width 141 height 19
type input "轉帳"
click at [294, 556] on input "0" at bounding box center [325, 551] width 84 height 30
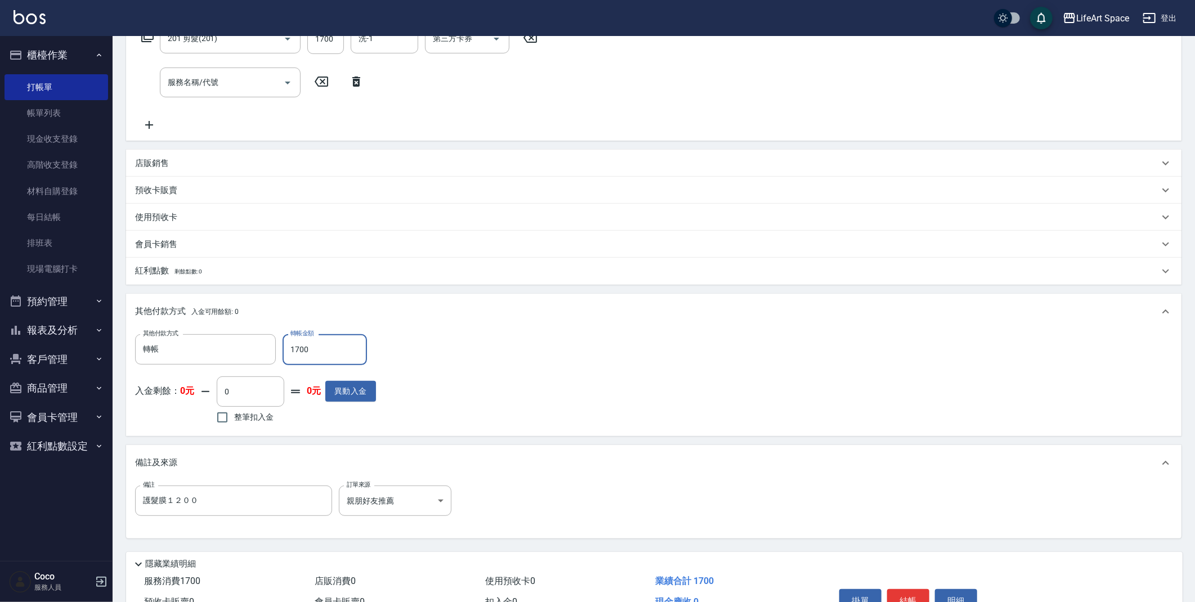
scroll to position [263, 0]
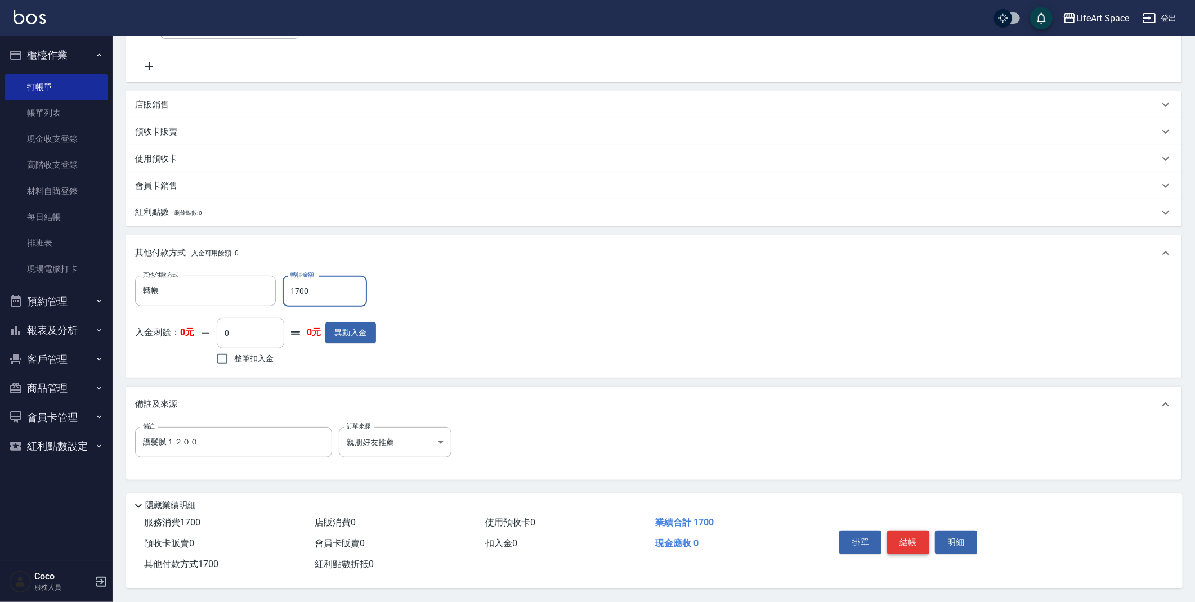
type input "1700"
click at [909, 539] on button "結帳" at bounding box center [908, 543] width 42 height 24
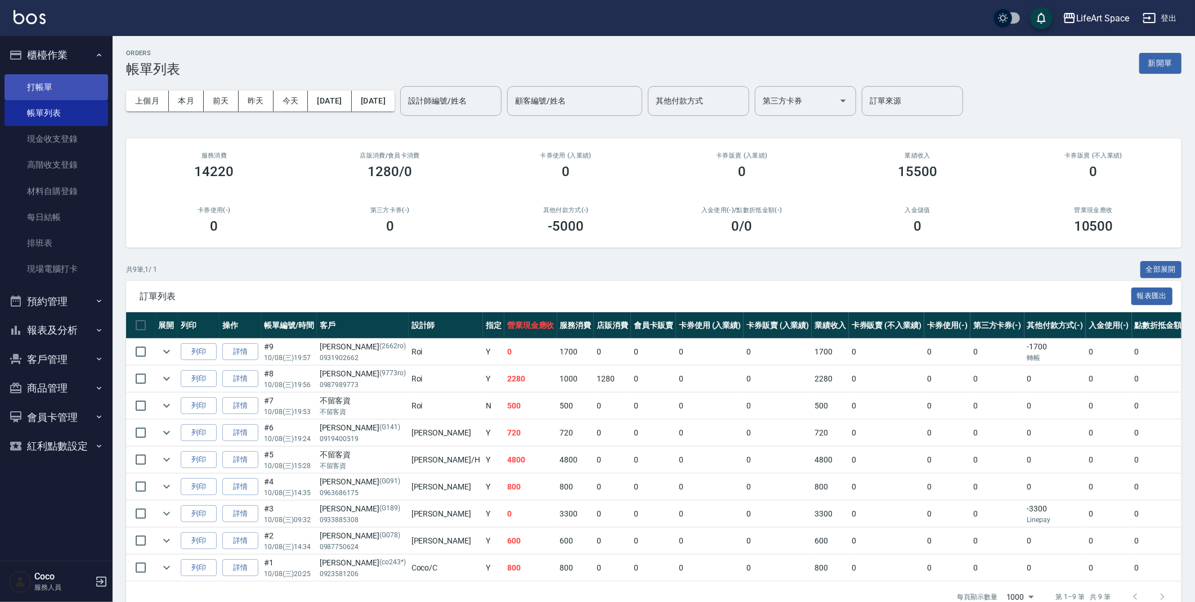
click at [50, 84] on link "打帳單" at bounding box center [57, 87] width 104 height 26
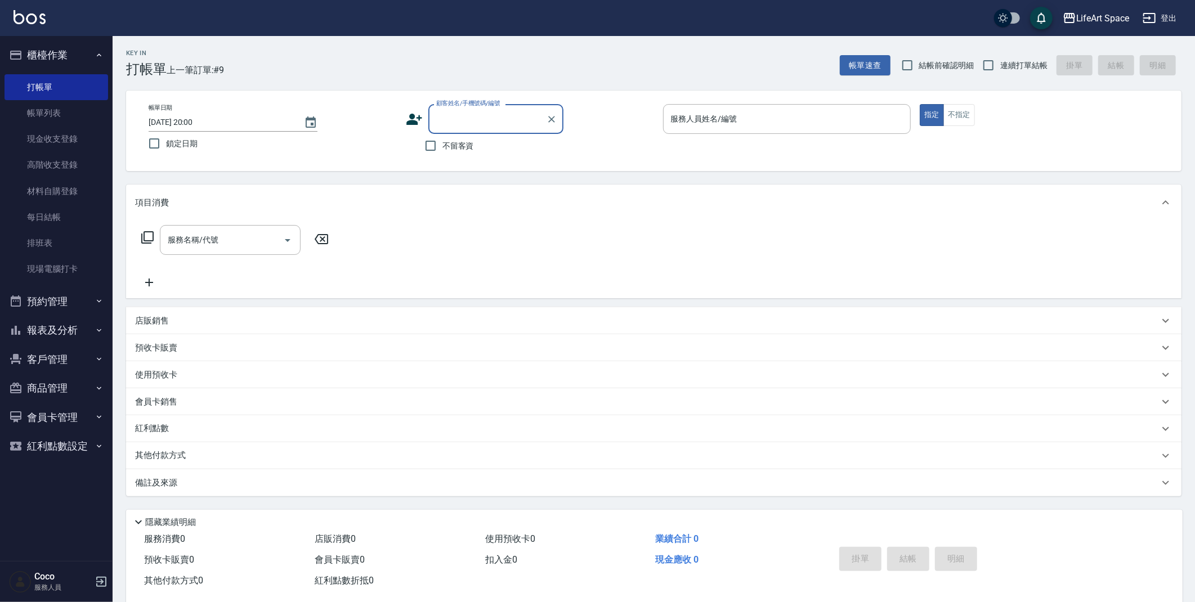
click at [465, 124] on input "顧客姓名/手機號碼/編號" at bounding box center [487, 119] width 108 height 20
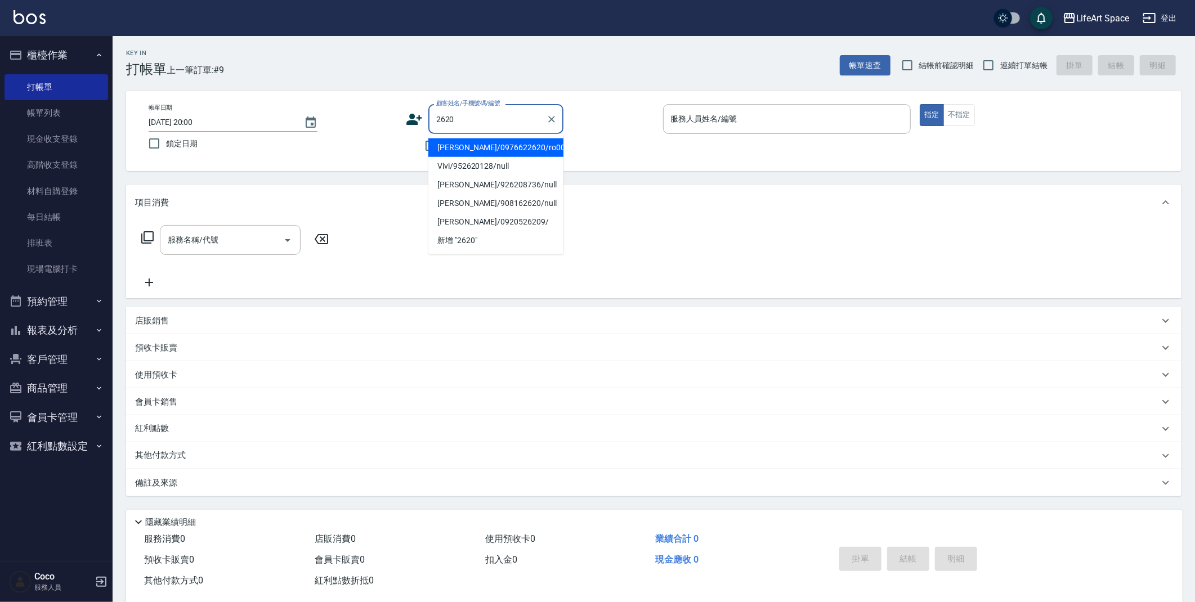
click at [485, 136] on ul "蔡冠宇/0976622620/ro005 Vivi/952620128/null 呂宛蓁/926208736/null 楊婷羽/908162620/null …" at bounding box center [495, 194] width 135 height 120
click at [489, 146] on li "蔡冠宇/0976622620/ro005" at bounding box center [495, 147] width 135 height 19
type input "蔡冠宇/0976622620/ro005"
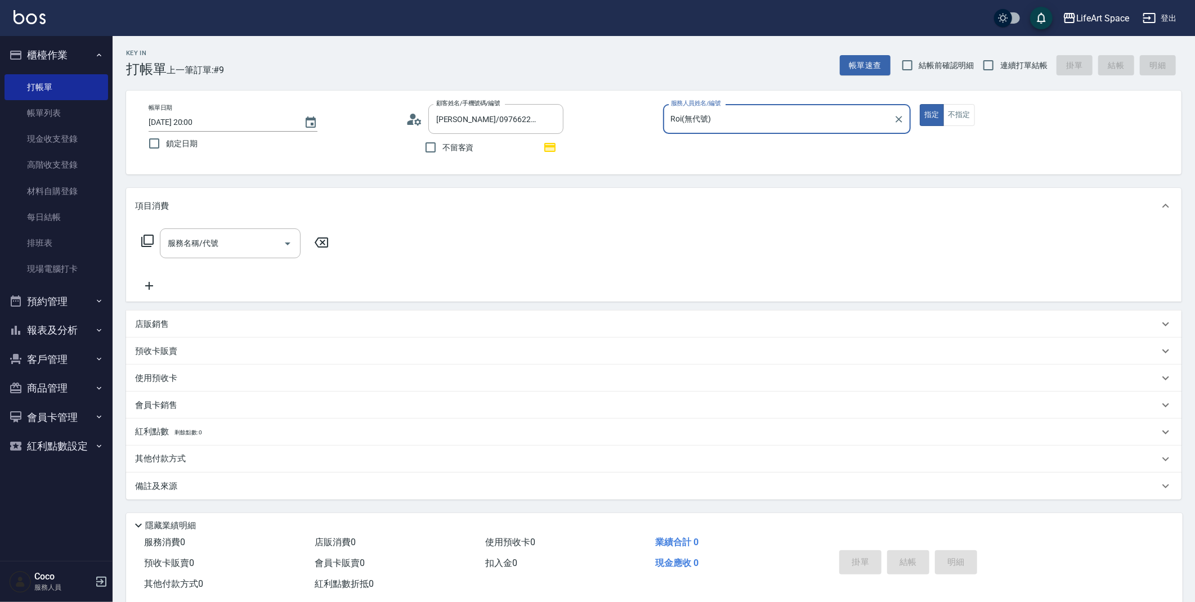
type input "Roi(無代號)"
click at [208, 252] on input "服務名稱/代號" at bounding box center [222, 244] width 114 height 20
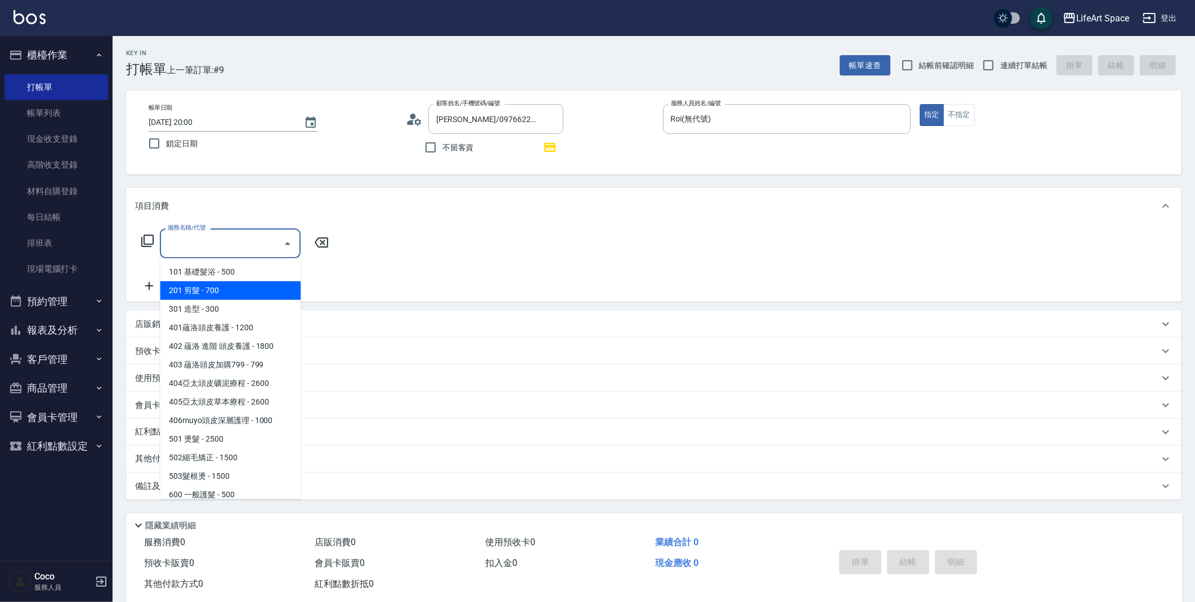
click at [218, 285] on span "201 剪髮 - 700" at bounding box center [230, 290] width 141 height 19
type input "201 剪髮(201)"
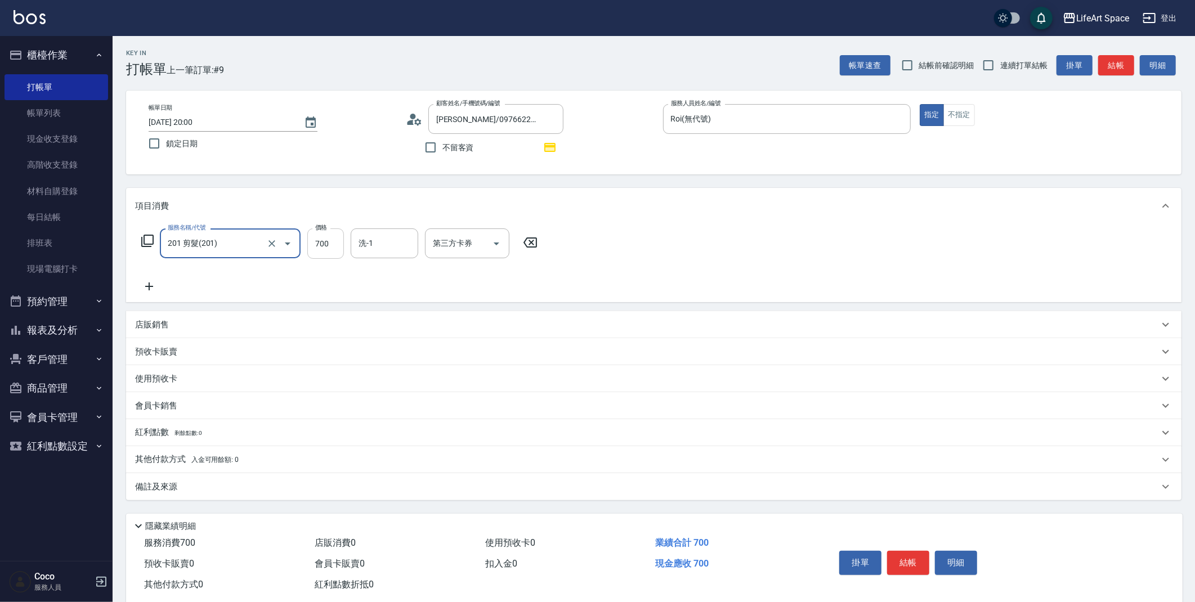
click at [324, 245] on input "700" at bounding box center [325, 243] width 37 height 30
click at [331, 243] on input "700" at bounding box center [325, 243] width 37 height 30
drag, startPoint x: 331, startPoint y: 243, endPoint x: 306, endPoint y: 244, distance: 25.3
click at [306, 244] on div "服務名稱/代號 201 剪髮(201) 服務名稱/代號 價格 700 價格 洗-1 洗-1 第三方卡券 第三方卡券" at bounding box center [339, 243] width 409 height 30
type input "800"
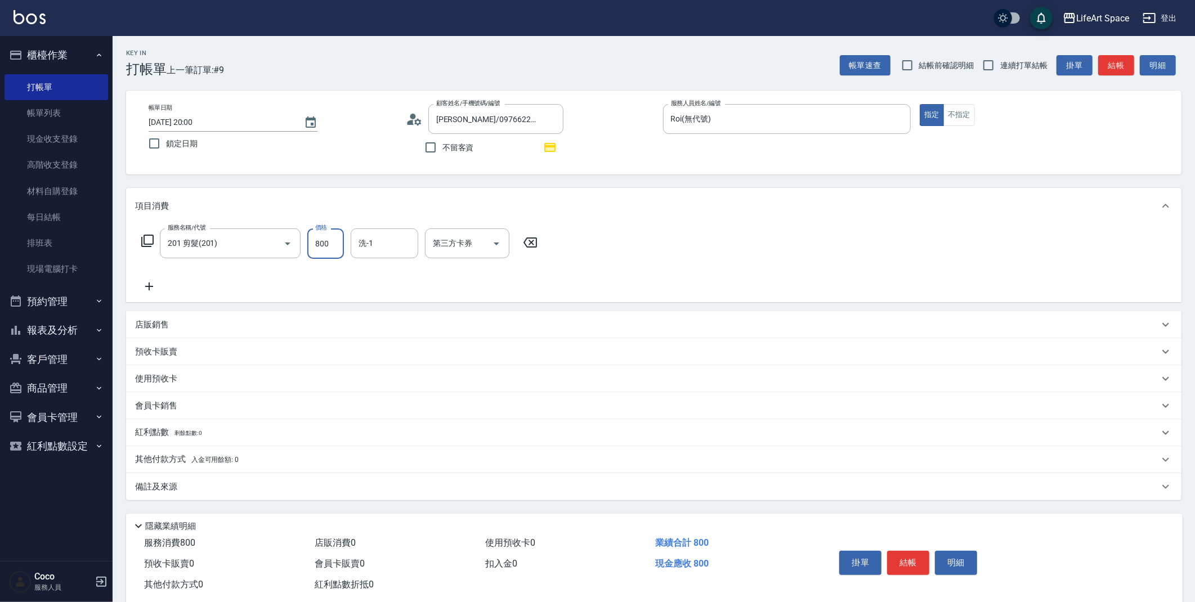
click at [279, 487] on div "備註及來源" at bounding box center [647, 487] width 1024 height 12
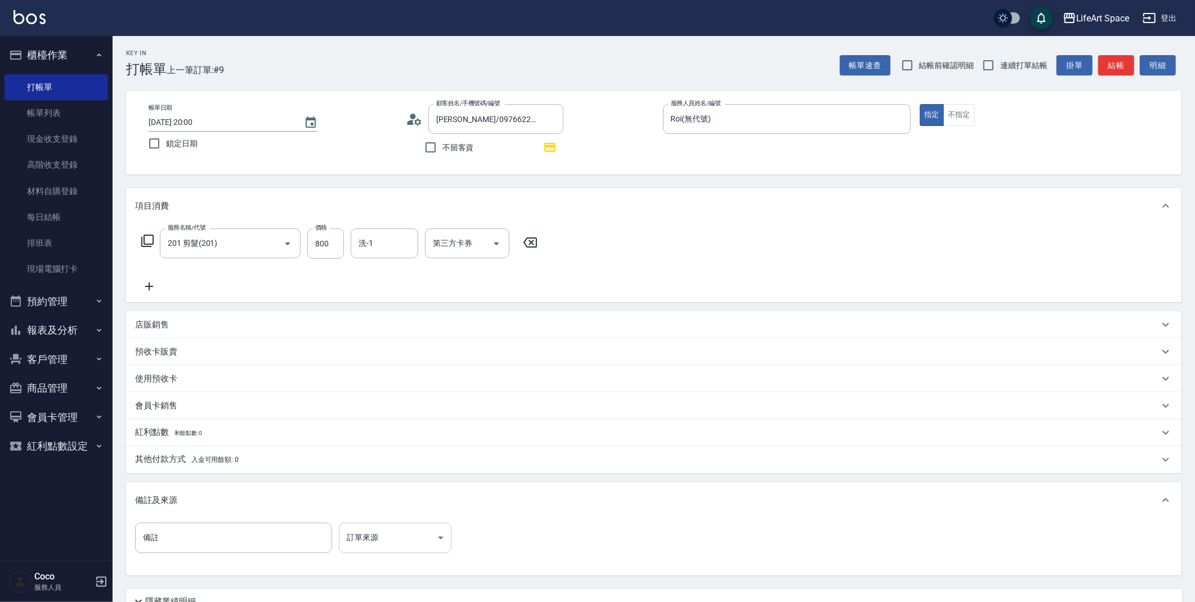
click at [374, 530] on body "LifeArt Space 登出 櫃檯作業 打帳單 帳單列表 現金收支登錄 高階收支登錄 材料自購登錄 每日結帳 排班表 現場電腦打卡 預約管理 預約管理 單…" at bounding box center [597, 349] width 1195 height 698
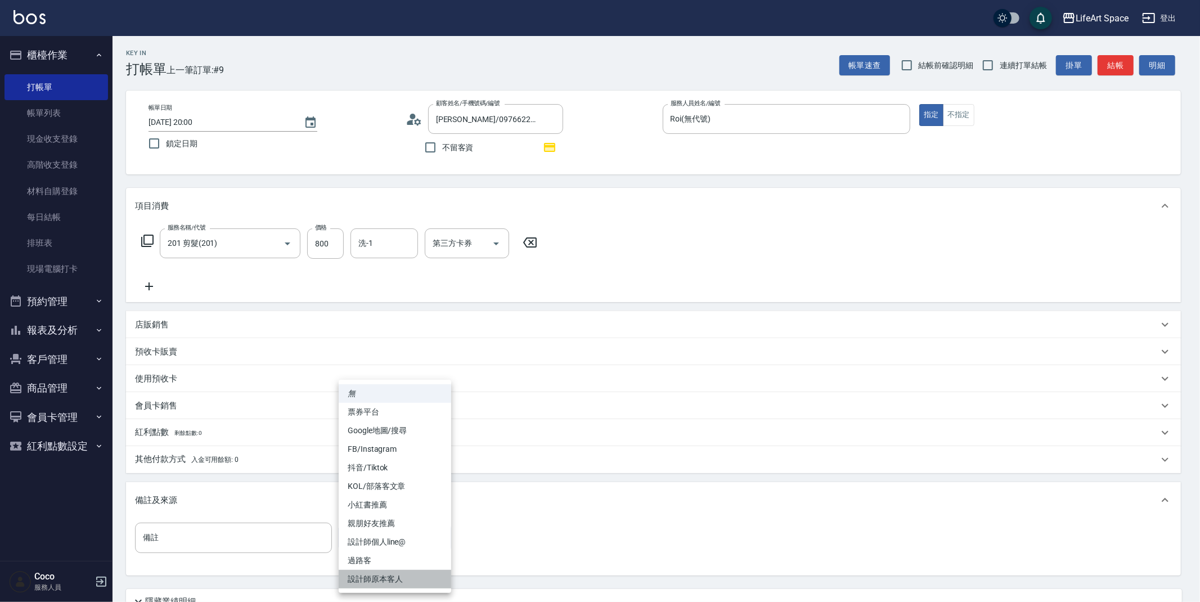
click at [388, 578] on li "設計師原本客人" at bounding box center [395, 579] width 113 height 19
type input "設計師原本客人"
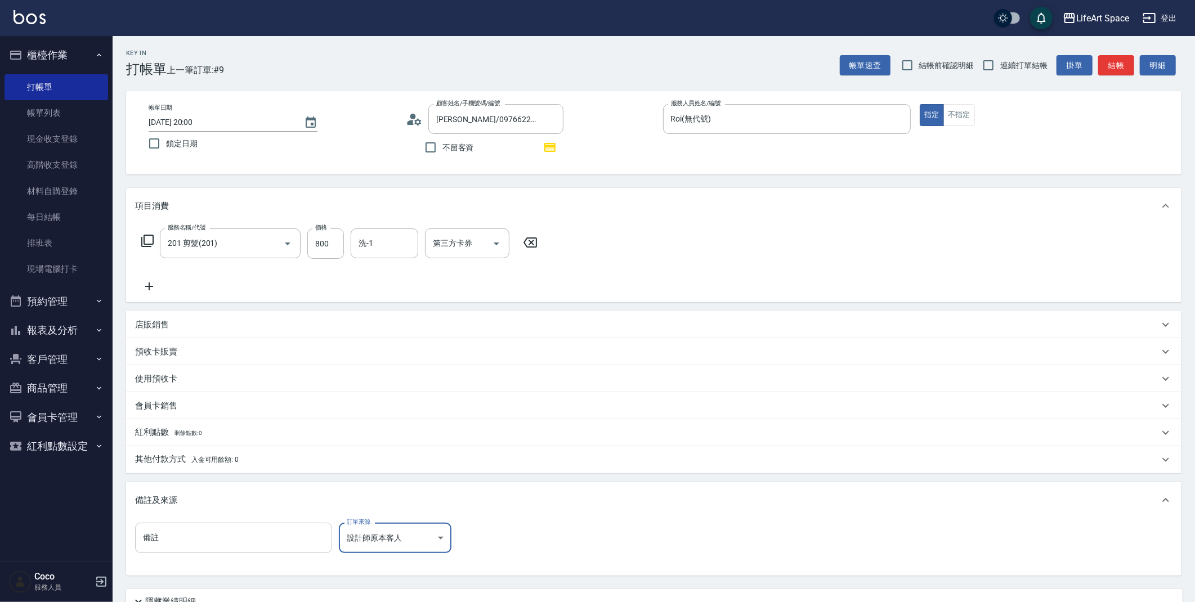
click at [280, 542] on input "備註" at bounding box center [233, 538] width 197 height 30
type input ":9"
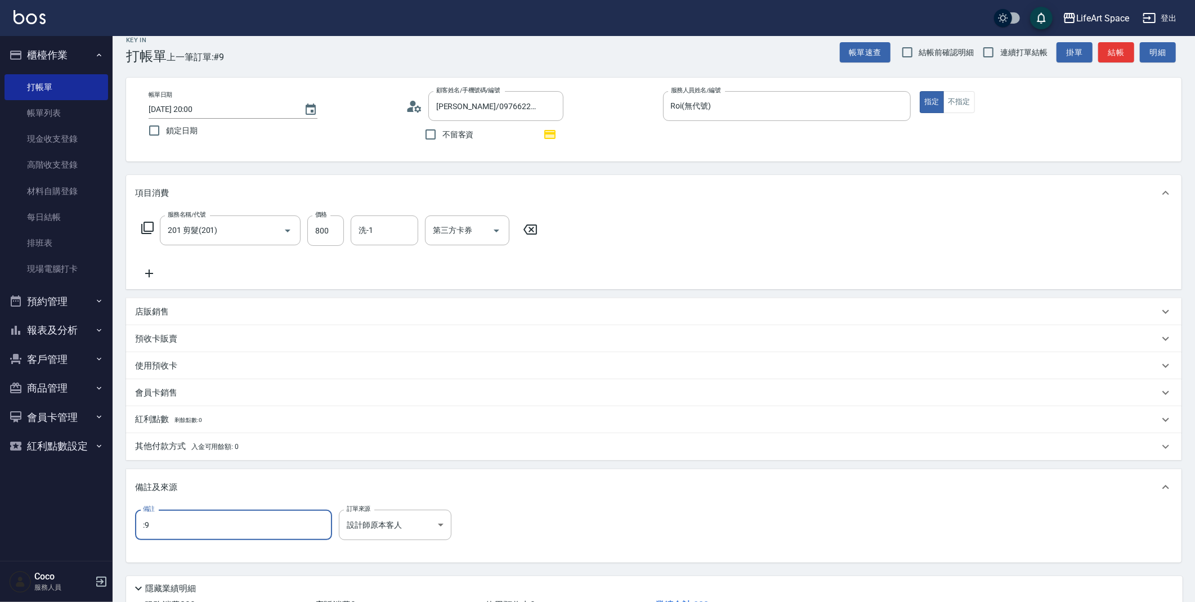
scroll to position [35, 0]
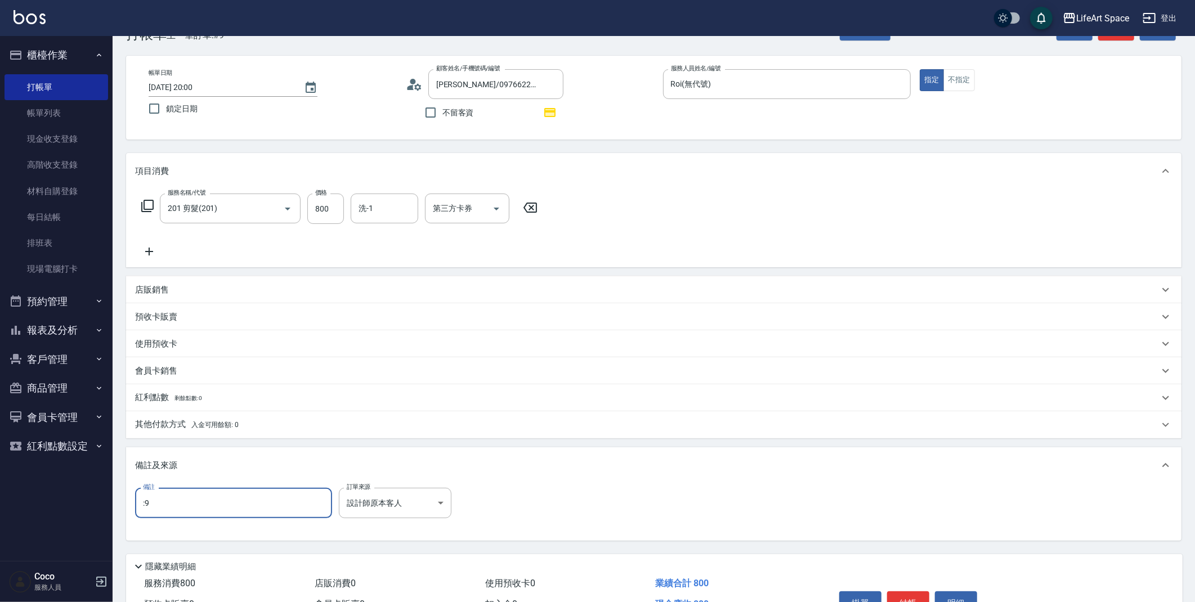
drag, startPoint x: 239, startPoint y: 505, endPoint x: 121, endPoint y: 477, distance: 121.5
click at [133, 480] on div "備註及來源 備註 :9 備註 訂單來源 設計師原本客人 設計師原本客人 訂單來源" at bounding box center [653, 493] width 1055 height 93
click at [158, 400] on p "紅利點數 剩餘點數: 0" at bounding box center [168, 398] width 67 height 12
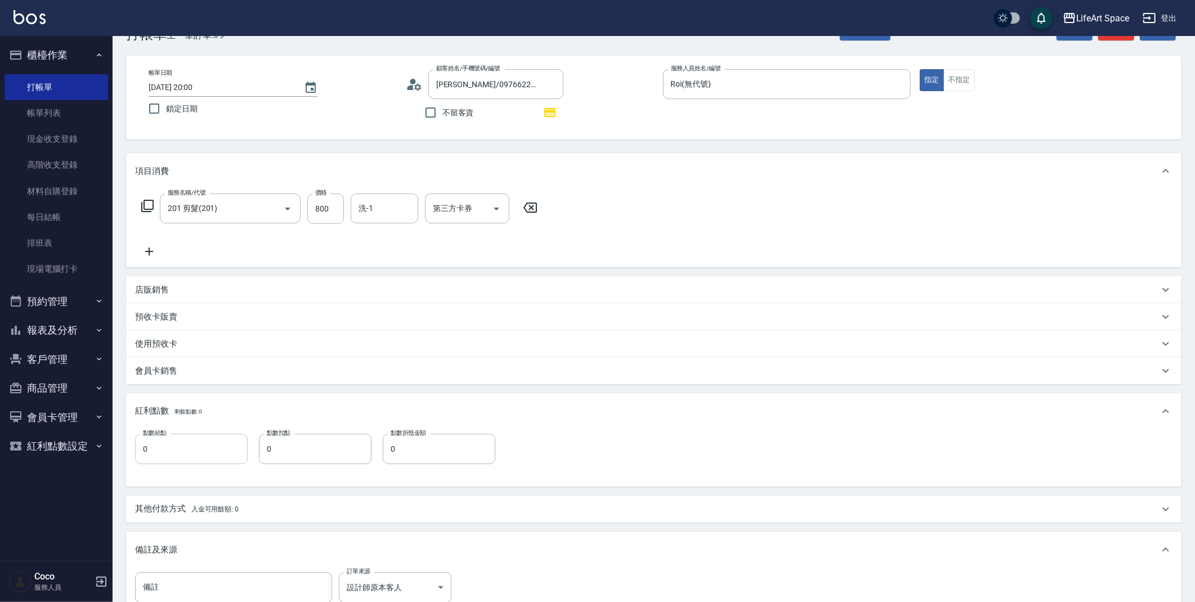
click at [215, 438] on input "0" at bounding box center [191, 449] width 113 height 30
type input "9"
click at [342, 438] on input "0" at bounding box center [315, 449] width 113 height 30
type input "0"
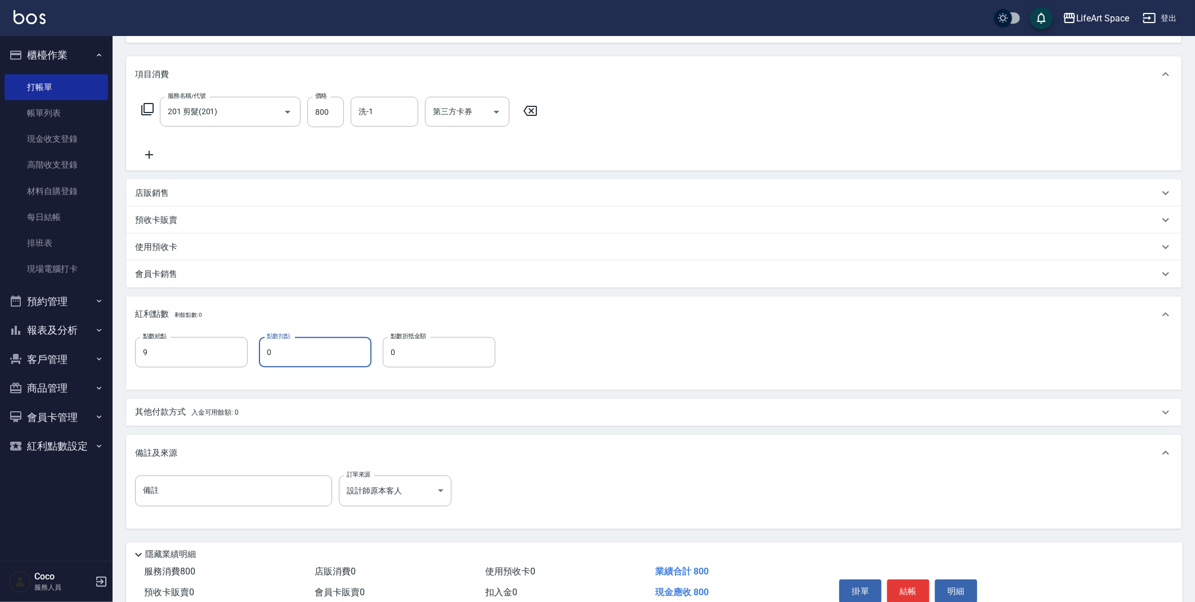
scroll to position [132, 0]
click at [903, 588] on button "結帳" at bounding box center [908, 591] width 42 height 24
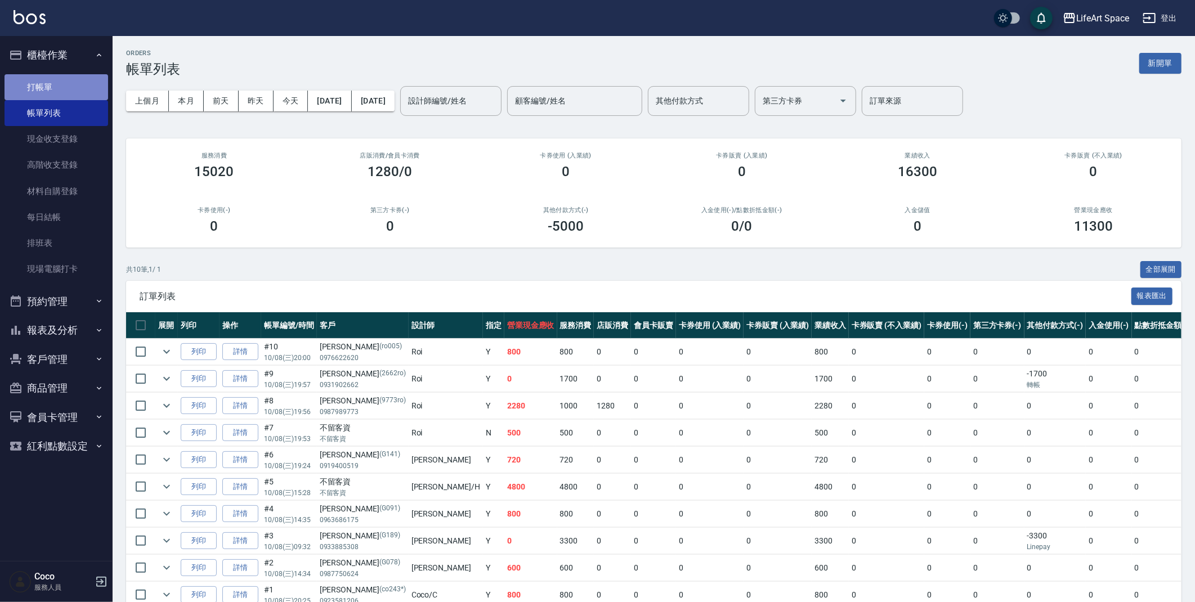
click at [59, 91] on link "打帳單" at bounding box center [57, 87] width 104 height 26
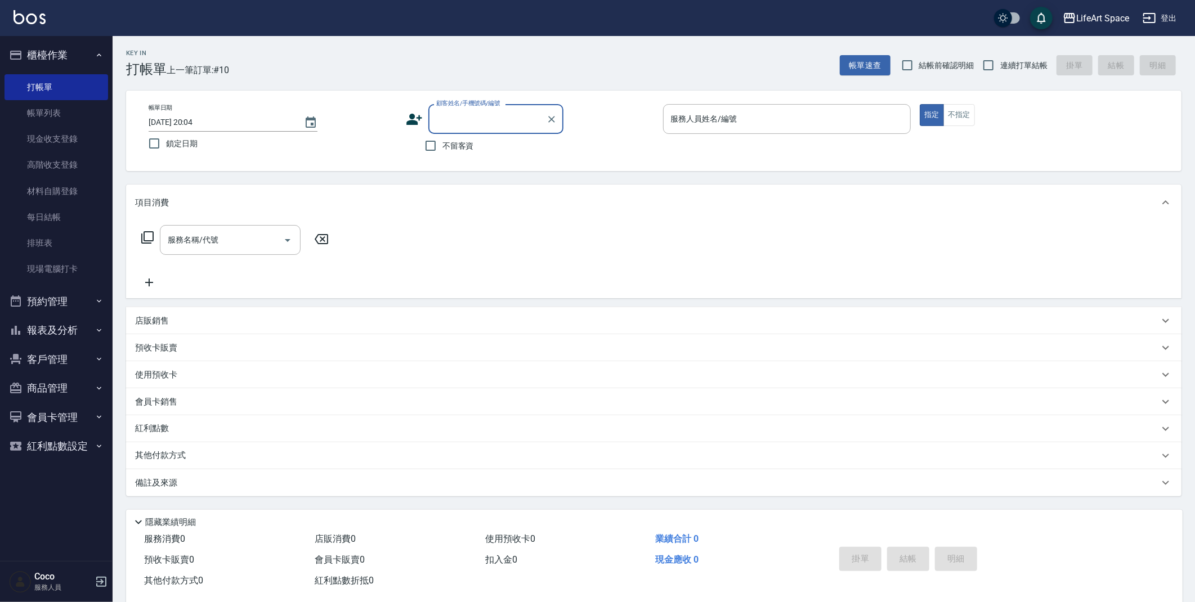
scroll to position [2, 0]
click at [169, 428] on p "紅利點數" at bounding box center [154, 426] width 39 height 12
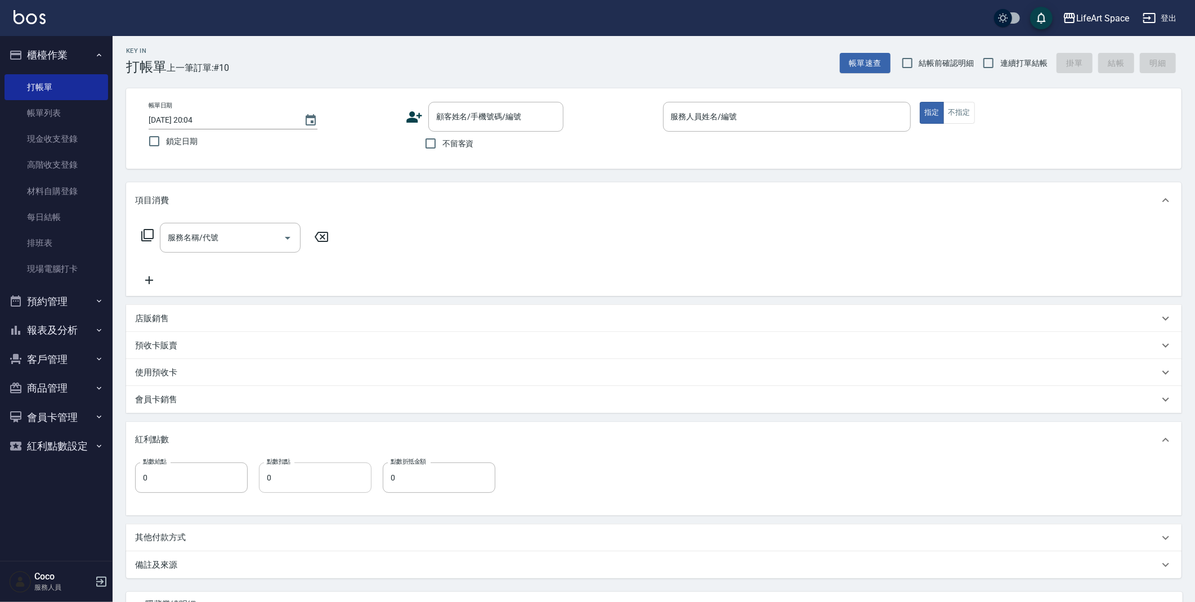
click at [301, 476] on input "0" at bounding box center [315, 478] width 113 height 30
click at [427, 480] on input "0" at bounding box center [439, 478] width 113 height 30
click at [301, 476] on input "0" at bounding box center [315, 478] width 113 height 30
type input "0"
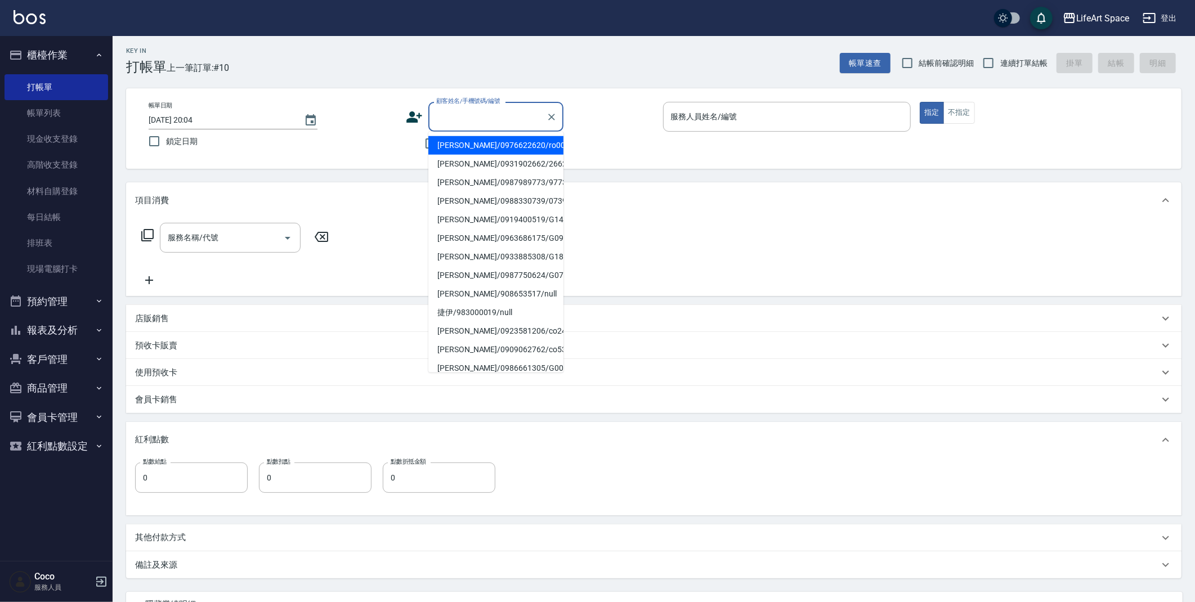
click at [462, 115] on input "顧客姓名/手機號碼/編號" at bounding box center [487, 117] width 108 height 20
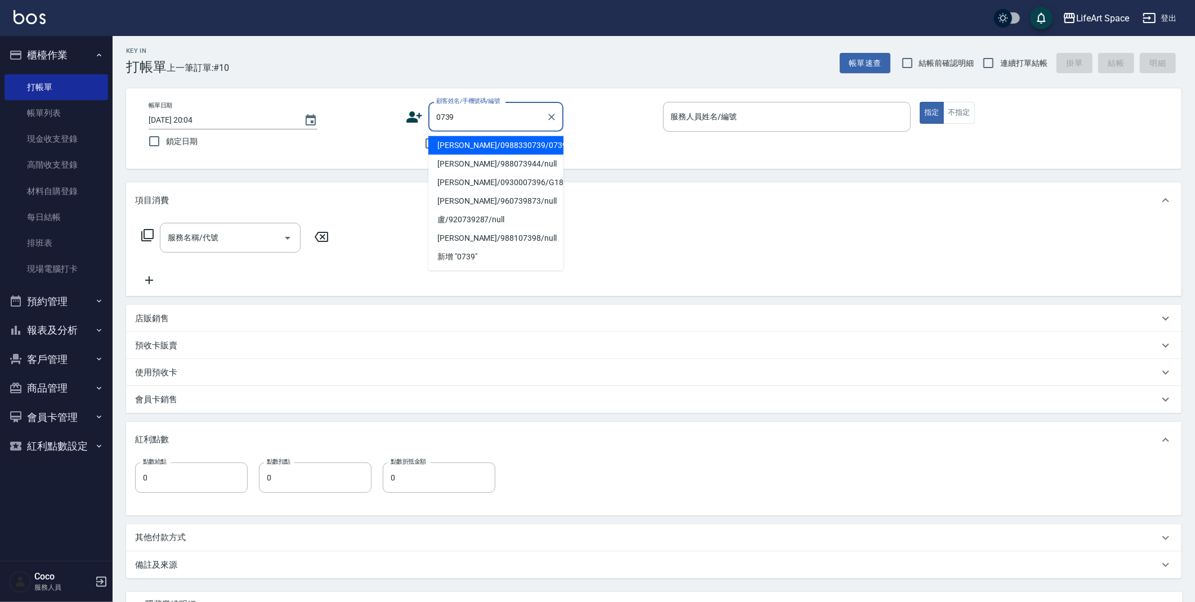
click at [485, 145] on li "曾鼎原/0988330739/0739ro" at bounding box center [495, 145] width 135 height 19
type input "曾鼎原/0988330739/0739ro"
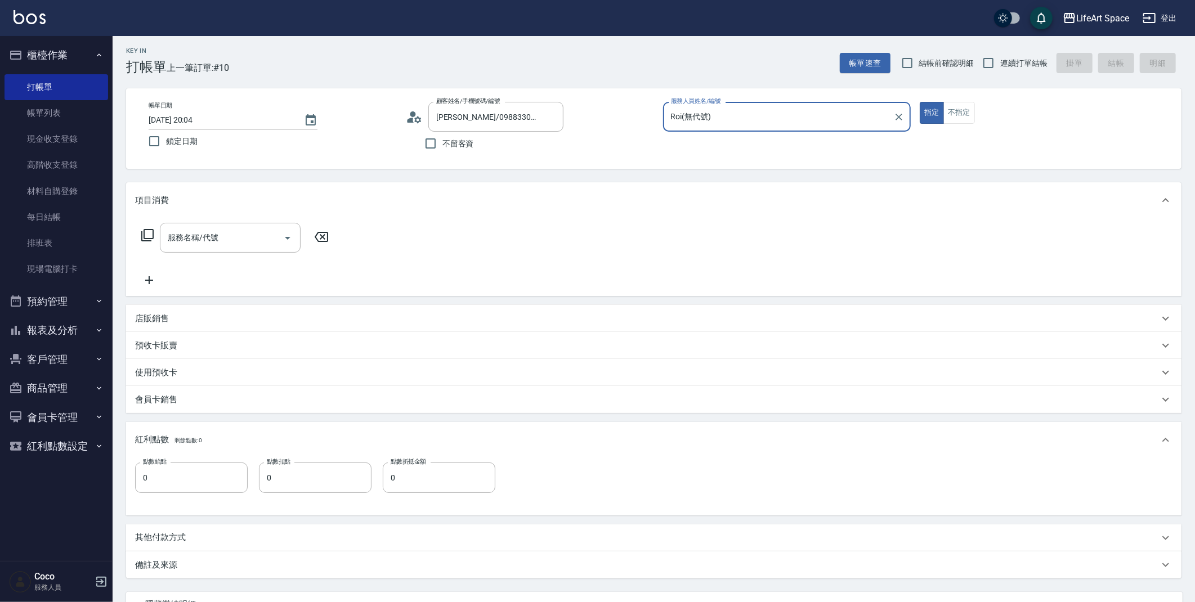
type input "Roi(無代號)"
click at [232, 232] on input "服務名稱/代號" at bounding box center [222, 238] width 114 height 20
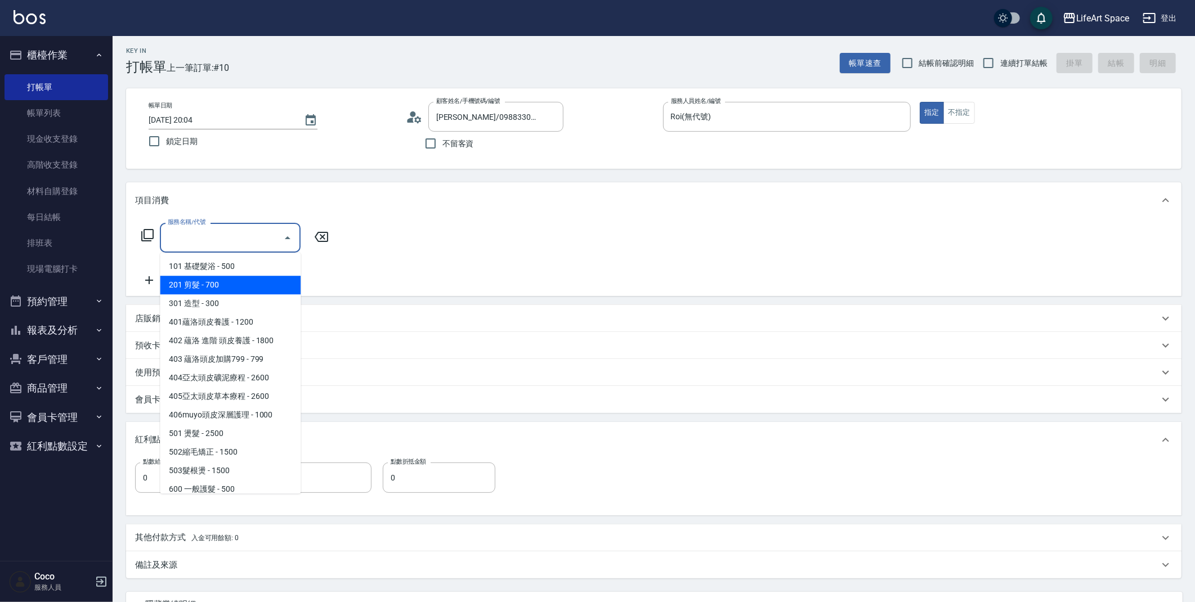
click at [244, 277] on span "201 剪髮 - 700" at bounding box center [230, 285] width 141 height 19
type input "201 剪髮(201)"
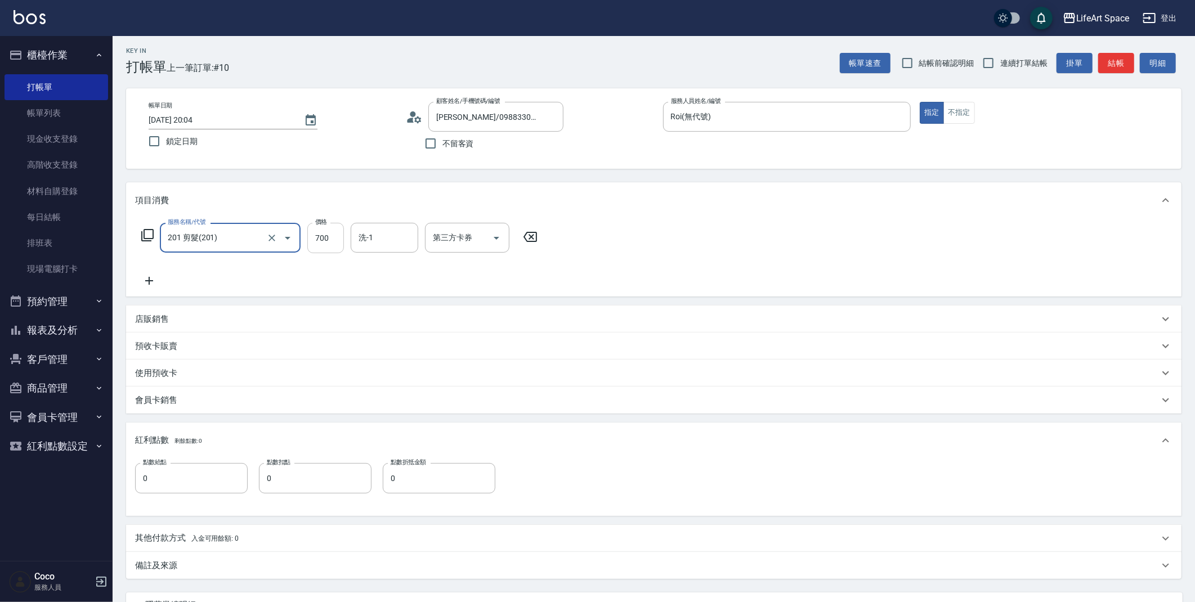
click at [338, 235] on input "700" at bounding box center [325, 238] width 37 height 30
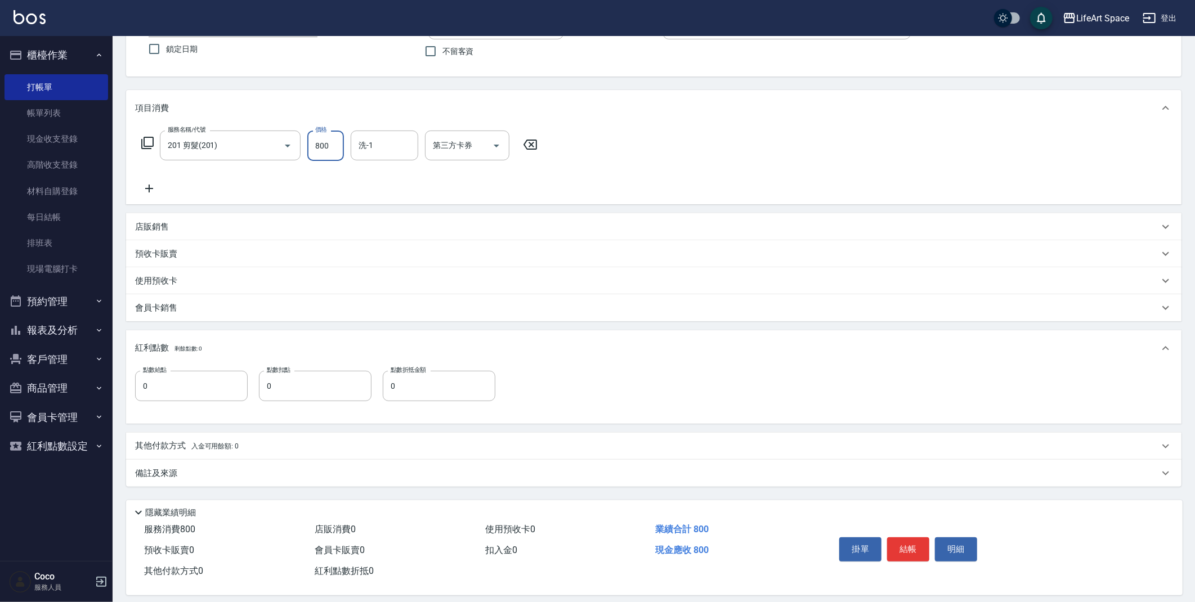
scroll to position [105, 0]
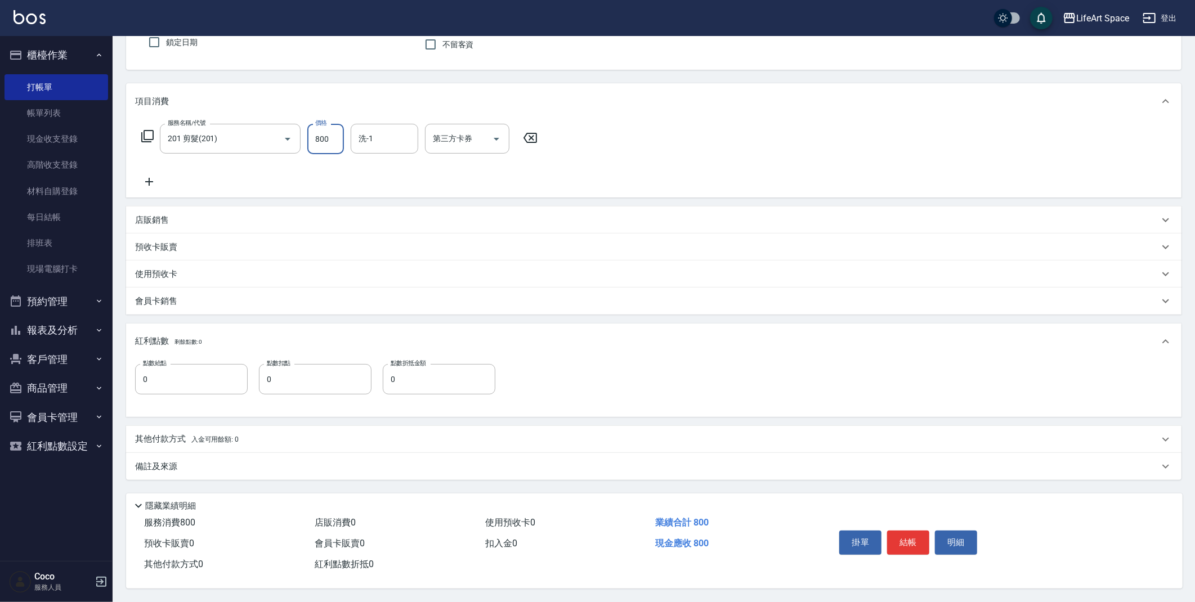
type input "800"
click at [274, 461] on div "備註及來源" at bounding box center [647, 467] width 1024 height 12
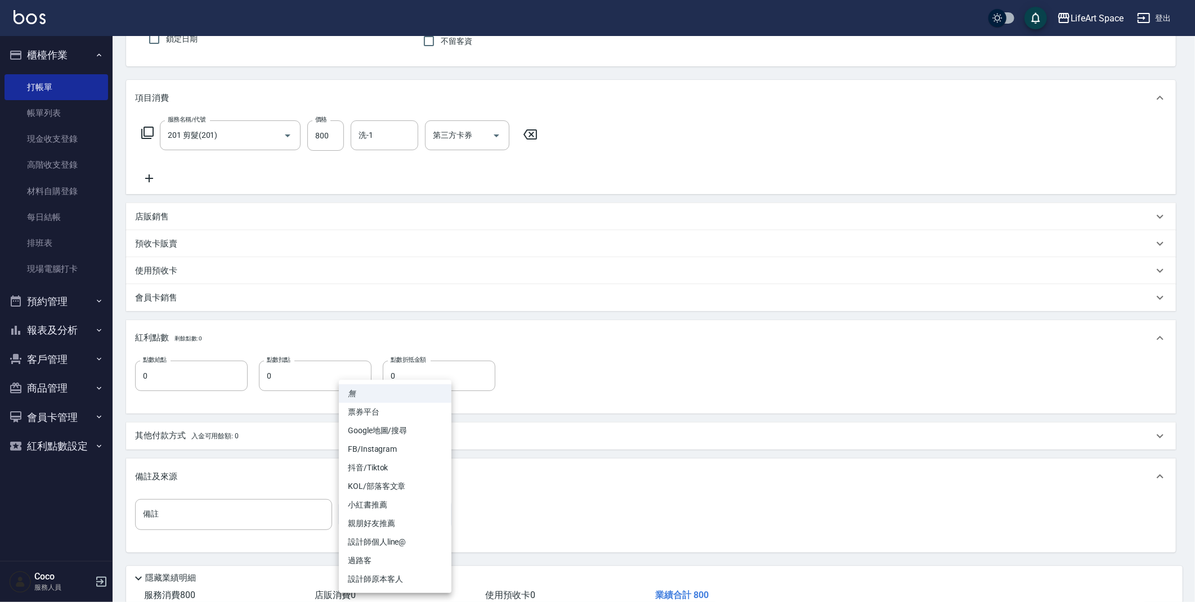
click at [407, 516] on body "LifeArt Space 登出 櫃檯作業 打帳單 帳單列表 現金收支登錄 高階收支登錄 材料自購登錄 每日結帳 排班表 現場電腦打卡 預約管理 預約管理 單…" at bounding box center [597, 284] width 1195 height 779
click at [396, 576] on li "設計師原本客人" at bounding box center [395, 579] width 113 height 19
type input "設計師原本客人"
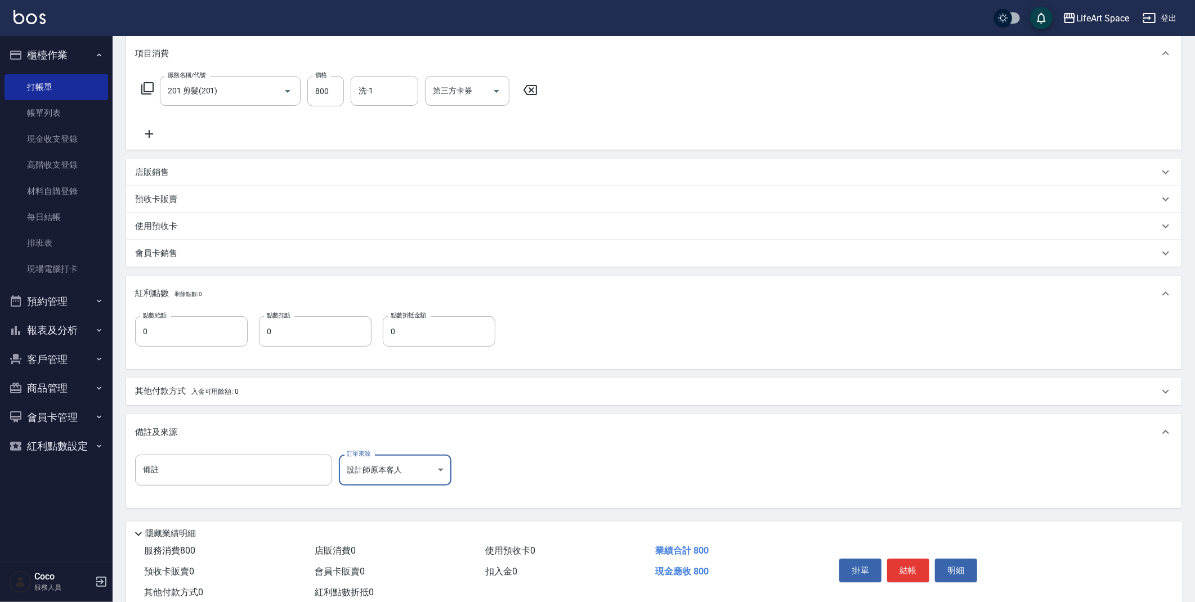
scroll to position [181, 0]
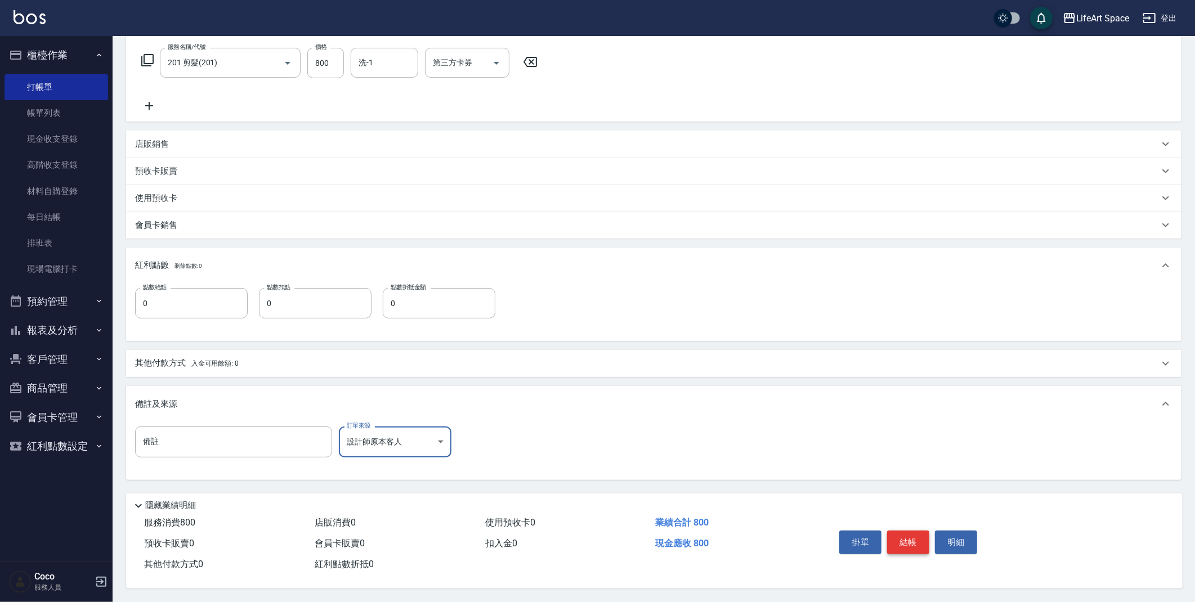
click at [911, 537] on button "結帳" at bounding box center [908, 543] width 42 height 24
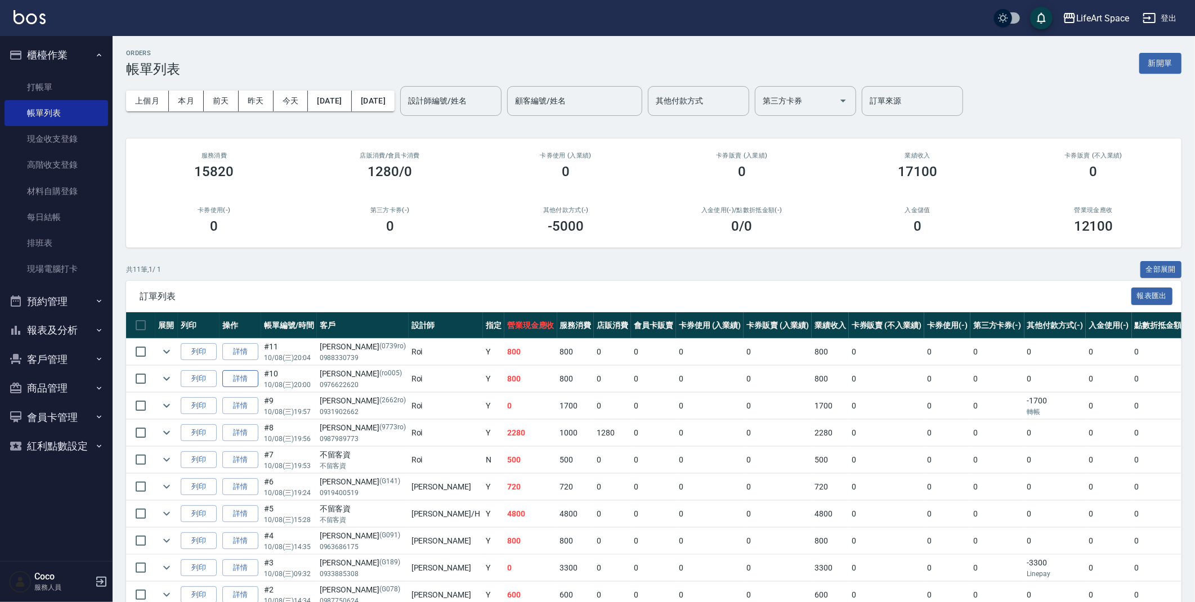
click at [236, 380] on link "詳情" at bounding box center [240, 378] width 36 height 17
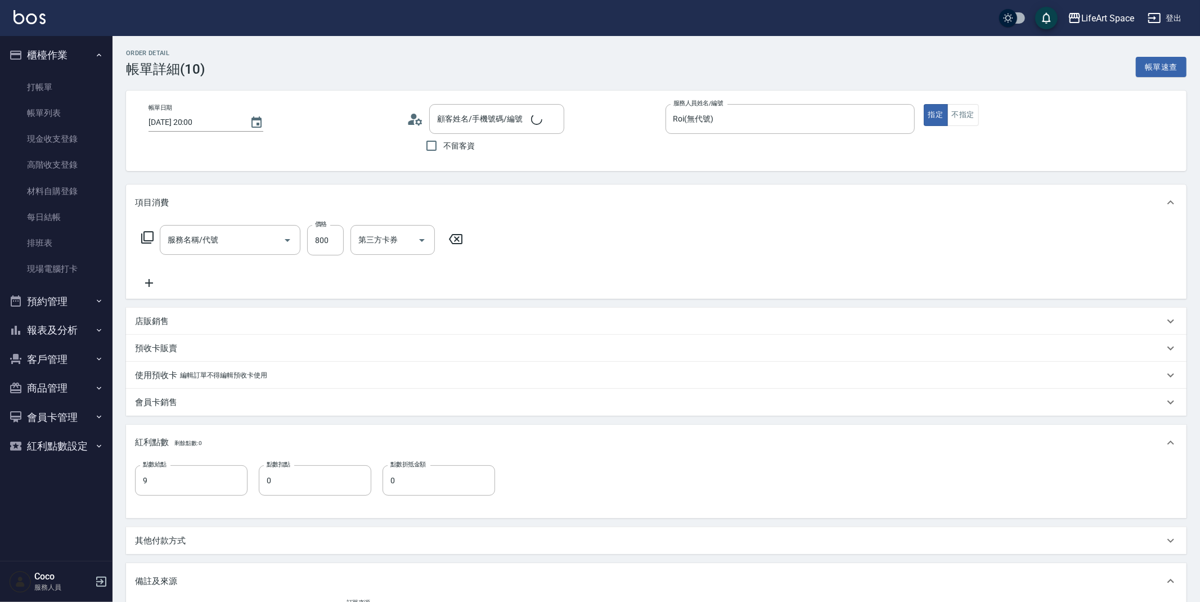
type input "2025/10/08 20:00"
type input "Roi(無代號)"
type input "9"
type input "設計師原本客人"
type input "蔡冠宇/0976622620/ro005"
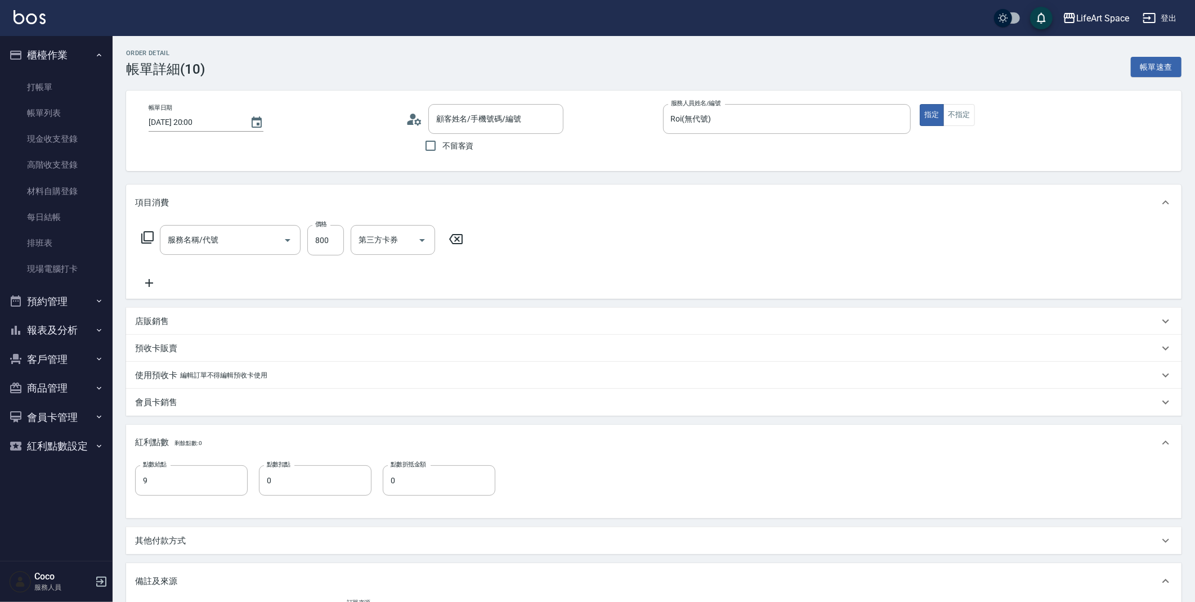
type input "201 剪髮(201)"
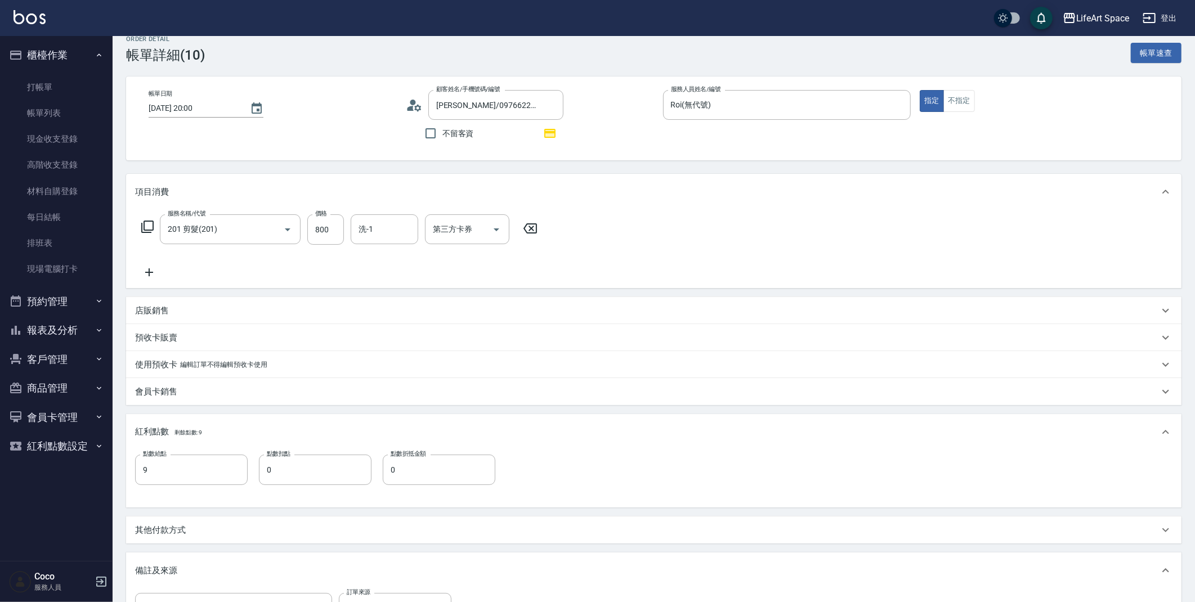
scroll to position [17, 0]
click at [294, 528] on div "其他付款方式" at bounding box center [647, 528] width 1024 height 12
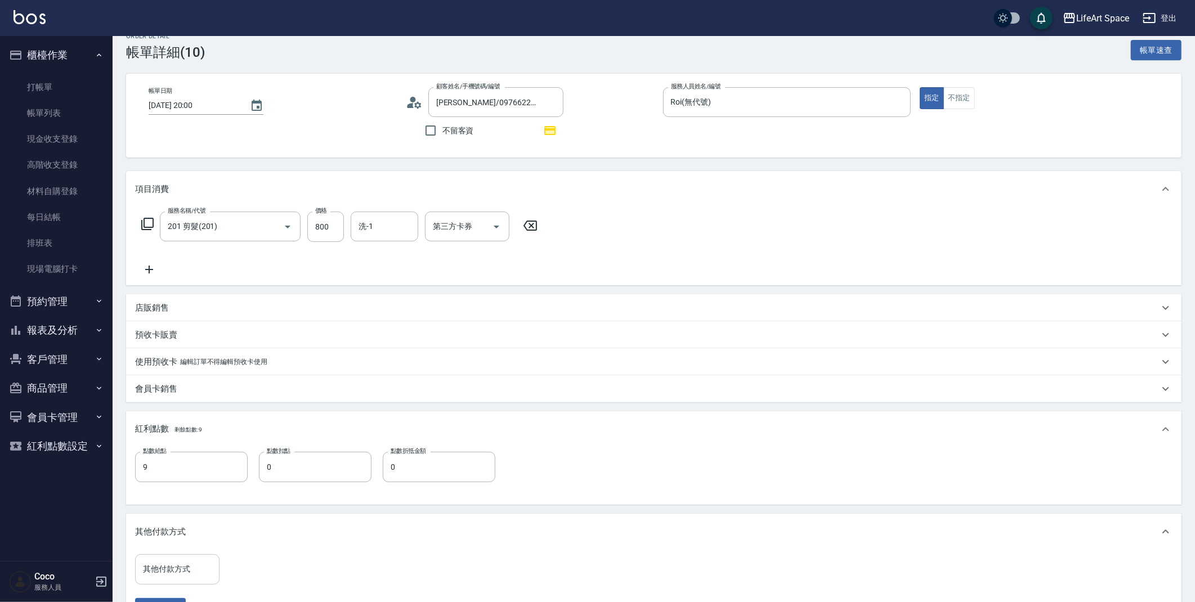
click at [170, 575] on input "其他付款方式" at bounding box center [177, 569] width 74 height 20
click at [178, 487] on span "轉帳" at bounding box center [177, 485] width 84 height 19
type input "轉帳"
click at [274, 577] on input "0" at bounding box center [268, 569] width 84 height 30
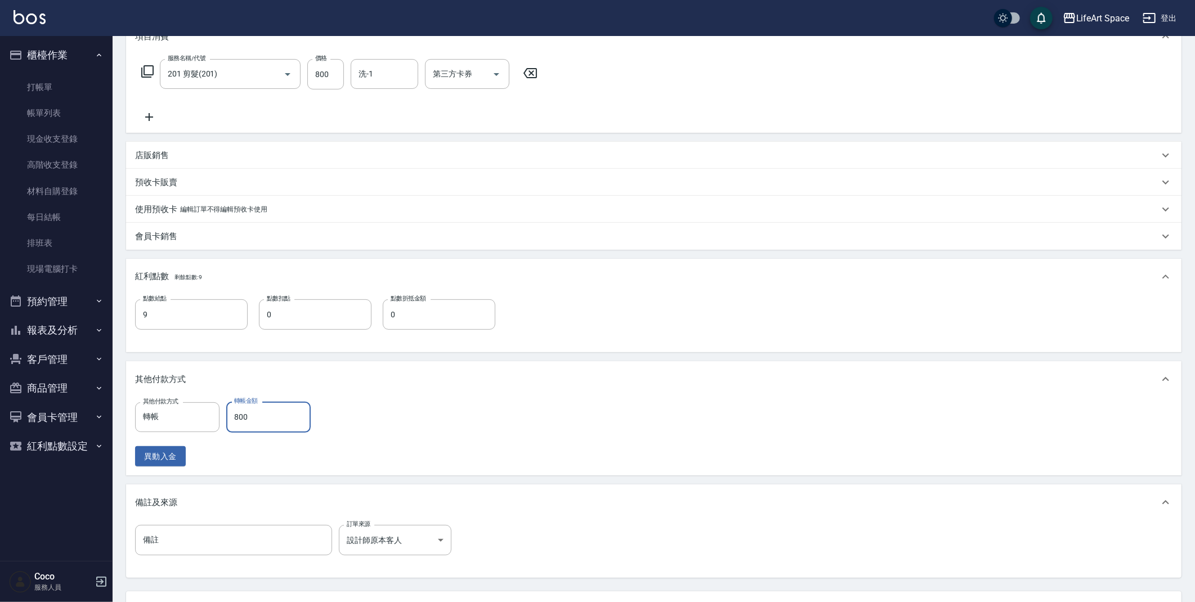
scroll to position [265, 0]
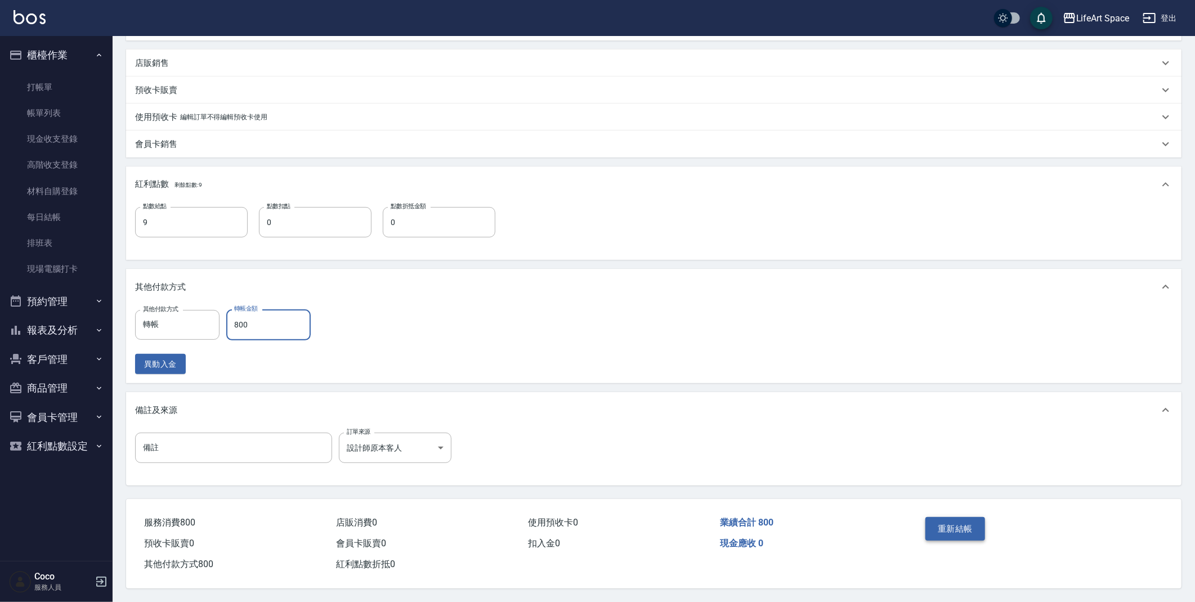
type input "800"
click at [967, 532] on button "重新結帳" at bounding box center [955, 529] width 60 height 24
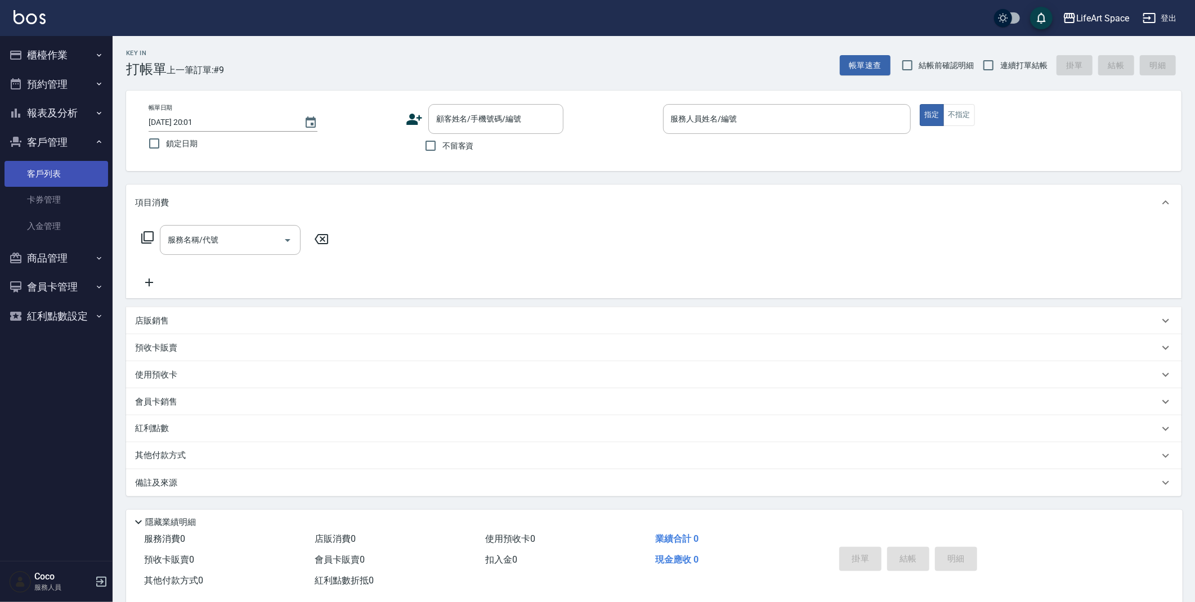
click at [60, 175] on link "客戶列表" at bounding box center [57, 174] width 104 height 26
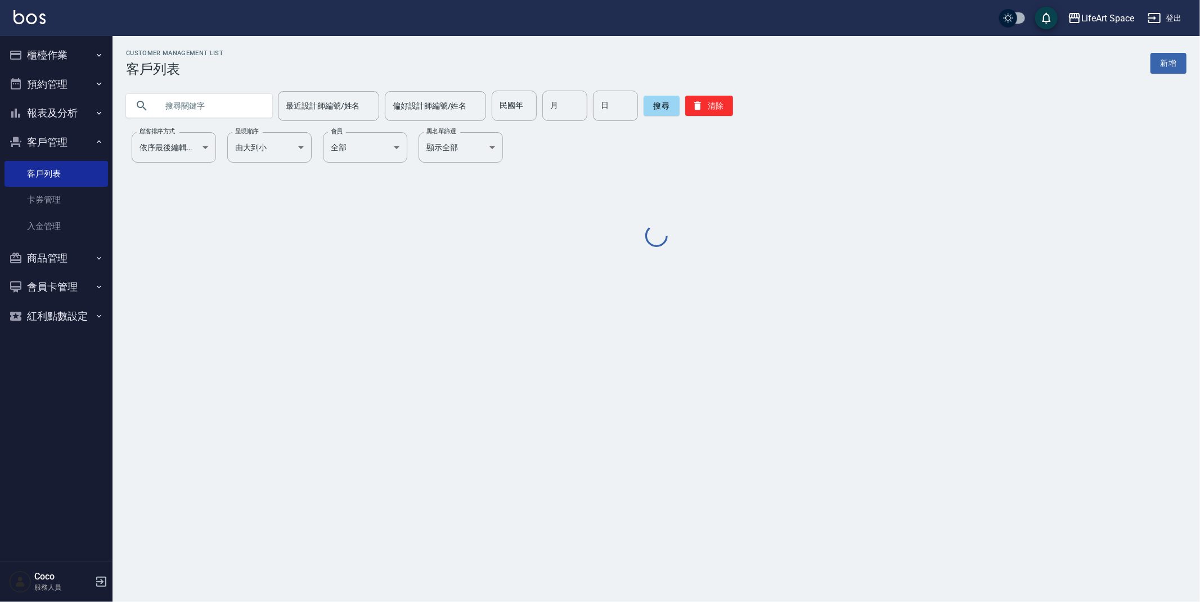
click at [231, 111] on input "text" at bounding box center [211, 106] width 106 height 30
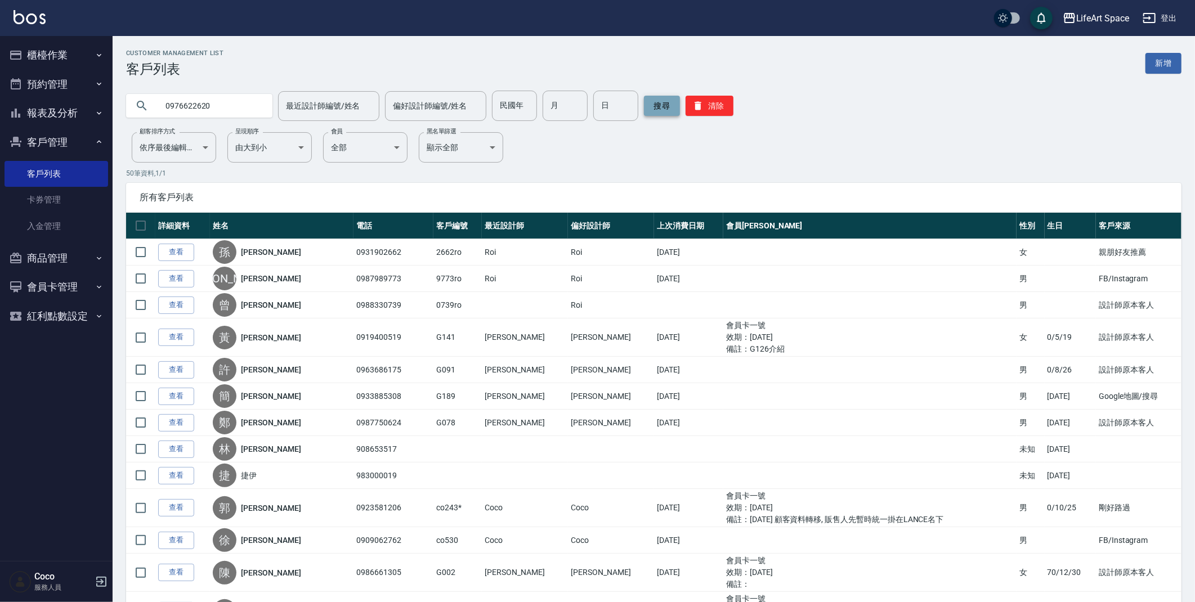
type input "0976622620"
click at [659, 106] on button "搜尋" at bounding box center [662, 106] width 36 height 20
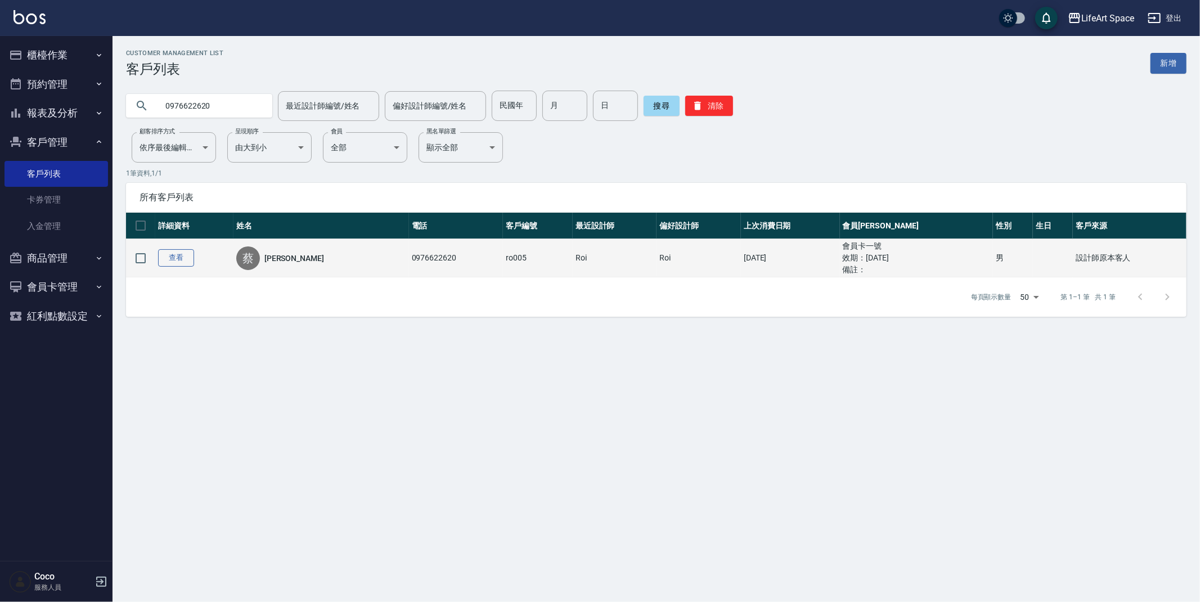
click at [181, 260] on link "查看" at bounding box center [176, 257] width 36 height 17
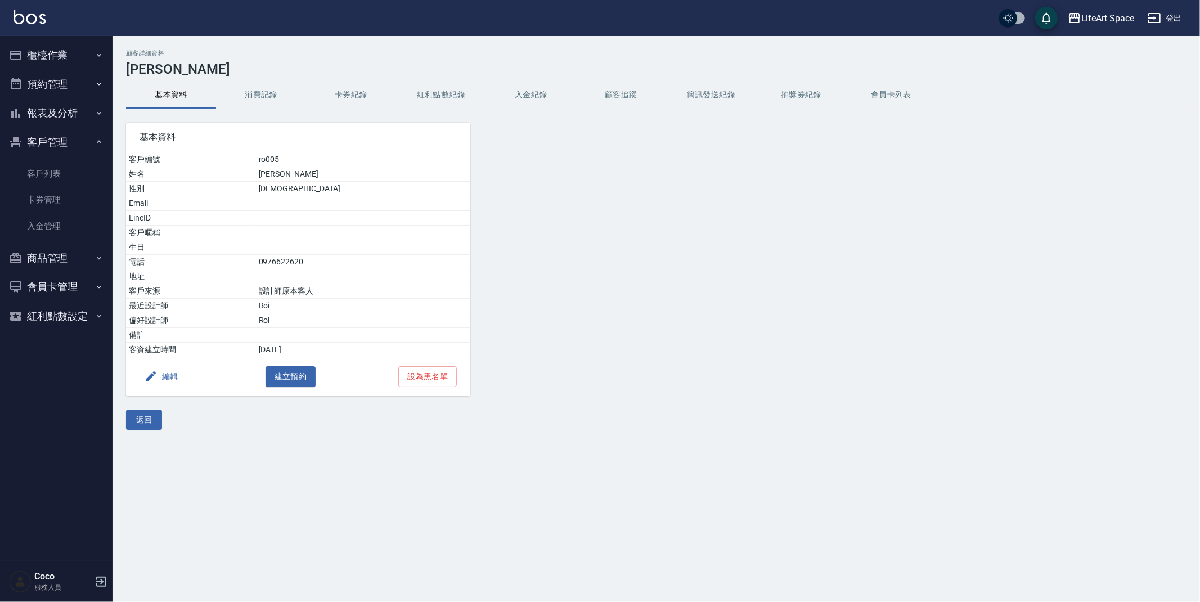
click at [271, 92] on button "消費記錄" at bounding box center [261, 95] width 90 height 27
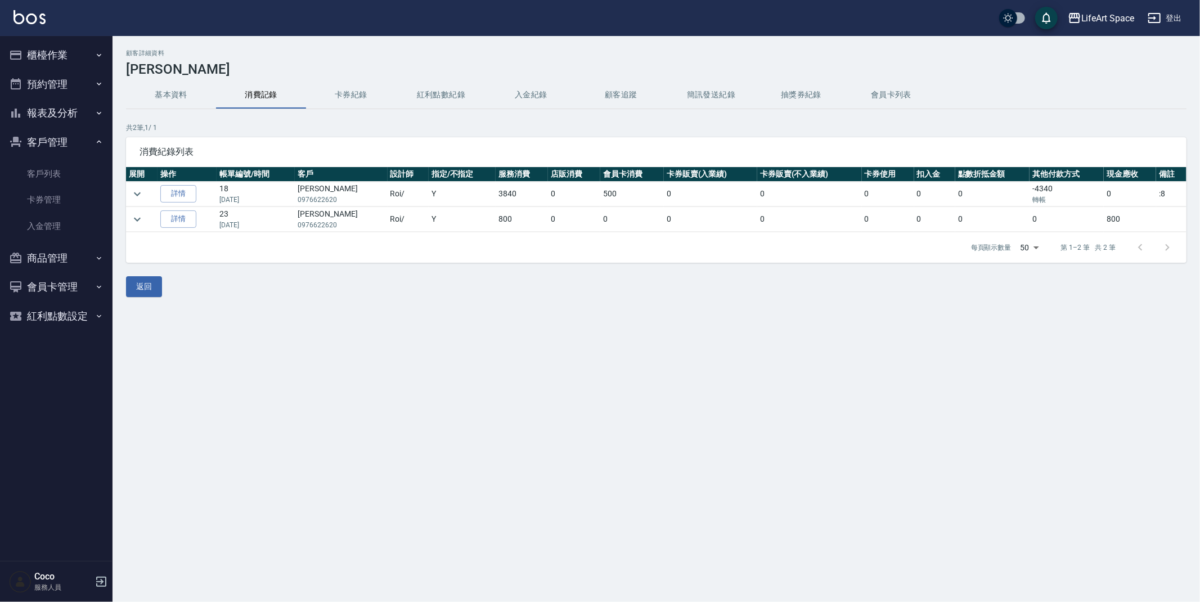
click at [438, 92] on button "紅利點數紀錄" at bounding box center [441, 95] width 90 height 27
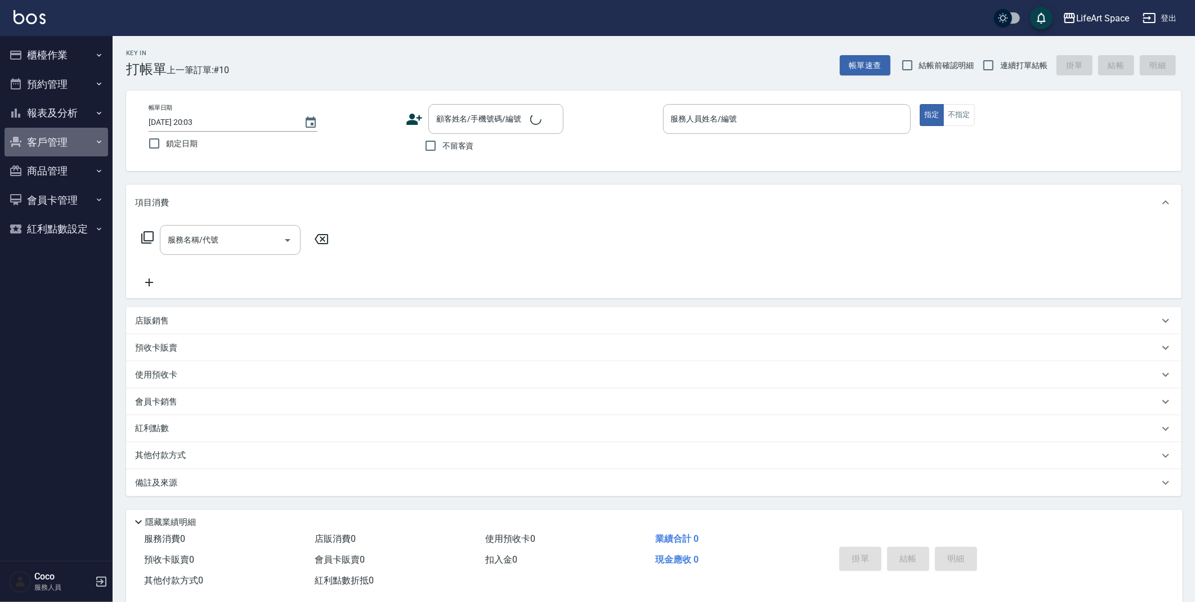
click at [52, 145] on button "客戶管理" at bounding box center [57, 142] width 104 height 29
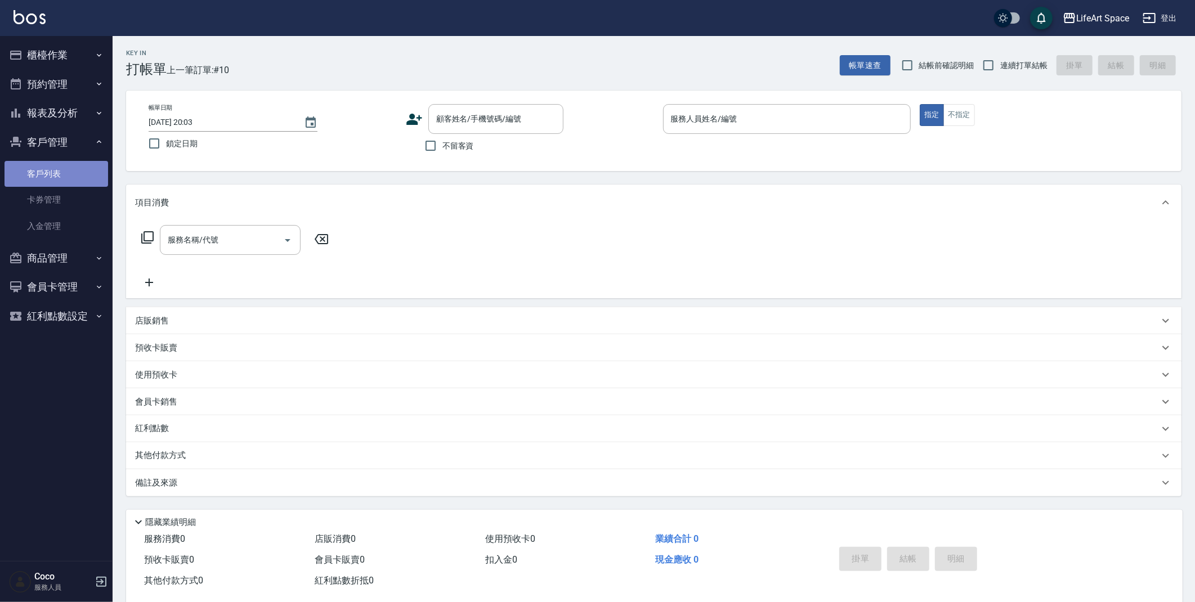
click at [69, 174] on link "客戶列表" at bounding box center [57, 174] width 104 height 26
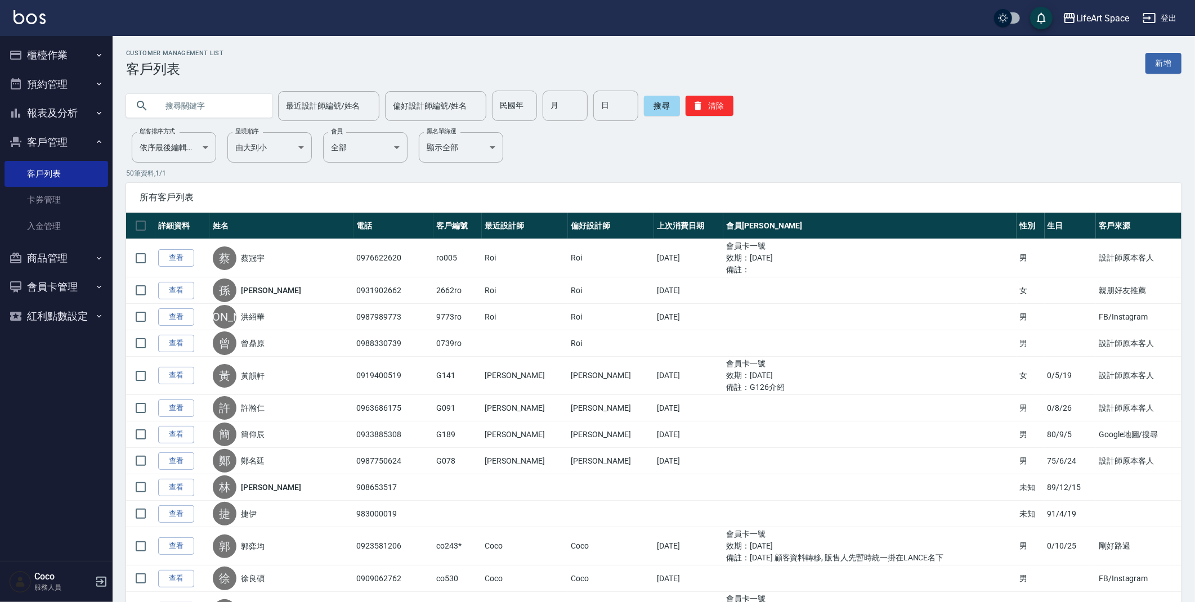
click at [189, 257] on link "查看" at bounding box center [176, 257] width 36 height 17
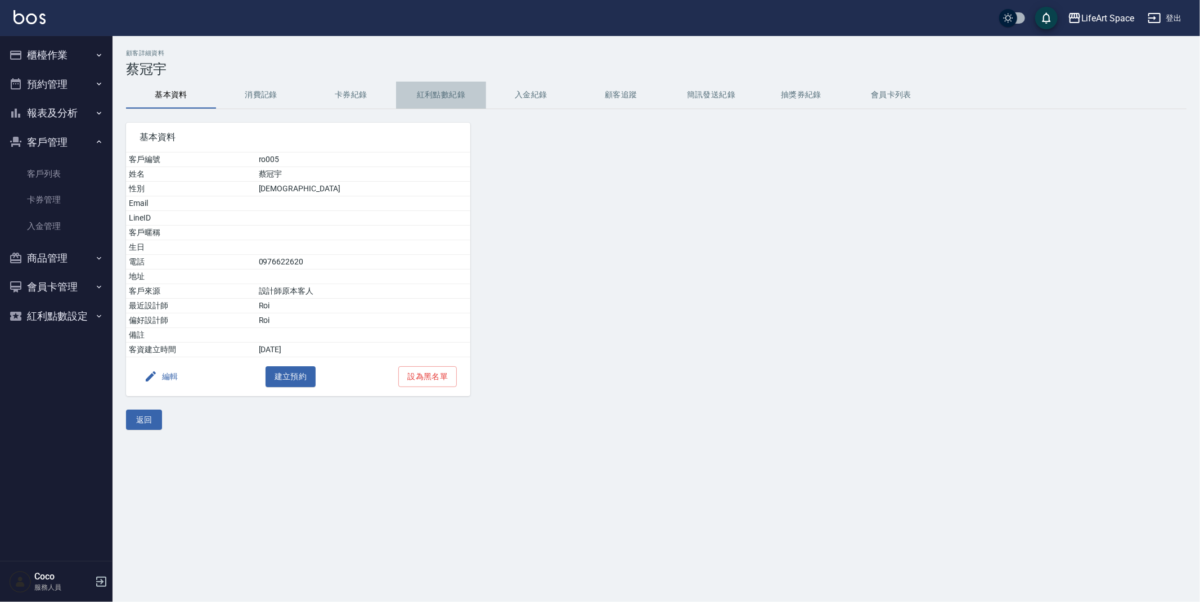
click at [433, 96] on button "紅利點數紀錄" at bounding box center [441, 95] width 90 height 27
